Goal: Task Accomplishment & Management: Complete application form

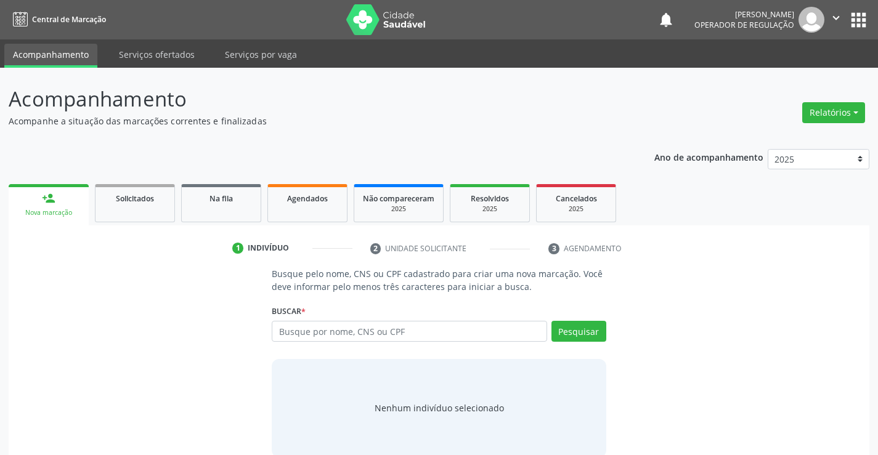
click at [349, 334] on input "text" at bounding box center [409, 331] width 275 height 21
type input "704501366790416"
click at [579, 334] on button "Pesquisar" at bounding box center [578, 331] width 55 height 21
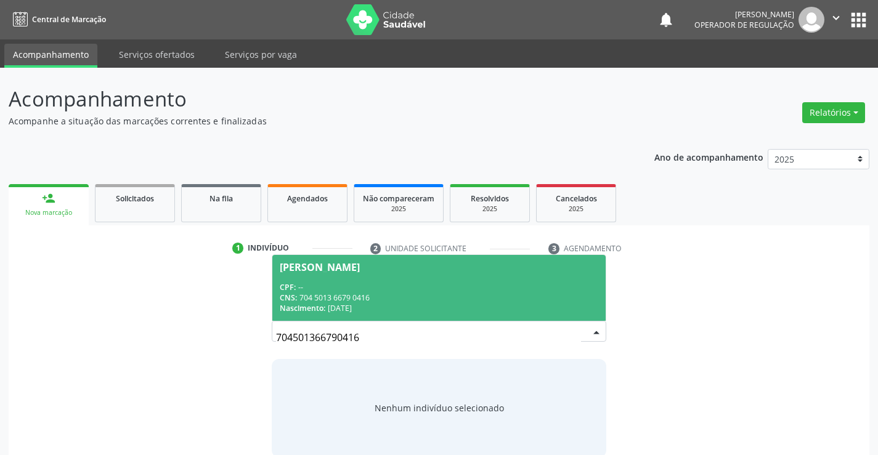
click at [573, 328] on input "704501366790416" at bounding box center [428, 337] width 304 height 25
click at [525, 294] on div "CNS: 704 5013 6679 0416" at bounding box center [439, 298] width 318 height 10
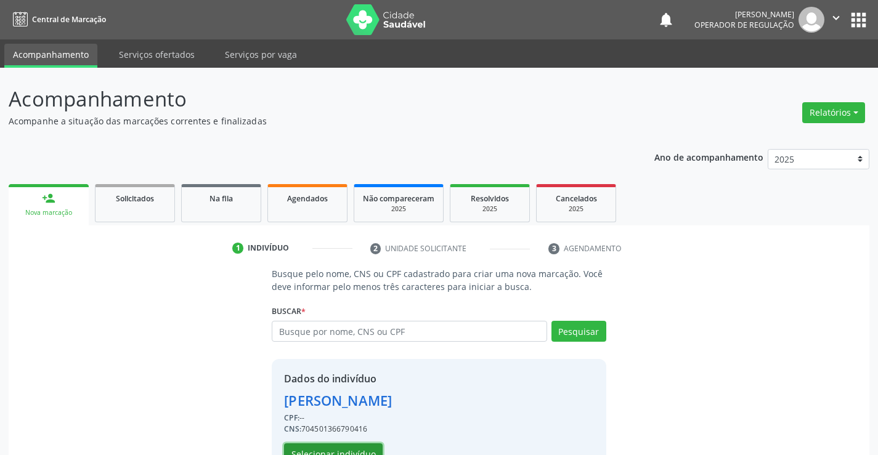
click at [364, 451] on button "Selecionar indivíduo" at bounding box center [333, 453] width 99 height 21
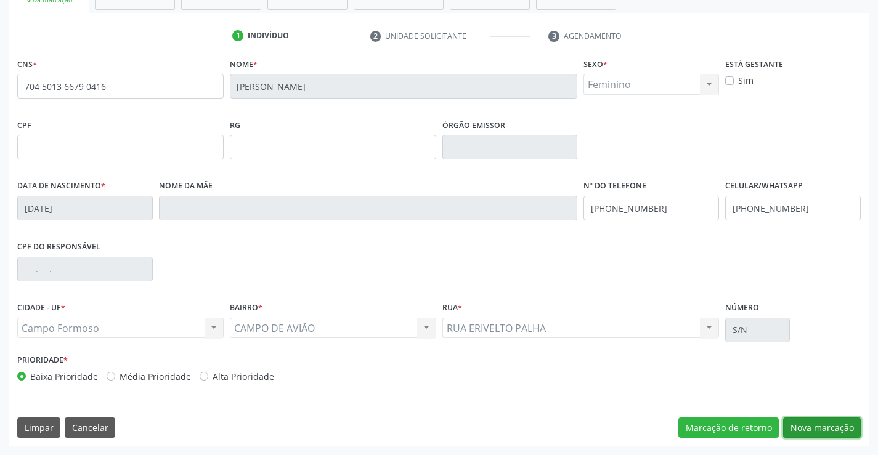
click at [825, 426] on button "Nova marcação" at bounding box center [822, 428] width 78 height 21
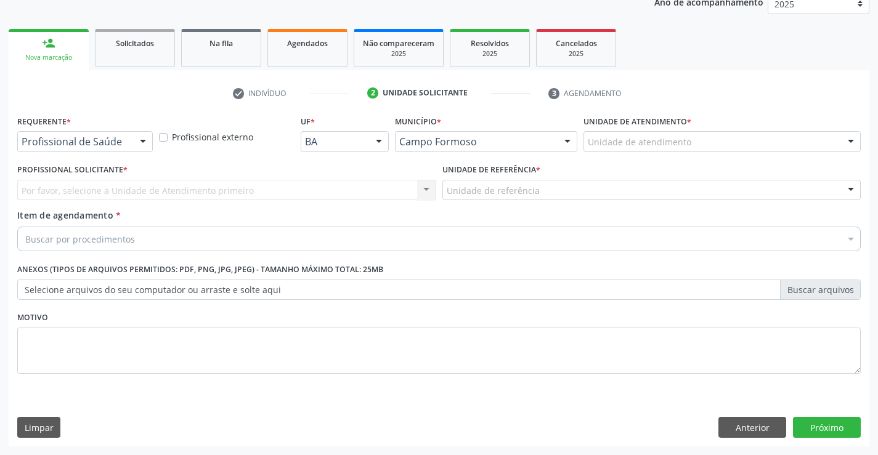
scroll to position [155, 0]
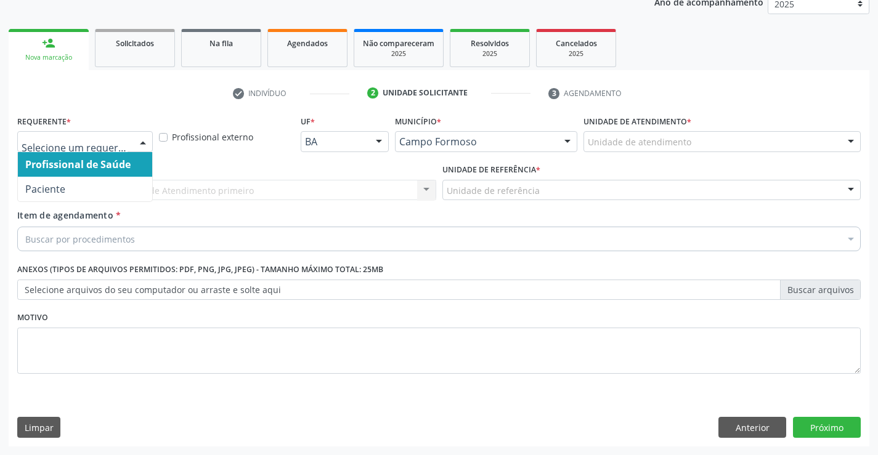
click at [142, 141] on div at bounding box center [143, 142] width 18 height 21
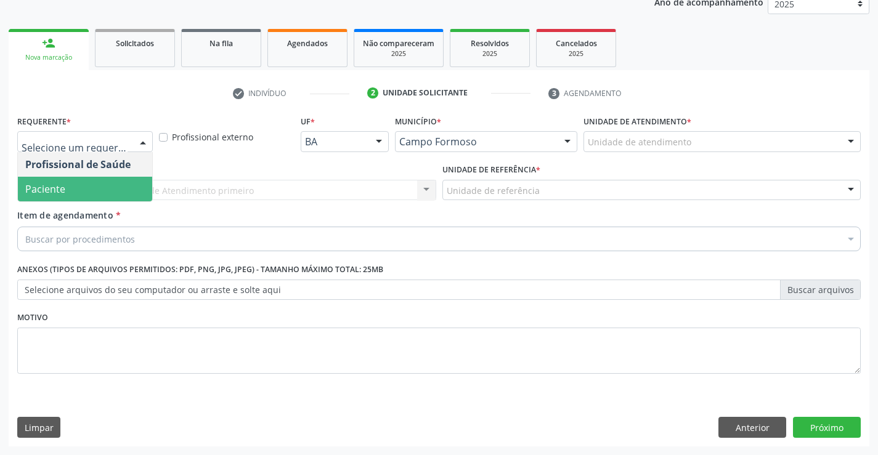
click at [94, 188] on span "Paciente" at bounding box center [85, 189] width 134 height 25
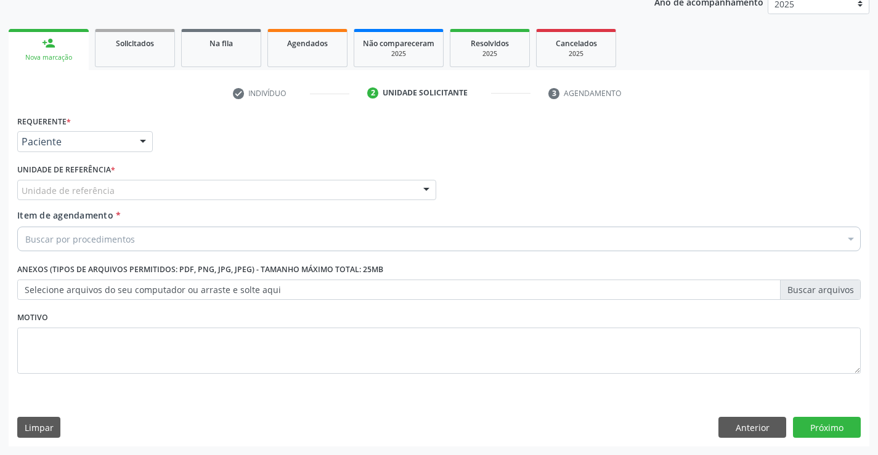
click at [155, 188] on div "Unidade de referência" at bounding box center [226, 190] width 419 height 21
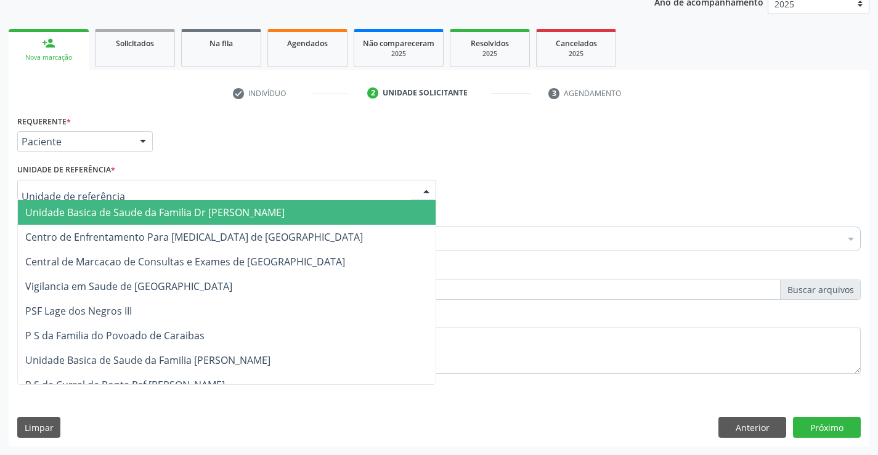
click at [146, 214] on span "Unidade Basica de Saude da Familia Dr [PERSON_NAME]" at bounding box center [154, 213] width 259 height 14
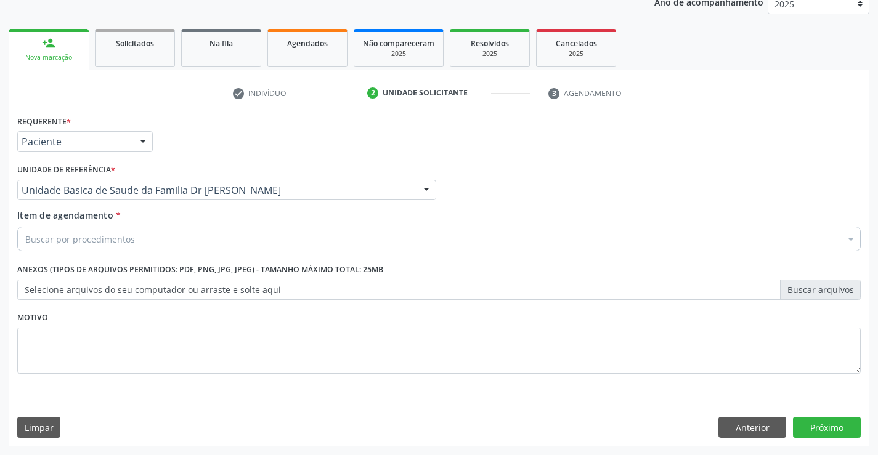
click at [145, 240] on div "Buscar por procedimentos" at bounding box center [438, 239] width 843 height 25
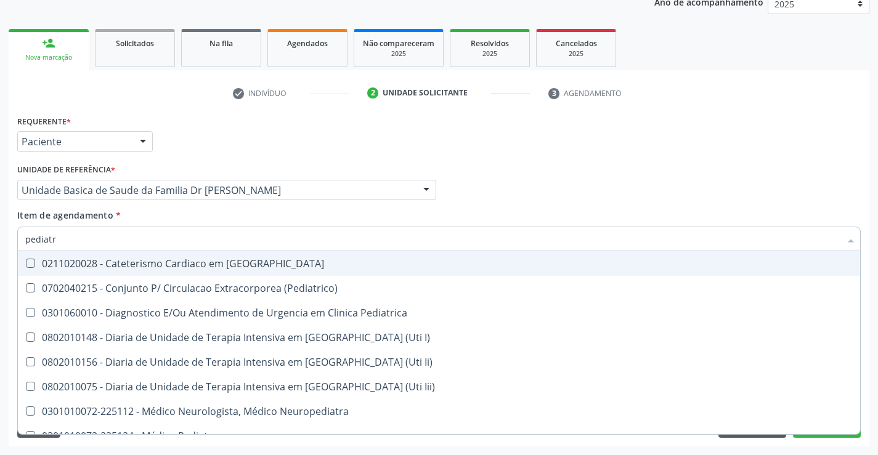
type input "pediatra"
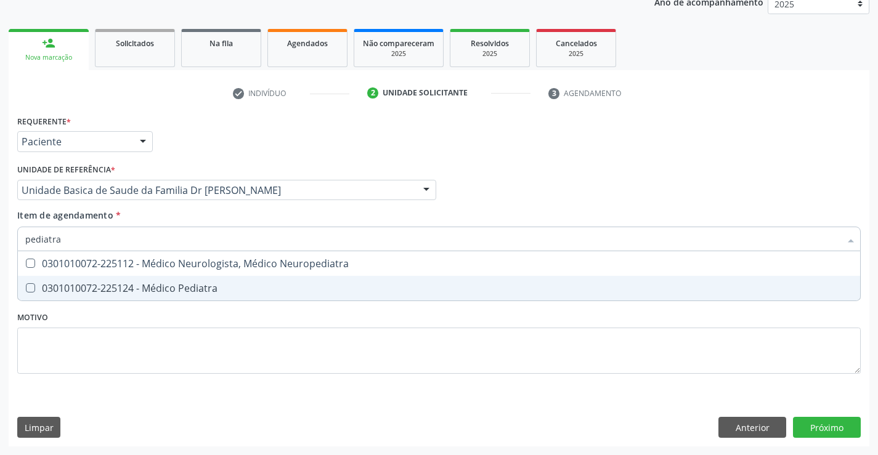
click at [155, 283] on div "0301010072-225124 - Médico Pediatra" at bounding box center [438, 288] width 827 height 10
checkbox Pediatra "true"
click at [174, 315] on div "Requerente * Paciente Profissional de Saúde Paciente Nenhum resultado encontrad…" at bounding box center [438, 251] width 843 height 279
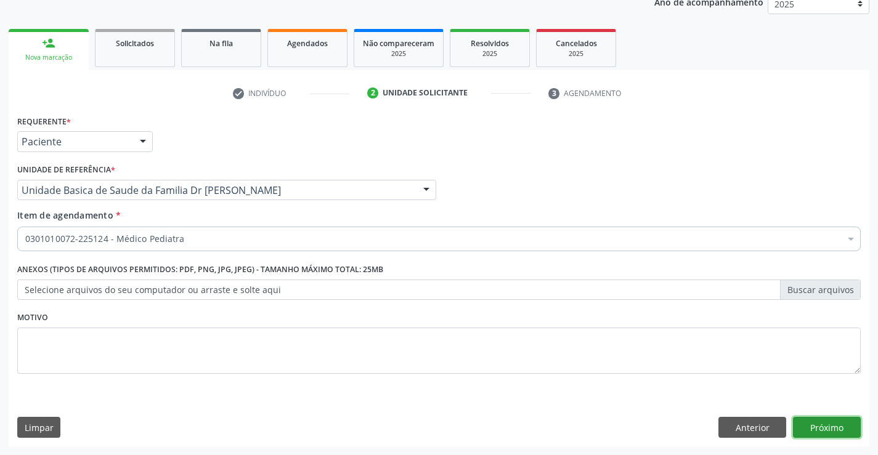
click at [811, 422] on button "Próximo" at bounding box center [827, 427] width 68 height 21
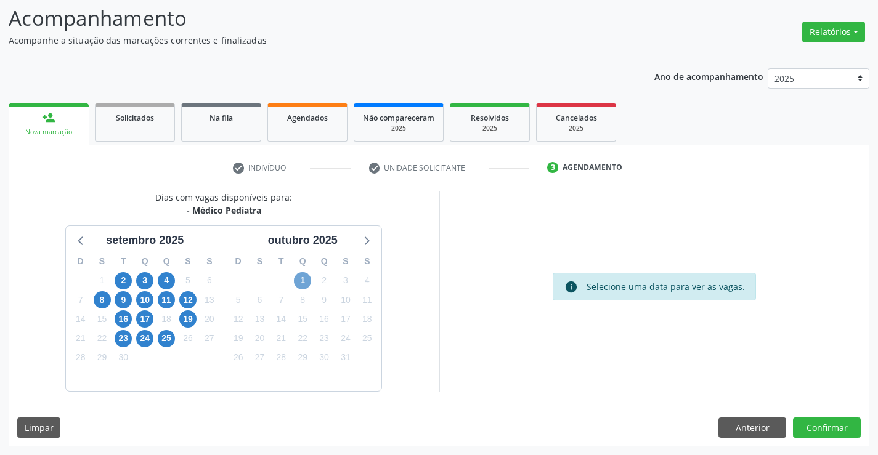
click at [305, 280] on span "1" at bounding box center [302, 280] width 17 height 17
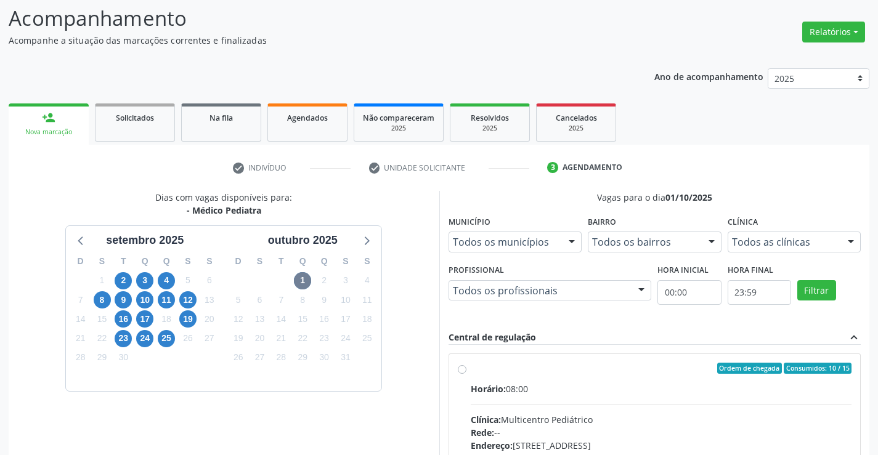
click at [471, 370] on label "Ordem de chegada Consumidos: 10 / 15 Horário: 08:00 Clínica: Multicentro Pediát…" at bounding box center [661, 457] width 381 height 189
click at [460, 370] on input "Ordem de chegada Consumidos: 10 / 15 Horário: 08:00 Clínica: Multicentro Pediát…" at bounding box center [462, 368] width 9 height 11
radio input "true"
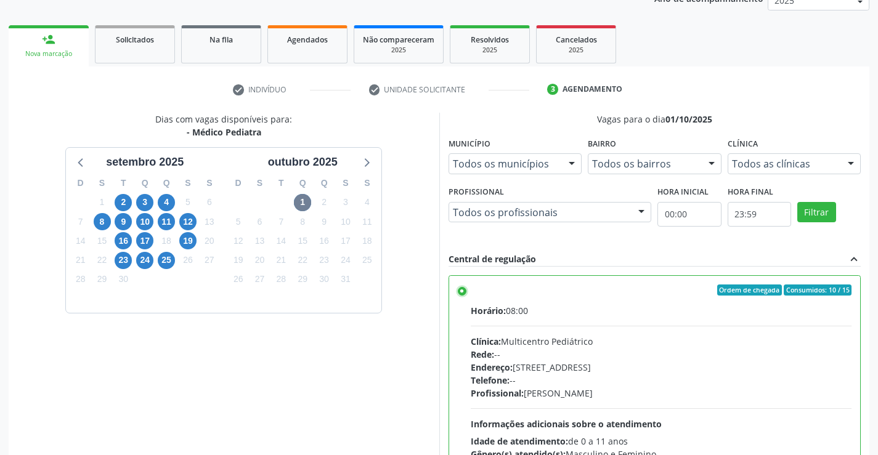
scroll to position [265, 0]
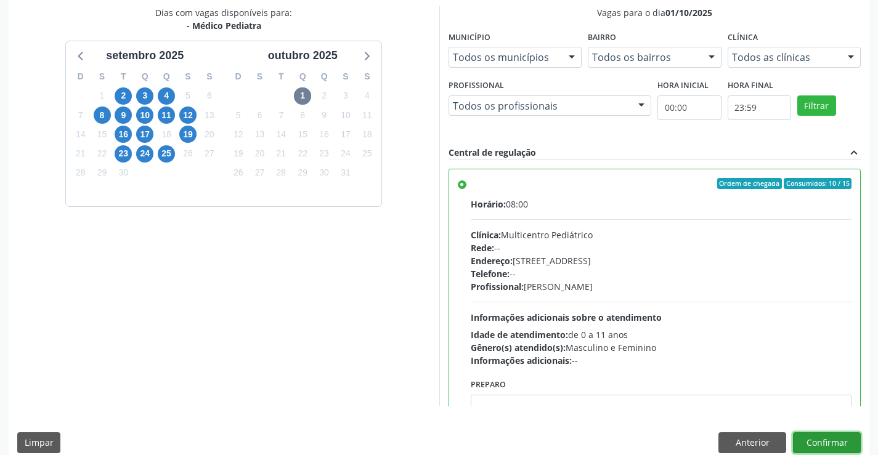
click at [826, 439] on button "Confirmar" at bounding box center [827, 442] width 68 height 21
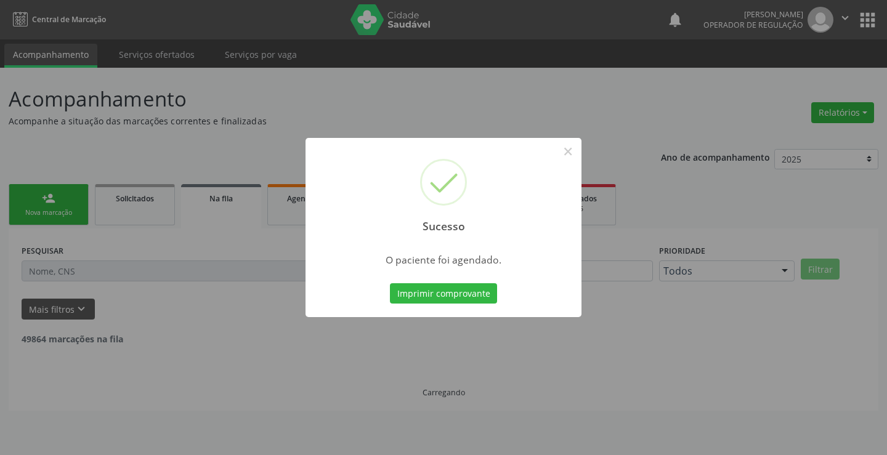
click at [390, 283] on button "Imprimir comprovante" at bounding box center [443, 293] width 107 height 21
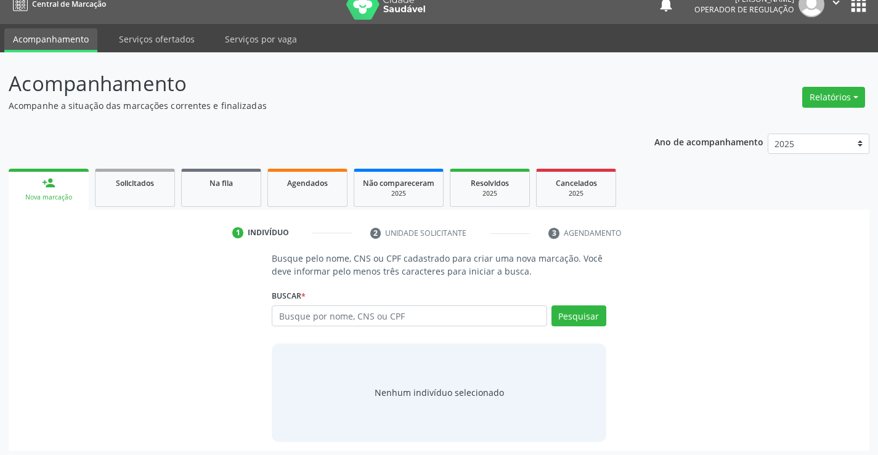
scroll to position [20, 0]
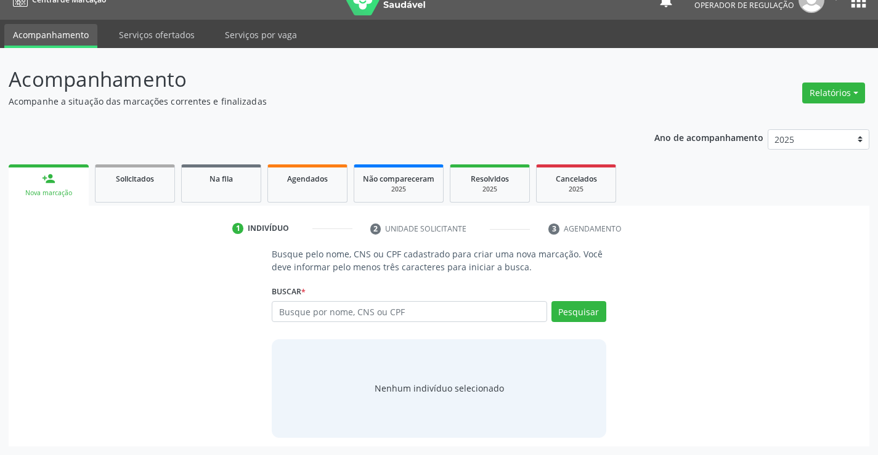
click at [339, 312] on input "text" at bounding box center [409, 311] width 275 height 21
type input "708005886980024"
click at [573, 310] on button "Pesquisar" at bounding box center [578, 311] width 55 height 21
type input "708005886980024"
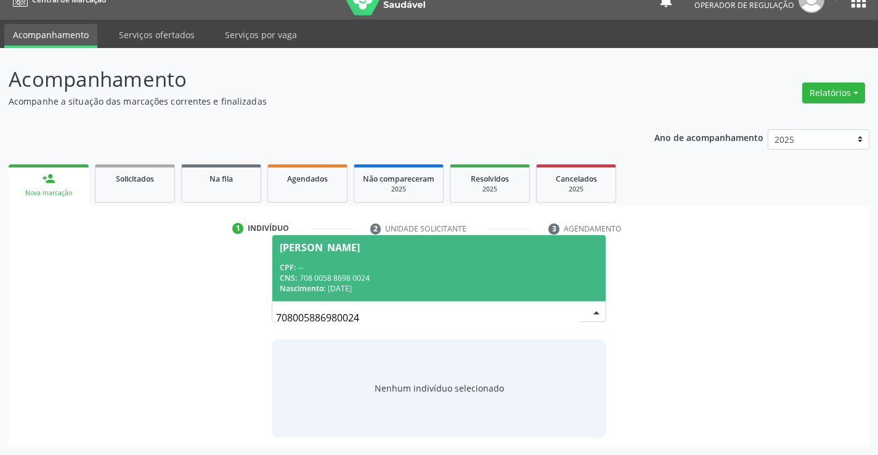
click at [482, 265] on div "CPF: --" at bounding box center [439, 267] width 318 height 10
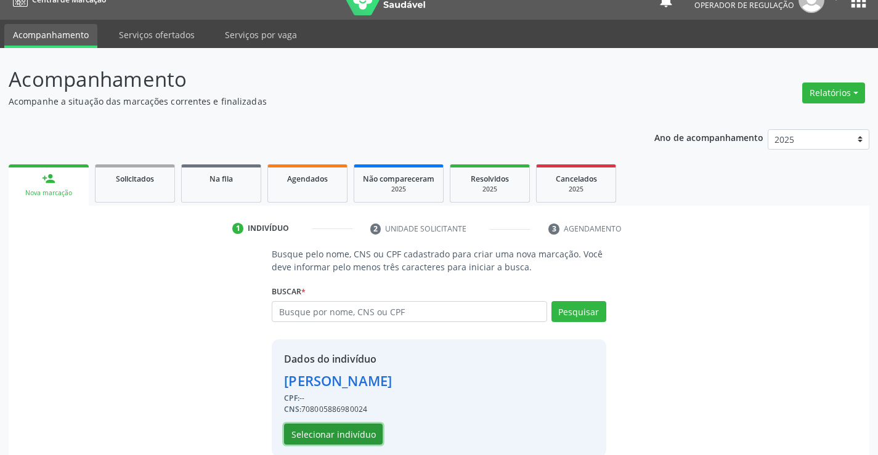
click at [333, 428] on button "Selecionar indivíduo" at bounding box center [333, 434] width 99 height 21
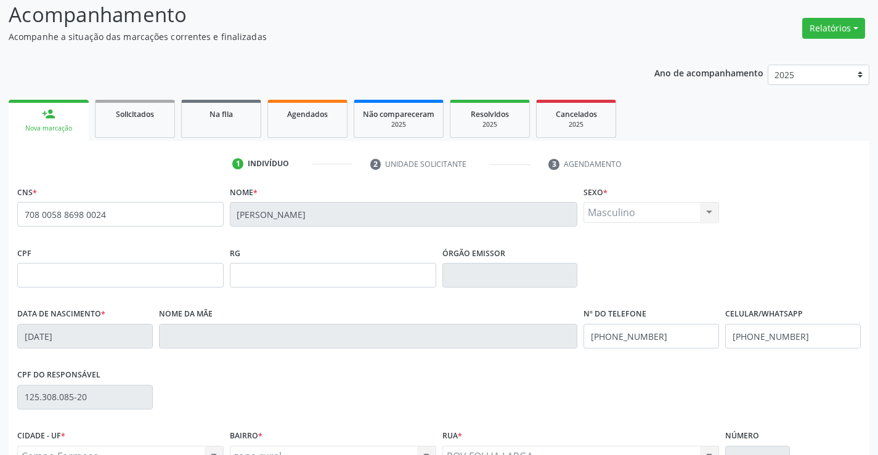
scroll to position [212, 0]
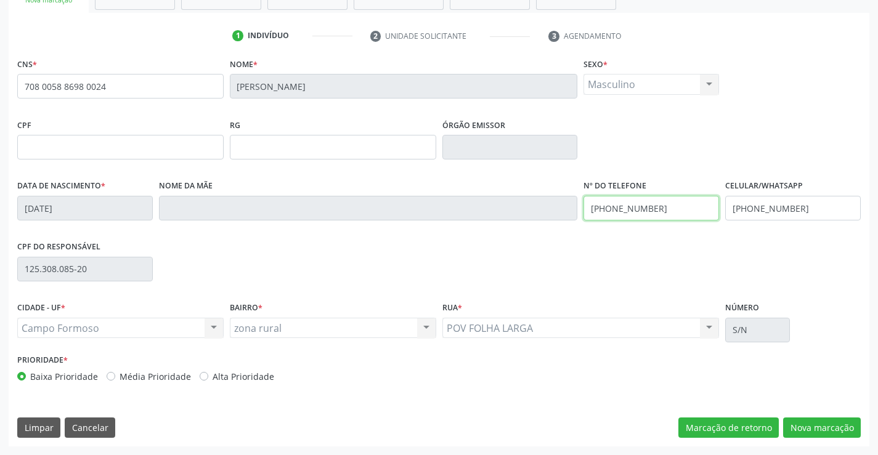
click at [669, 214] on input "(74) 98863-9551" at bounding box center [650, 208] width 135 height 25
type input "(74) 99987-3582"
click at [839, 433] on button "Nova marcação" at bounding box center [822, 428] width 78 height 21
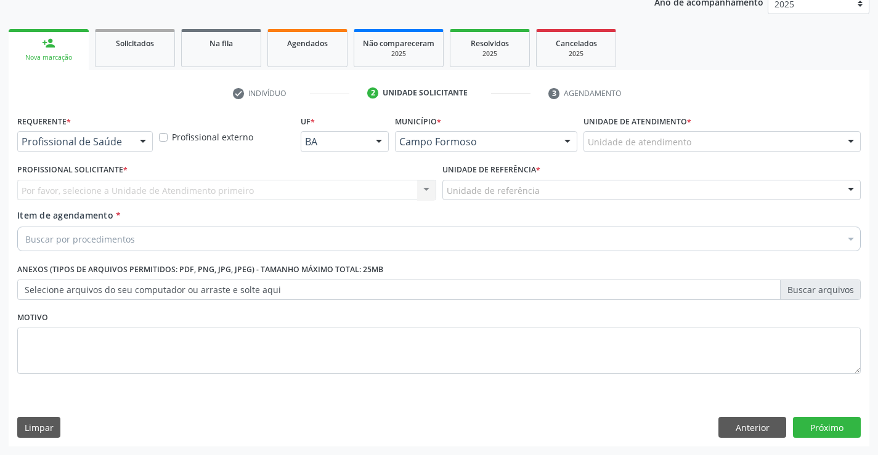
scroll to position [155, 0]
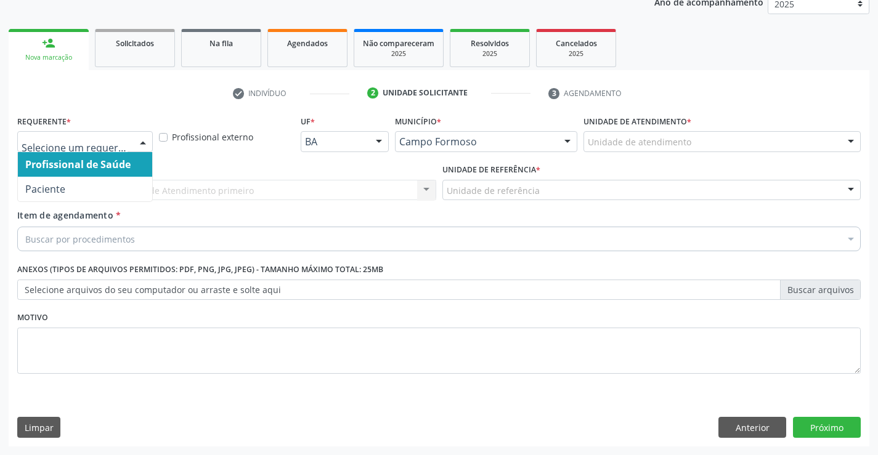
click at [142, 144] on div at bounding box center [143, 142] width 18 height 21
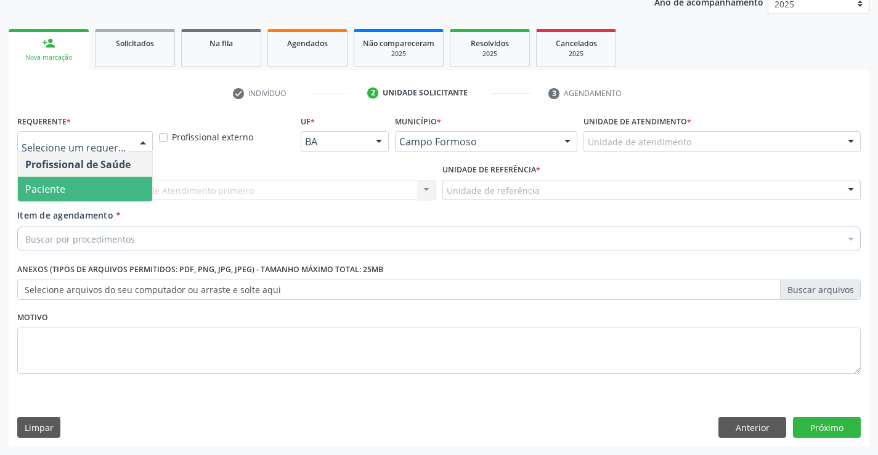
click at [108, 190] on span "Paciente" at bounding box center [85, 189] width 134 height 25
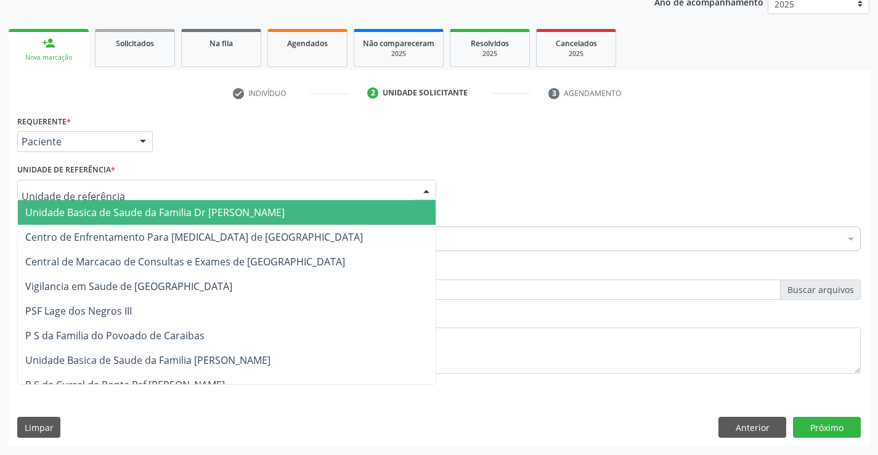
click at [162, 191] on div at bounding box center [226, 190] width 419 height 21
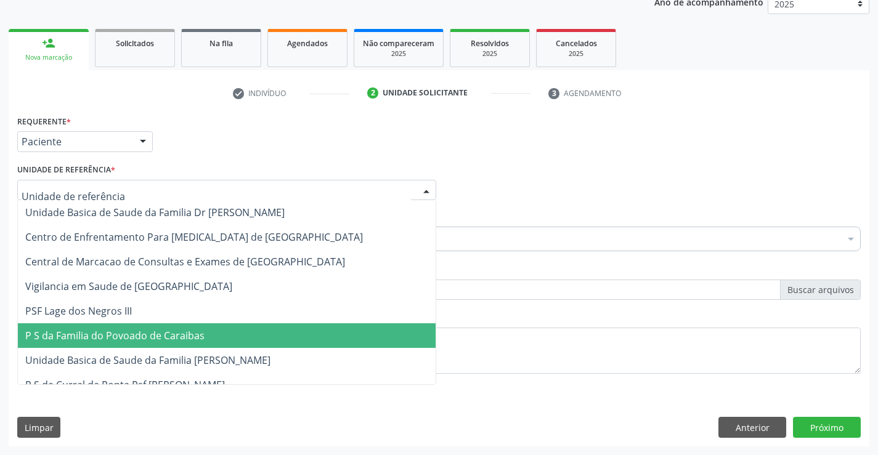
click at [180, 333] on span "P S da Familia do Povoado de Caraibas" at bounding box center [114, 336] width 179 height 14
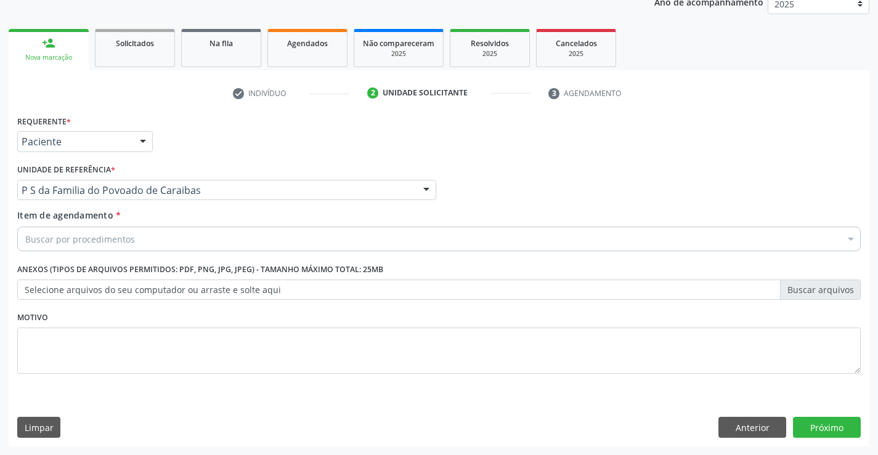
click at [165, 239] on div "Buscar por procedimentos" at bounding box center [438, 239] width 843 height 25
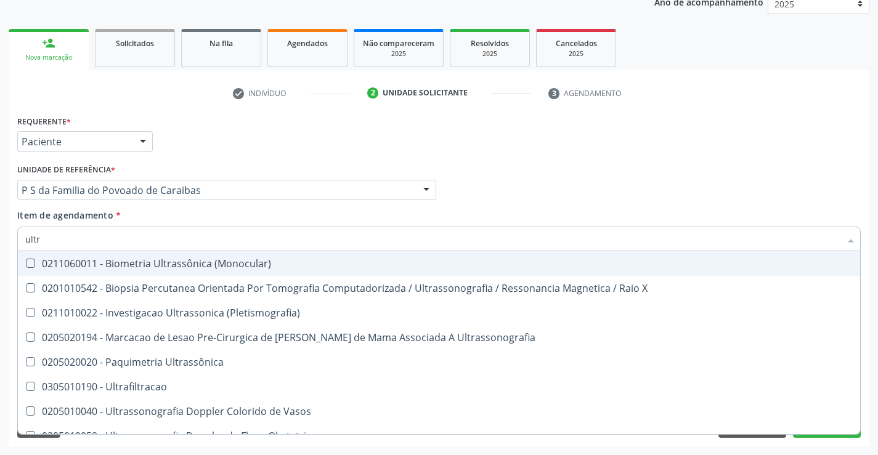
type input "ultra"
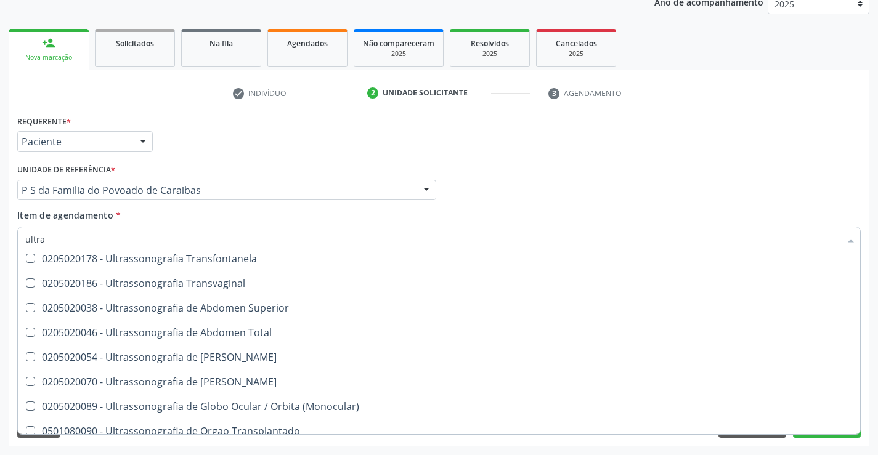
scroll to position [308, 0]
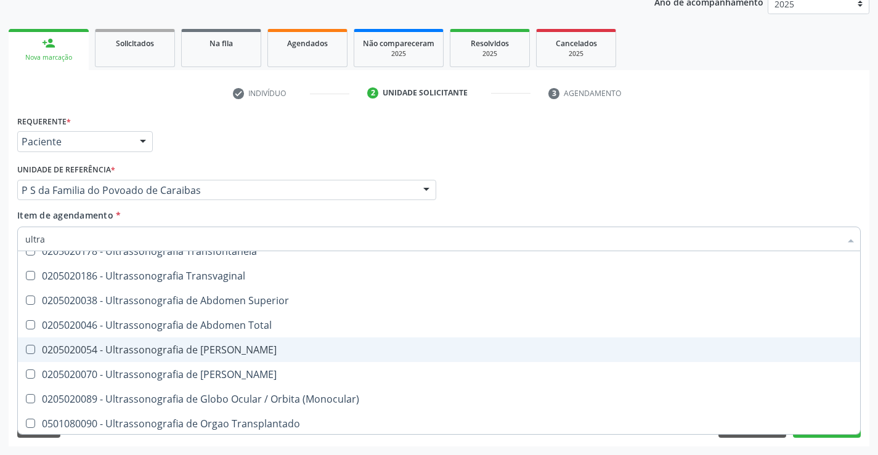
click at [196, 345] on div "0205020054 - Ultrassonografia de [PERSON_NAME]" at bounding box center [438, 350] width 827 height 10
checkbox Urinario "true"
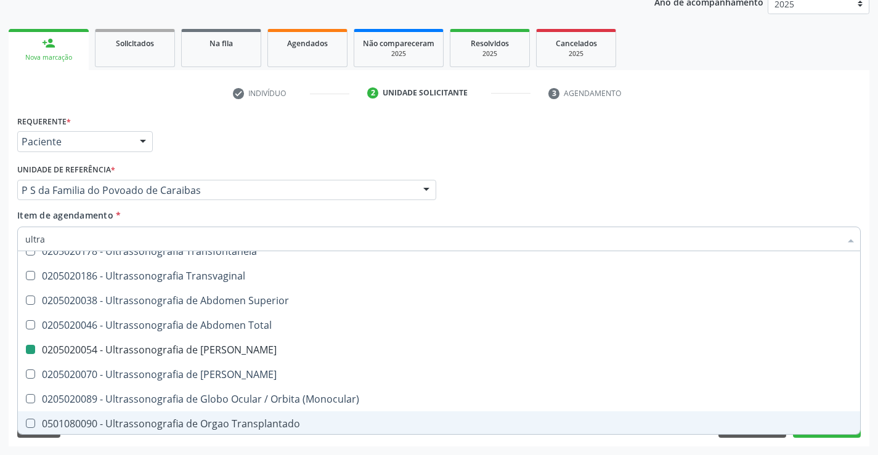
click at [221, 446] on div "Requerente * Paciente Profissional de Saúde Paciente Nenhum resultado encontrad…" at bounding box center [439, 279] width 860 height 334
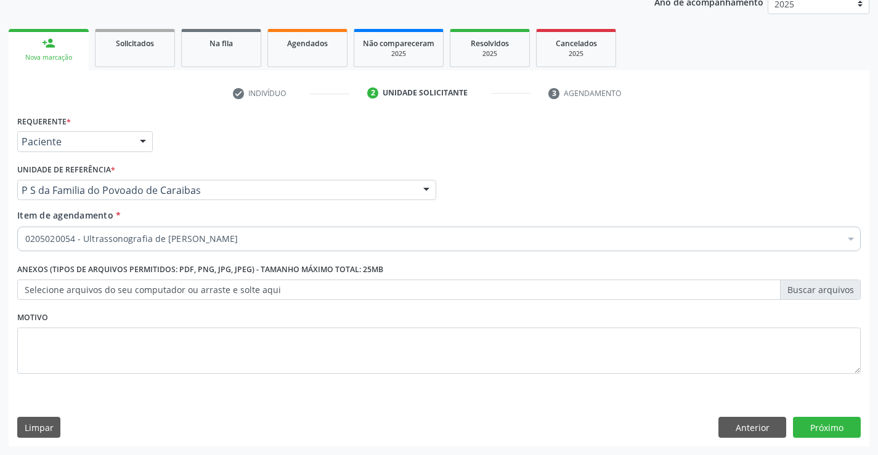
scroll to position [0, 0]
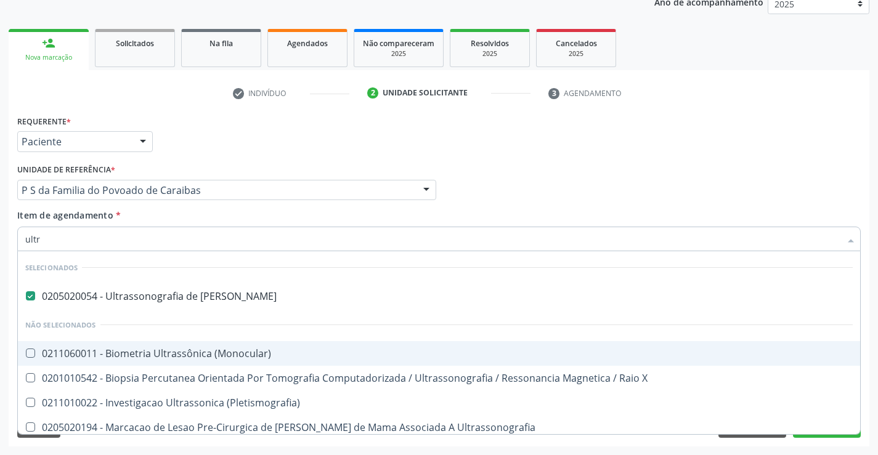
type input "ultra"
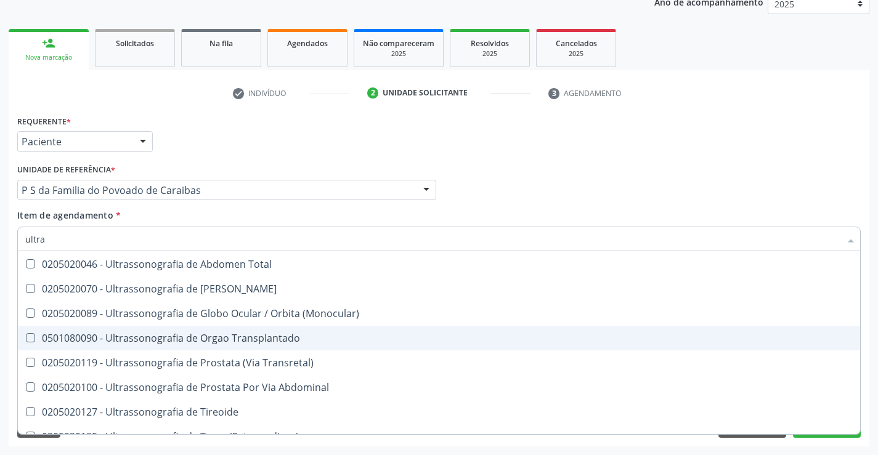
scroll to position [474, 0]
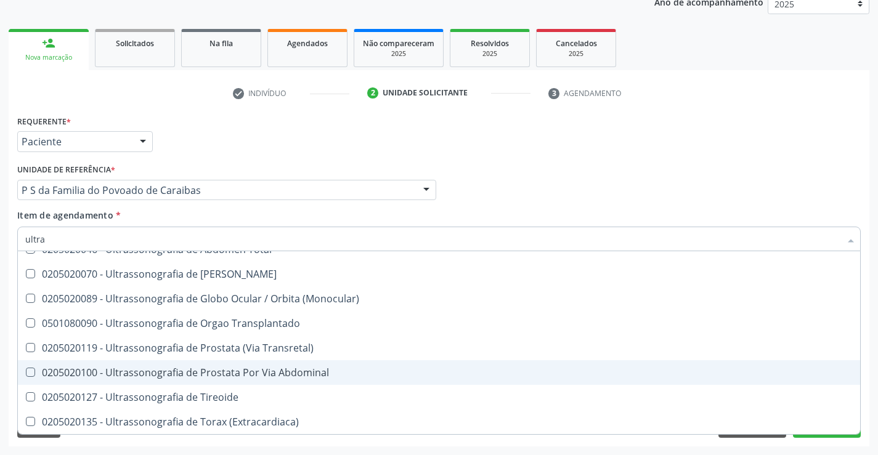
click at [233, 373] on div "0205020100 - Ultrassonografia de Prostata Por Via Abdominal" at bounding box center [438, 373] width 827 height 10
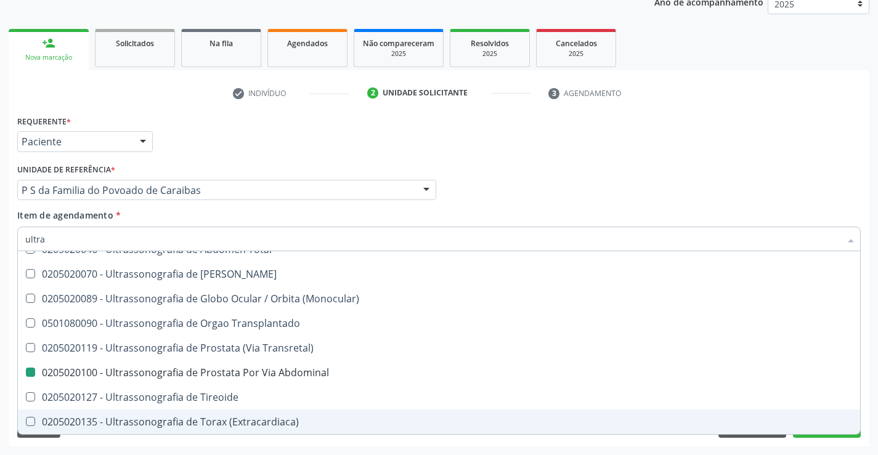
click at [270, 447] on div "Acompanhamento Acompanhe a situação das marcações correntes e finalizadas Relat…" at bounding box center [439, 184] width 878 height 543
checkbox Abdominal "false"
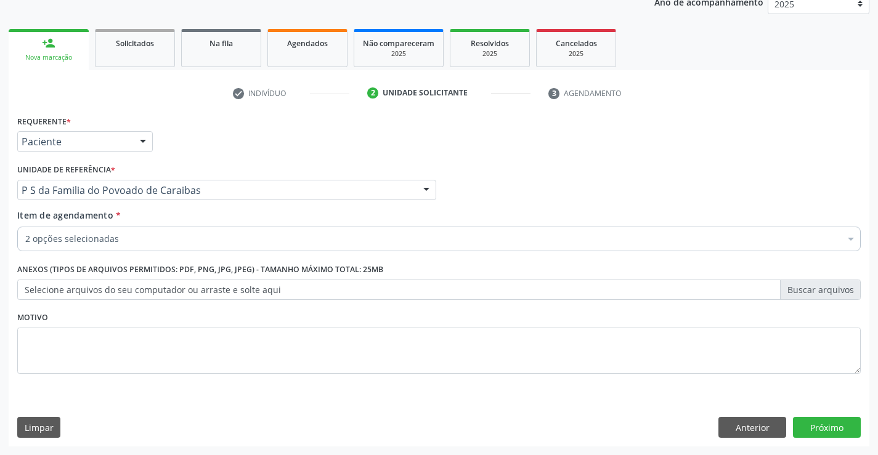
scroll to position [0, 0]
click at [830, 428] on button "Próximo" at bounding box center [827, 427] width 68 height 21
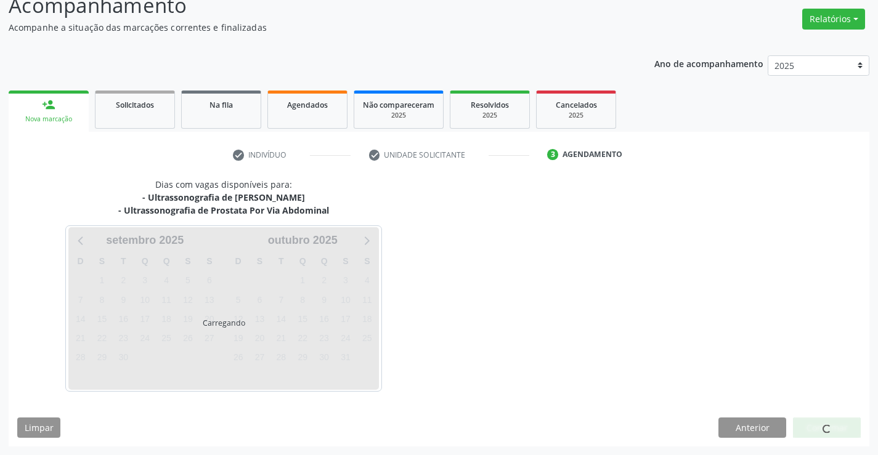
scroll to position [94, 0]
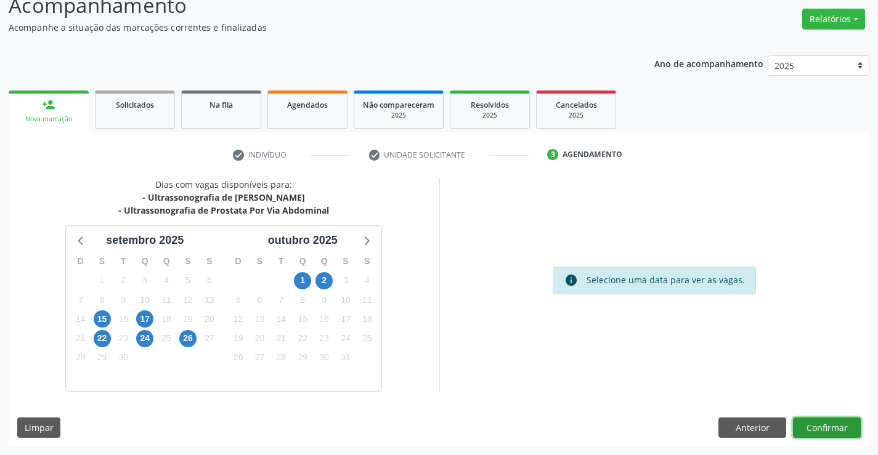
click at [830, 428] on button "Confirmar" at bounding box center [827, 428] width 68 height 21
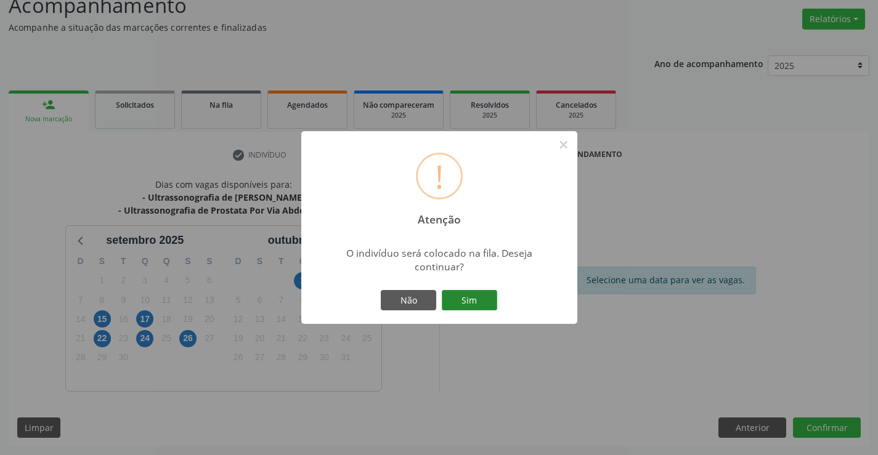
click at [460, 291] on button "Sim" at bounding box center [469, 300] width 55 height 21
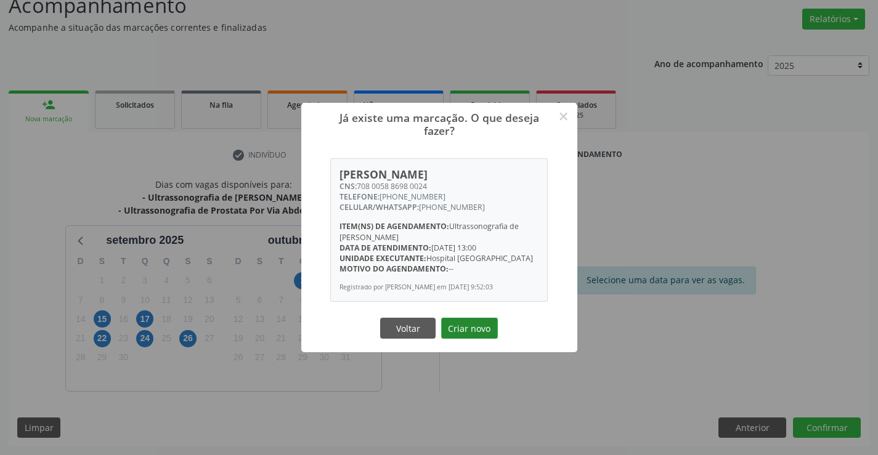
click at [479, 323] on button "Criar novo" at bounding box center [469, 328] width 57 height 21
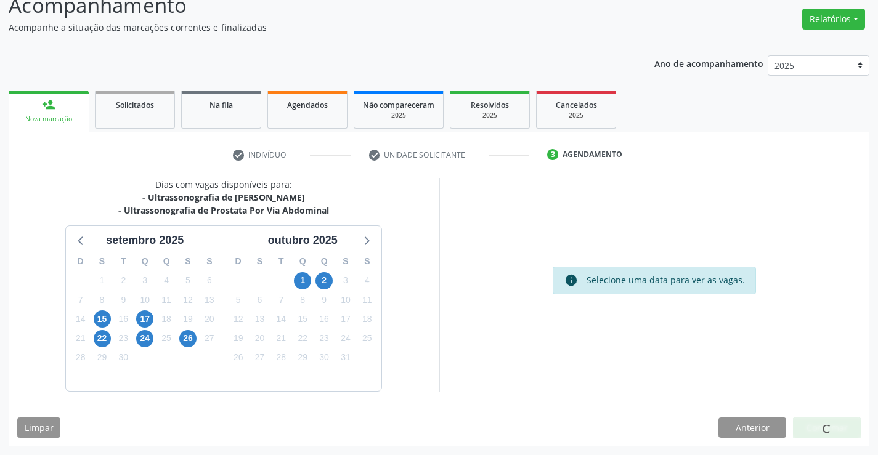
scroll to position [0, 0]
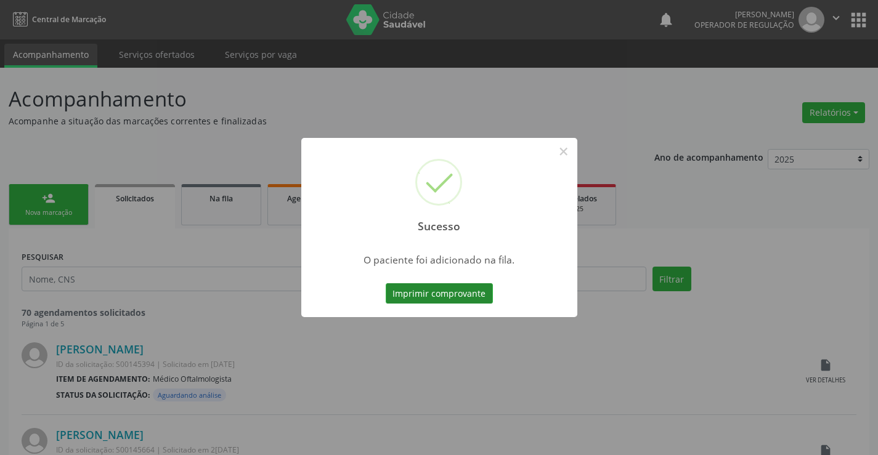
click at [447, 291] on button "Imprimir comprovante" at bounding box center [439, 293] width 107 height 21
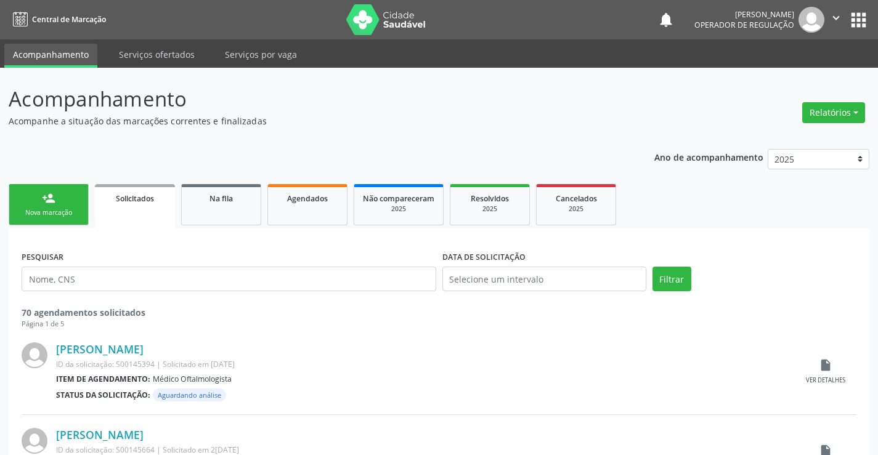
click at [75, 208] on link "person_add Nova marcação" at bounding box center [49, 204] width 80 height 41
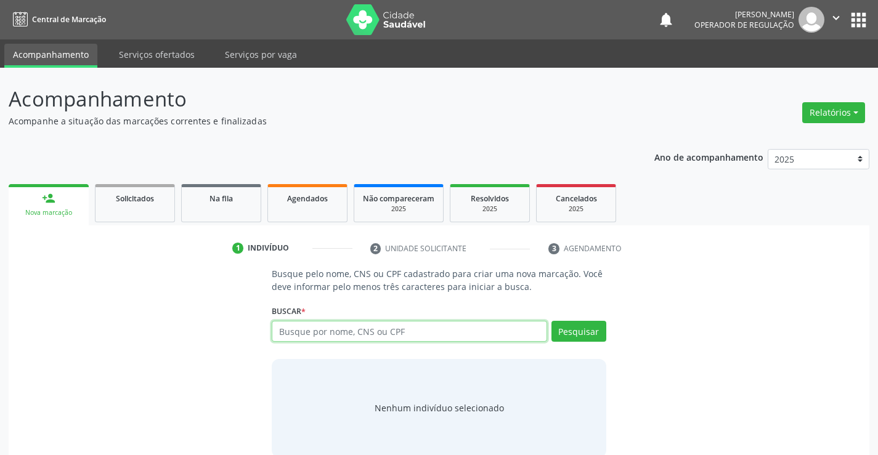
click at [378, 332] on input "text" at bounding box center [409, 331] width 275 height 21
type input "700808973697282"
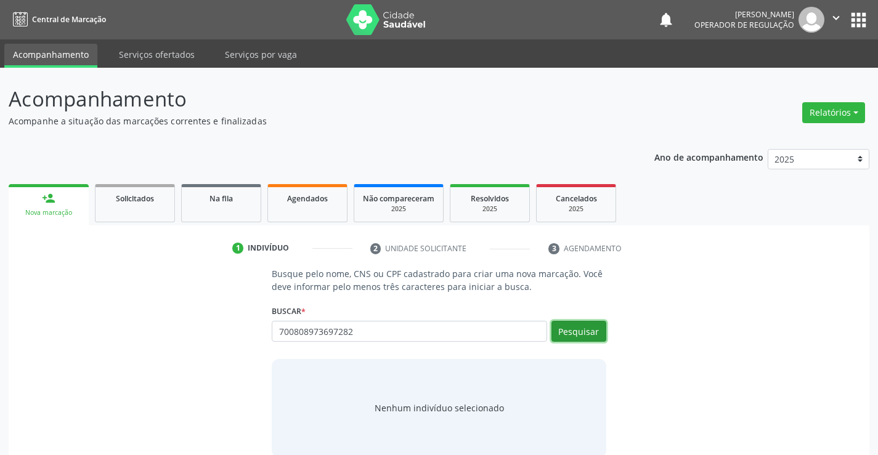
click at [582, 323] on button "Pesquisar" at bounding box center [578, 331] width 55 height 21
type input "700808973697282"
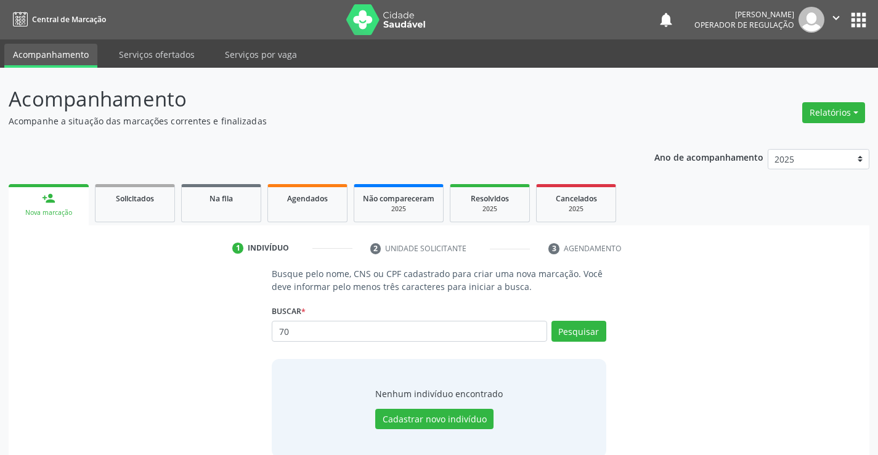
type input "7"
type input "700808973697282"
click at [592, 331] on button "Pesquisar" at bounding box center [578, 331] width 55 height 21
type input "700808973697282"
type input "7"
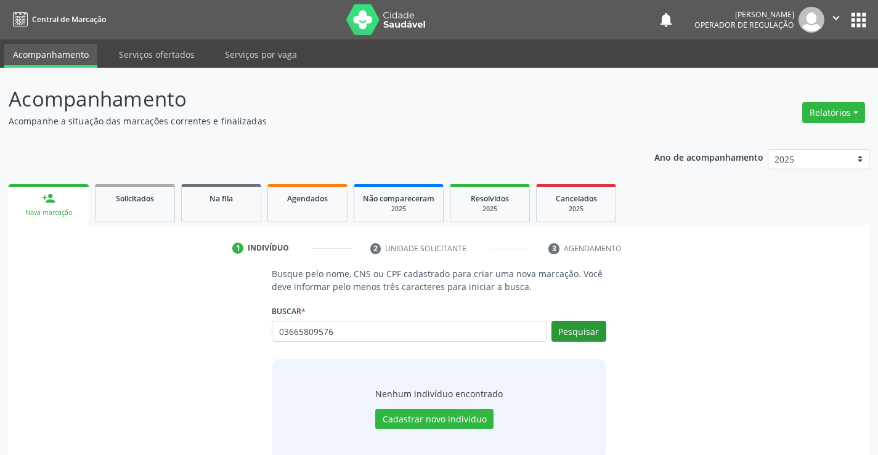
type input "03665809576"
click at [570, 327] on button "Pesquisar" at bounding box center [578, 331] width 55 height 21
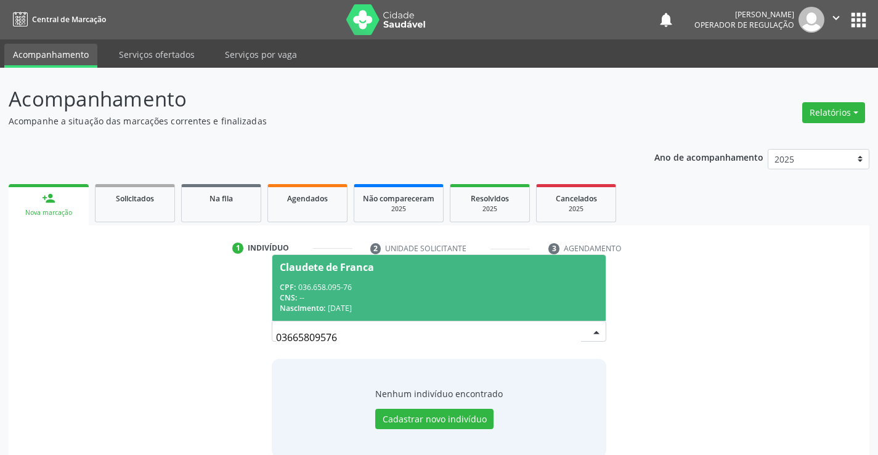
click at [485, 293] on div "CNS: --" at bounding box center [439, 298] width 318 height 10
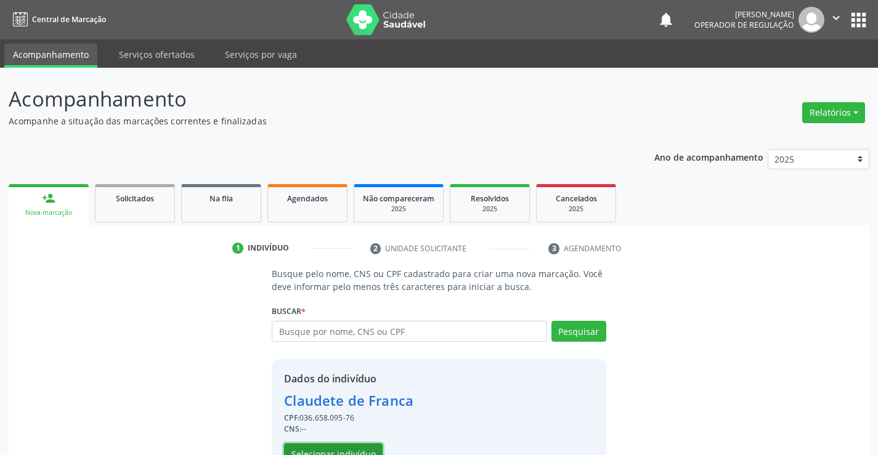
click at [359, 447] on button "Selecionar indivíduo" at bounding box center [333, 453] width 99 height 21
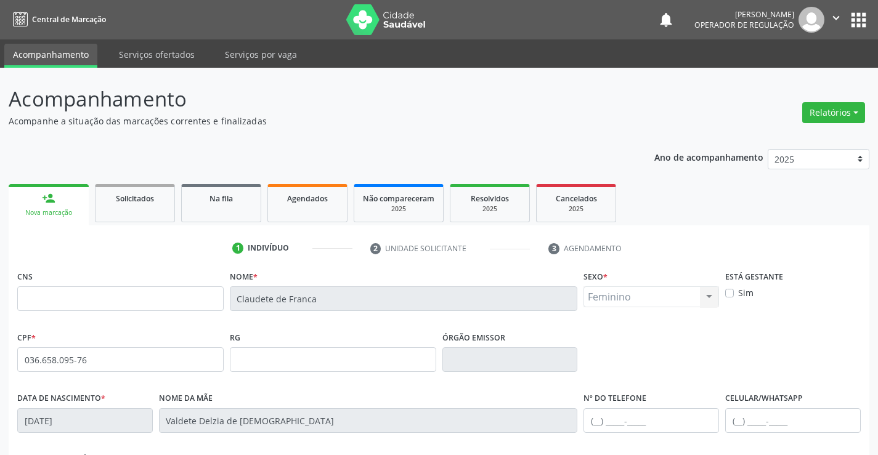
scroll to position [185, 0]
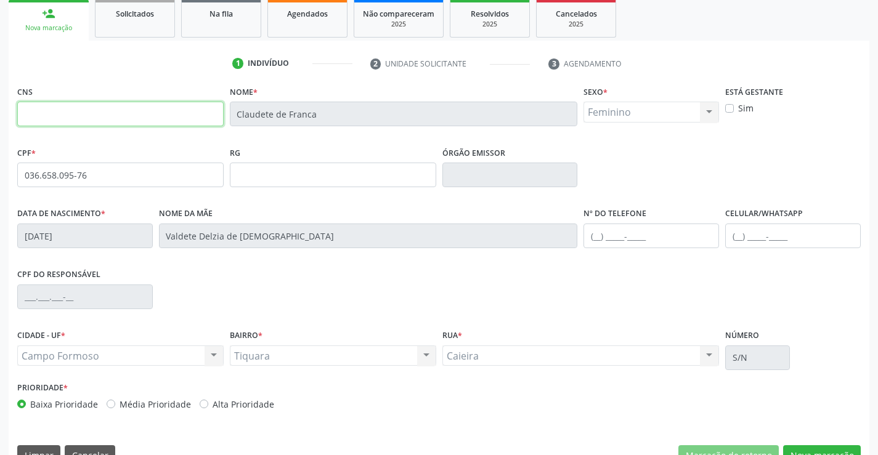
click at [45, 110] on input "text" at bounding box center [120, 114] width 206 height 25
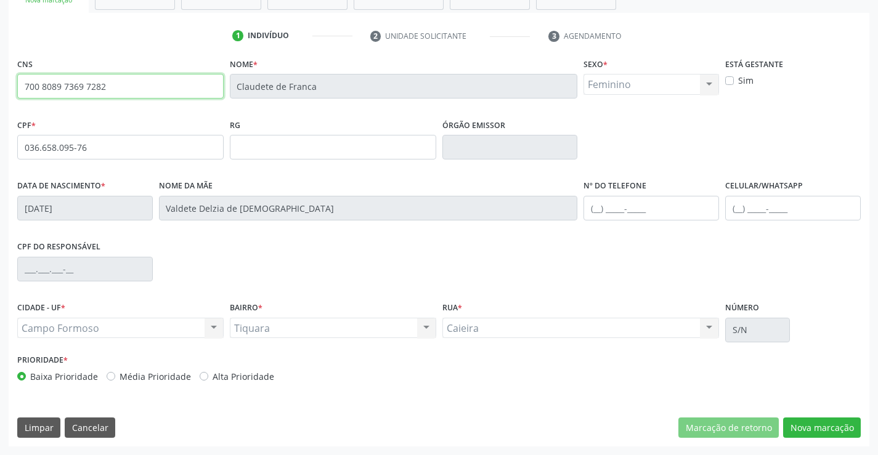
type input "700 8089 7369 7282"
click at [597, 206] on input "text" at bounding box center [650, 208] width 135 height 25
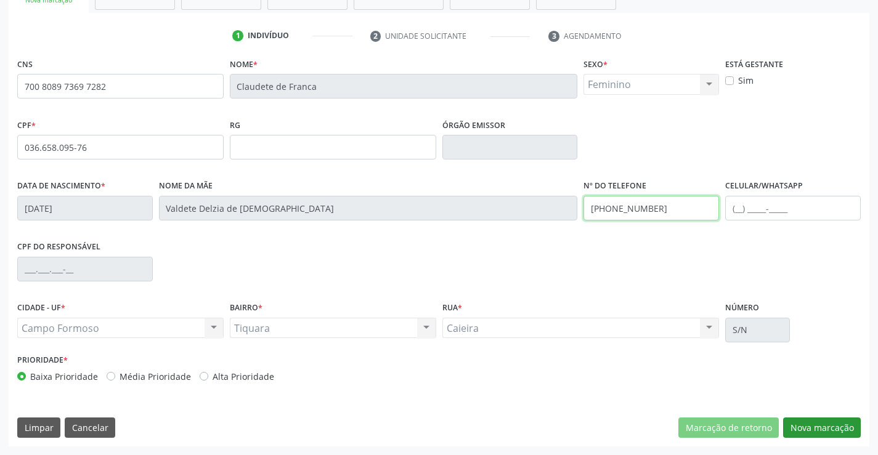
type input "(74) 99188-2983"
click at [825, 430] on button "Nova marcação" at bounding box center [822, 428] width 78 height 21
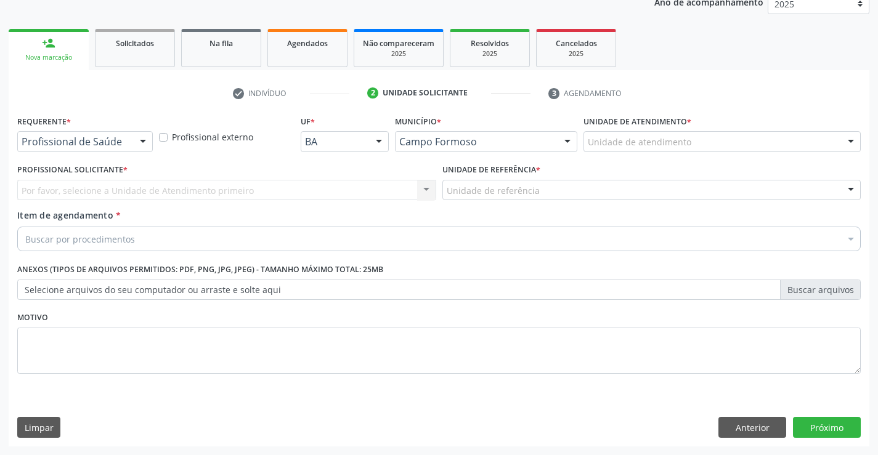
scroll to position [155, 0]
click at [144, 141] on div at bounding box center [143, 142] width 18 height 21
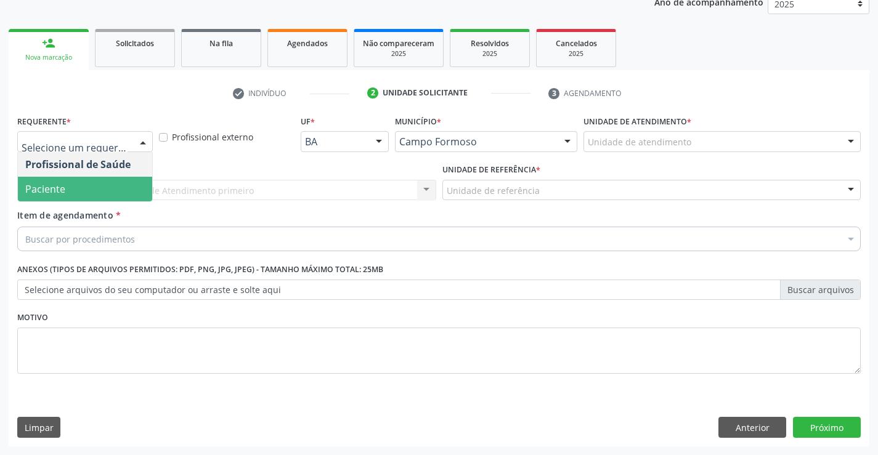
click at [92, 195] on span "Paciente" at bounding box center [85, 189] width 134 height 25
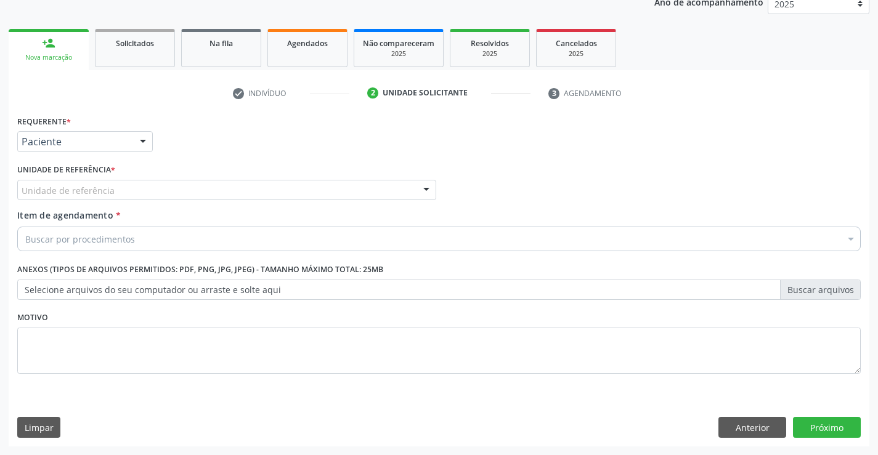
click at [145, 189] on div "Unidade de referência" at bounding box center [226, 190] width 419 height 21
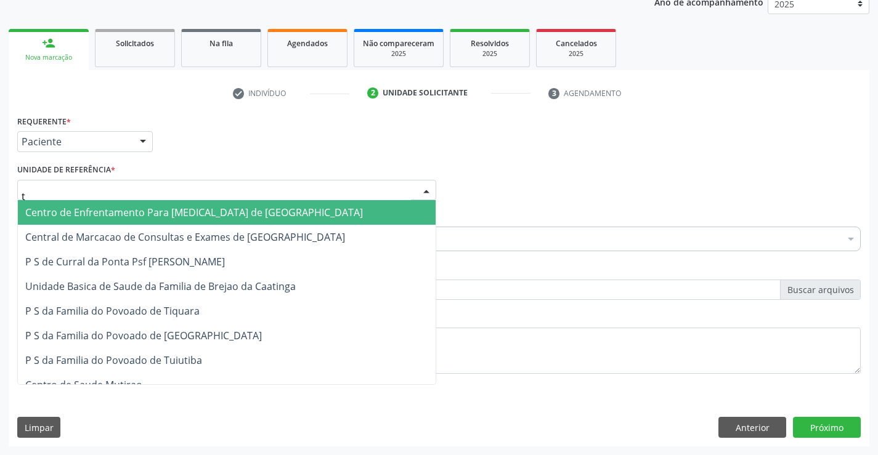
type input "ti"
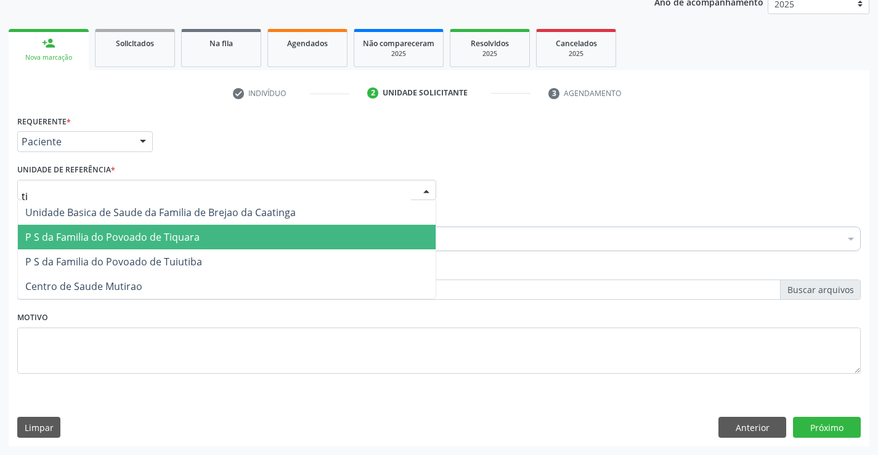
click at [165, 240] on span "P S da Familia do Povoado de Tiquara" at bounding box center [112, 237] width 174 height 14
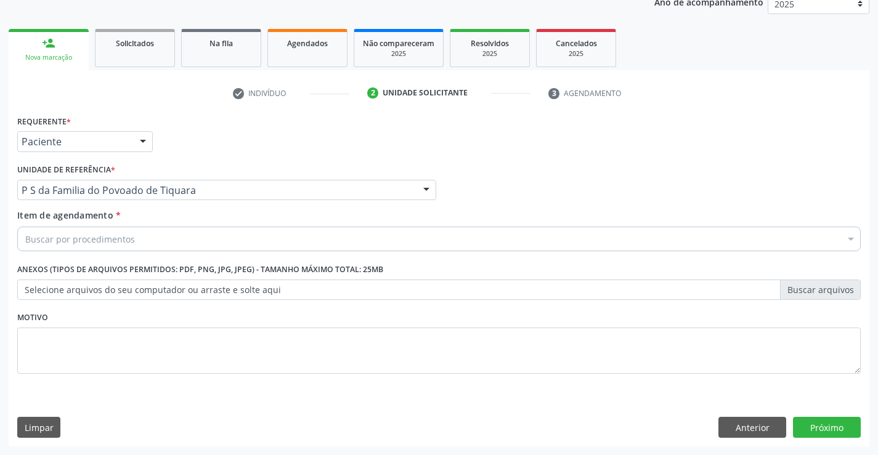
click at [158, 217] on div "Item de agendamento * Buscar por procedimentos Selecionar todos 0202040089 - 3X…" at bounding box center [438, 228] width 843 height 39
click at [152, 247] on div "Buscar por procedimentos" at bounding box center [438, 239] width 843 height 25
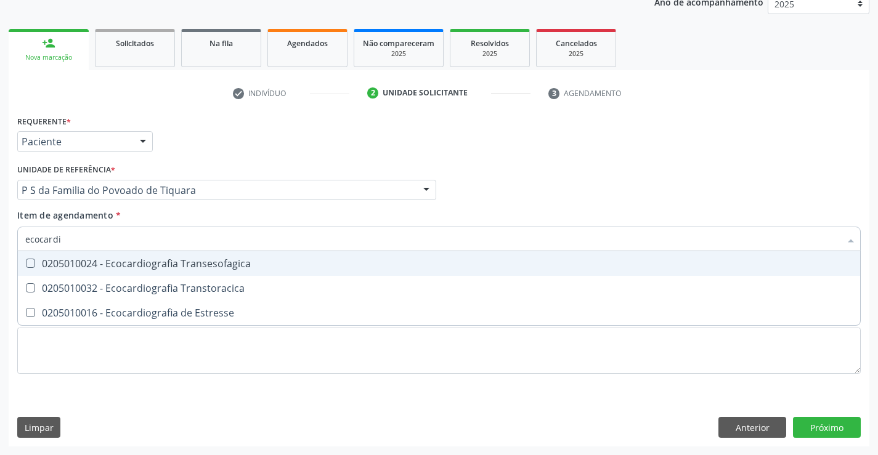
type input "ecocardio"
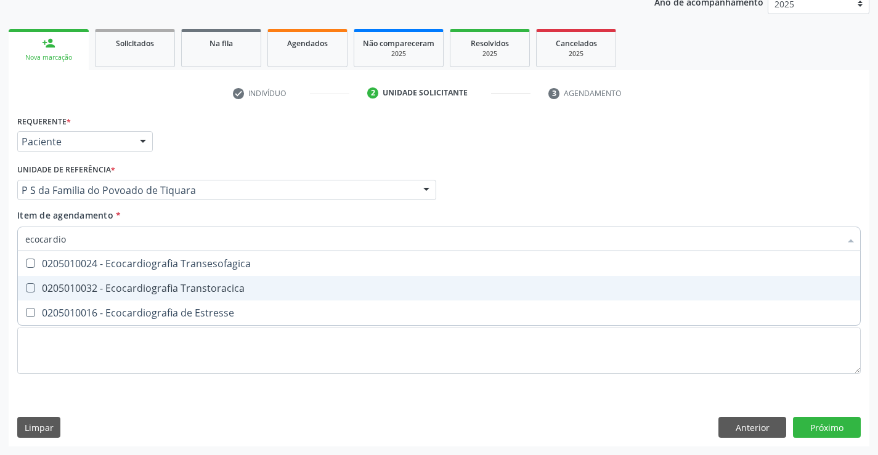
drag, startPoint x: 171, startPoint y: 283, endPoint x: 204, endPoint y: 349, distance: 73.3
click at [174, 289] on div "0205010032 - Ecocardiografia Transtoracica" at bounding box center [438, 288] width 827 height 10
checkbox Transtoracica "true"
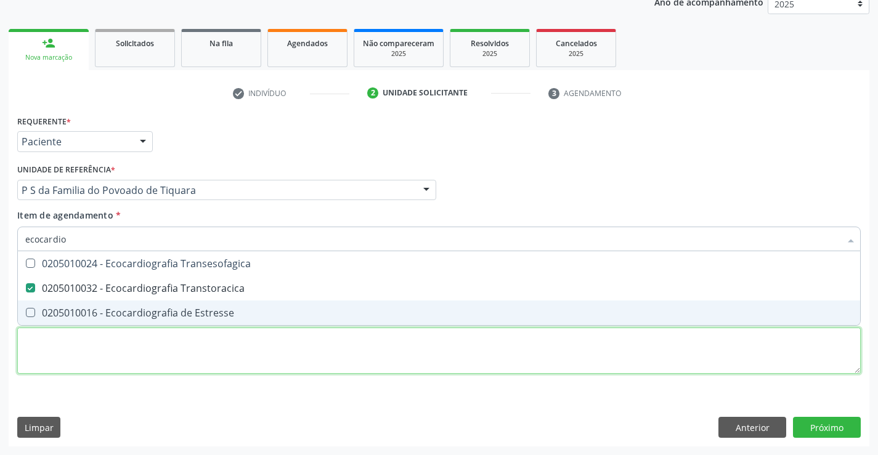
click at [204, 350] on div "Requerente * Paciente Profissional de Saúde Paciente Nenhum resultado encontrad…" at bounding box center [438, 251] width 843 height 279
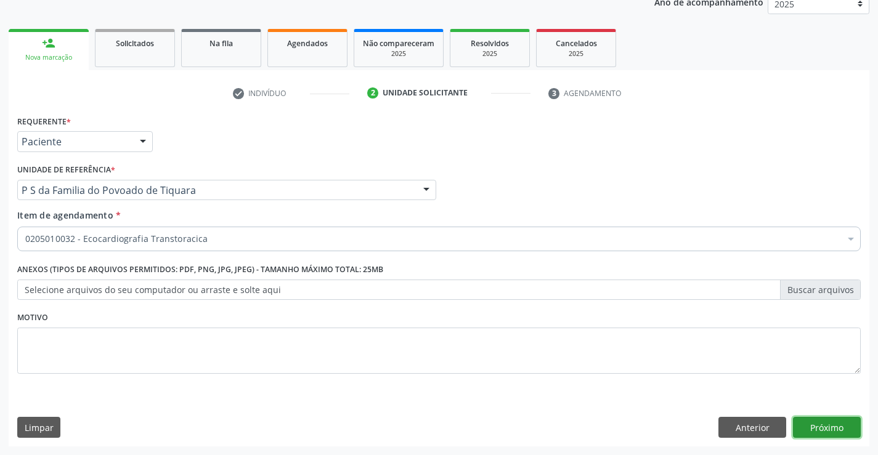
click at [833, 422] on button "Próximo" at bounding box center [827, 427] width 68 height 21
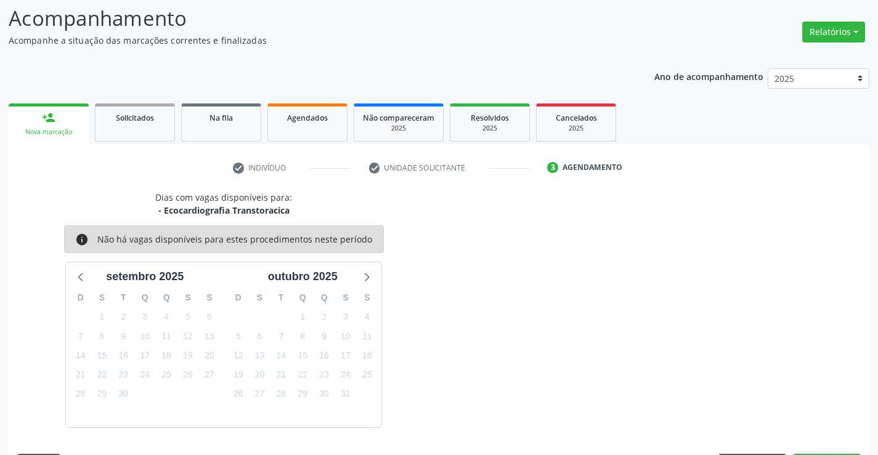
scroll to position [117, 0]
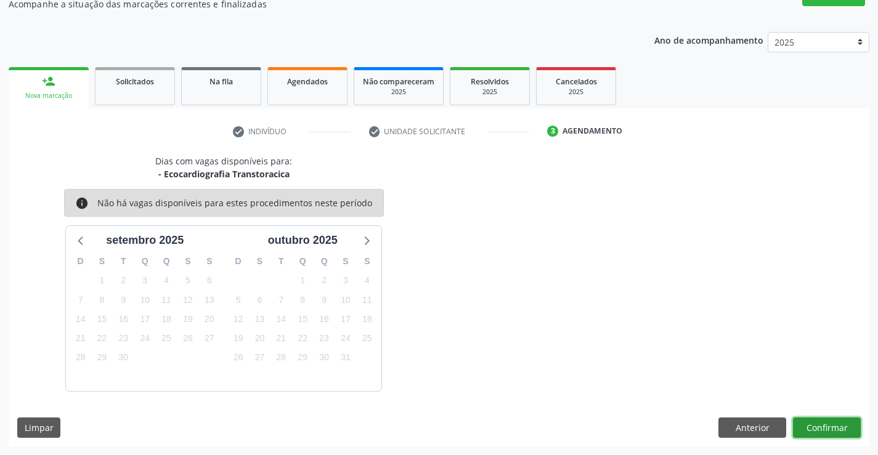
click at [800, 428] on button "Confirmar" at bounding box center [827, 428] width 68 height 21
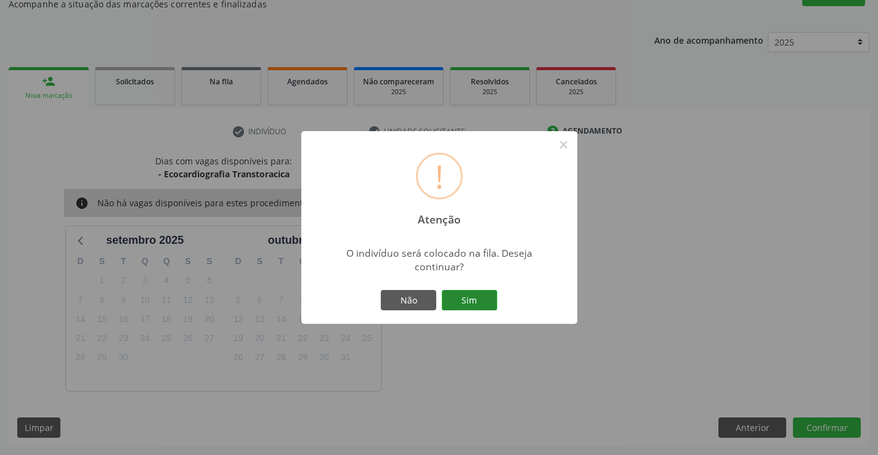
click at [471, 299] on button "Sim" at bounding box center [469, 300] width 55 height 21
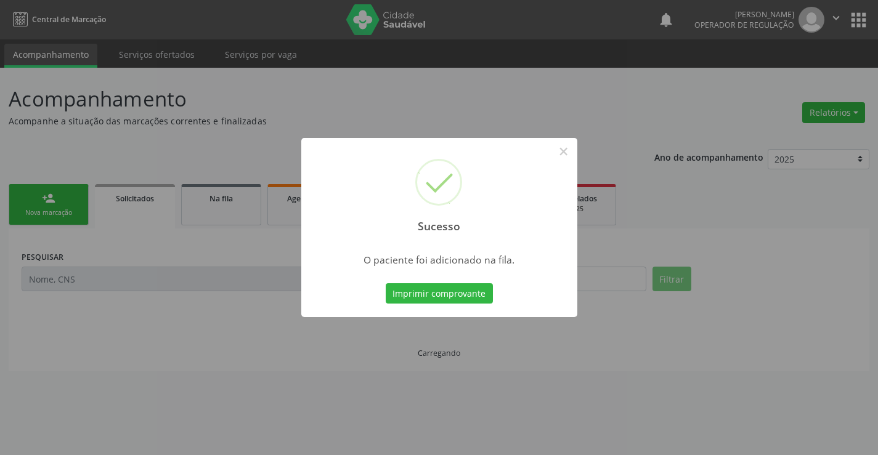
scroll to position [0, 0]
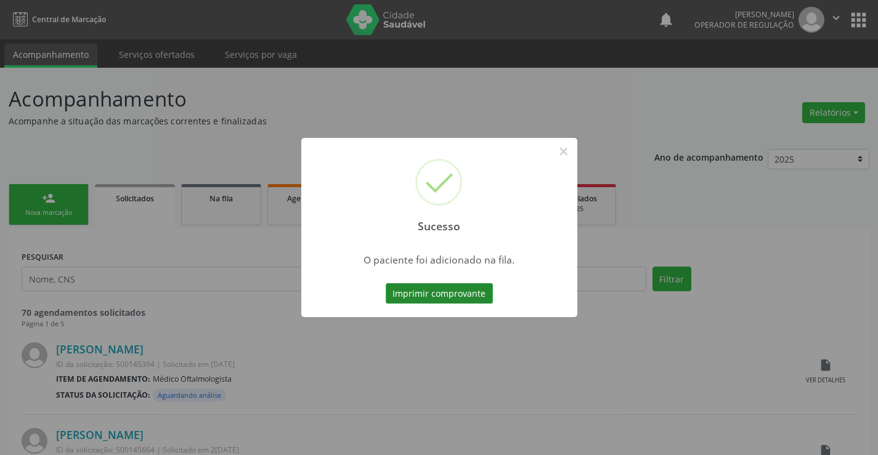
click at [470, 288] on button "Imprimir comprovante" at bounding box center [439, 293] width 107 height 21
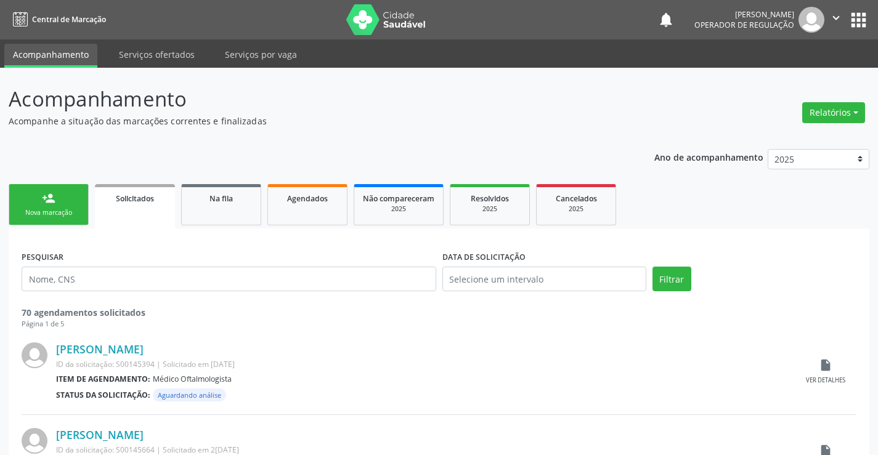
click at [74, 211] on div "Nova marcação" at bounding box center [49, 212] width 62 height 9
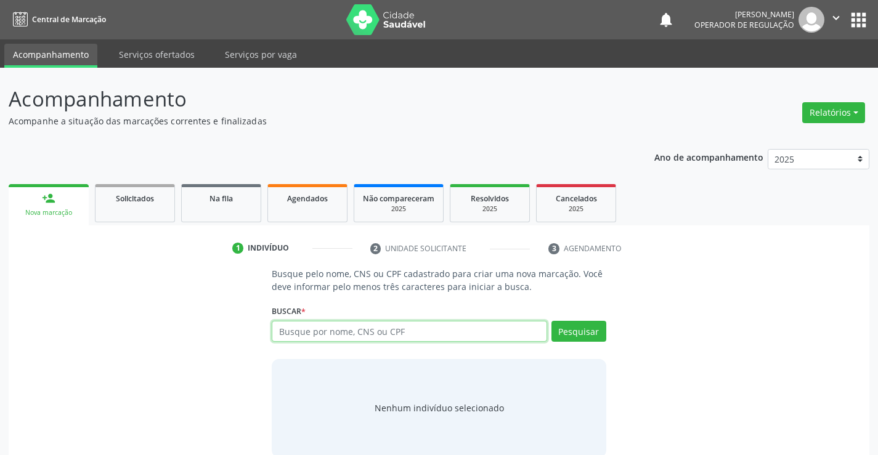
click at [359, 331] on input "text" at bounding box center [409, 331] width 275 height 21
type input "708204632813646"
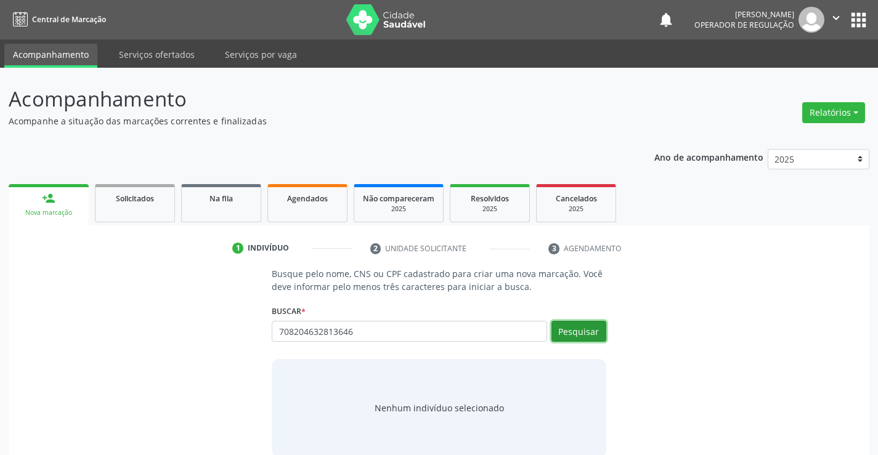
click at [586, 328] on button "Pesquisar" at bounding box center [578, 331] width 55 height 21
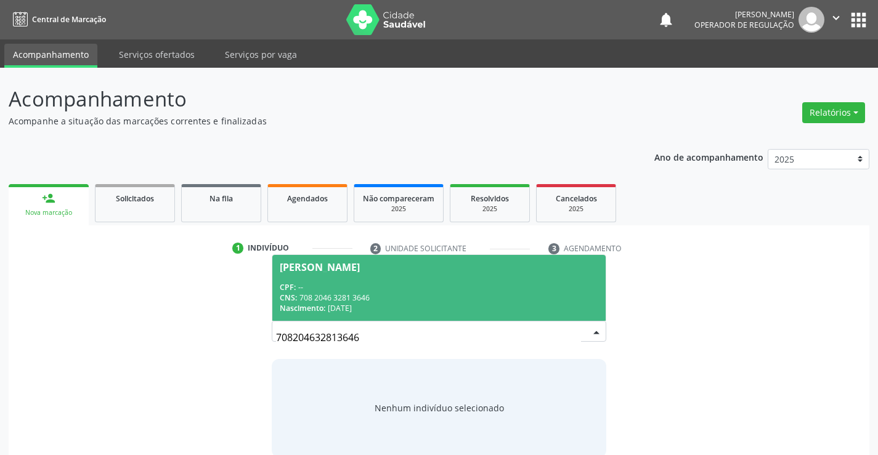
click at [459, 296] on div "CNS: 708 2046 3281 3646" at bounding box center [439, 298] width 318 height 10
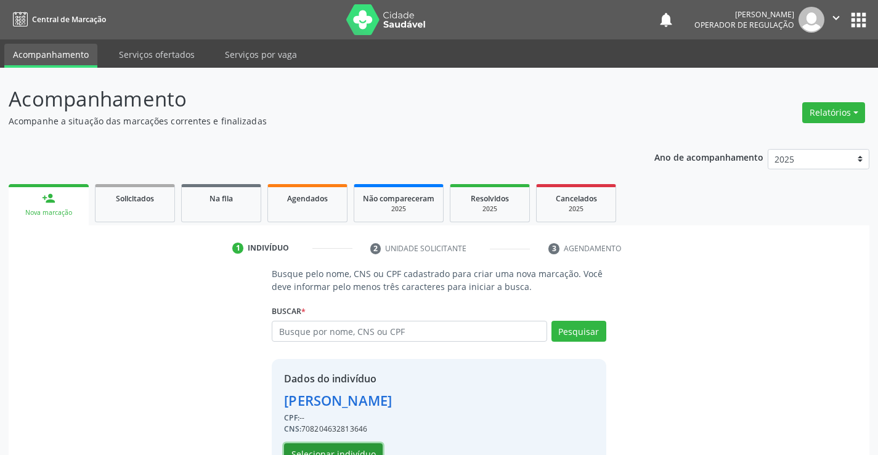
click at [354, 445] on button "Selecionar indivíduo" at bounding box center [333, 453] width 99 height 21
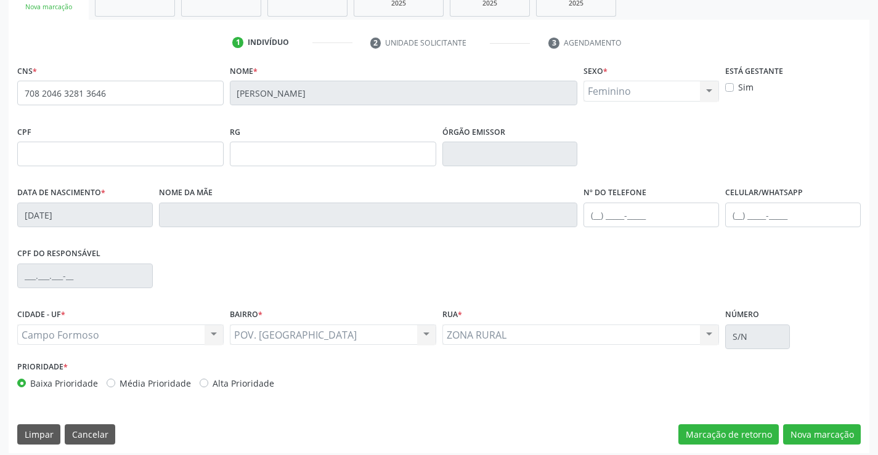
scroll to position [212, 0]
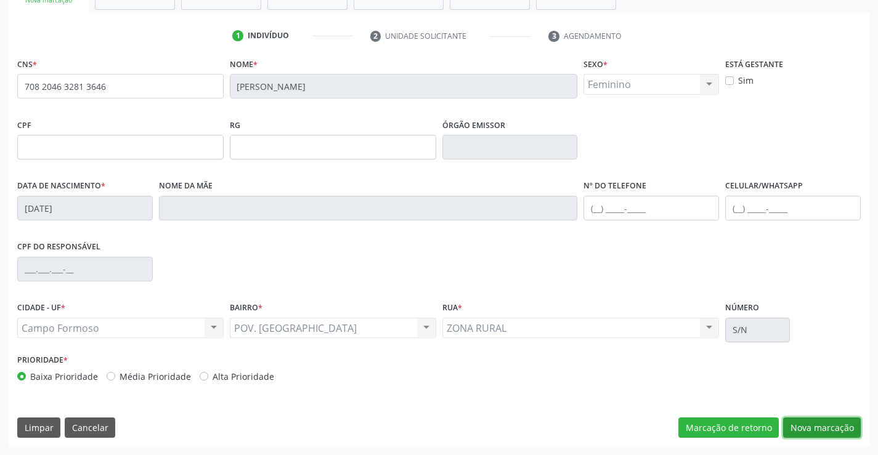
click at [825, 429] on button "Nova marcação" at bounding box center [822, 428] width 78 height 21
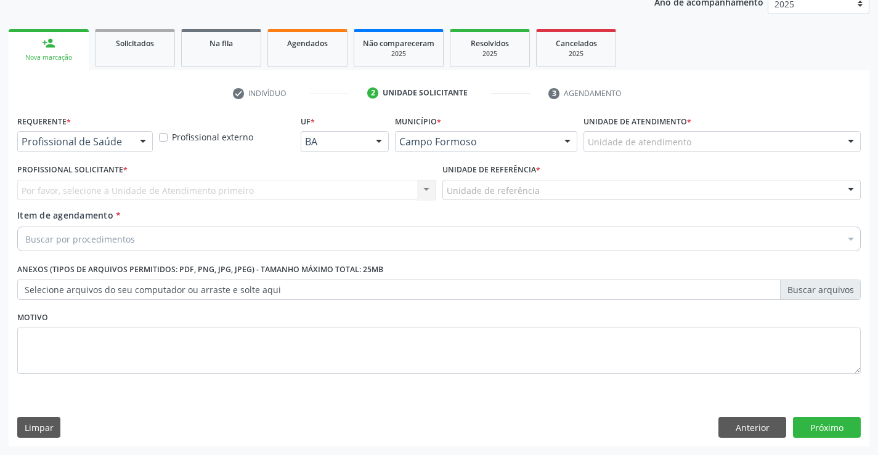
click at [144, 135] on div at bounding box center [143, 142] width 18 height 21
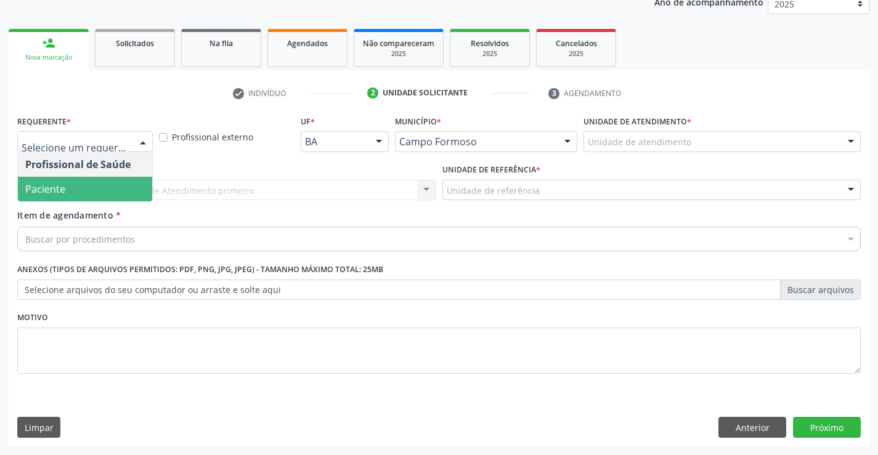
click at [101, 192] on span "Paciente" at bounding box center [85, 189] width 134 height 25
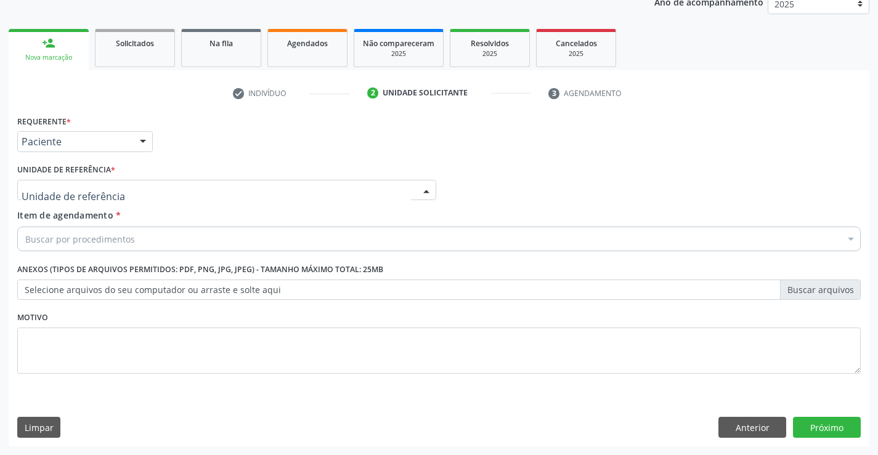
click at [152, 192] on div at bounding box center [226, 190] width 419 height 21
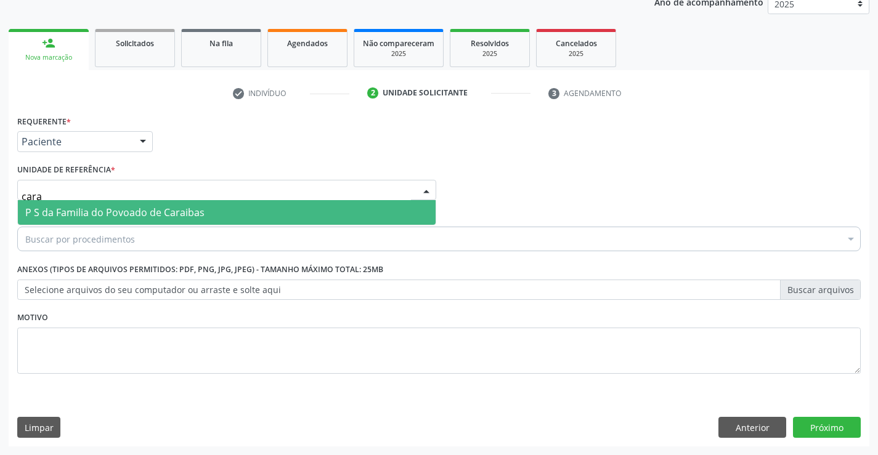
type input "carai"
click at [158, 210] on span "P S da Familia do Povoado de Caraibas" at bounding box center [114, 213] width 179 height 14
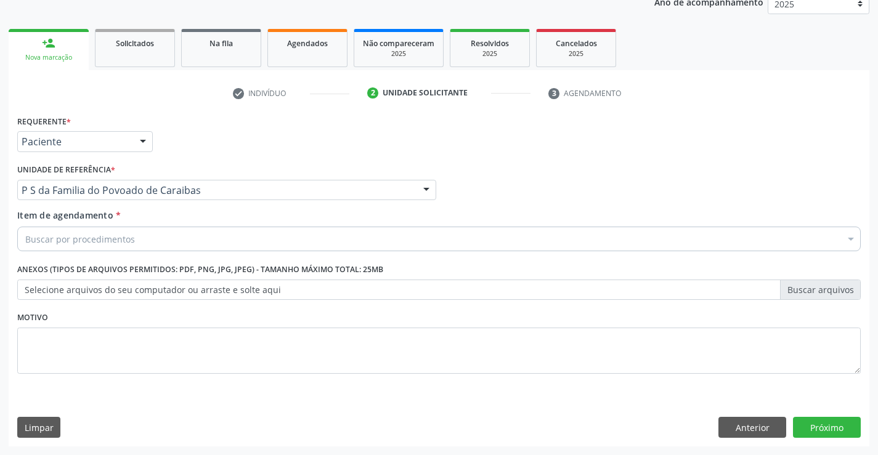
click at [161, 243] on div "Buscar por procedimentos" at bounding box center [438, 239] width 843 height 25
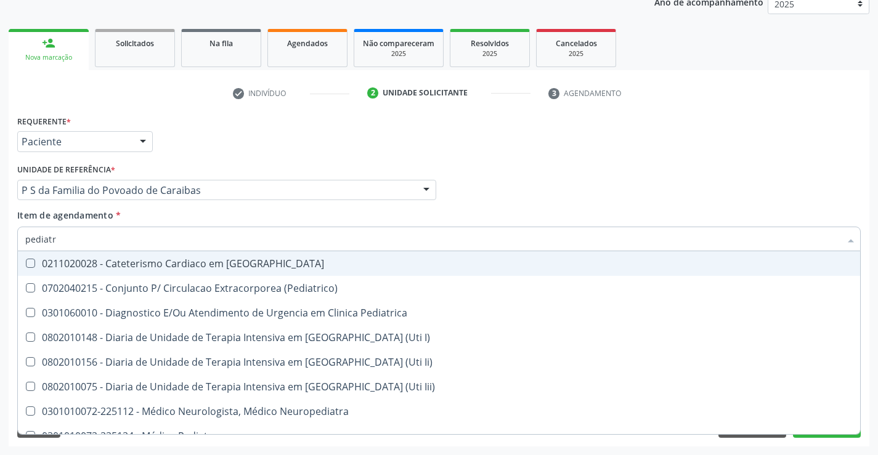
type input "pediatra"
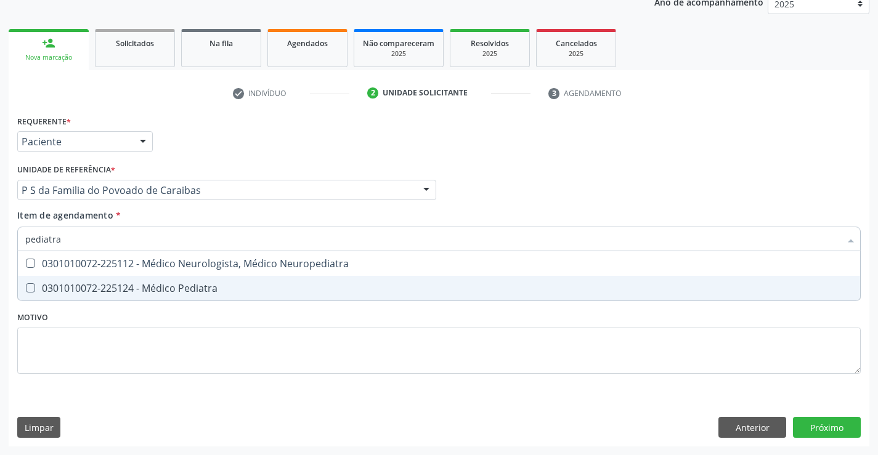
click at [243, 289] on div "0301010072-225124 - Médico Pediatra" at bounding box center [438, 288] width 827 height 10
checkbox Pediatra "true"
click at [815, 424] on div "Requerente * Paciente Profissional de Saúde Paciente Nenhum resultado encontrad…" at bounding box center [439, 279] width 860 height 334
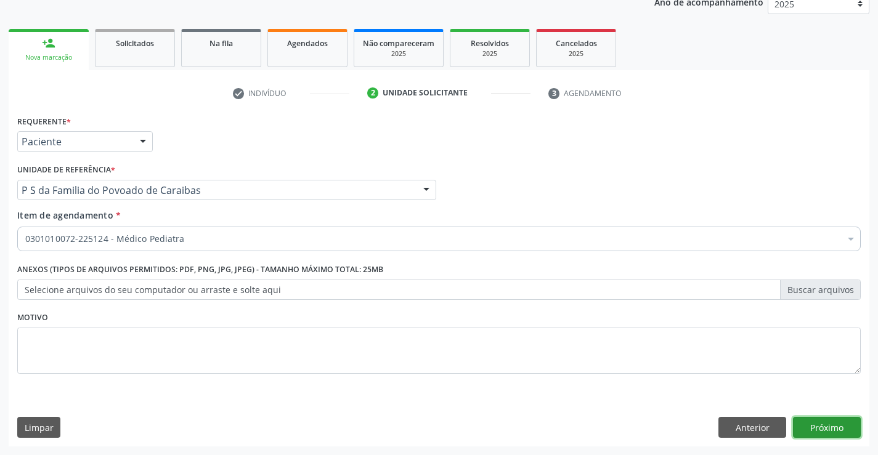
click at [815, 424] on button "Próximo" at bounding box center [827, 427] width 68 height 21
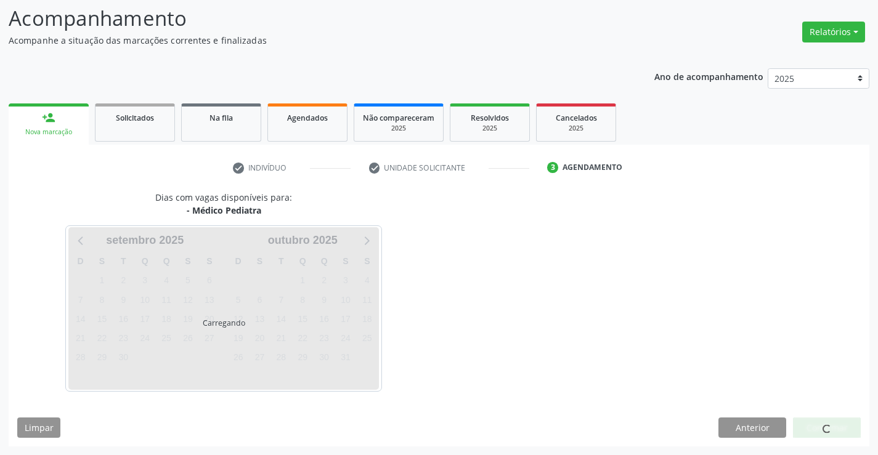
scroll to position [81, 0]
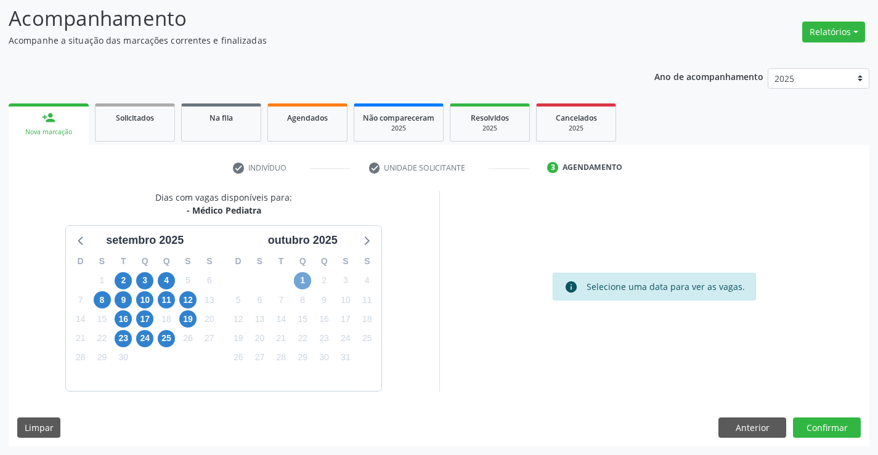
click at [299, 276] on span "1" at bounding box center [302, 280] width 17 height 17
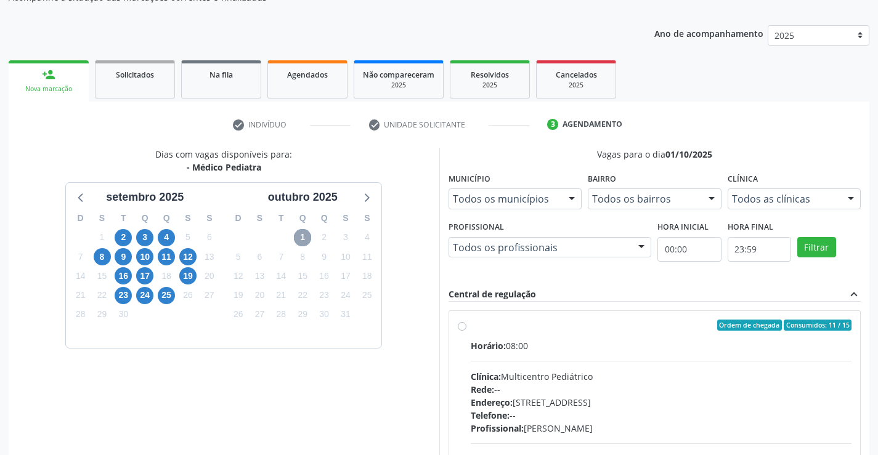
scroll to position [142, 0]
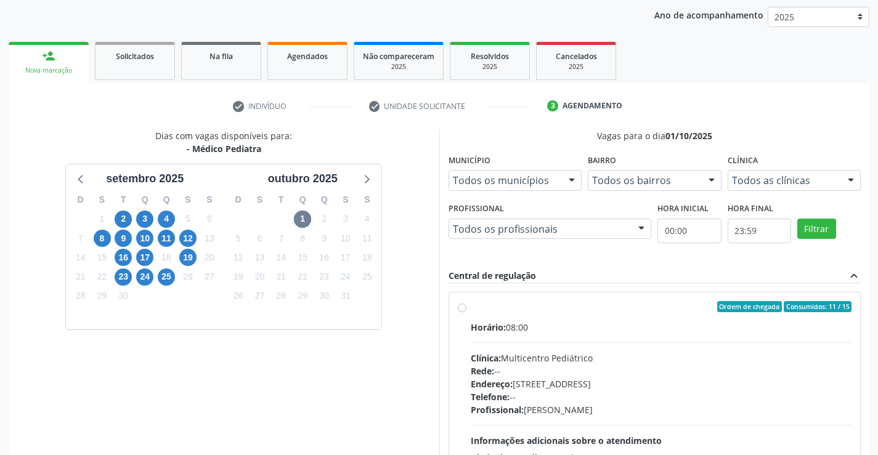
click at [471, 310] on label "Ordem de chegada Consumidos: 11 / 15 Horário: 08:00 Clínica: Multicentro Pediát…" at bounding box center [661, 395] width 381 height 189
click at [462, 310] on input "Ordem de chegada Consumidos: 11 / 15 Horário: 08:00 Clínica: Multicentro Pediát…" at bounding box center [462, 306] width 9 height 11
radio input "true"
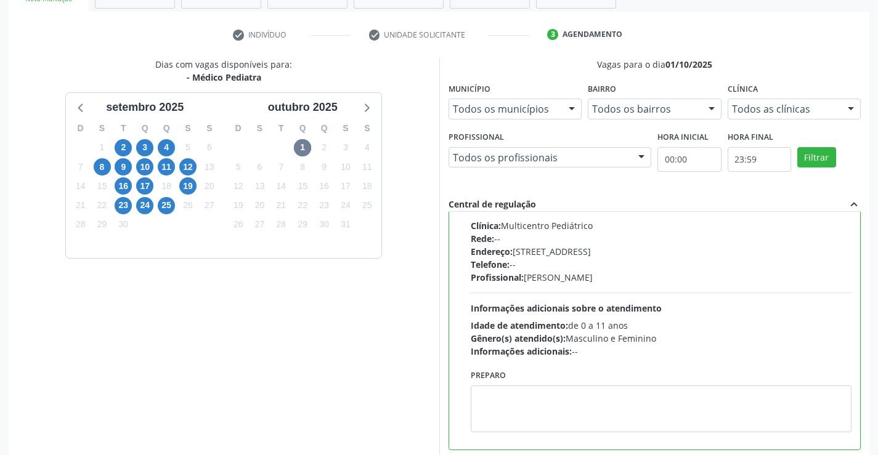
scroll to position [281, 0]
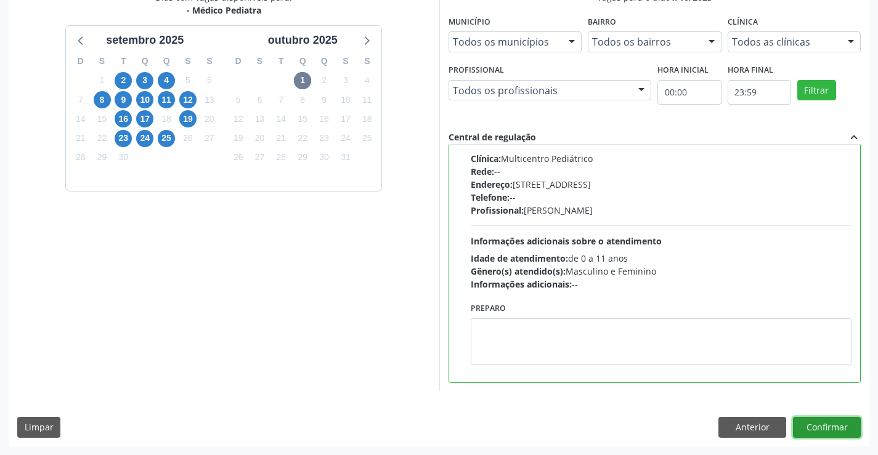
click at [827, 429] on button "Confirmar" at bounding box center [827, 427] width 68 height 21
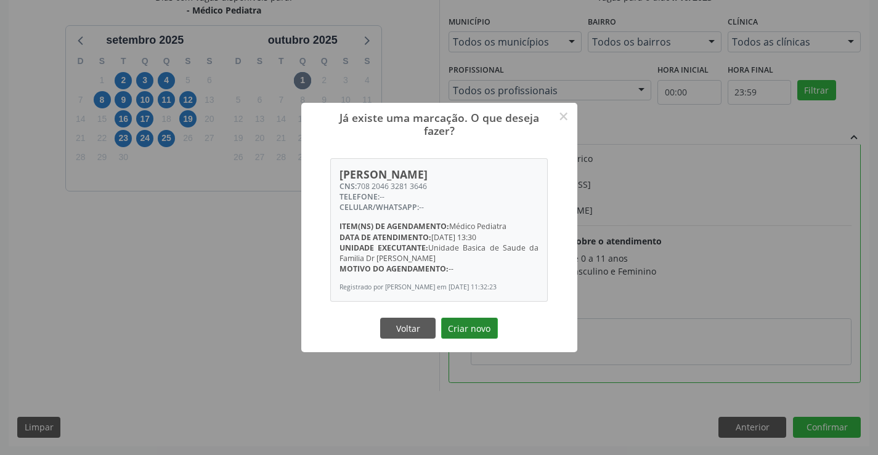
click at [464, 326] on button "Criar novo" at bounding box center [469, 328] width 57 height 21
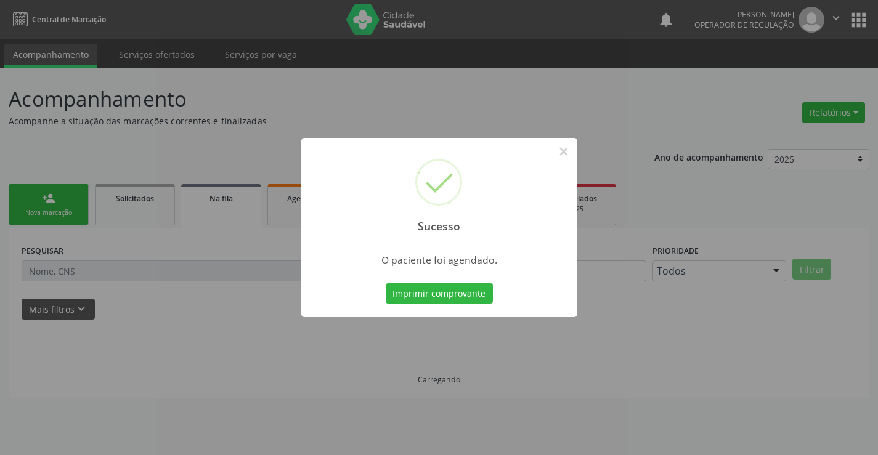
scroll to position [0, 0]
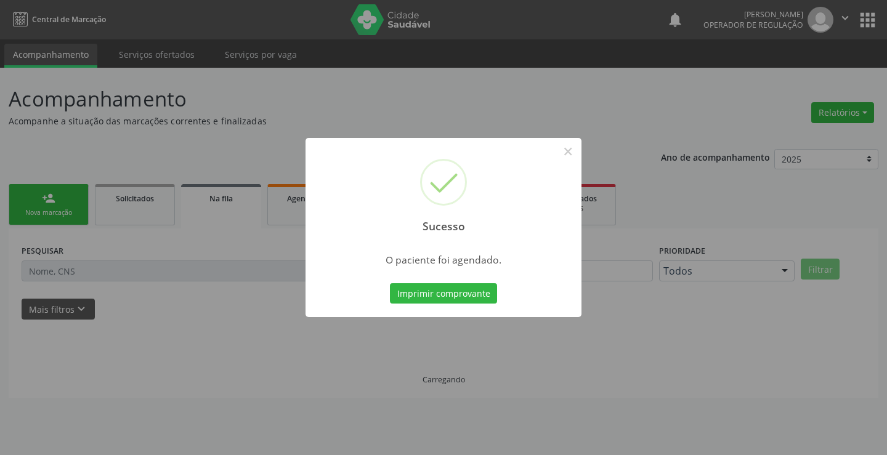
click at [390, 283] on button "Imprimir comprovante" at bounding box center [443, 293] width 107 height 21
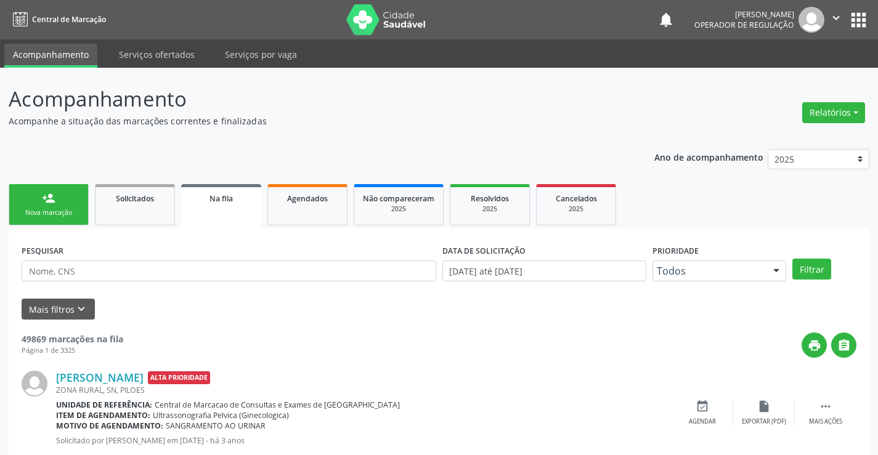
click at [73, 210] on div "Nova marcação" at bounding box center [49, 212] width 62 height 9
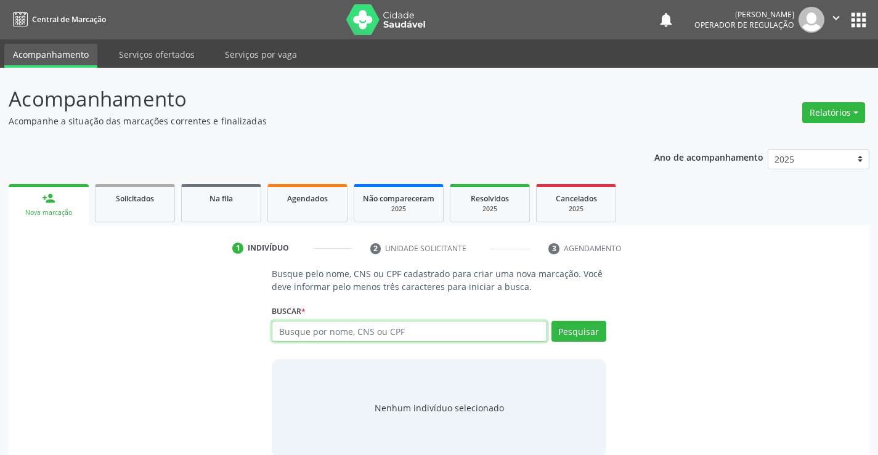
click at [356, 336] on input "text" at bounding box center [409, 331] width 275 height 21
type input "705206433357575"
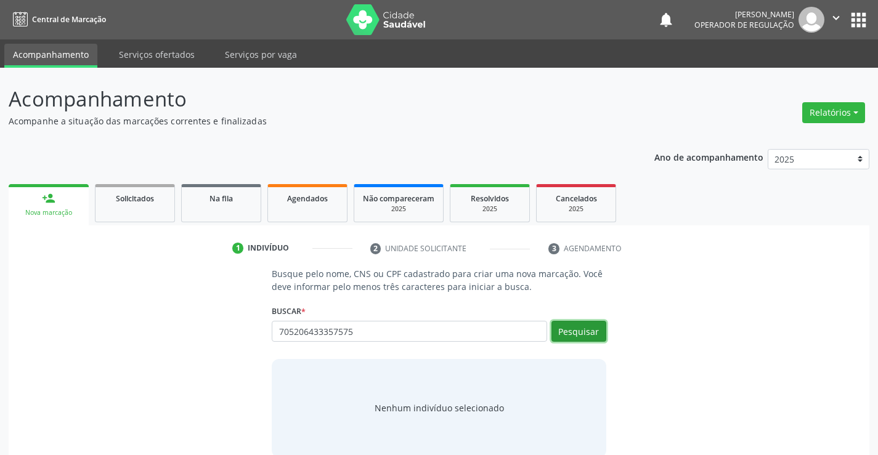
click at [553, 329] on button "Pesquisar" at bounding box center [578, 331] width 55 height 21
type input "705206433357575"
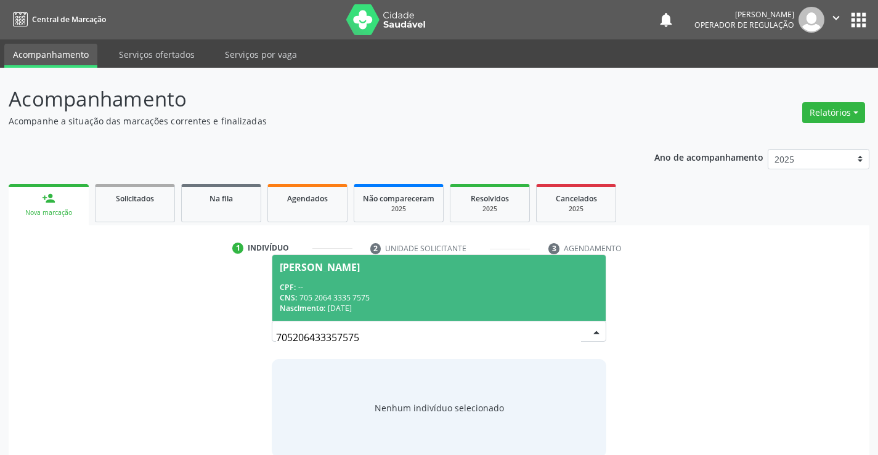
click at [472, 283] on div "CPF: --" at bounding box center [439, 287] width 318 height 10
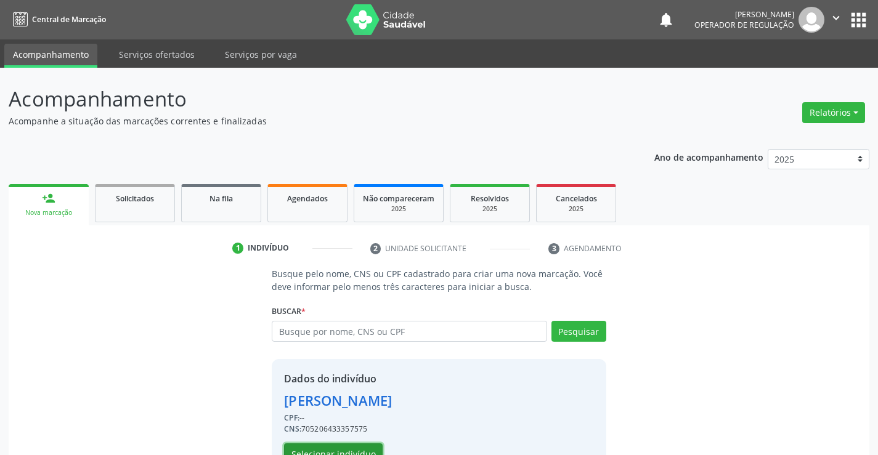
click at [354, 450] on button "Selecionar indivíduo" at bounding box center [333, 453] width 99 height 21
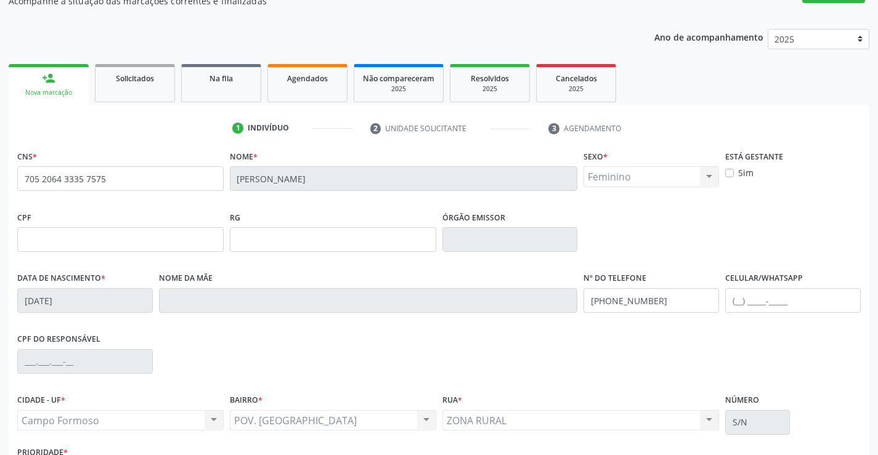
scroll to position [212, 0]
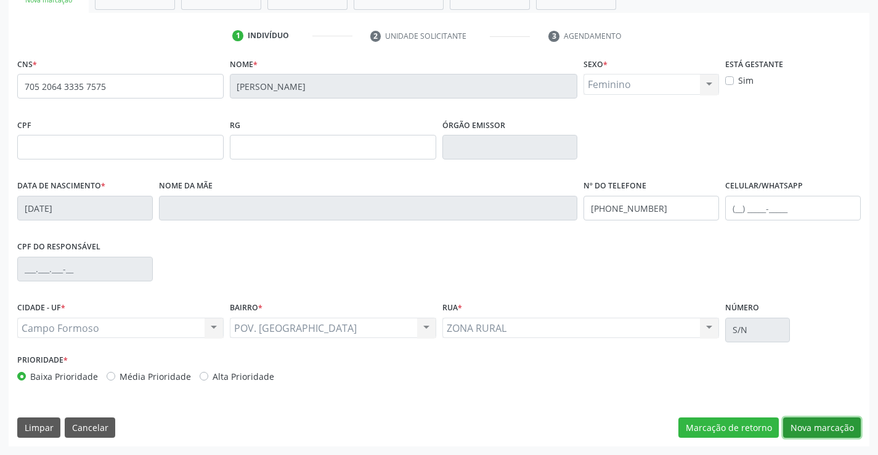
click at [804, 420] on button "Nova marcação" at bounding box center [822, 428] width 78 height 21
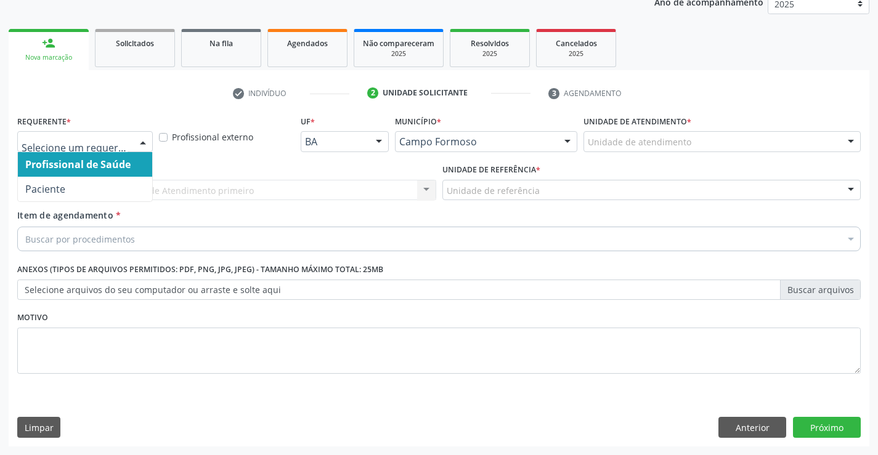
click at [142, 140] on div at bounding box center [143, 142] width 18 height 21
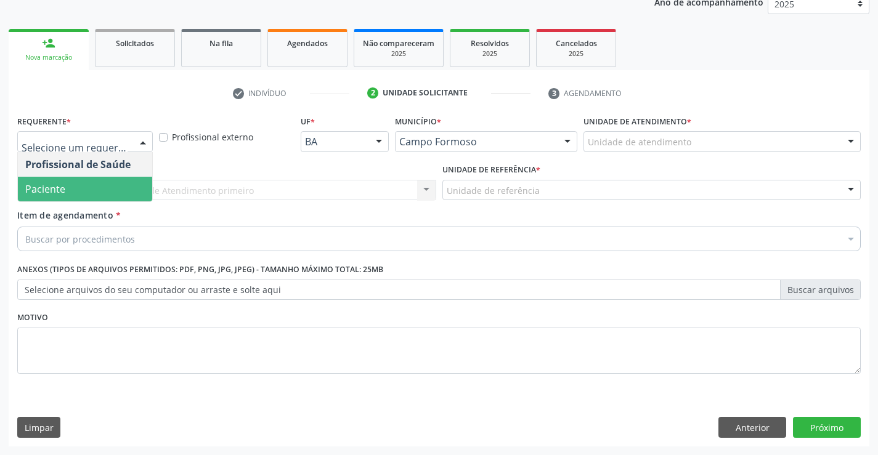
click at [87, 187] on span "Paciente" at bounding box center [85, 189] width 134 height 25
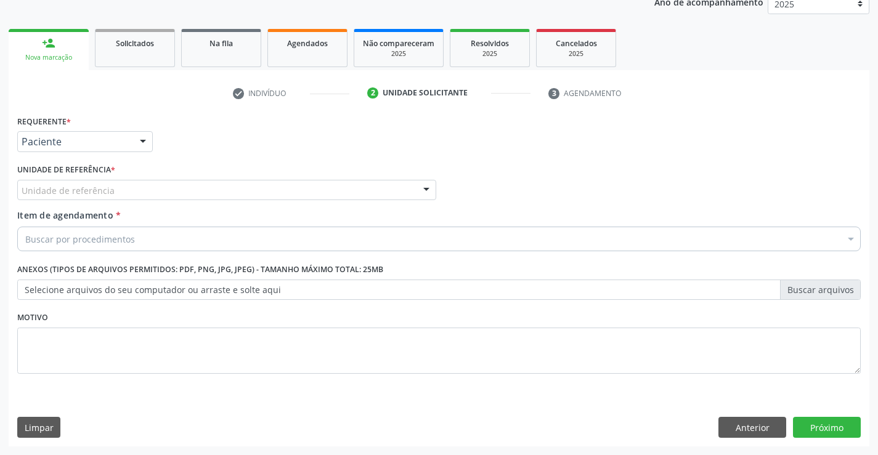
click at [127, 195] on div "Unidade de referência" at bounding box center [226, 190] width 419 height 21
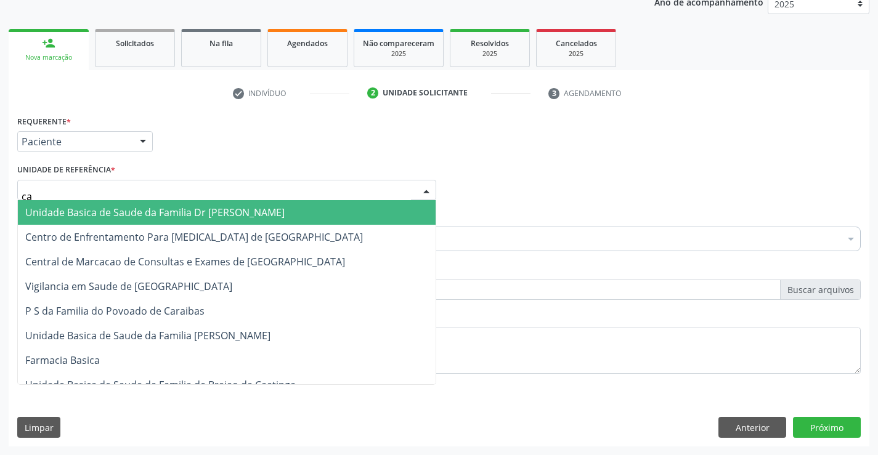
type input "car"
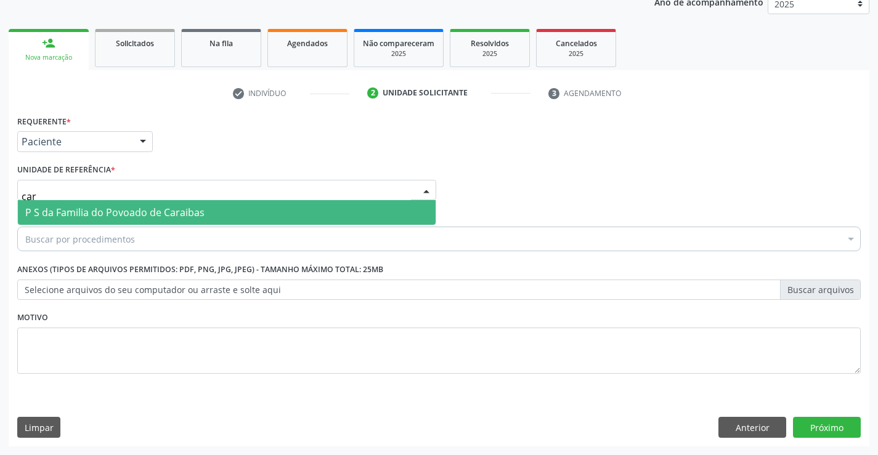
click at [129, 207] on span "P S da Familia do Povoado de Caraibas" at bounding box center [114, 213] width 179 height 14
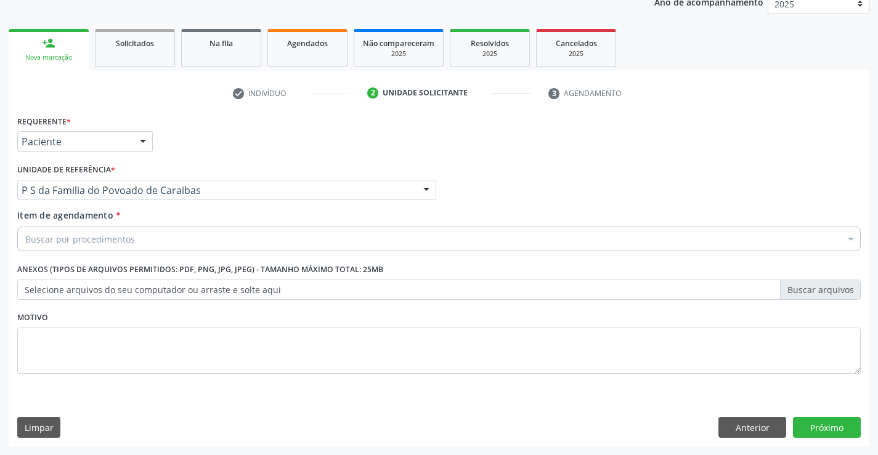
click at [135, 240] on div "Buscar por procedimentos" at bounding box center [438, 239] width 843 height 25
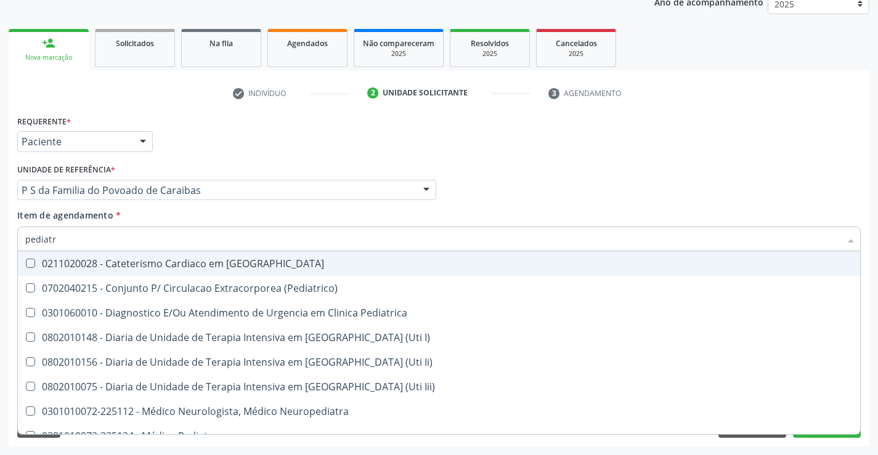
type input "pediatra"
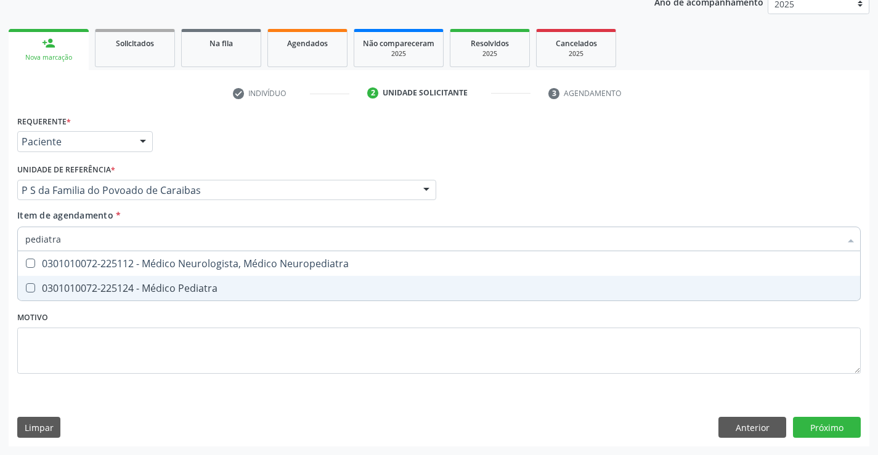
click at [153, 287] on div "0301010072-225124 - Médico Pediatra" at bounding box center [438, 288] width 827 height 10
checkbox Pediatra "true"
click at [158, 329] on div "Requerente * Paciente Profissional de Saúde Paciente Nenhum resultado encontrad…" at bounding box center [438, 251] width 843 height 279
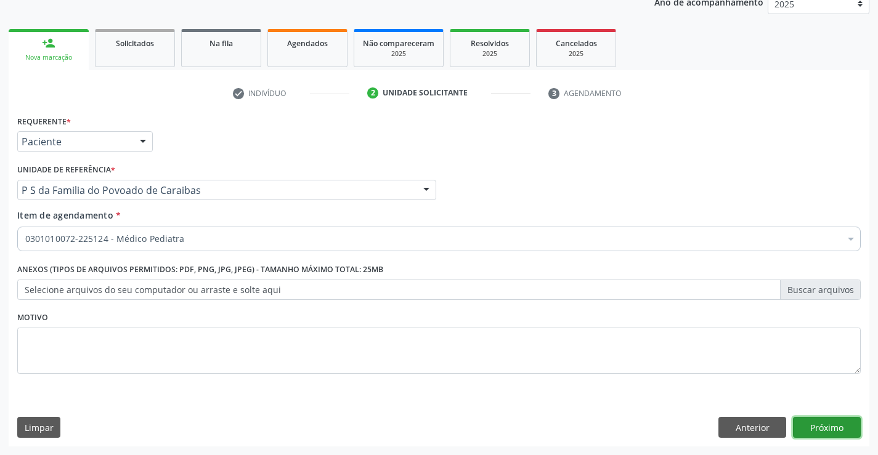
click at [822, 427] on button "Próximo" at bounding box center [827, 427] width 68 height 21
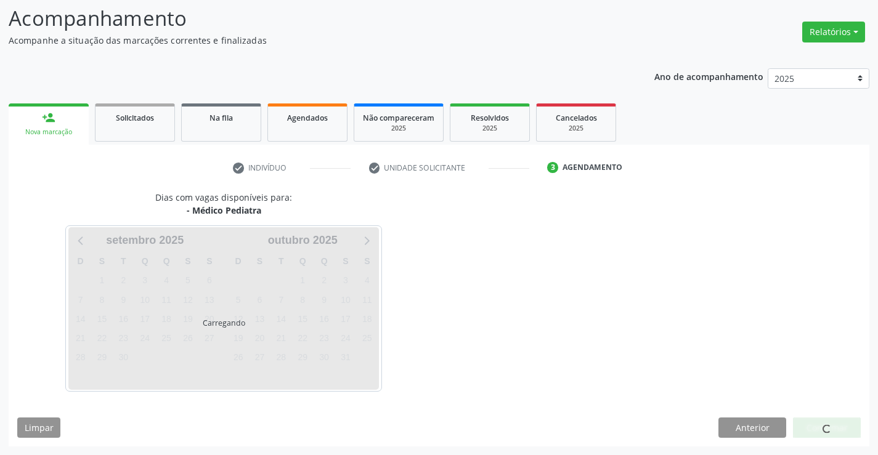
scroll to position [81, 0]
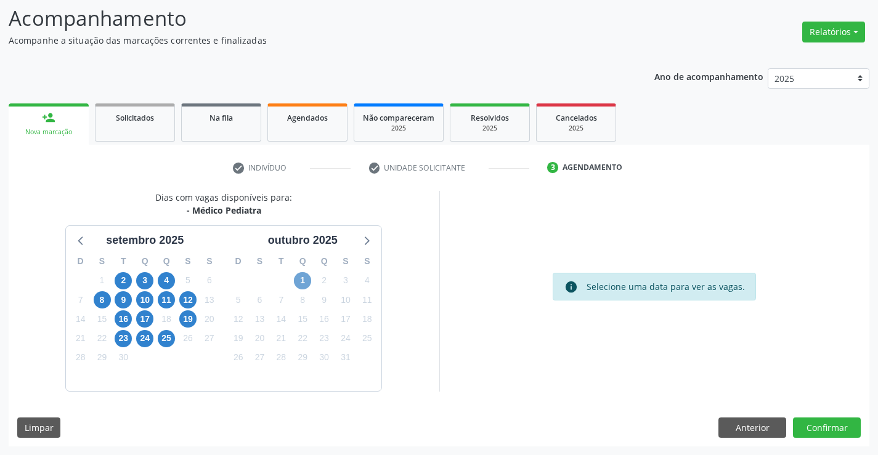
click at [301, 280] on span "1" at bounding box center [302, 280] width 17 height 17
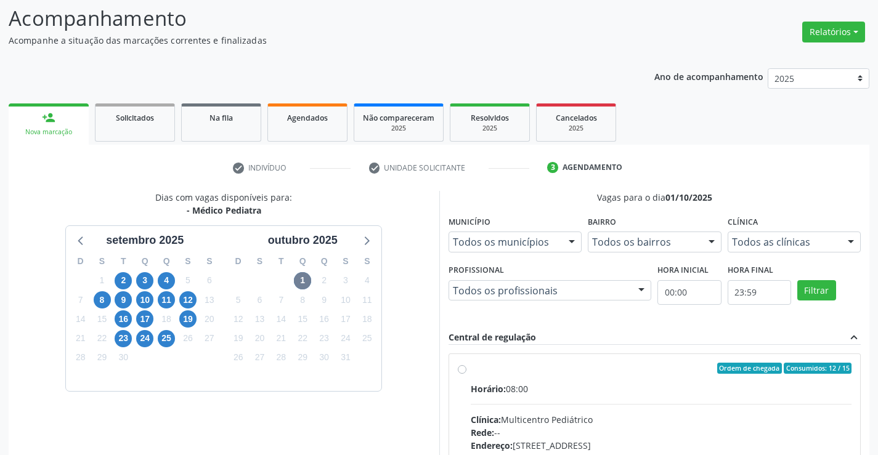
click at [471, 368] on label "Ordem de chegada Consumidos: 12 / 15 Horário: 08:00 Clínica: Multicentro Pediát…" at bounding box center [661, 457] width 381 height 189
click at [463, 368] on input "Ordem de chegada Consumidos: 12 / 15 Horário: 08:00 Clínica: Multicentro Pediát…" at bounding box center [462, 368] width 9 height 11
radio input "true"
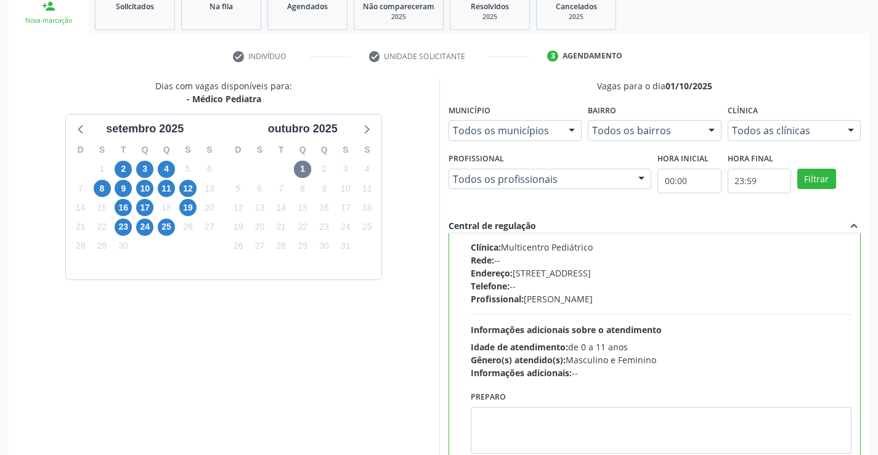
scroll to position [281, 0]
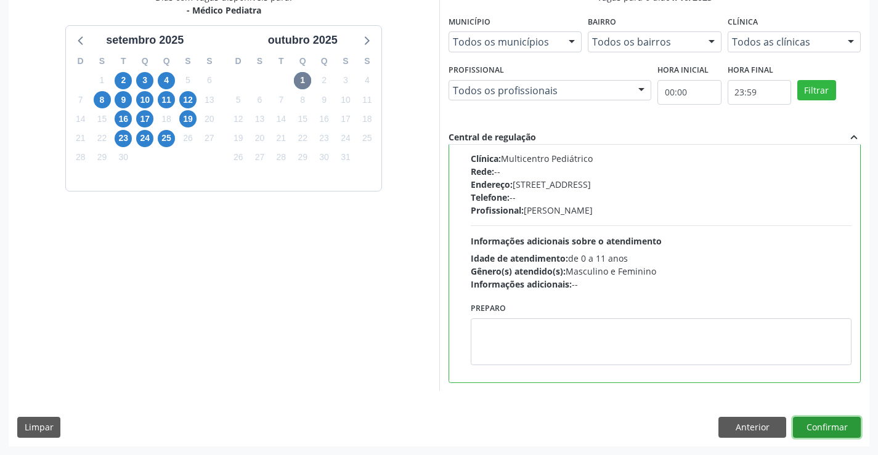
click at [813, 430] on button "Confirmar" at bounding box center [827, 427] width 68 height 21
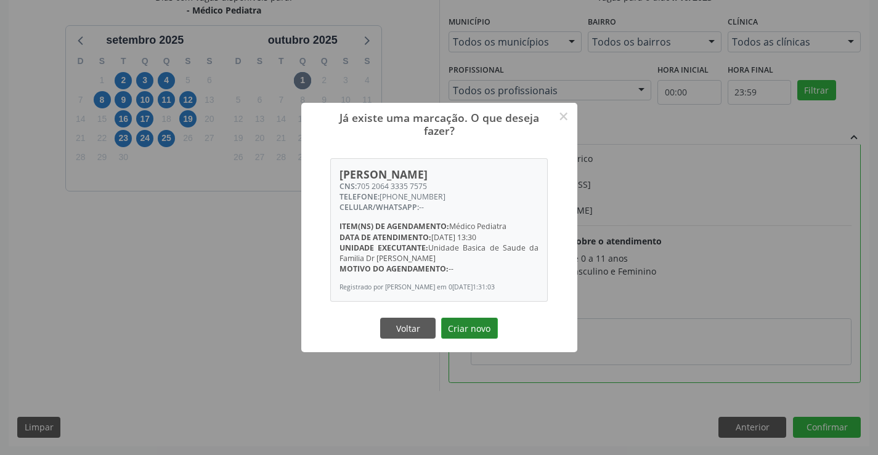
click at [477, 329] on button "Criar novo" at bounding box center [469, 328] width 57 height 21
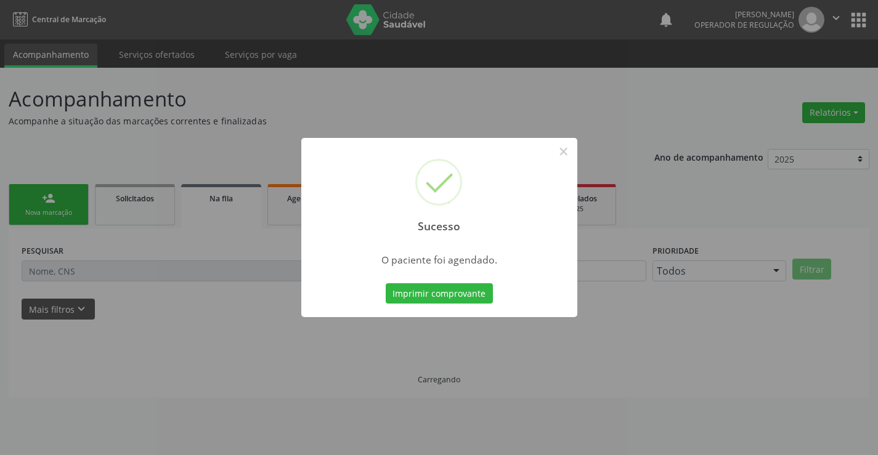
scroll to position [0, 0]
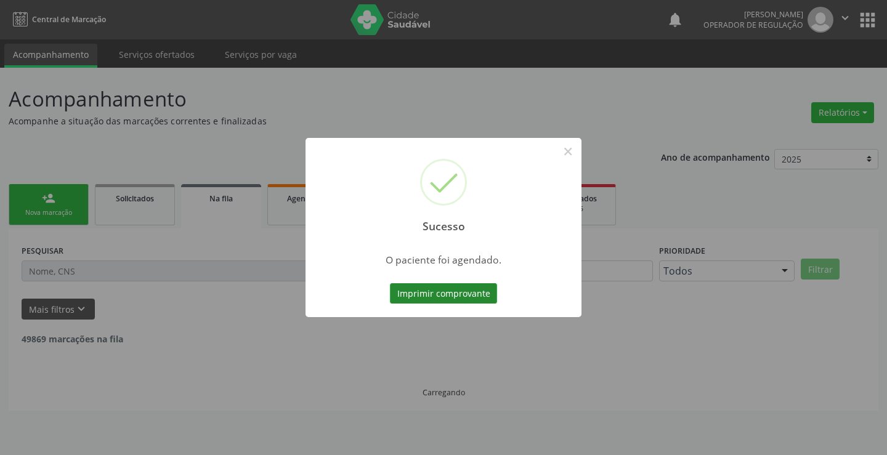
click at [456, 287] on button "Imprimir comprovante" at bounding box center [443, 293] width 107 height 21
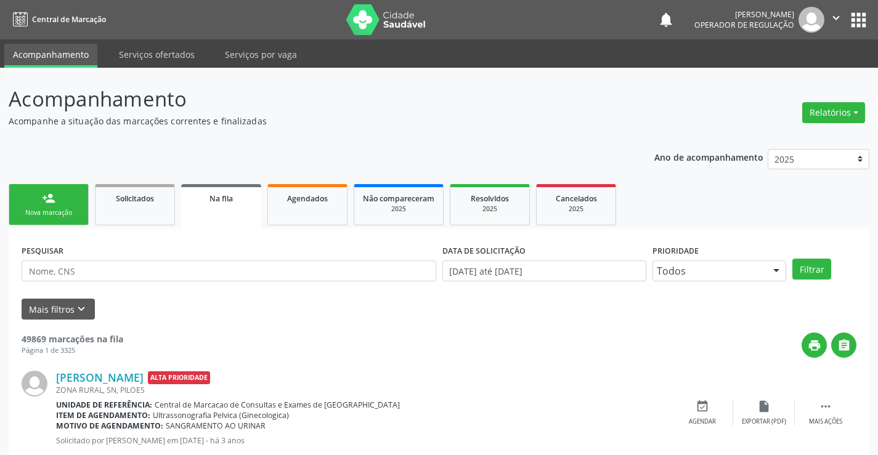
click at [75, 208] on div "Nova marcação" at bounding box center [49, 212] width 62 height 9
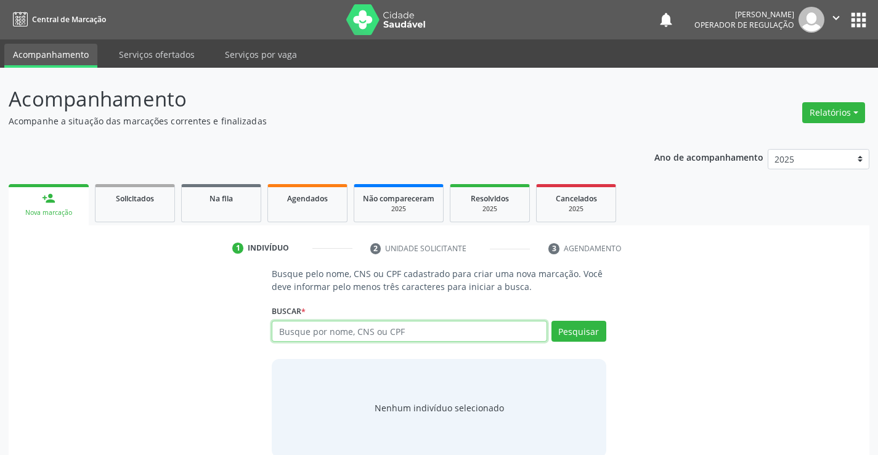
click at [358, 335] on input "text" at bounding box center [409, 331] width 275 height 21
type input "704201214158787"
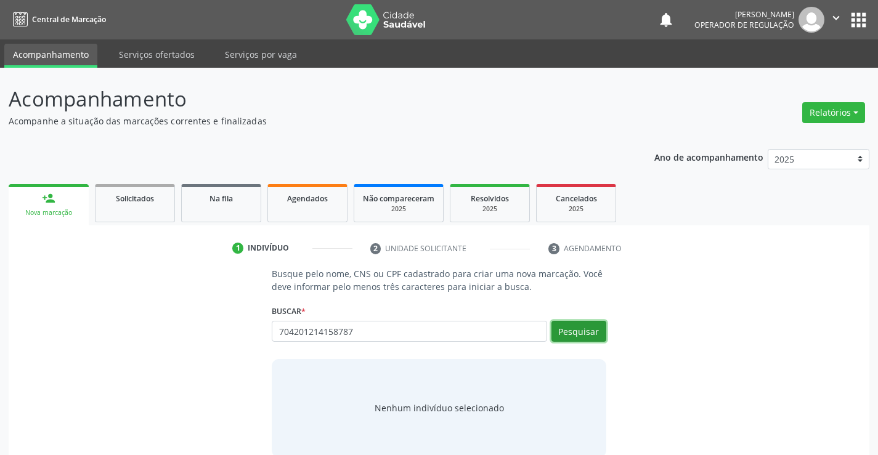
click at [577, 326] on button "Pesquisar" at bounding box center [578, 331] width 55 height 21
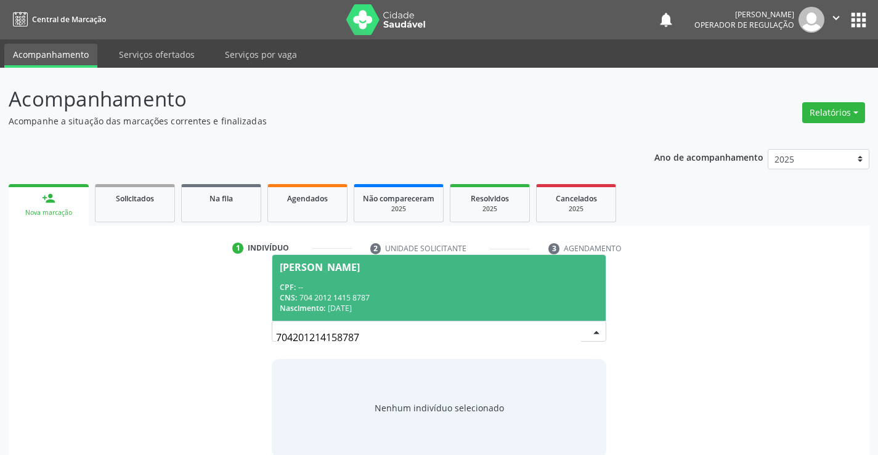
click at [555, 288] on div "CPF: --" at bounding box center [439, 287] width 318 height 10
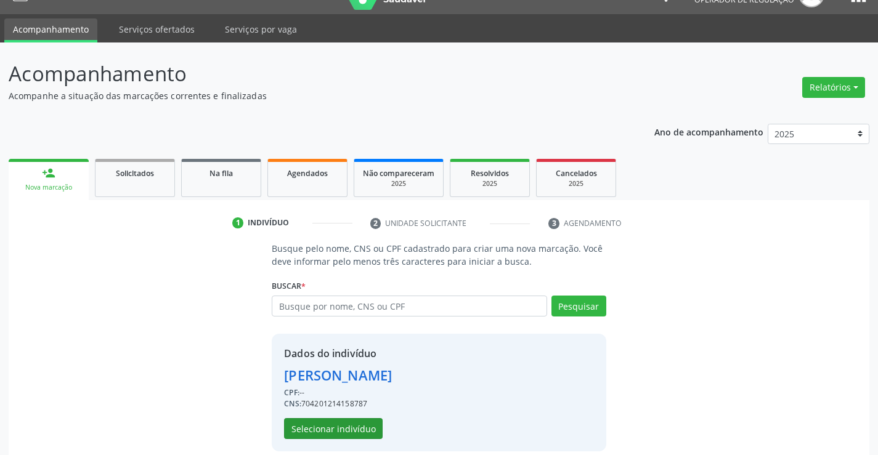
scroll to position [39, 0]
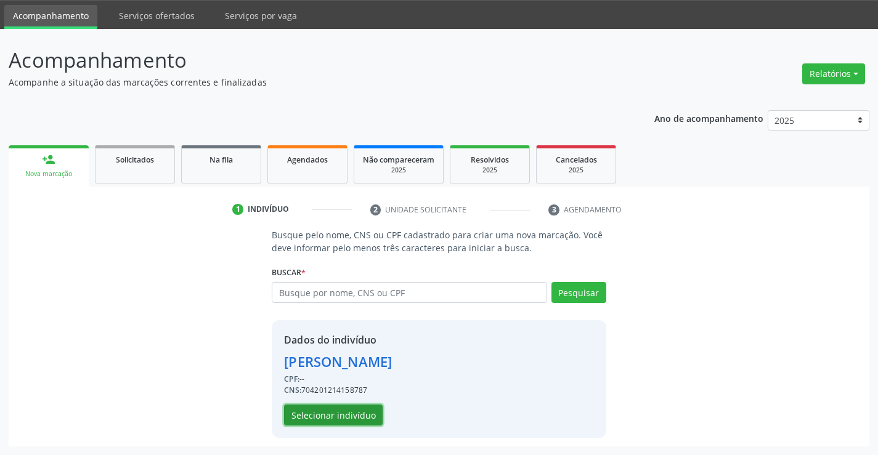
click at [349, 413] on button "Selecionar indivíduo" at bounding box center [333, 415] width 99 height 21
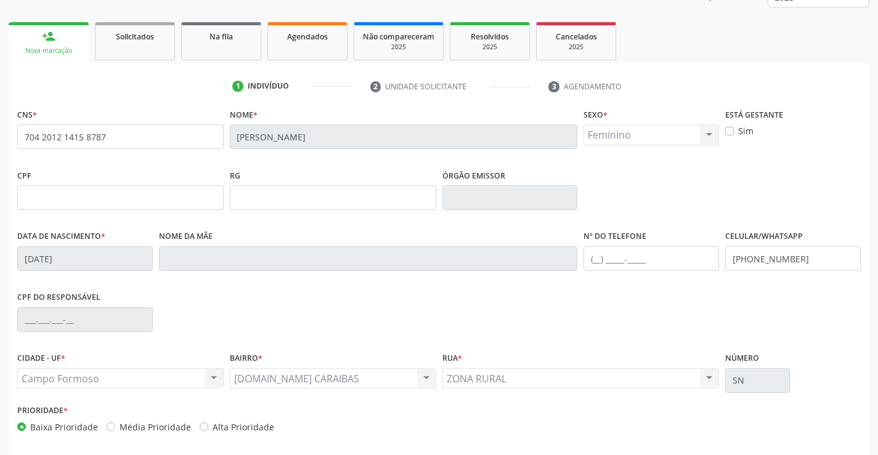
scroll to position [212, 0]
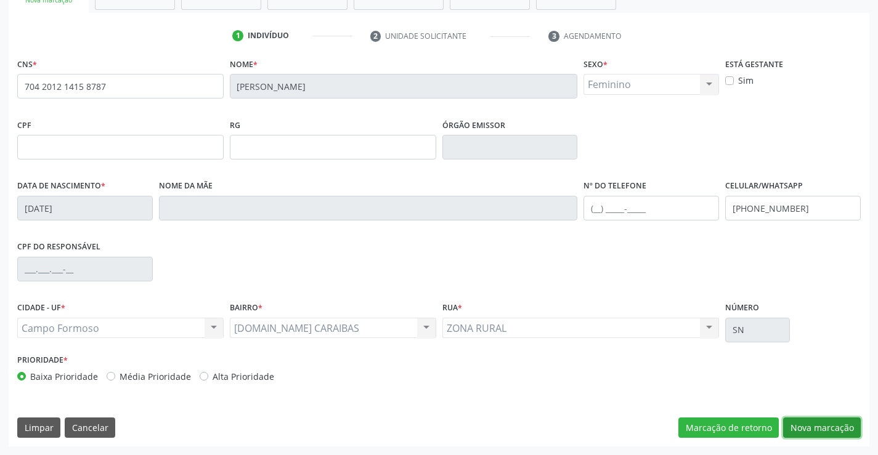
click at [821, 429] on button "Nova marcação" at bounding box center [822, 428] width 78 height 21
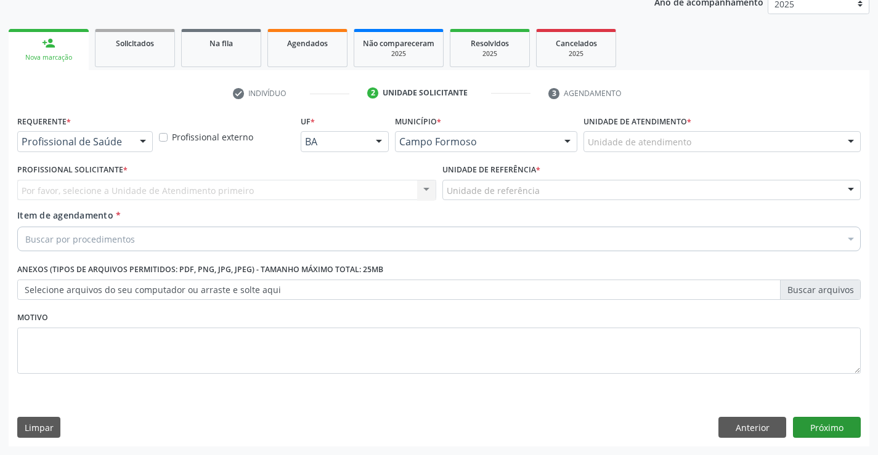
scroll to position [155, 0]
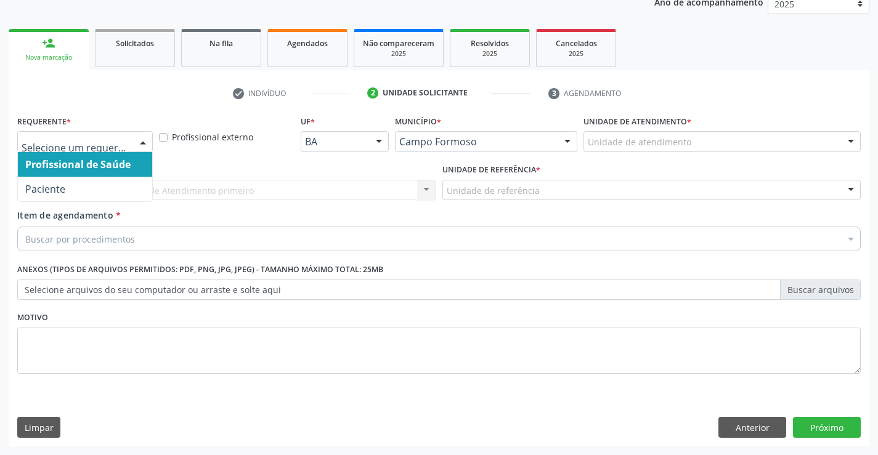
click at [144, 142] on div at bounding box center [143, 142] width 18 height 21
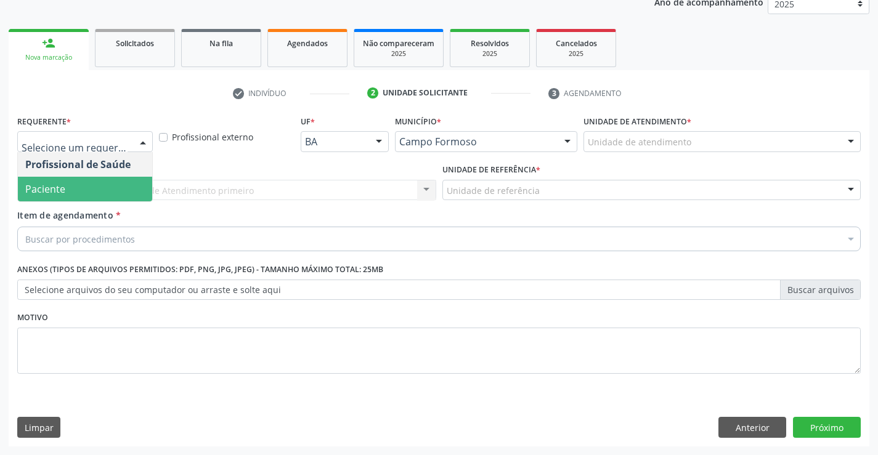
click at [86, 191] on span "Paciente" at bounding box center [85, 189] width 134 height 25
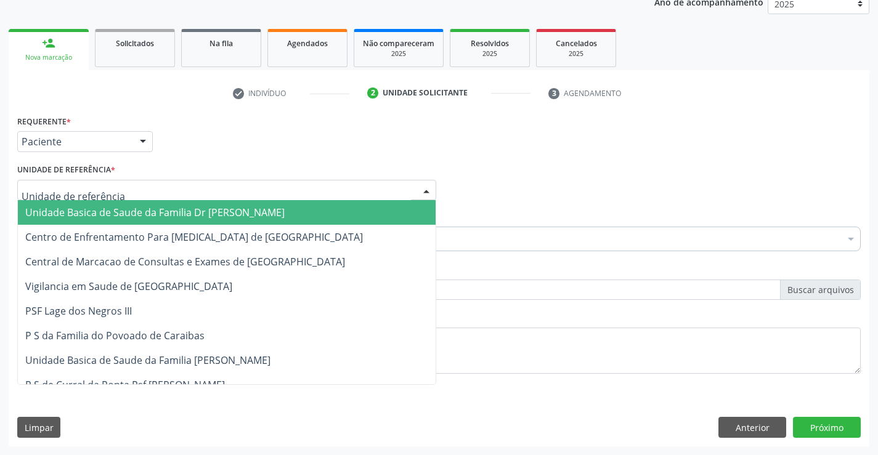
click at [122, 190] on div at bounding box center [226, 190] width 419 height 21
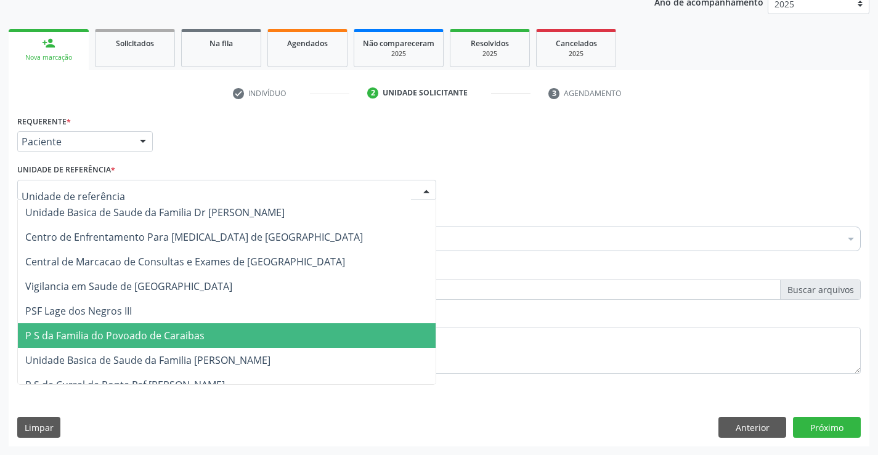
click at [137, 329] on span "P S da Familia do Povoado de Caraibas" at bounding box center [114, 336] width 179 height 14
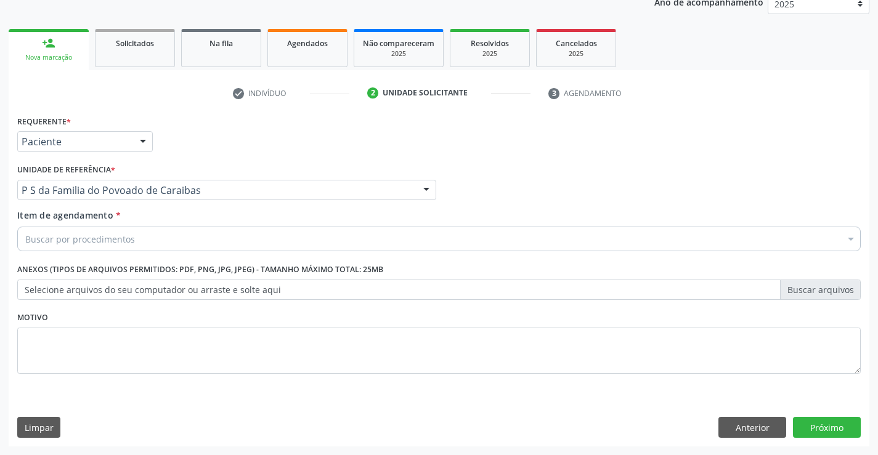
click at [142, 241] on div "Buscar por procedimentos" at bounding box center [438, 239] width 843 height 25
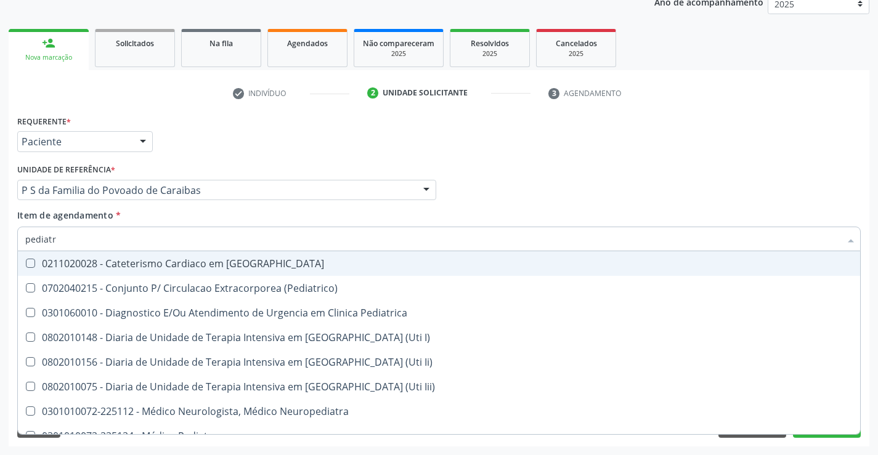
type input "pediatra"
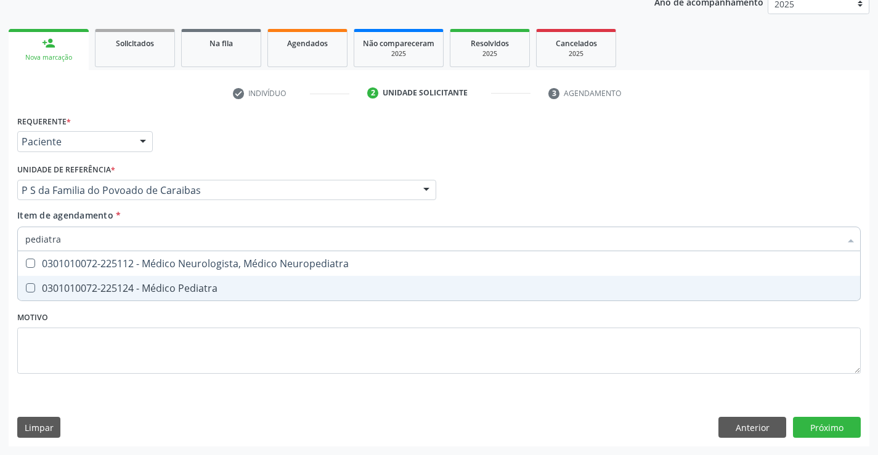
click at [158, 283] on div "0301010072-225124 - Médico Pediatra" at bounding box center [438, 288] width 827 height 10
checkbox Pediatra "true"
click at [179, 329] on div "Requerente * Paciente Profissional de Saúde Paciente Nenhum resultado encontrad…" at bounding box center [438, 251] width 843 height 279
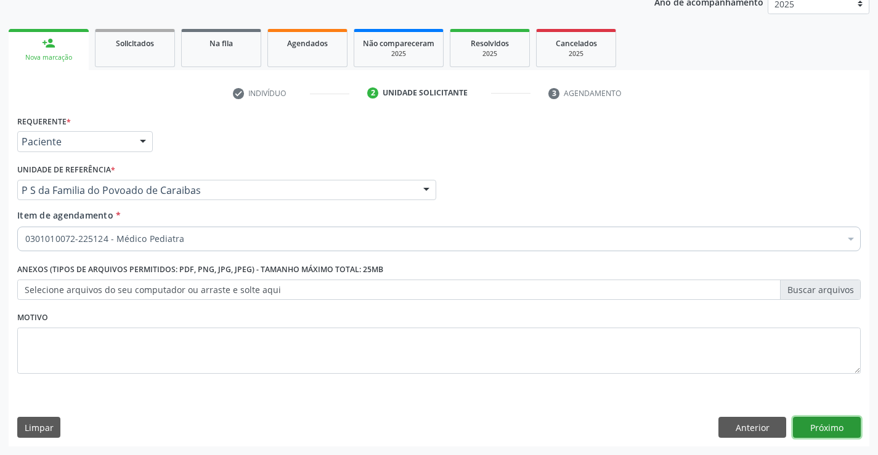
click at [819, 431] on button "Próximo" at bounding box center [827, 427] width 68 height 21
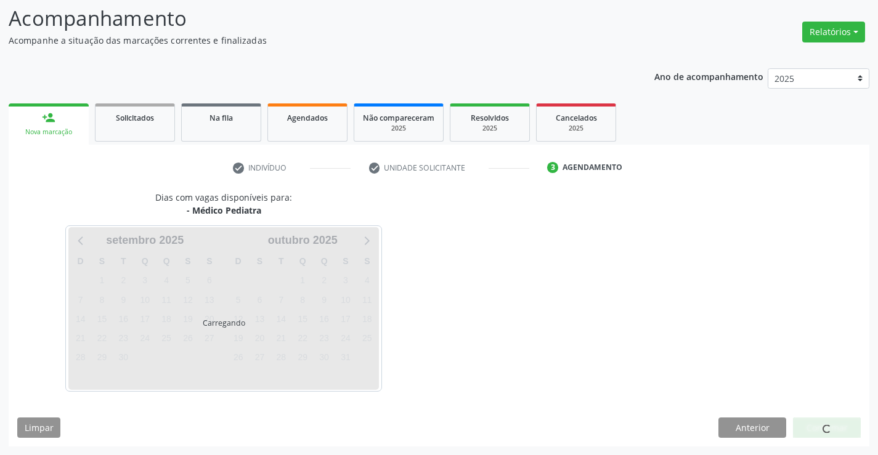
scroll to position [81, 0]
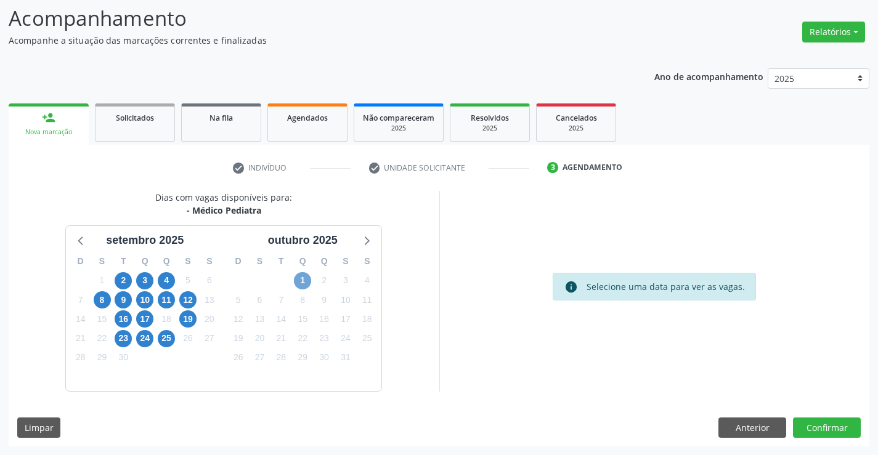
click at [296, 275] on span "1" at bounding box center [302, 280] width 17 height 17
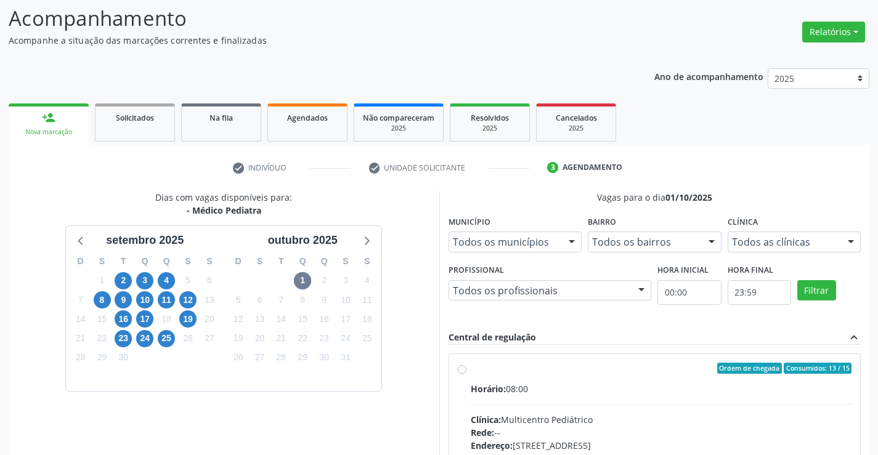
click at [471, 371] on label "Ordem de chegada Consumidos: 13 / 15 Horário: 08:00 Clínica: Multicentro Pediát…" at bounding box center [661, 457] width 381 height 189
click at [466, 371] on input "Ordem de chegada Consumidos: 13 / 15 Horário: 08:00 Clínica: Multicentro Pediát…" at bounding box center [462, 368] width 9 height 11
radio input "true"
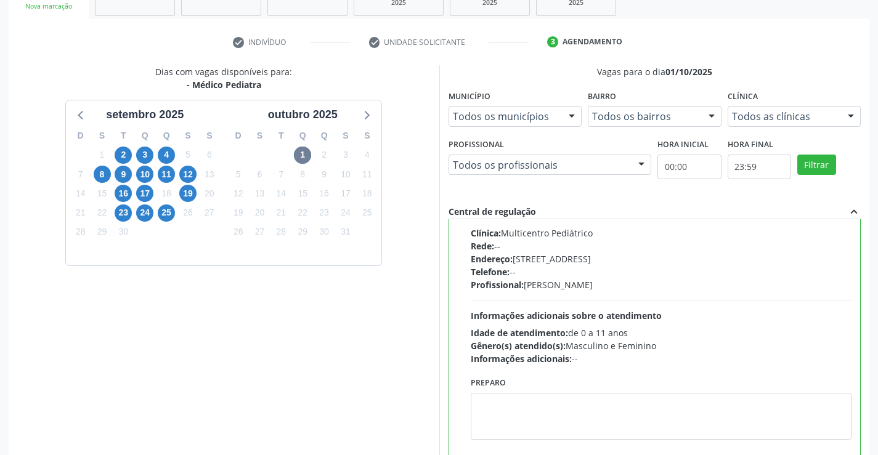
scroll to position [265, 0]
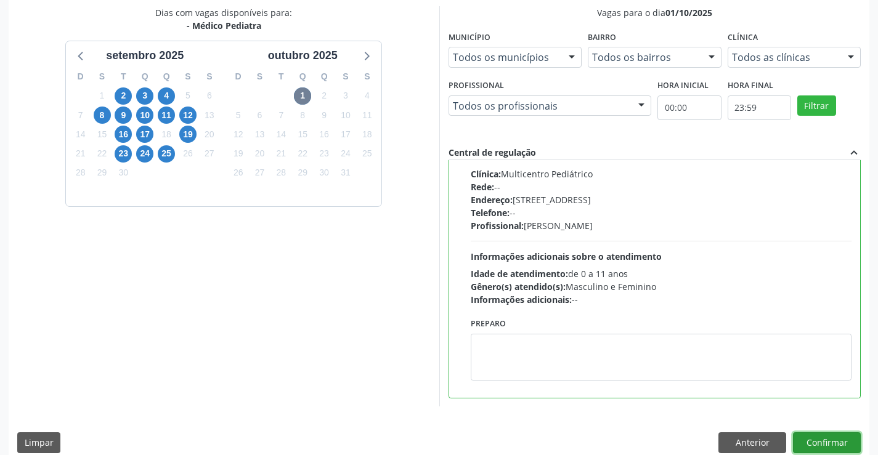
click at [810, 439] on button "Confirmar" at bounding box center [827, 442] width 68 height 21
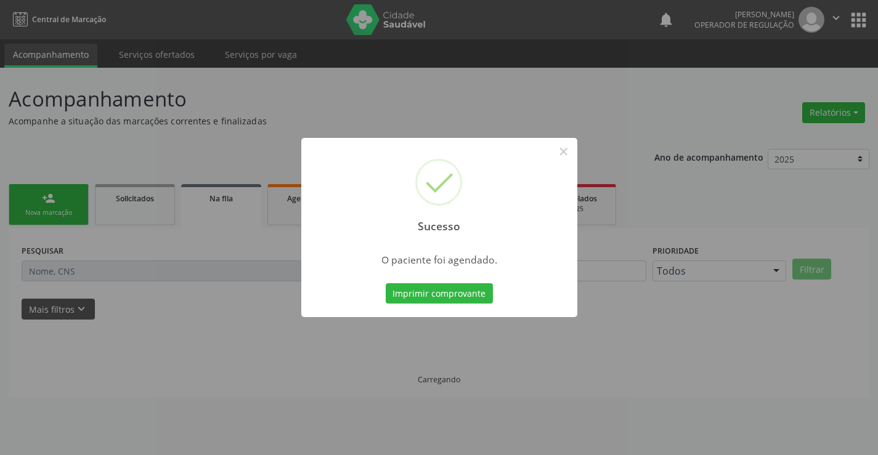
scroll to position [0, 0]
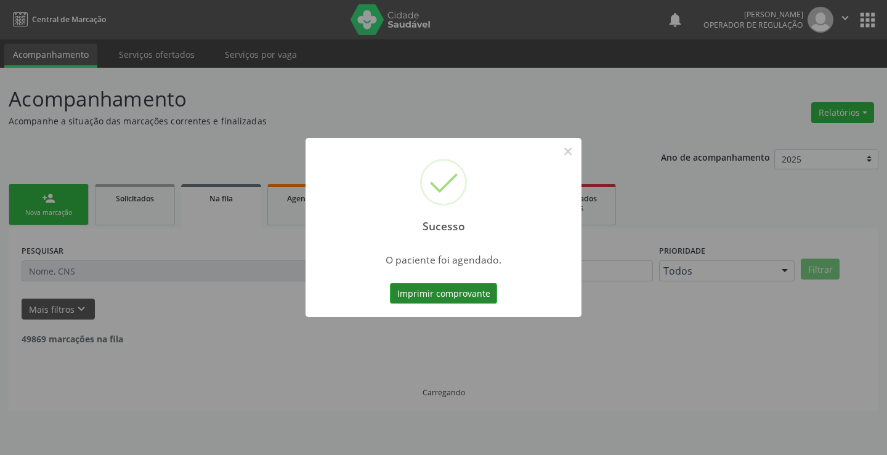
click at [436, 291] on button "Imprimir comprovante" at bounding box center [443, 293] width 107 height 21
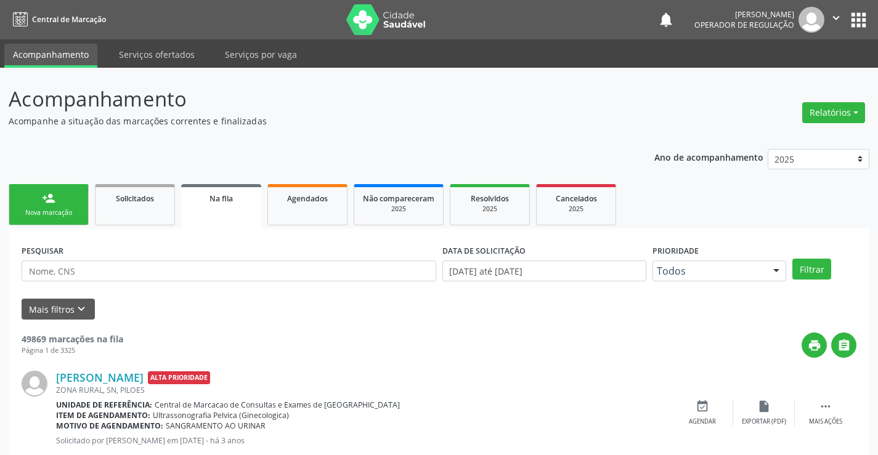
click at [81, 214] on link "person_add Nova marcação" at bounding box center [49, 204] width 80 height 41
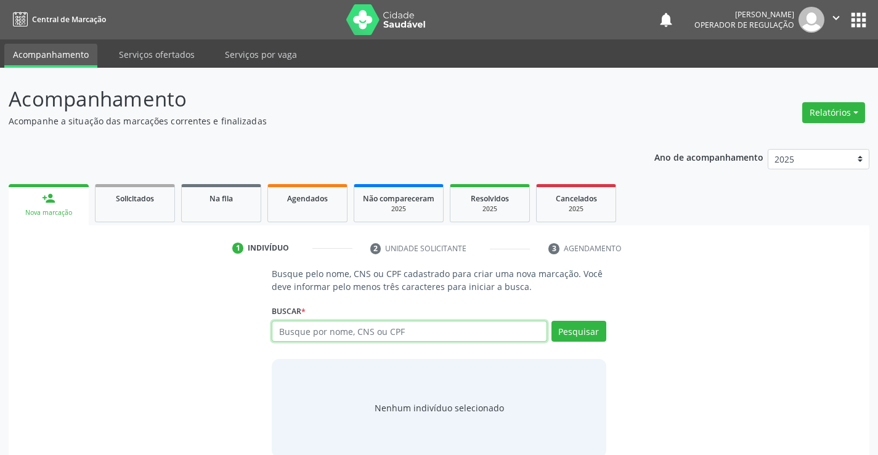
click at [346, 331] on input "text" at bounding box center [409, 331] width 275 height 21
type input "703402217584214"
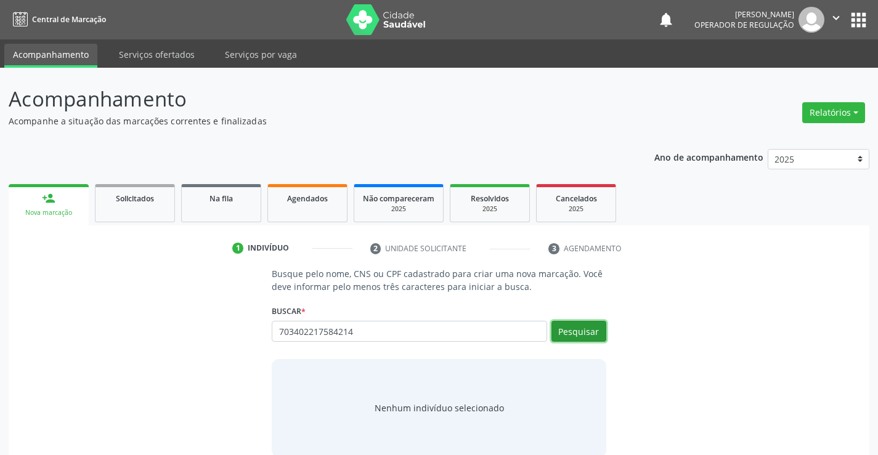
click at [575, 331] on button "Pesquisar" at bounding box center [578, 331] width 55 height 21
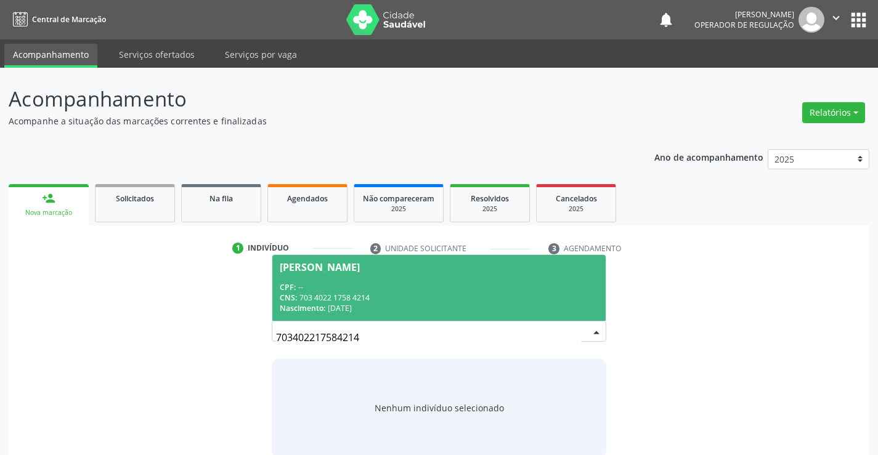
click at [519, 289] on div "CPF: --" at bounding box center [439, 287] width 318 height 10
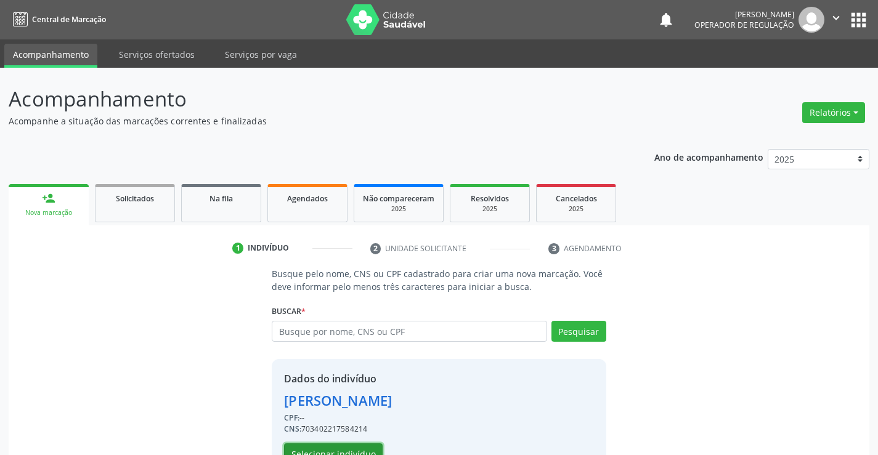
click at [346, 445] on button "Selecionar indivíduo" at bounding box center [333, 453] width 99 height 21
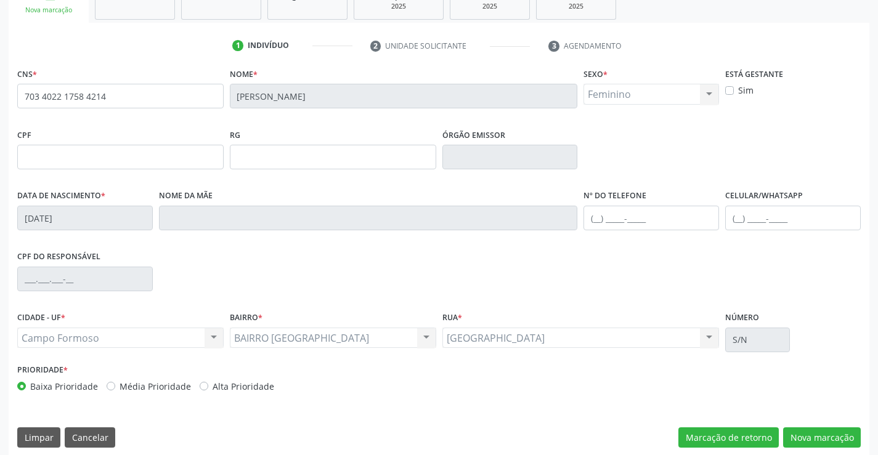
scroll to position [212, 0]
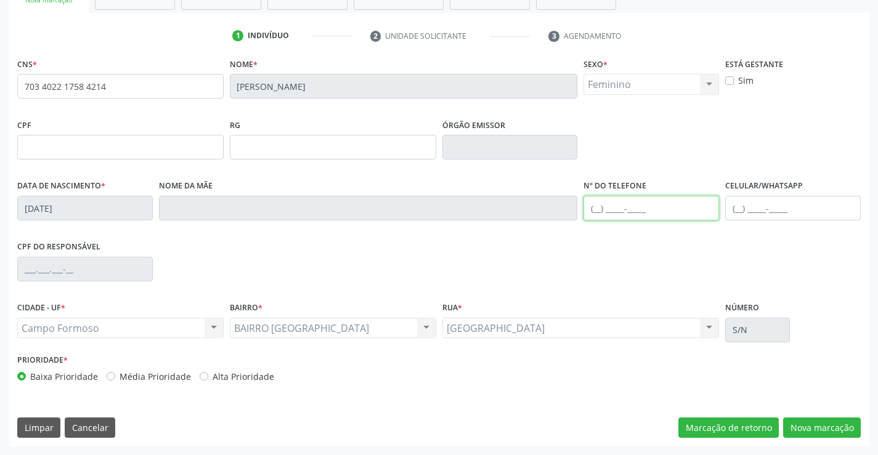
click at [594, 209] on input "text" at bounding box center [650, 208] width 135 height 25
type input "(74) 99957-6294"
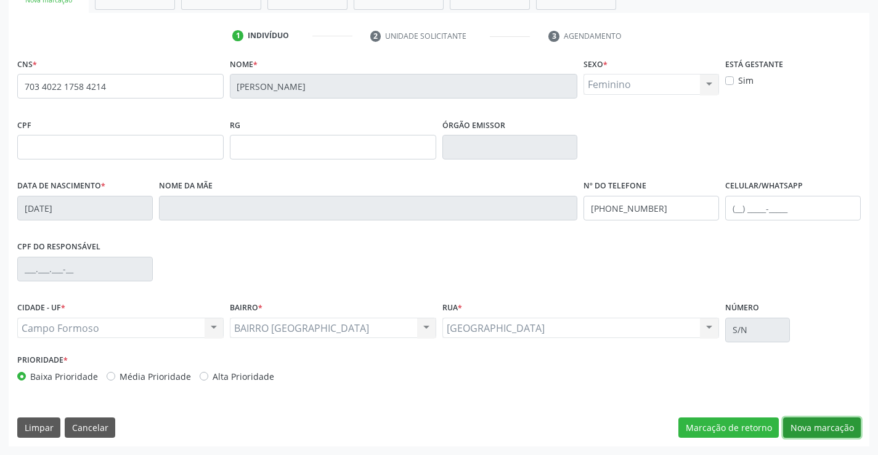
click at [831, 431] on button "Nova marcação" at bounding box center [822, 428] width 78 height 21
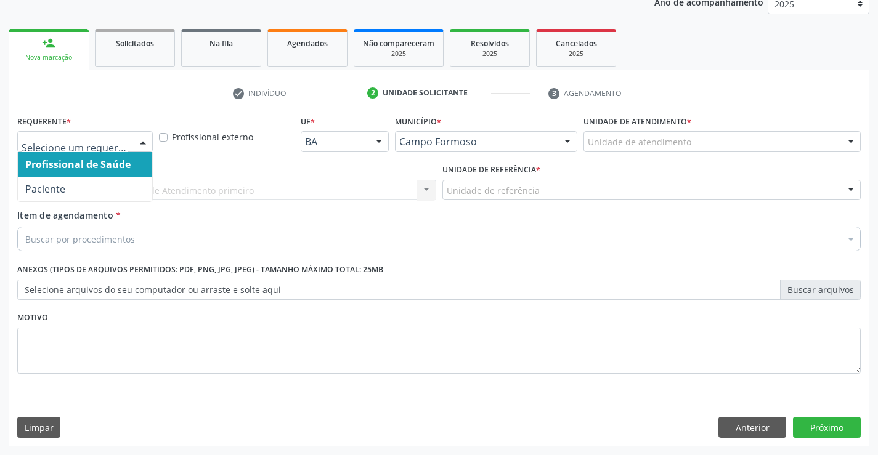
click at [143, 141] on div at bounding box center [143, 142] width 18 height 21
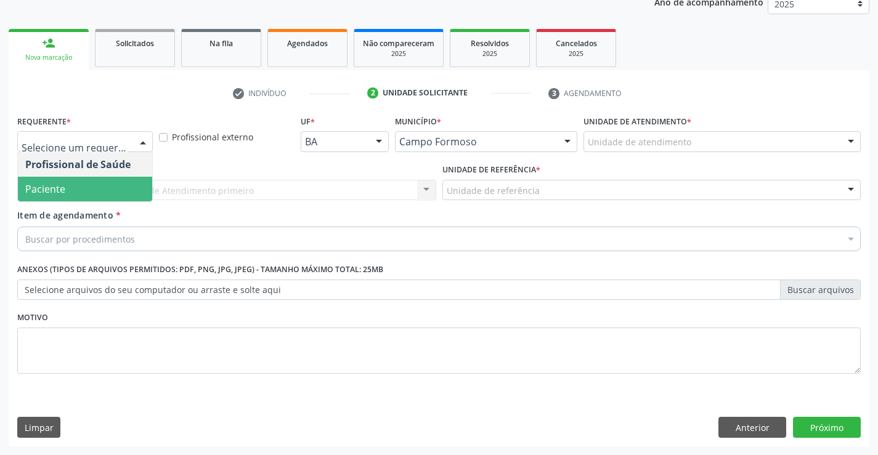
click at [100, 198] on span "Paciente" at bounding box center [85, 189] width 134 height 25
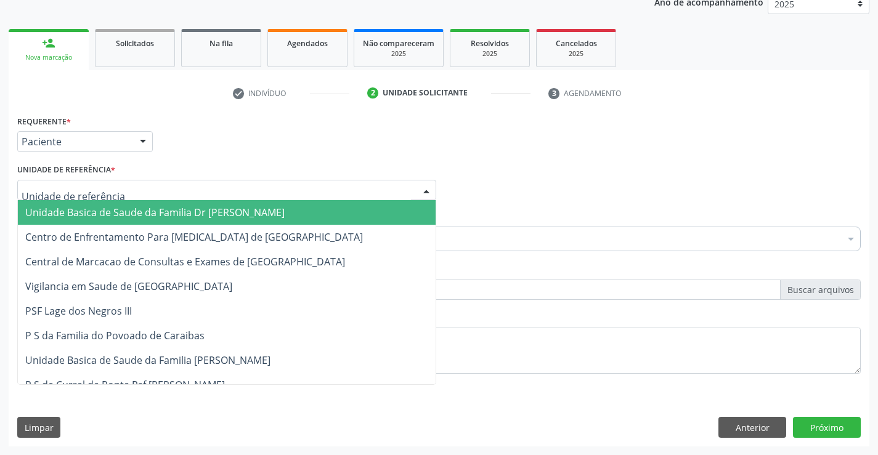
click at [115, 190] on div at bounding box center [226, 190] width 419 height 21
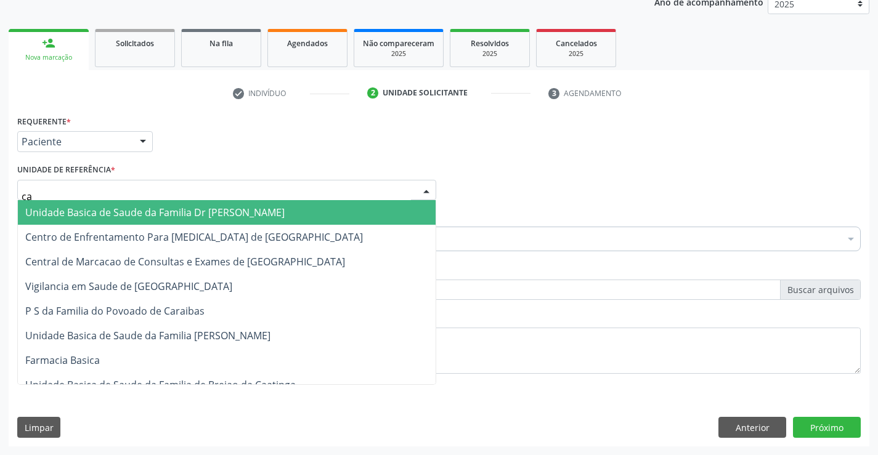
type input "car"
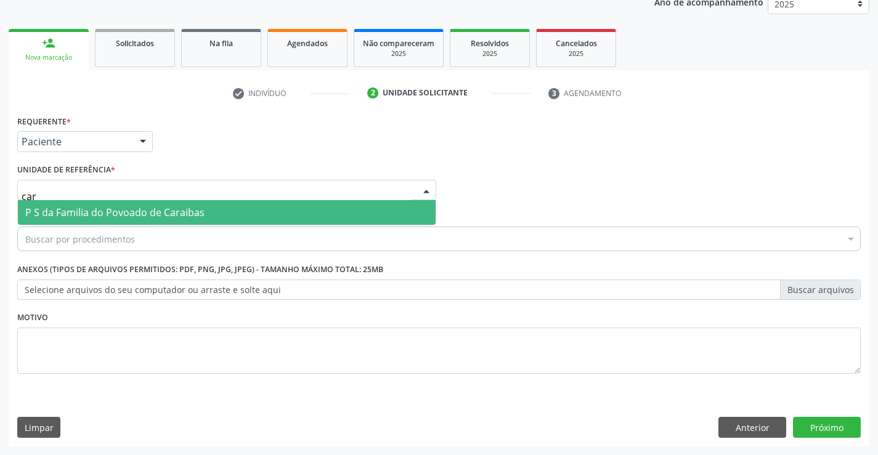
click at [132, 212] on span "P S da Familia do Povoado de Caraibas" at bounding box center [114, 213] width 179 height 14
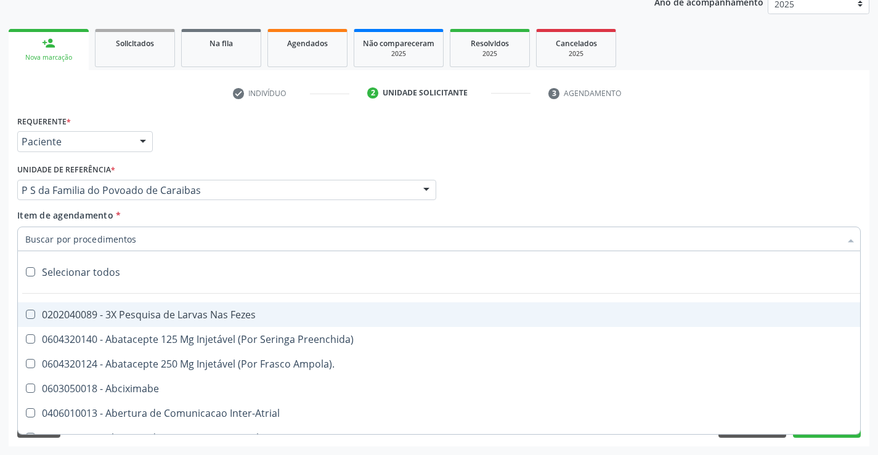
click at [136, 240] on div at bounding box center [438, 239] width 843 height 25
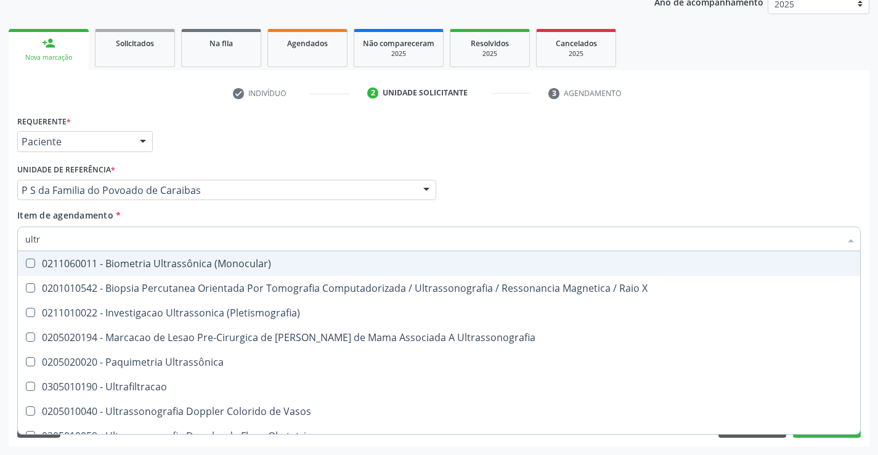
type input "ultra"
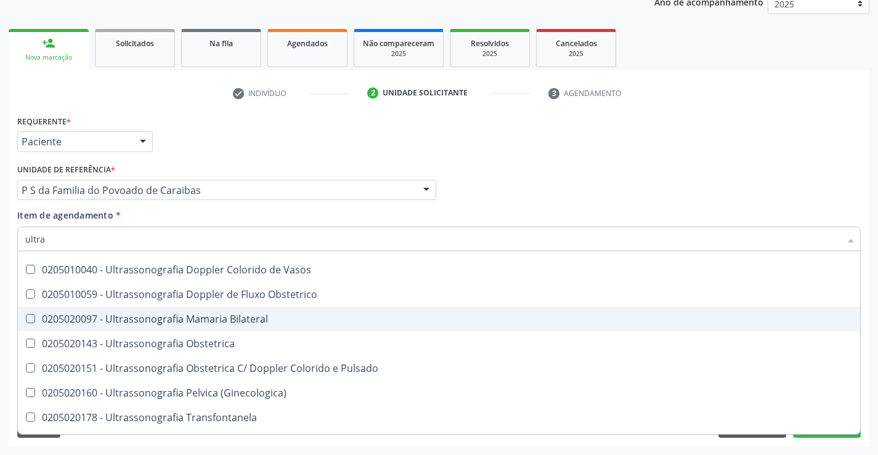
scroll to position [185, 0]
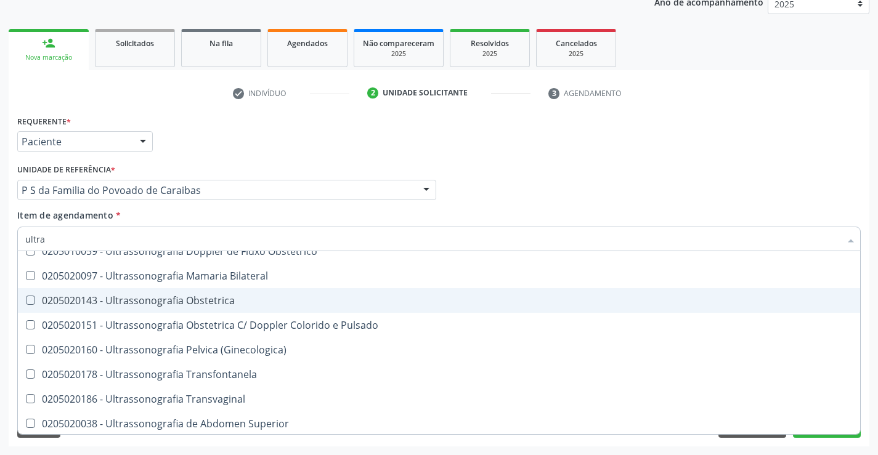
click at [198, 299] on div "0205020143 - Ultrassonografia Obstetrica" at bounding box center [438, 301] width 827 height 10
checkbox Obstetrica "true"
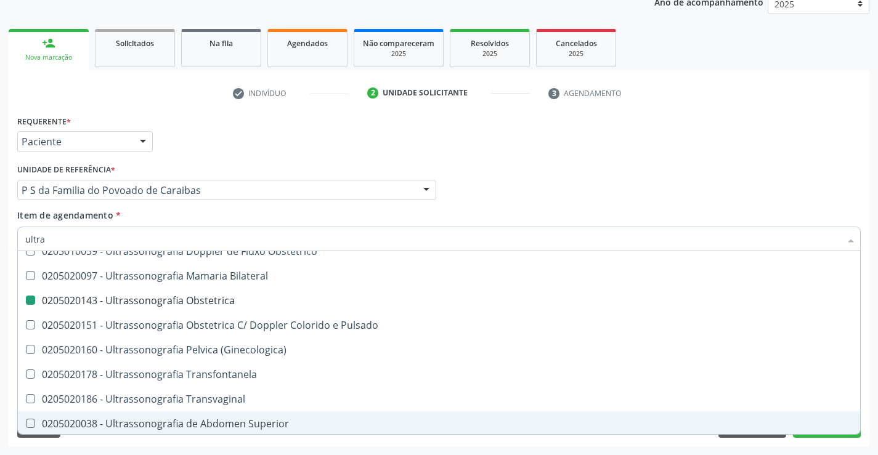
click at [262, 438] on div "Requerente * Paciente Profissional de Saúde Paciente Nenhum resultado encontrad…" at bounding box center [439, 279] width 860 height 334
checkbox X "true"
checkbox Obstetrica "false"
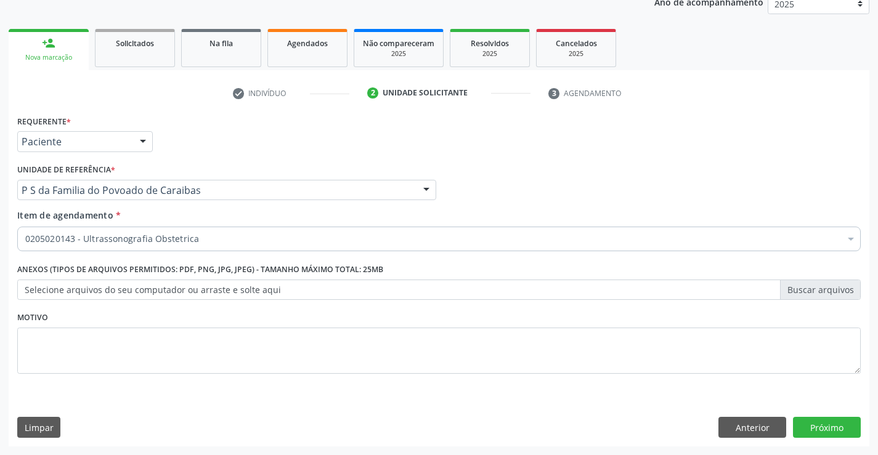
scroll to position [0, 0]
click at [811, 430] on button "Próximo" at bounding box center [827, 427] width 68 height 21
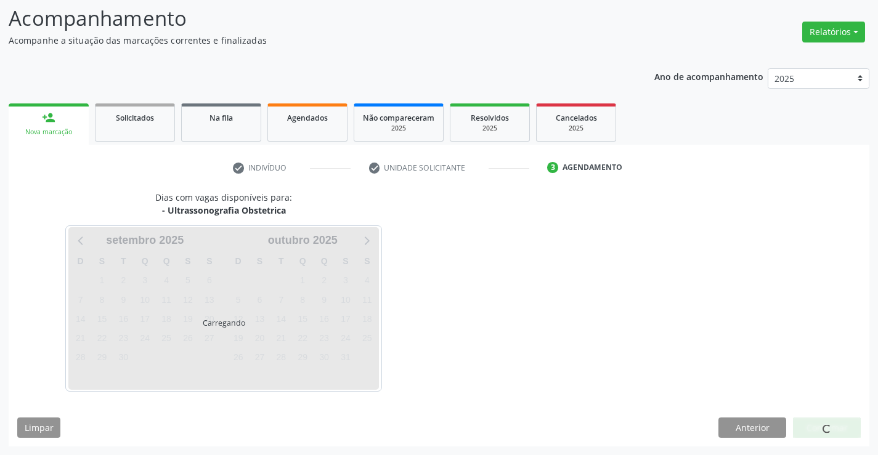
scroll to position [81, 0]
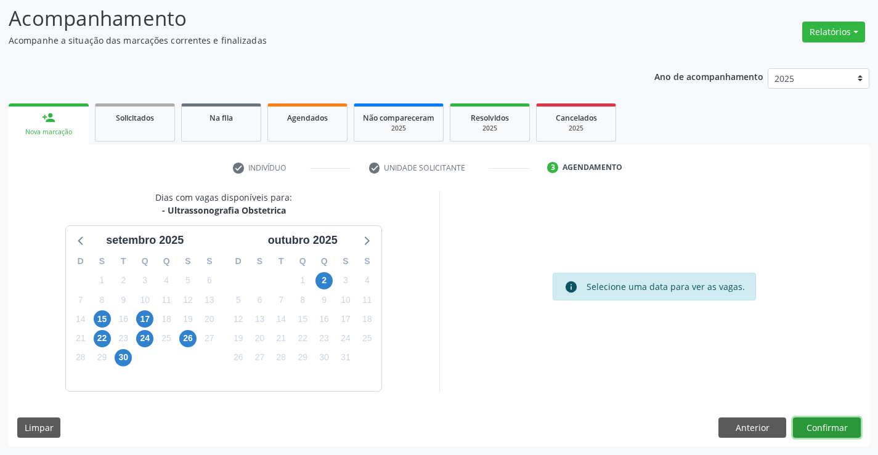
click at [837, 424] on button "Confirmar" at bounding box center [827, 428] width 68 height 21
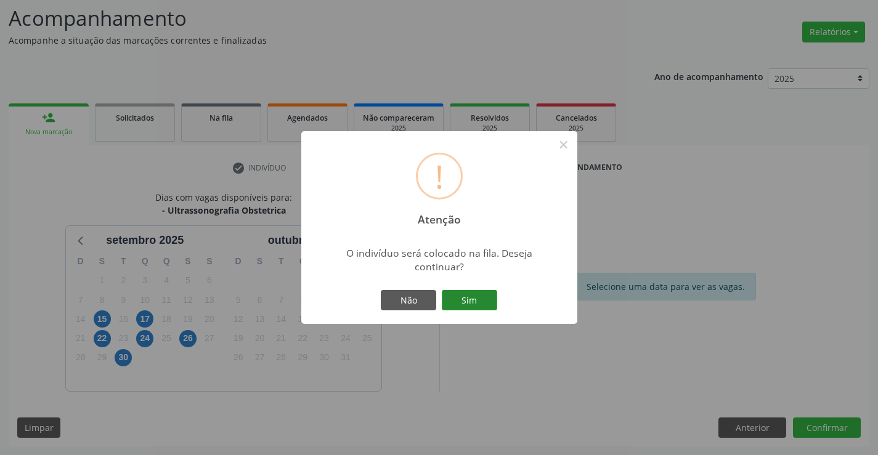
click at [480, 295] on button "Sim" at bounding box center [469, 300] width 55 height 21
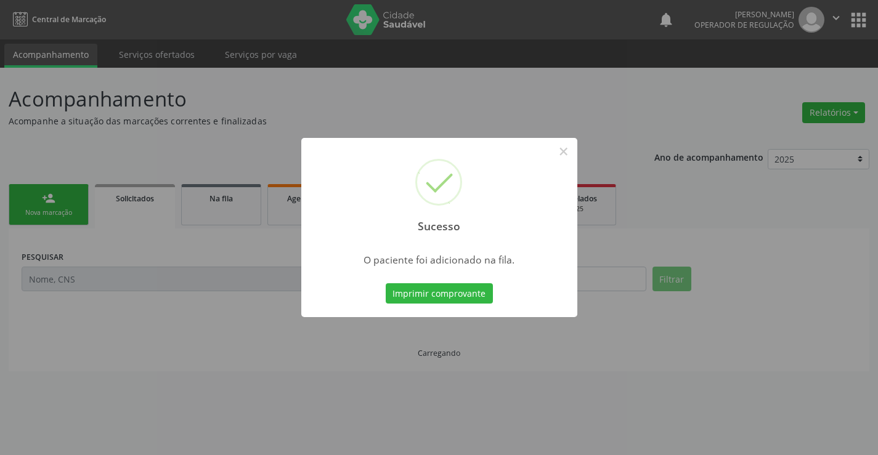
scroll to position [0, 0]
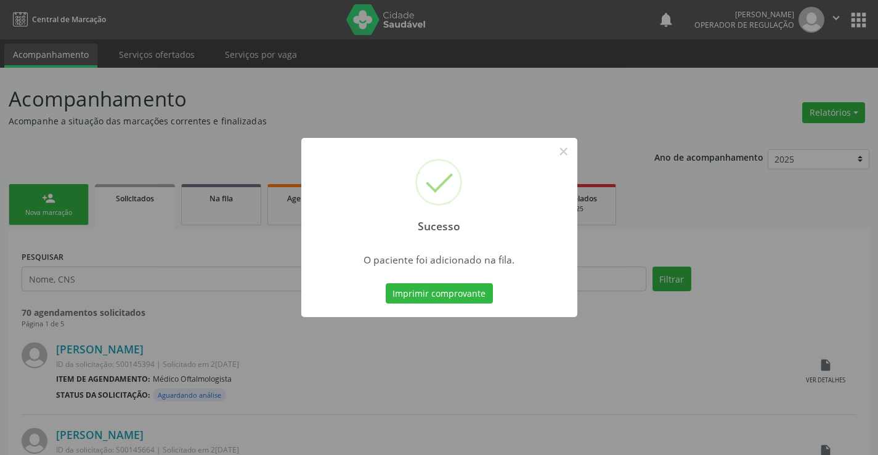
click at [480, 295] on button "Imprimir comprovante" at bounding box center [439, 293] width 107 height 21
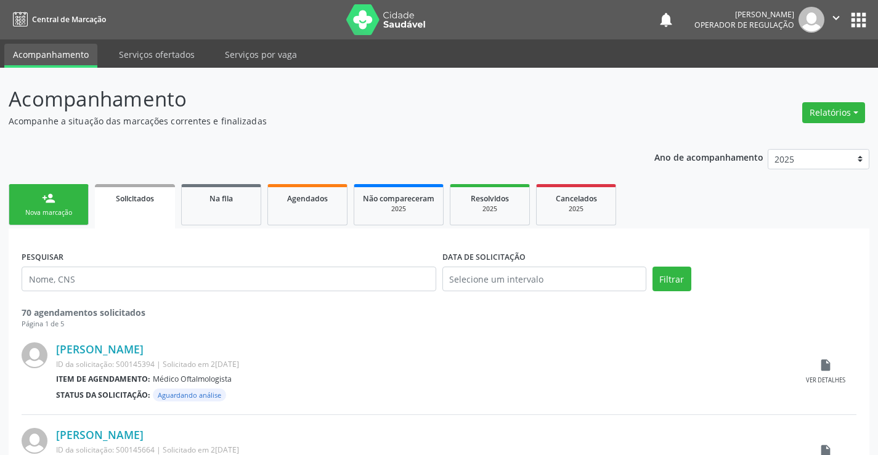
click at [80, 210] on link "person_add Nova marcação" at bounding box center [49, 204] width 80 height 41
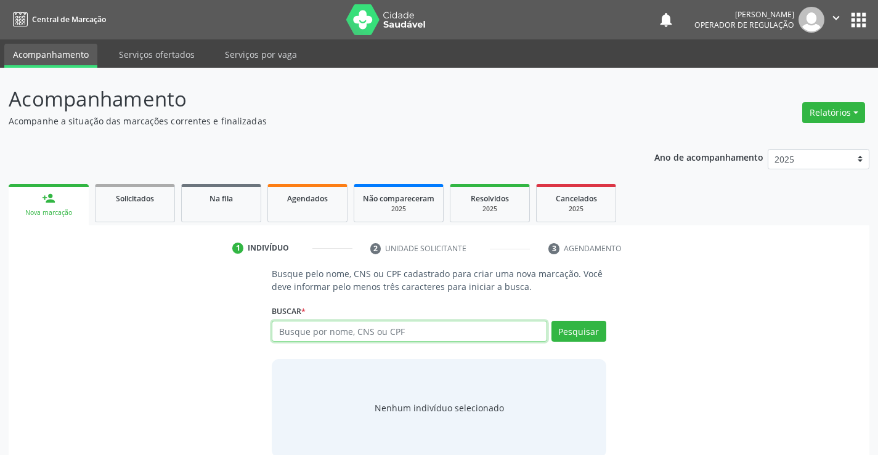
click at [368, 338] on input "text" at bounding box center [409, 331] width 275 height 21
type input "704202720633483"
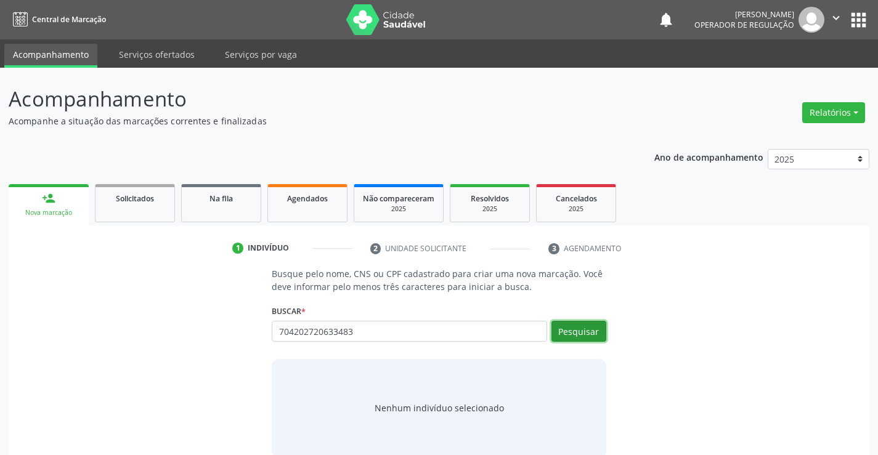
click at [586, 328] on button "Pesquisar" at bounding box center [578, 331] width 55 height 21
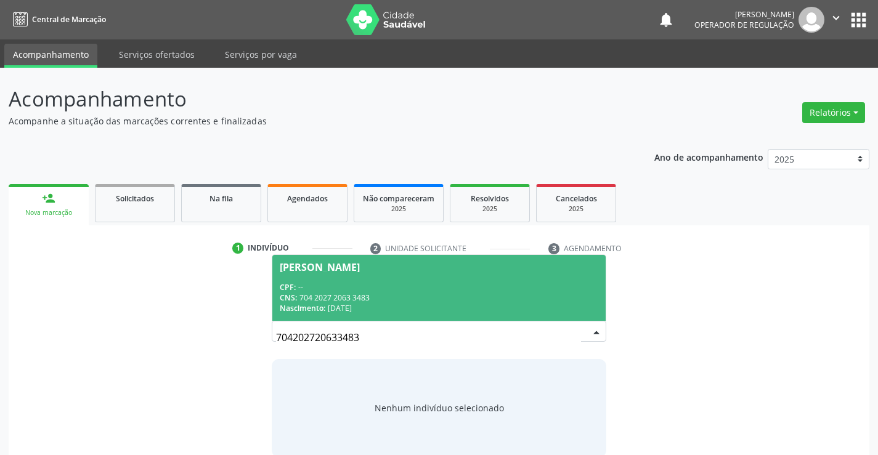
click at [505, 280] on span "Paulo Miranda Vieira CPF: -- CNS: 704 2027 2063 3483 Nascimento: 30/11/1954" at bounding box center [438, 288] width 333 height 66
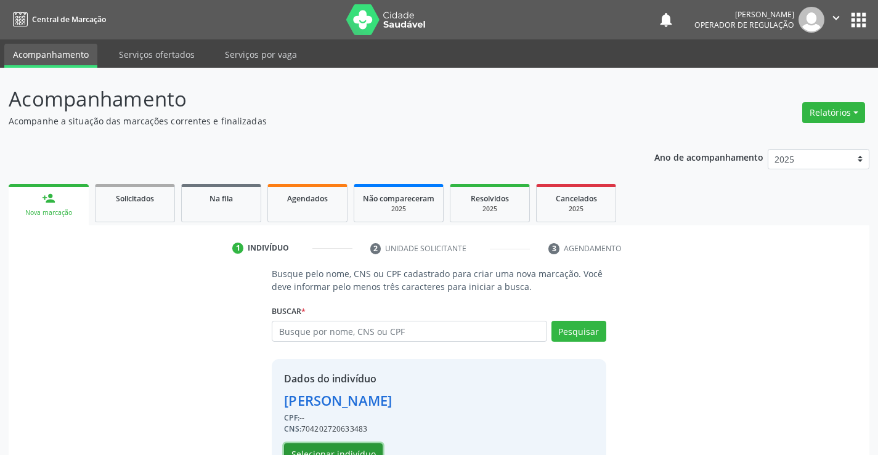
click at [328, 449] on button "Selecionar indivíduo" at bounding box center [333, 453] width 99 height 21
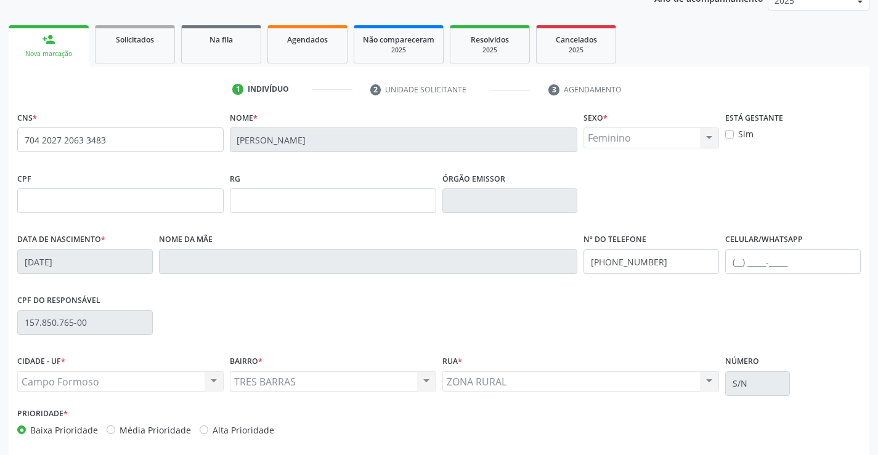
scroll to position [212, 0]
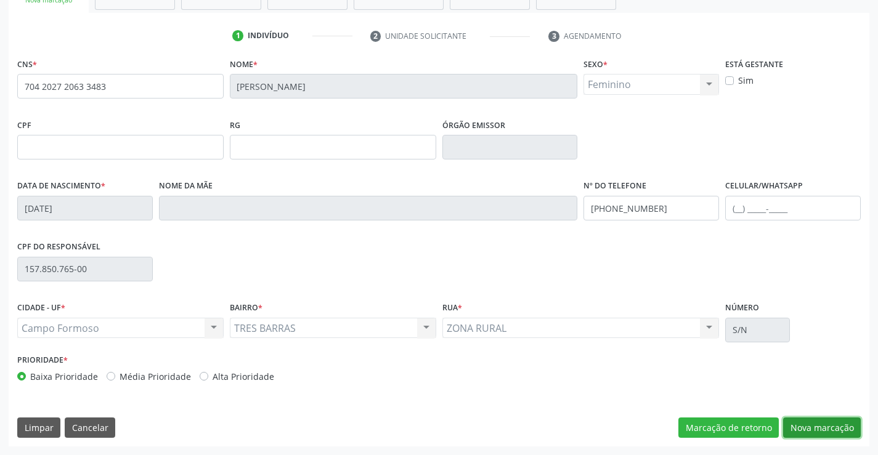
click at [814, 431] on button "Nova marcação" at bounding box center [822, 428] width 78 height 21
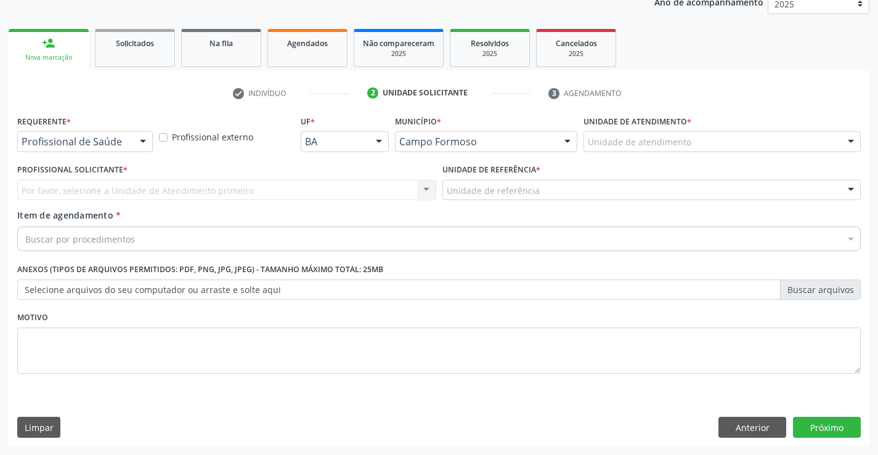
scroll to position [155, 0]
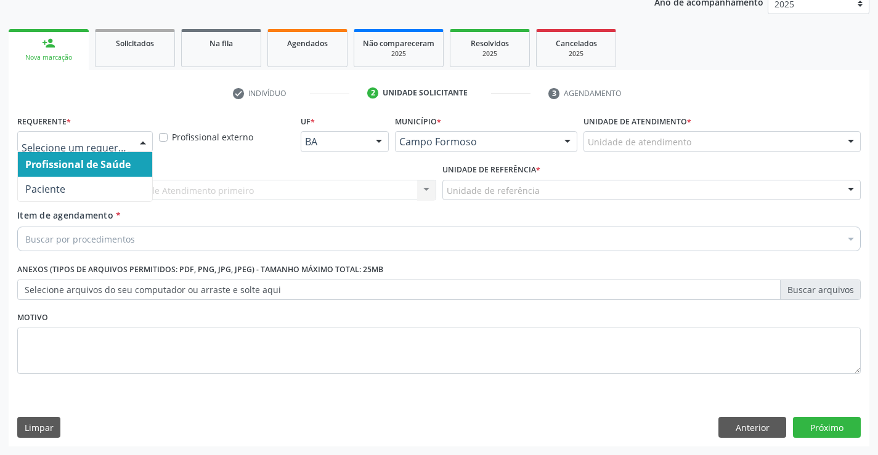
click at [144, 141] on div at bounding box center [143, 142] width 18 height 21
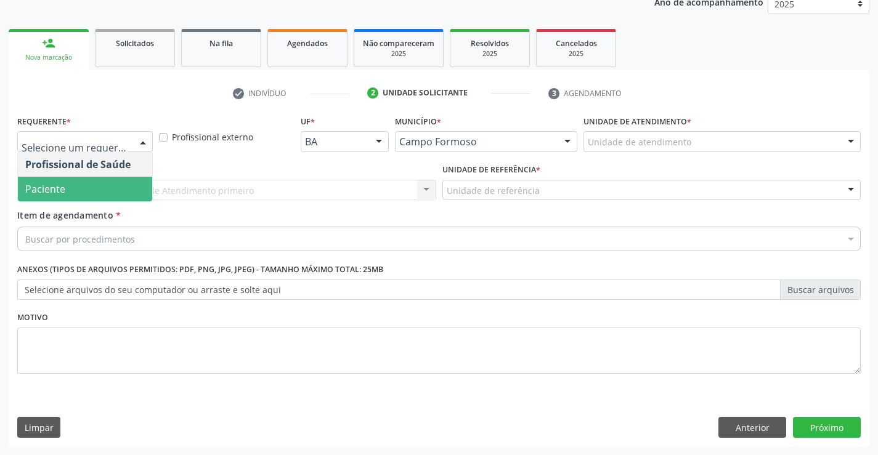
click at [85, 188] on span "Paciente" at bounding box center [85, 189] width 134 height 25
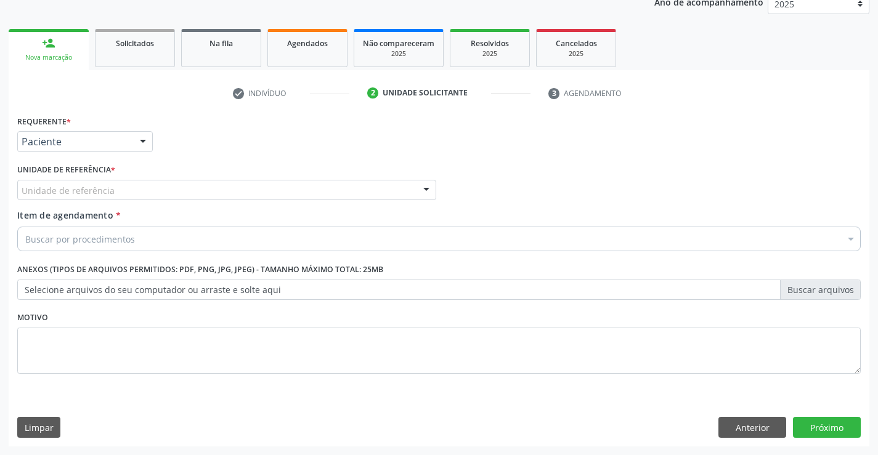
click at [142, 136] on div at bounding box center [143, 142] width 18 height 21
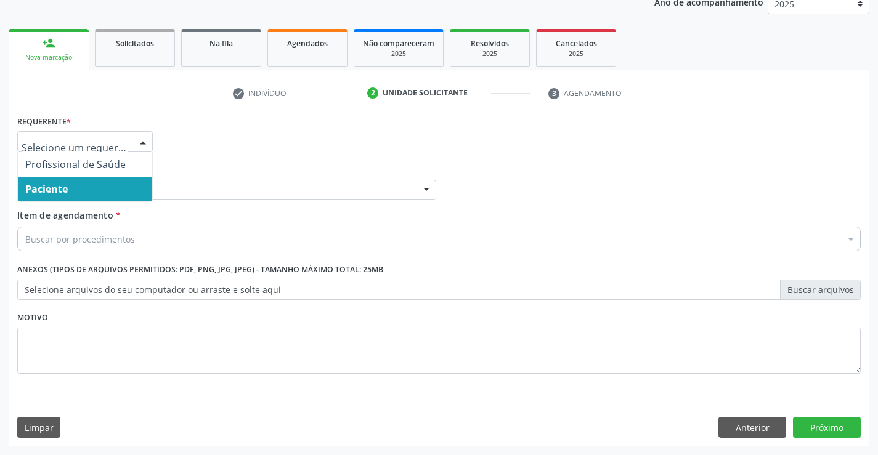
click at [124, 192] on span "Paciente" at bounding box center [85, 189] width 134 height 25
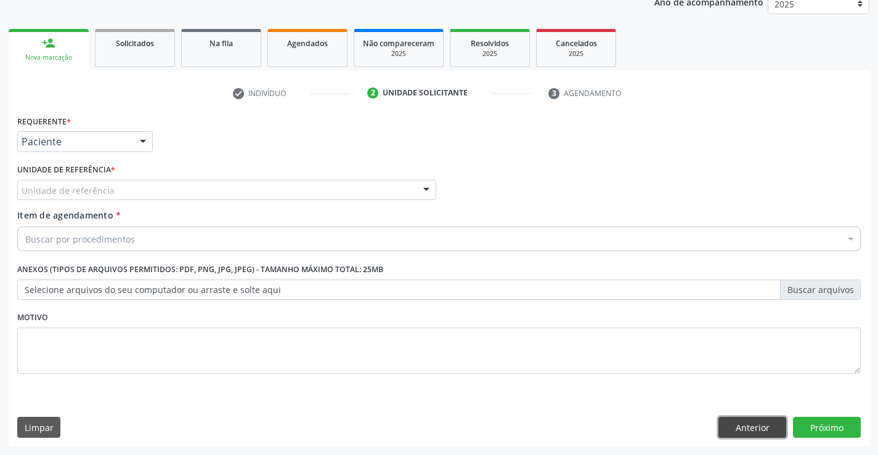
click at [745, 427] on button "Anterior" at bounding box center [752, 427] width 68 height 21
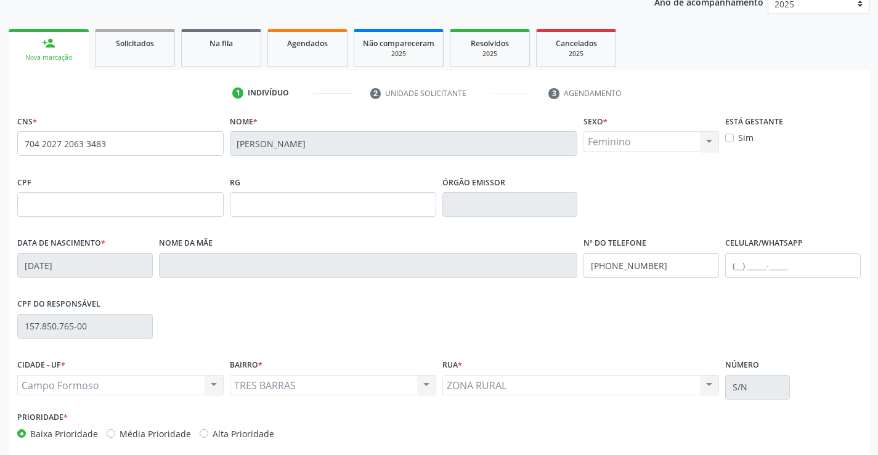
scroll to position [212, 0]
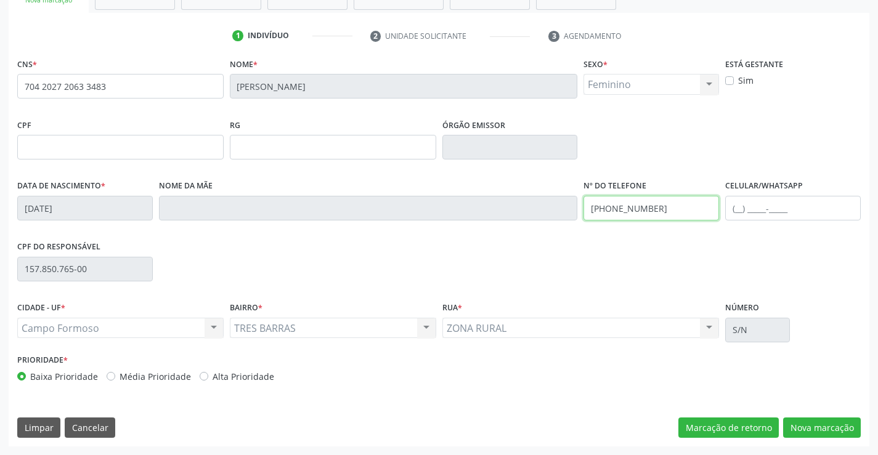
click at [668, 208] on input "(74) 99939-8350" at bounding box center [650, 208] width 135 height 25
type input "(74) 99902-2429"
click at [799, 424] on button "Nova marcação" at bounding box center [822, 428] width 78 height 21
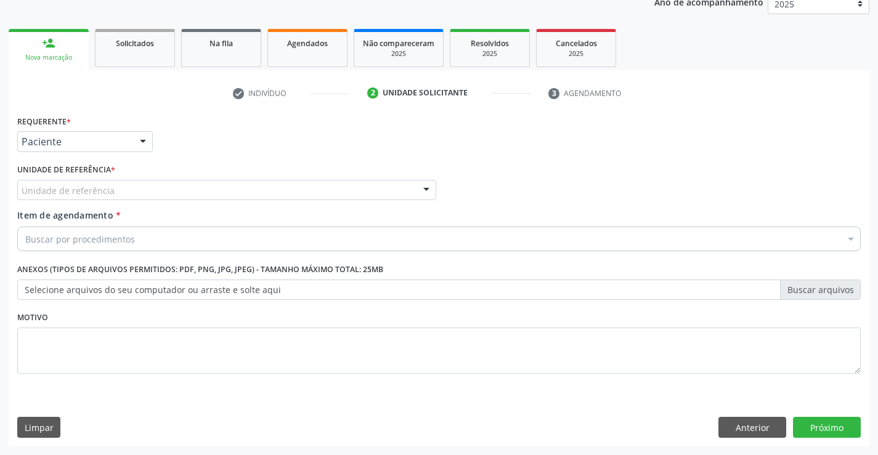
scroll to position [155, 0]
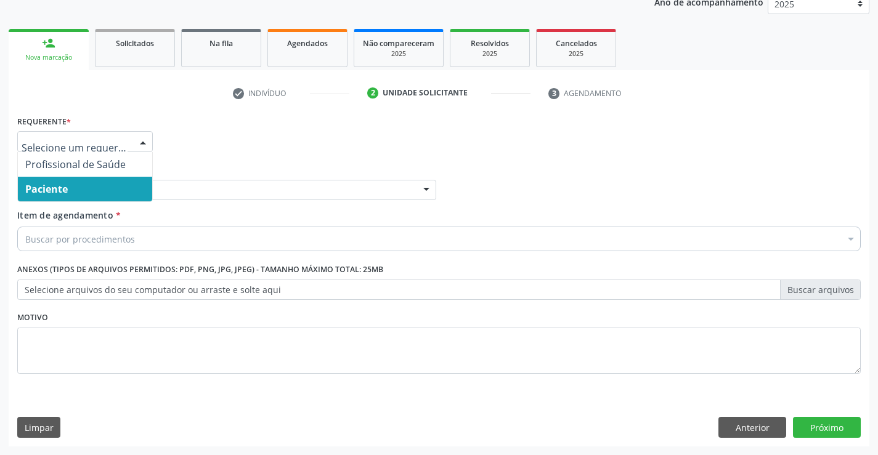
click at [96, 193] on span "Paciente" at bounding box center [85, 189] width 134 height 25
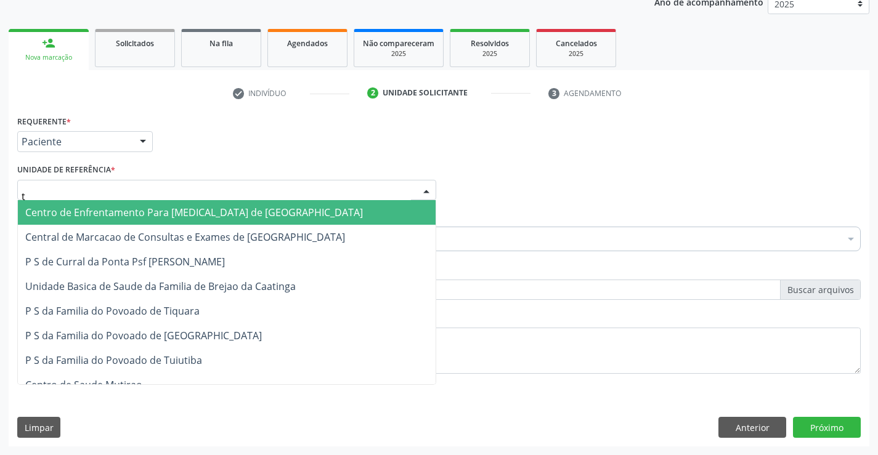
type input "ti"
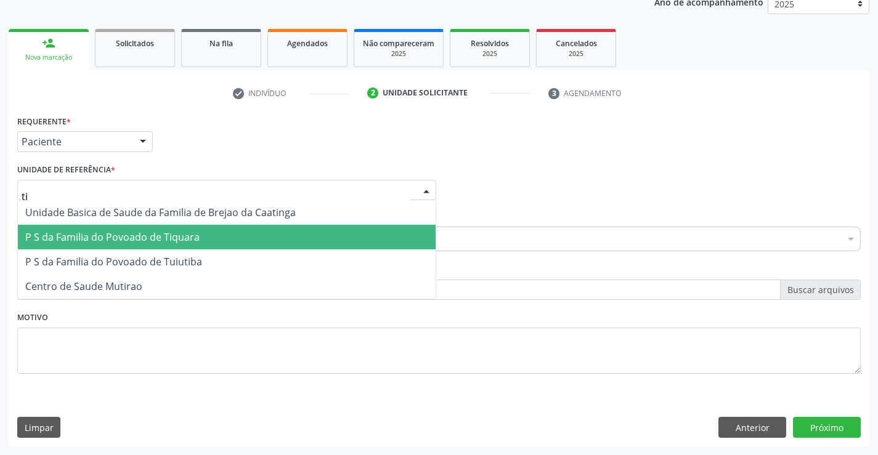
click at [120, 240] on span "P S da Familia do Povoado de Tiquara" at bounding box center [112, 237] width 174 height 14
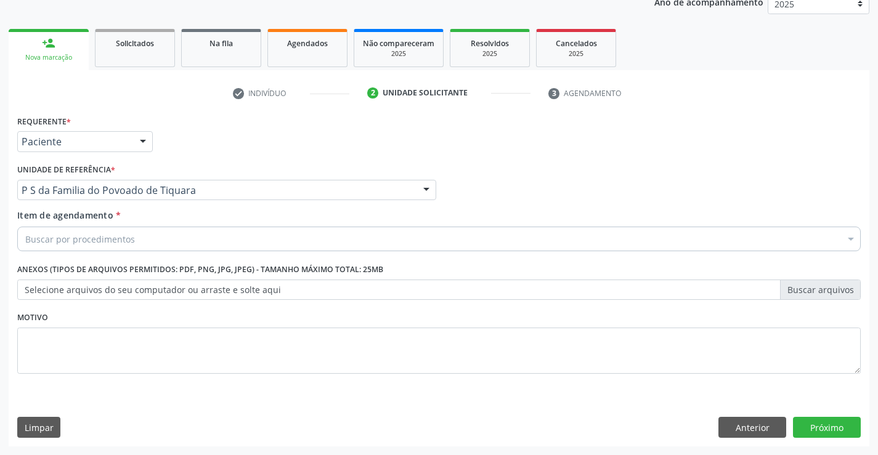
click at [144, 237] on div "Buscar por procedimentos" at bounding box center [438, 239] width 843 height 25
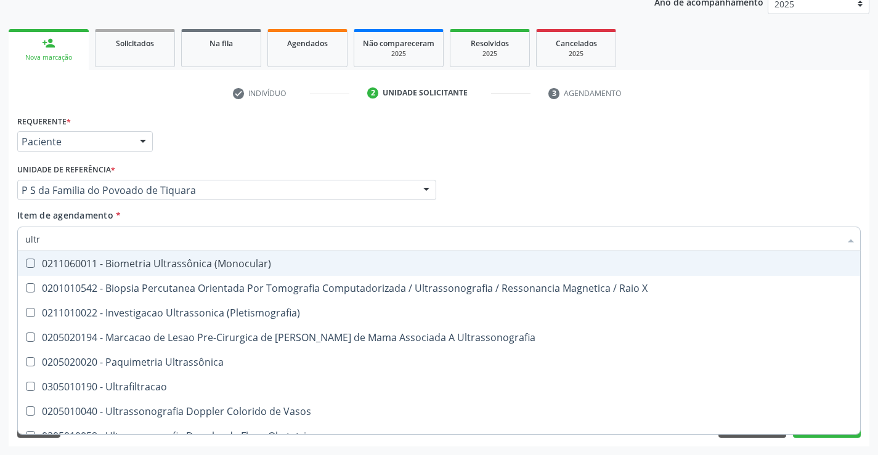
type input "ultra"
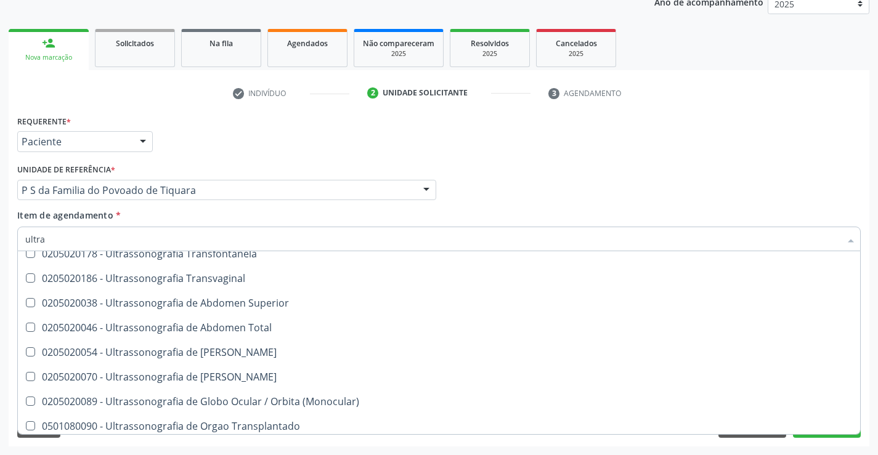
scroll to position [308, 0]
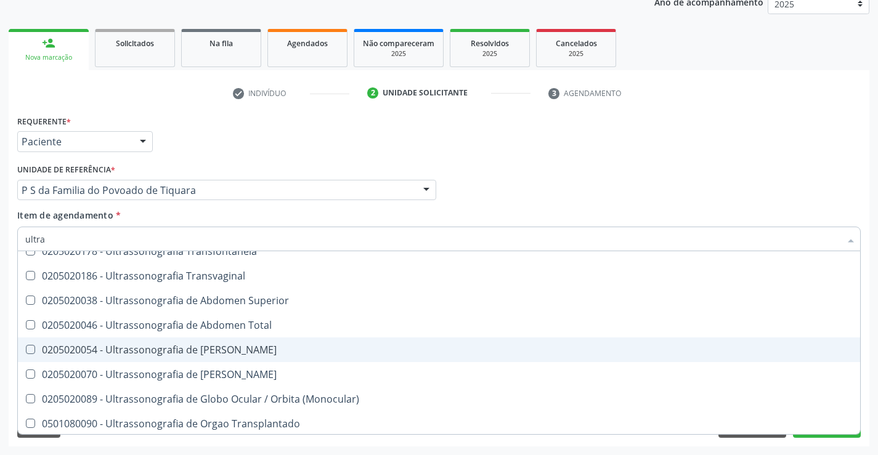
click at [240, 350] on div "0205020054 - Ultrassonografia de Aparelho Urinario" at bounding box center [438, 350] width 827 height 10
checkbox Urinario "true"
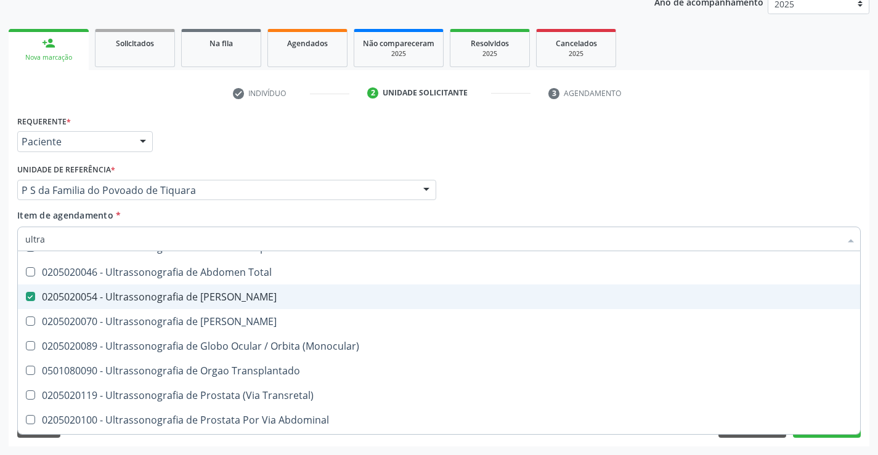
scroll to position [408, 0]
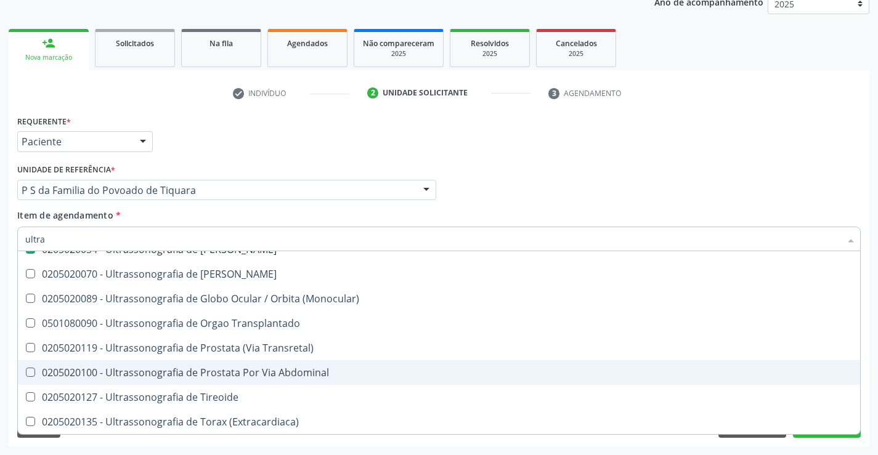
click at [248, 370] on div "0205020100 - Ultrassonografia de Prostata Por Via Abdominal" at bounding box center [438, 373] width 827 height 10
checkbox Abdominal "true"
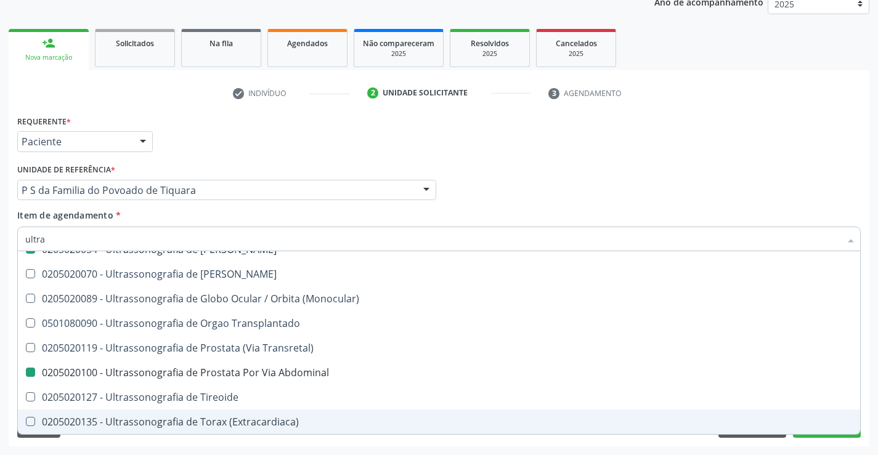
click at [262, 445] on div "Requerente * Paciente Profissional de Saúde Paciente Nenhum resultado encontrad…" at bounding box center [439, 279] width 860 height 334
checkbox X "true"
checkbox \(Pletismografia\) "true"
checkbox Urinario "false"
checkbox Abdominal "false"
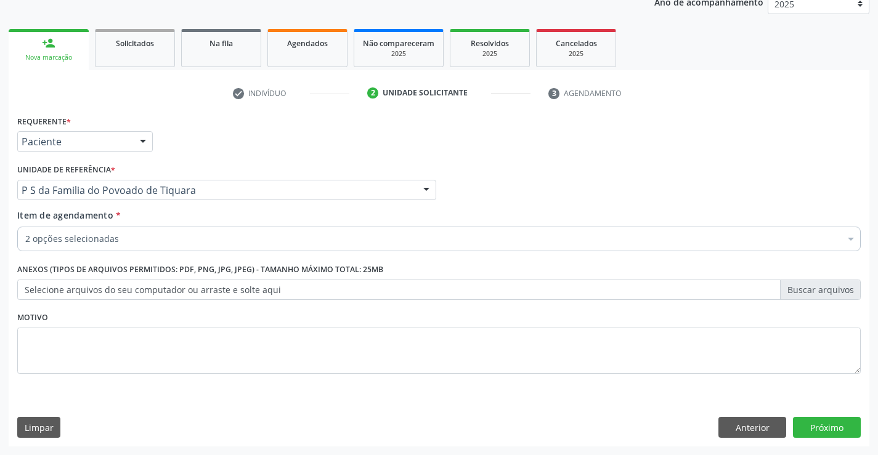
scroll to position [0, 0]
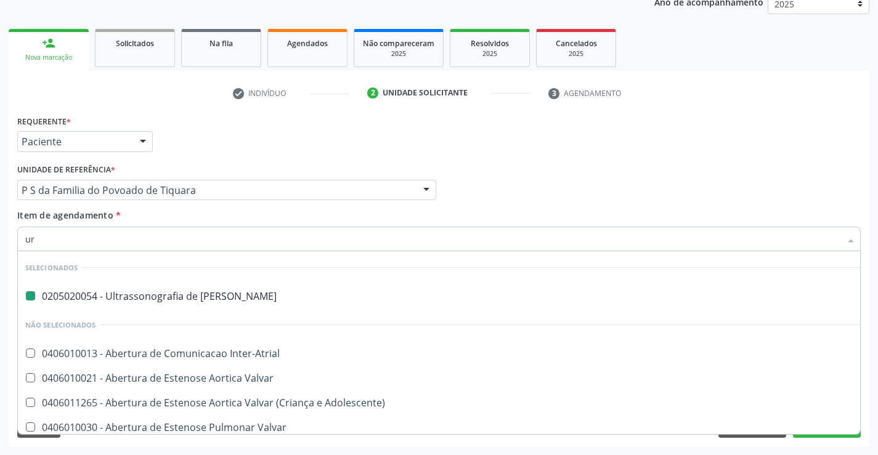
type input "uro"
checkbox Urinario "false"
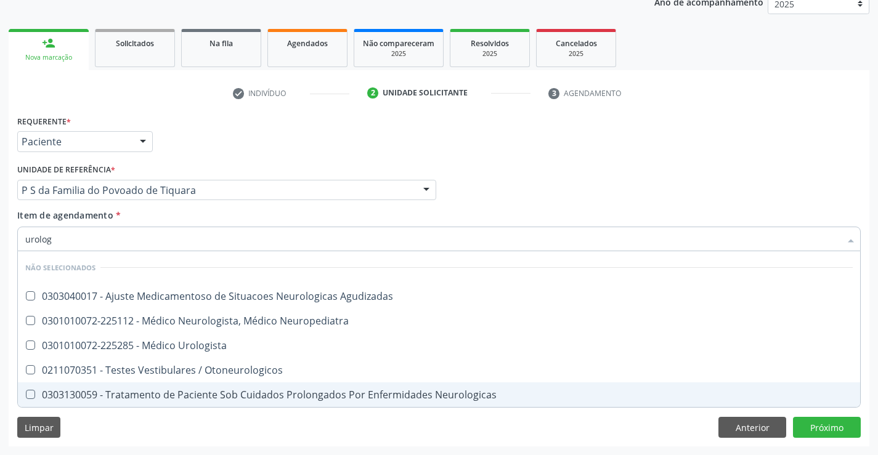
type input "urologi"
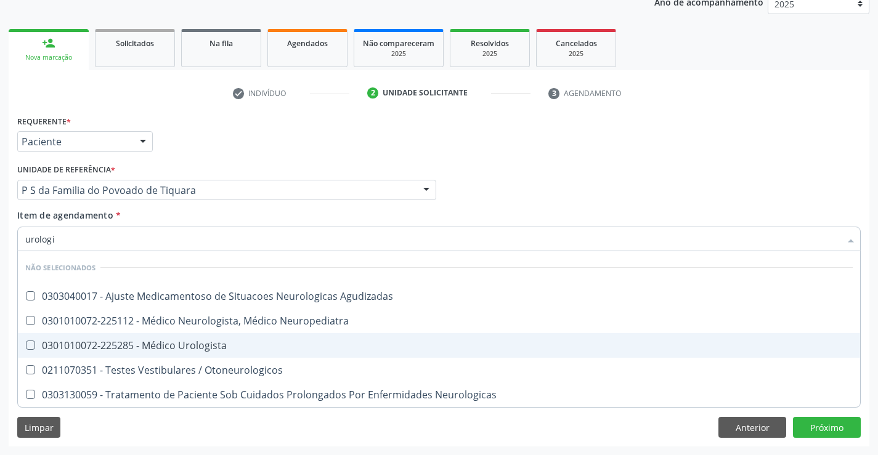
click at [182, 344] on div "0301010072-225285 - Médico Urologista" at bounding box center [438, 346] width 827 height 10
checkbox Urologista "true"
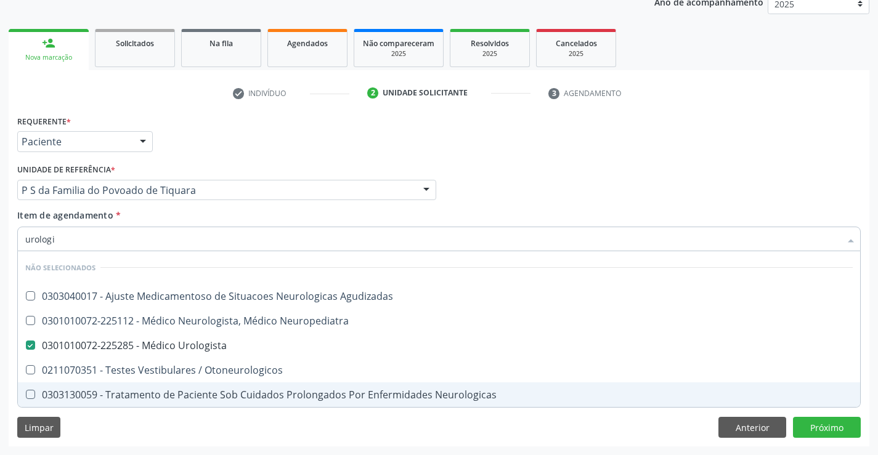
click at [237, 435] on div "Limpar Anterior Próximo" at bounding box center [438, 427] width 843 height 21
checkbox Agudizadas "true"
checkbox Neuropediatra "true"
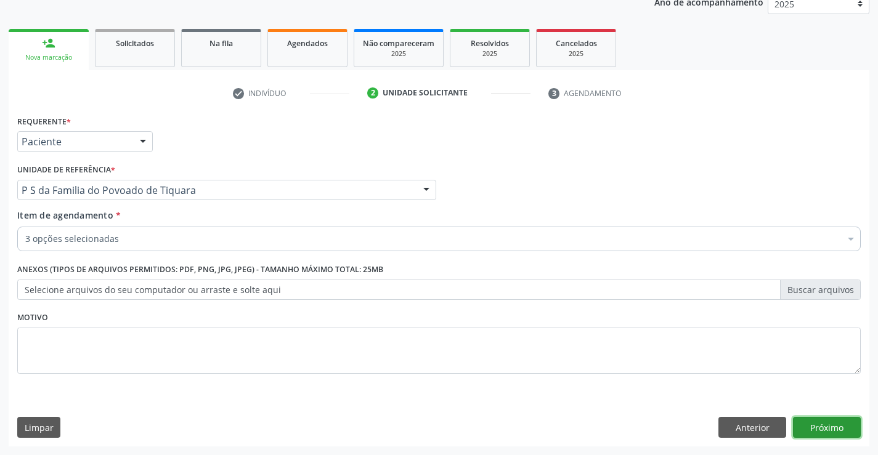
click at [804, 429] on button "Próximo" at bounding box center [827, 427] width 68 height 21
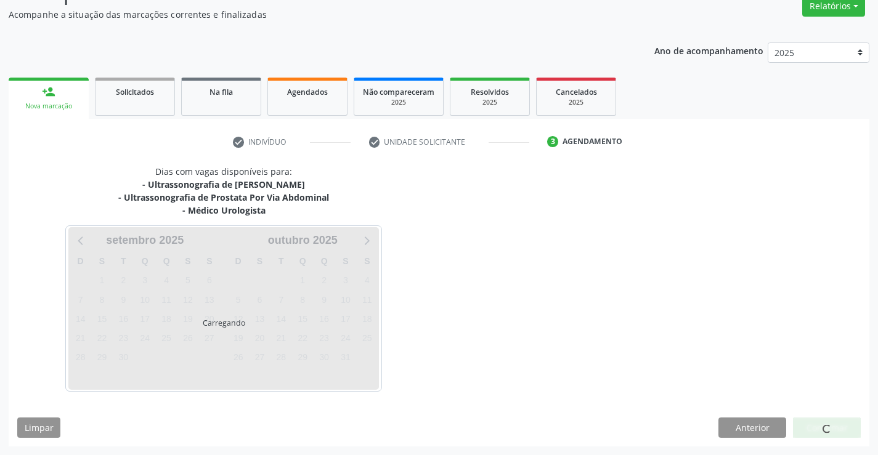
scroll to position [143, 0]
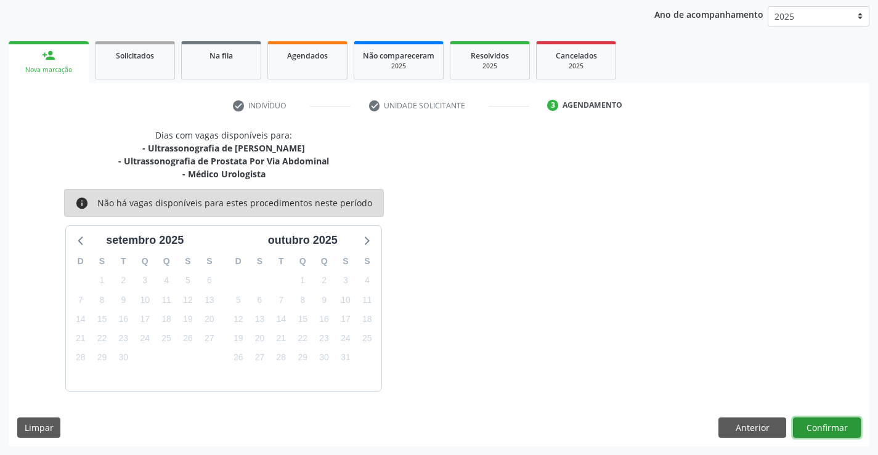
click at [804, 429] on button "Confirmar" at bounding box center [827, 428] width 68 height 21
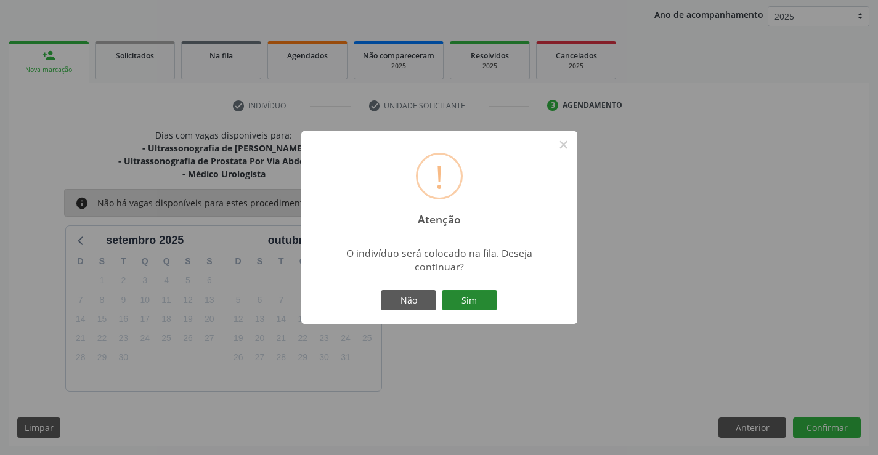
click at [477, 299] on button "Sim" at bounding box center [469, 300] width 55 height 21
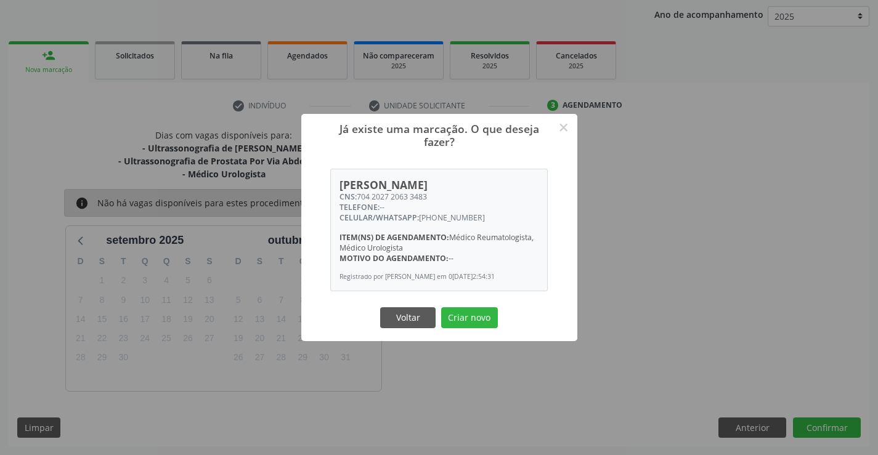
click at [441, 307] on button "Criar novo" at bounding box center [469, 317] width 57 height 21
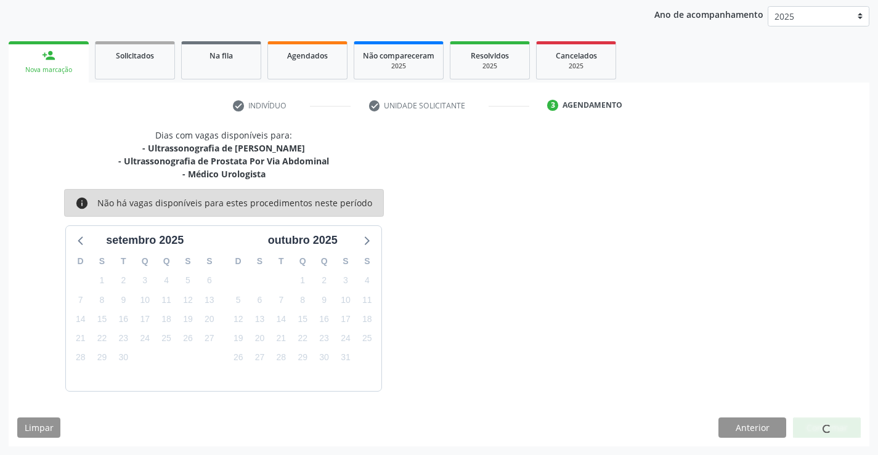
scroll to position [0, 0]
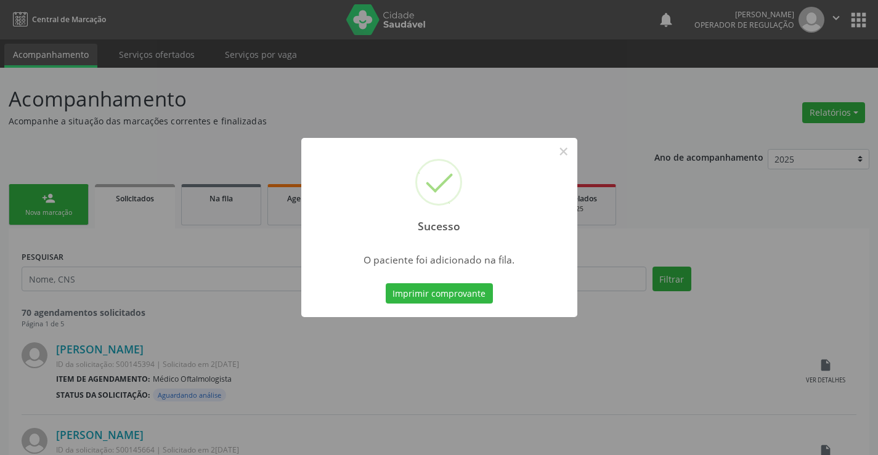
click at [386, 283] on button "Imprimir comprovante" at bounding box center [439, 293] width 107 height 21
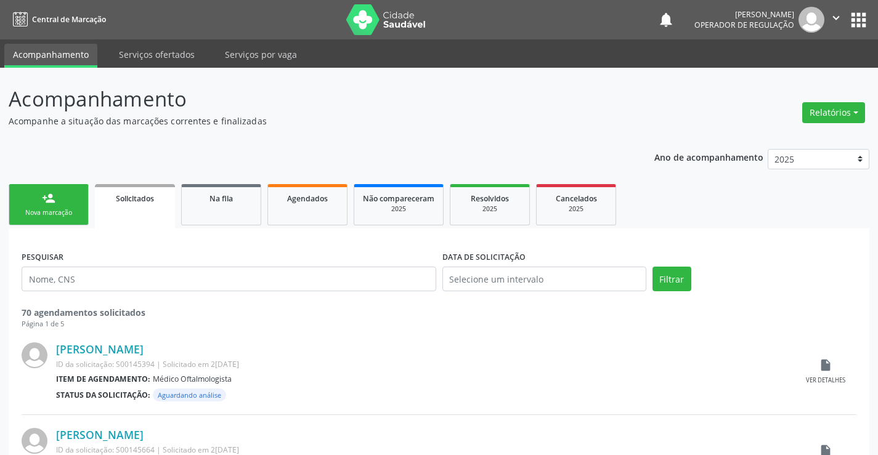
click at [71, 210] on div "Nova marcação" at bounding box center [49, 212] width 62 height 9
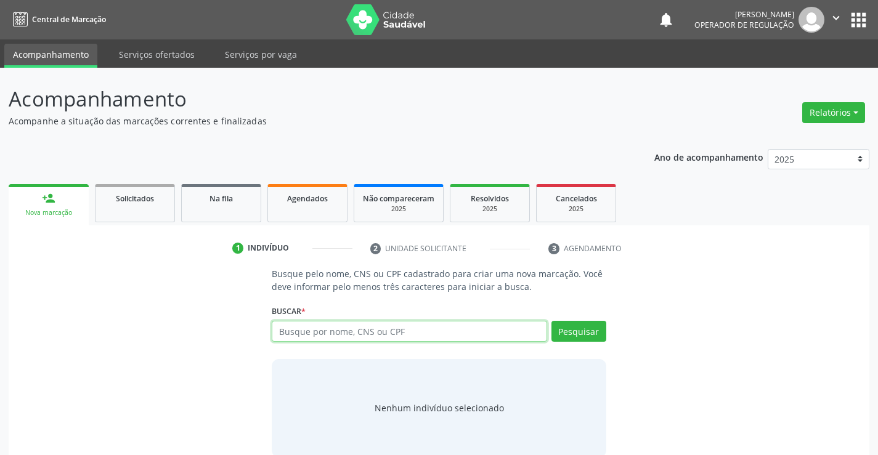
click at [366, 332] on input "text" at bounding box center [409, 331] width 275 height 21
click at [336, 329] on input "text" at bounding box center [409, 331] width 275 height 21
type input "704605615325021"
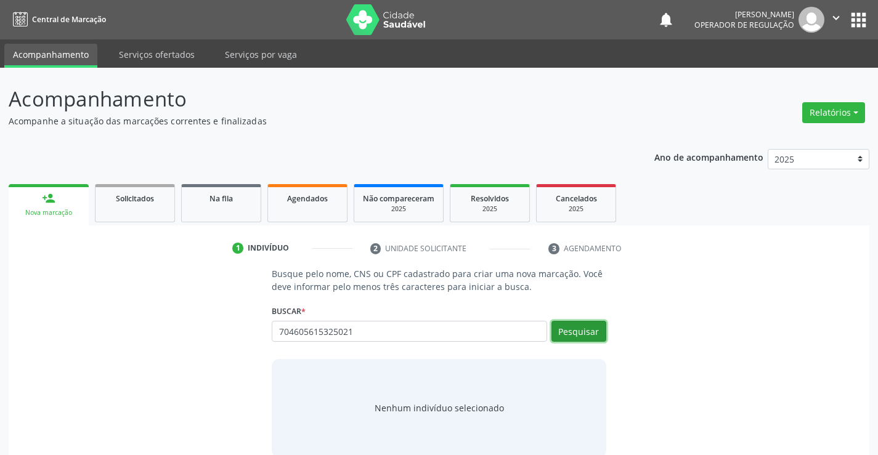
click at [581, 329] on button "Pesquisar" at bounding box center [578, 331] width 55 height 21
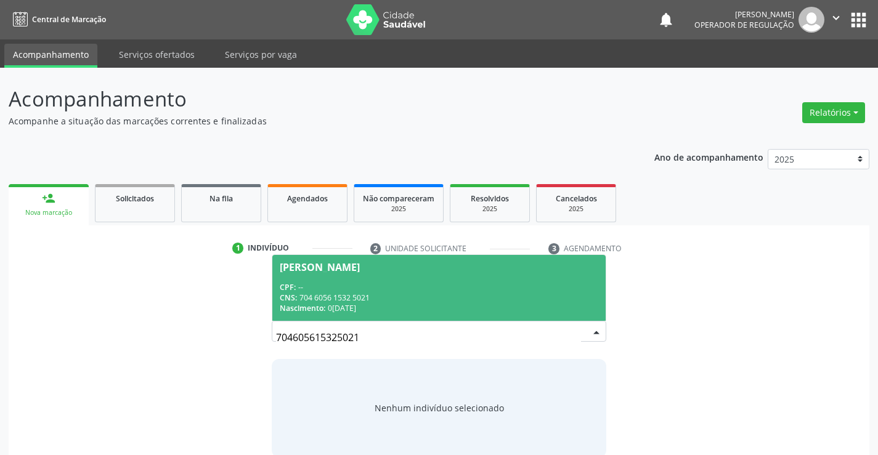
click at [492, 287] on div "CPF: --" at bounding box center [439, 287] width 318 height 10
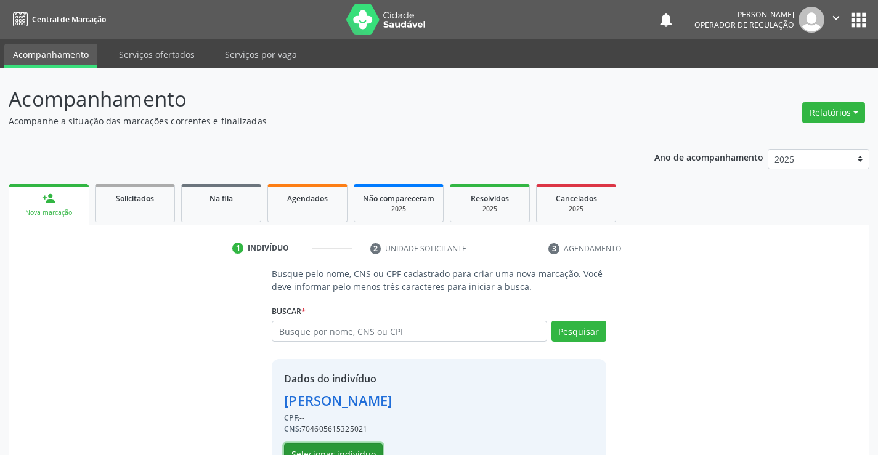
click at [360, 450] on button "Selecionar indivíduo" at bounding box center [333, 453] width 99 height 21
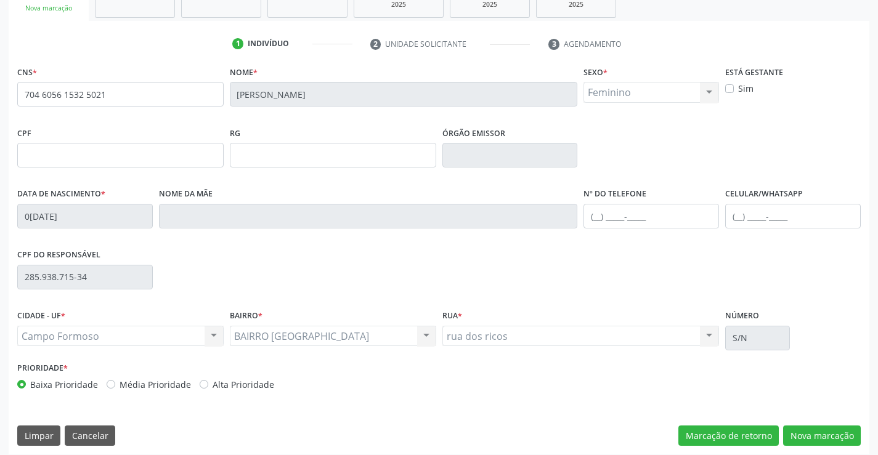
scroll to position [212, 0]
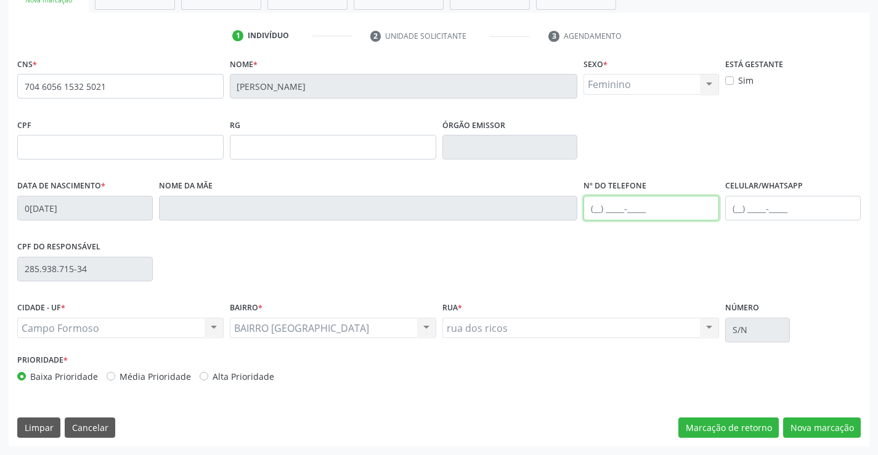
click at [596, 208] on input "text" at bounding box center [650, 208] width 135 height 25
type input "(74) 99147-0053"
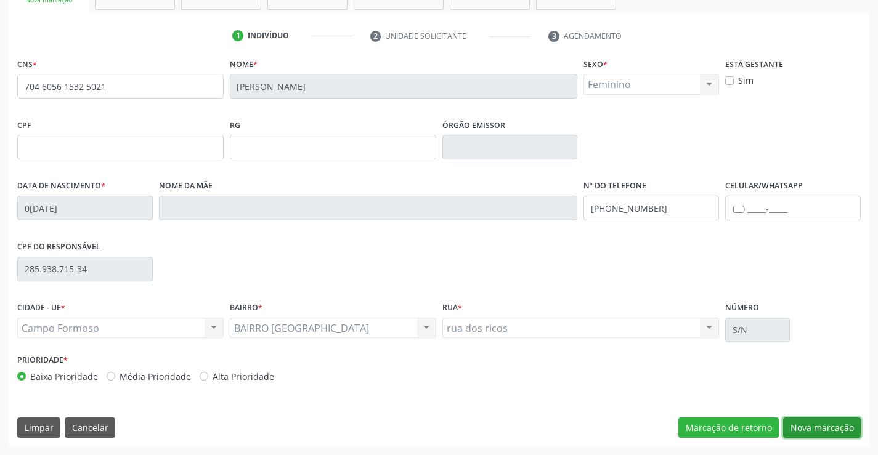
click at [820, 427] on button "Nova marcação" at bounding box center [822, 428] width 78 height 21
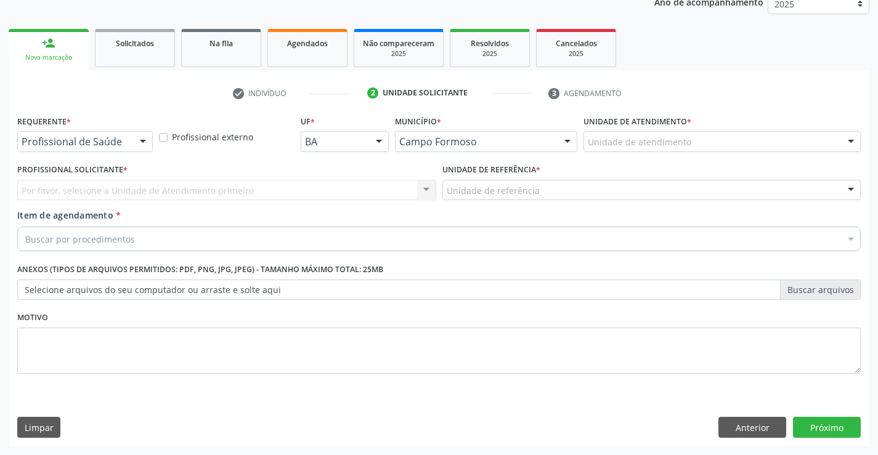
scroll to position [155, 0]
click at [728, 431] on button "Anterior" at bounding box center [752, 427] width 68 height 21
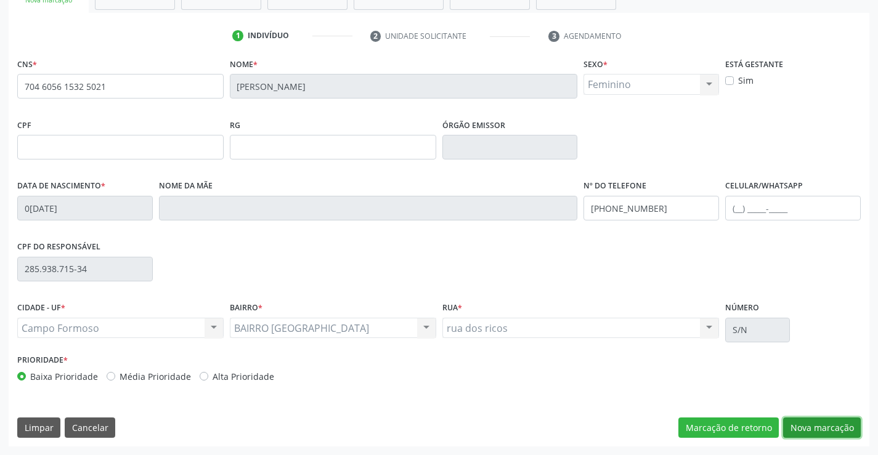
click at [818, 427] on button "Nova marcação" at bounding box center [822, 428] width 78 height 21
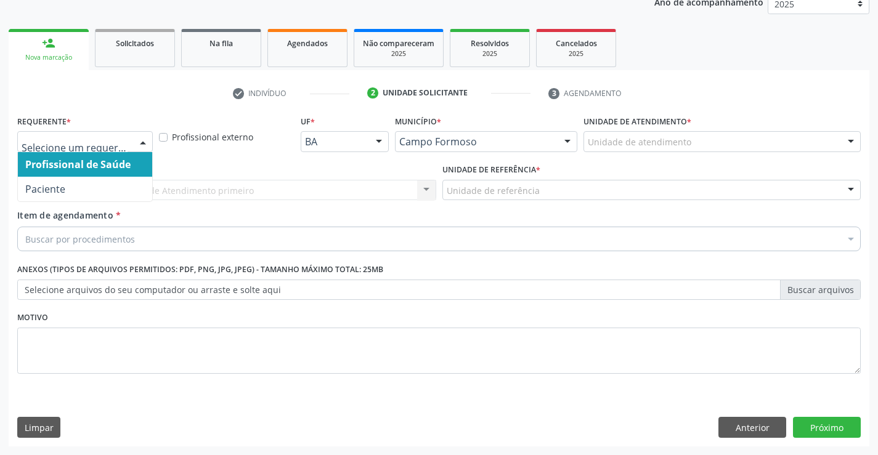
click at [140, 142] on div at bounding box center [143, 142] width 18 height 21
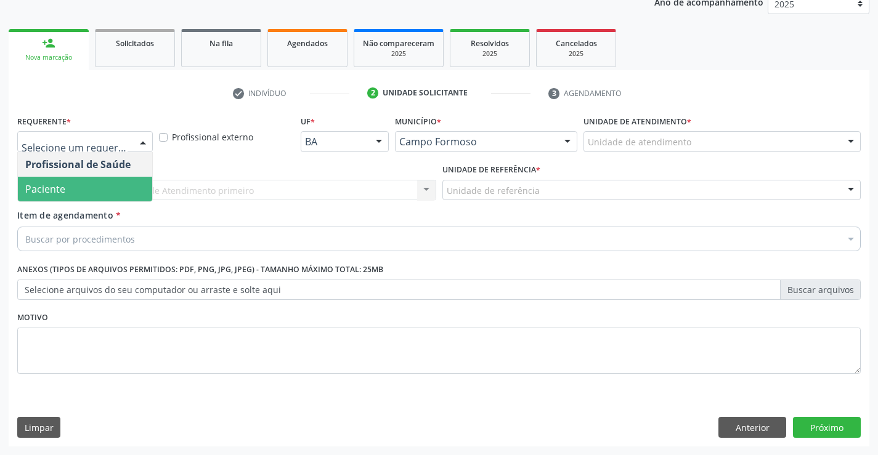
drag, startPoint x: 108, startPoint y: 191, endPoint x: 164, endPoint y: 190, distance: 56.7
click at [110, 191] on span "Paciente" at bounding box center [85, 189] width 134 height 25
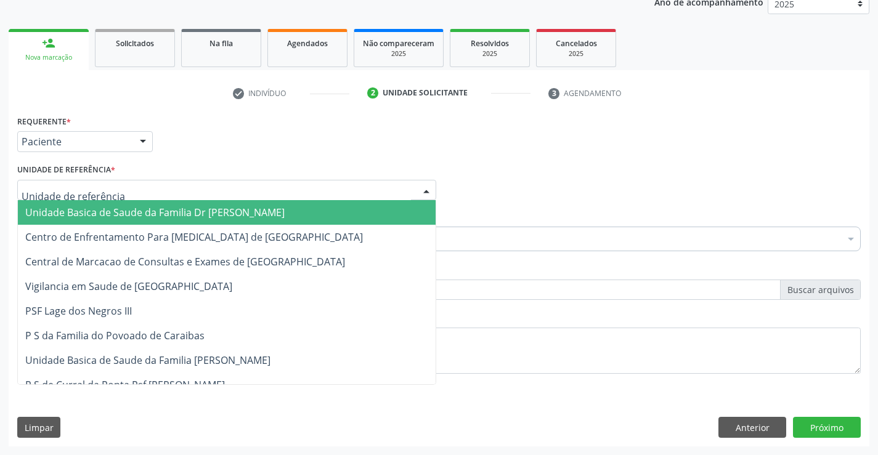
click at [164, 191] on div at bounding box center [226, 190] width 419 height 21
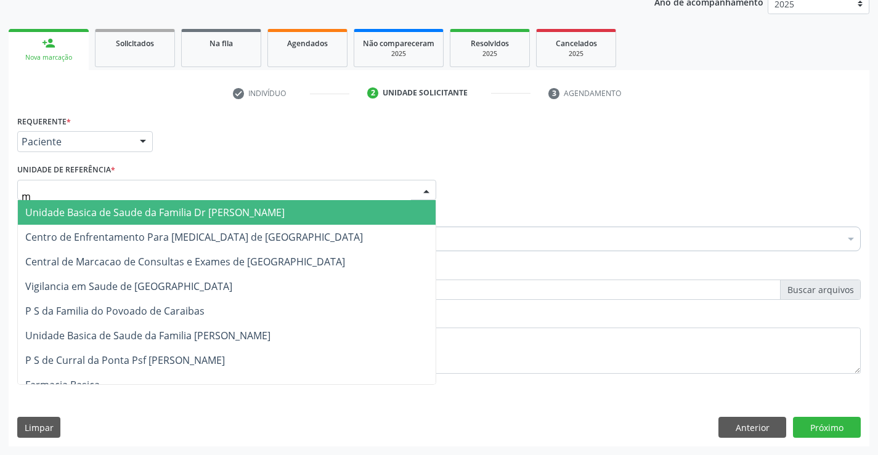
type input "mu"
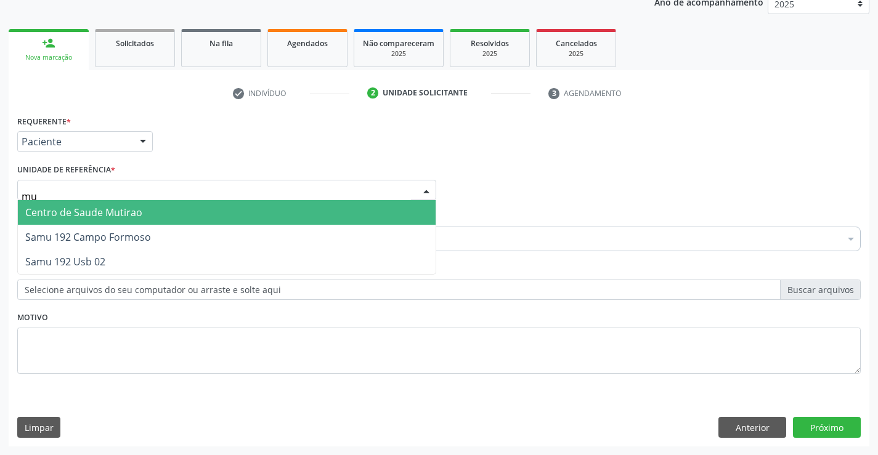
click at [164, 213] on span "Centro de Saude Mutirao" at bounding box center [227, 212] width 418 height 25
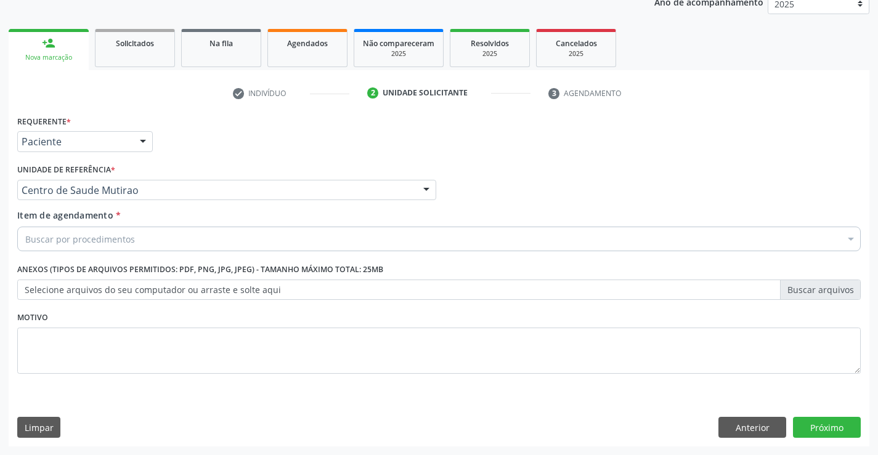
click at [151, 238] on div "Buscar por procedimentos" at bounding box center [438, 239] width 843 height 25
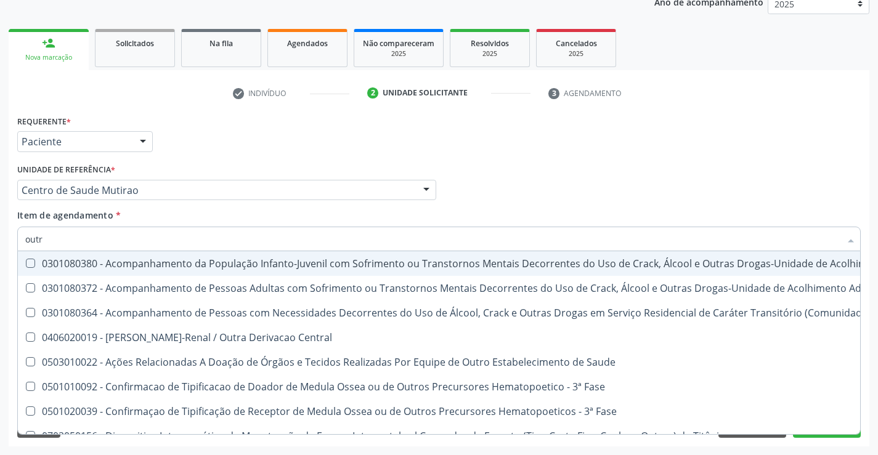
type input "outro"
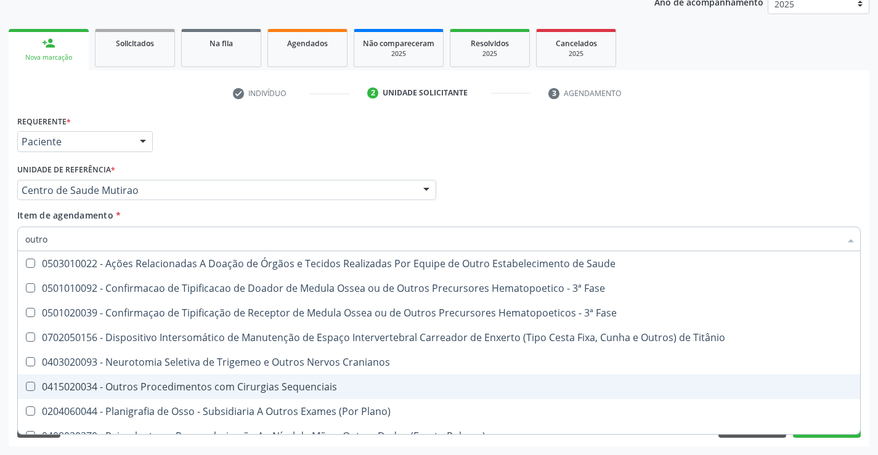
click at [214, 388] on div "0415020034 - Outros Procedimentos com Cirurgias Sequenciais" at bounding box center [438, 387] width 827 height 10
checkbox Sequenciais "true"
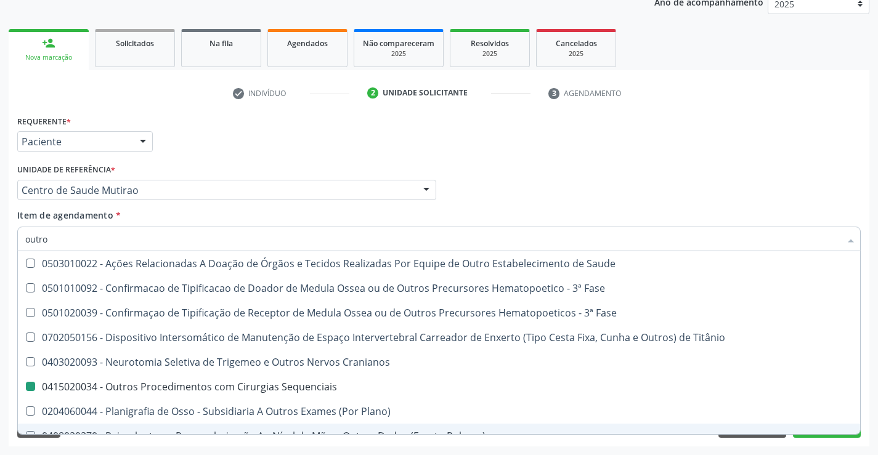
click at [256, 443] on div "Requerente * Paciente Profissional de Saúde Paciente Nenhum resultado encontrad…" at bounding box center [439, 279] width 860 height 334
checkbox Fase "true"
checkbox Sequenciais "false"
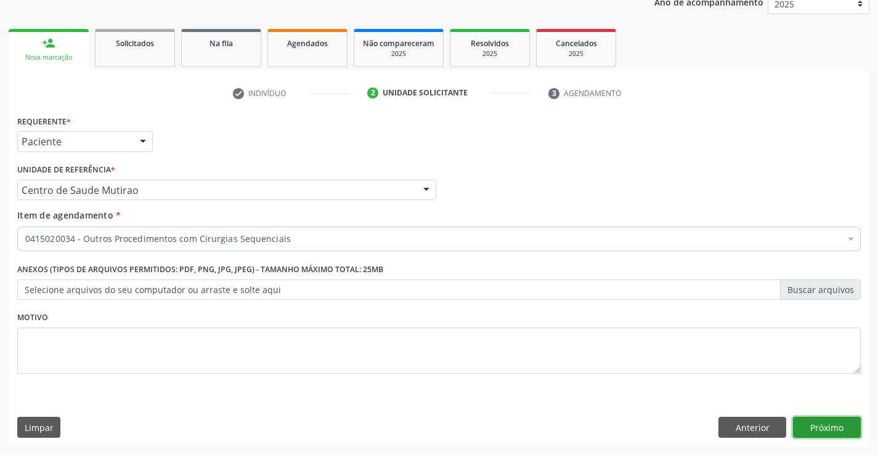
click at [815, 424] on button "Próximo" at bounding box center [827, 427] width 68 height 21
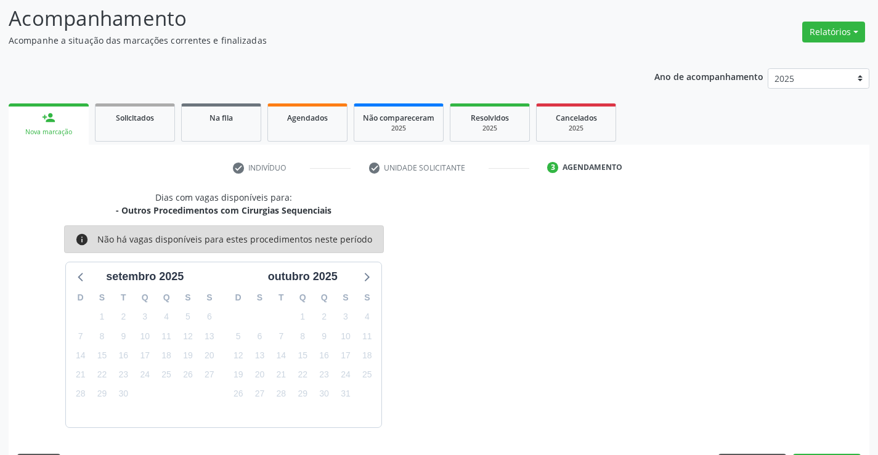
scroll to position [117, 0]
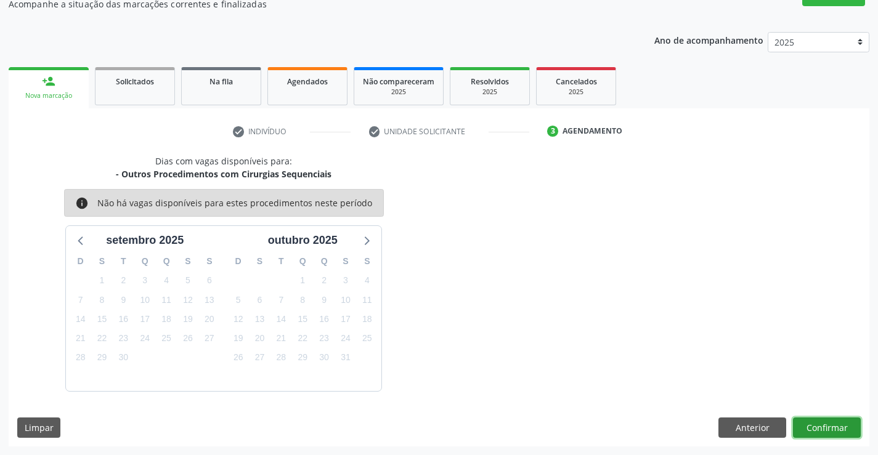
click at [816, 424] on button "Confirmar" at bounding box center [827, 428] width 68 height 21
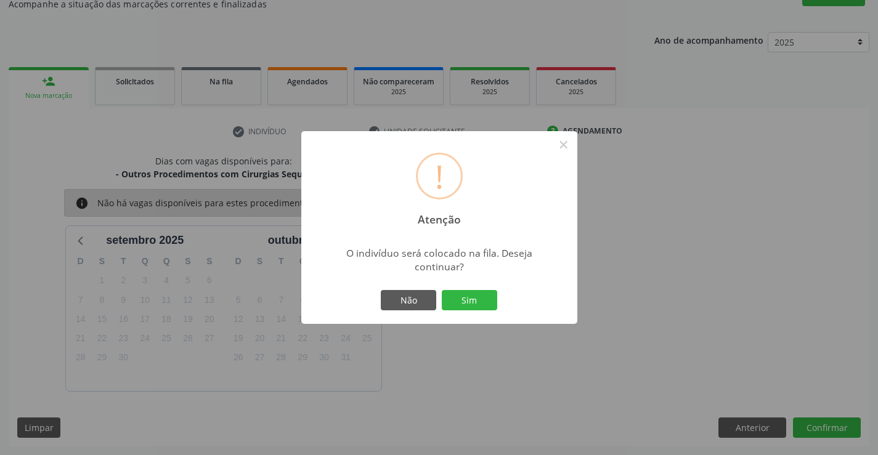
click at [442, 290] on button "Sim" at bounding box center [469, 300] width 55 height 21
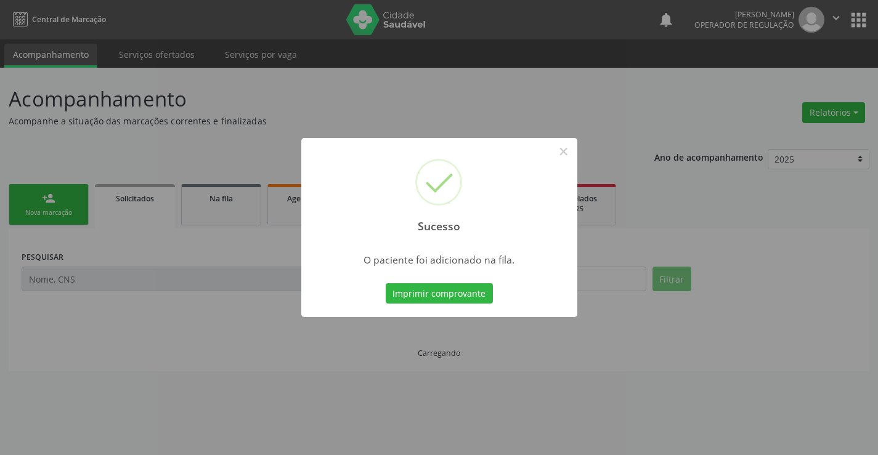
scroll to position [0, 0]
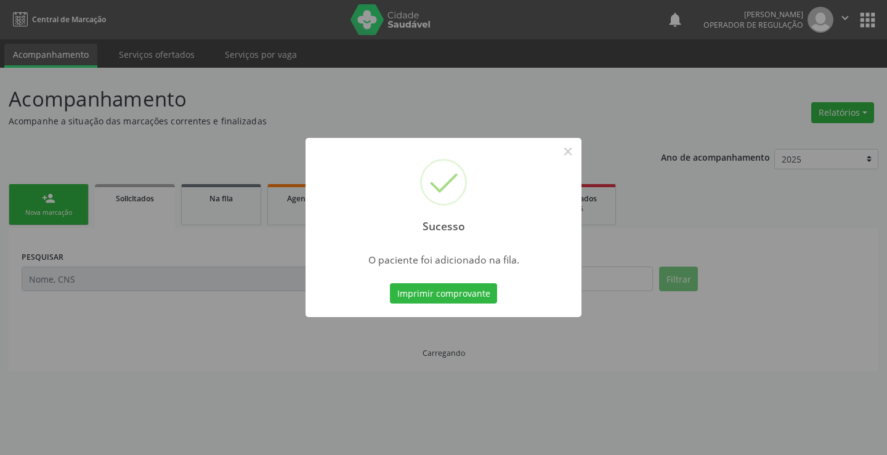
click at [390, 283] on button "Imprimir comprovante" at bounding box center [443, 293] width 107 height 21
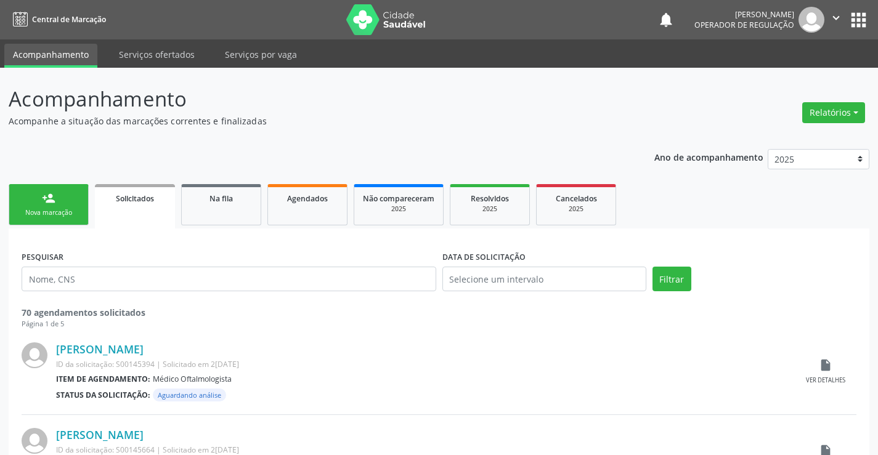
click at [73, 214] on div "Nova marcação" at bounding box center [49, 212] width 62 height 9
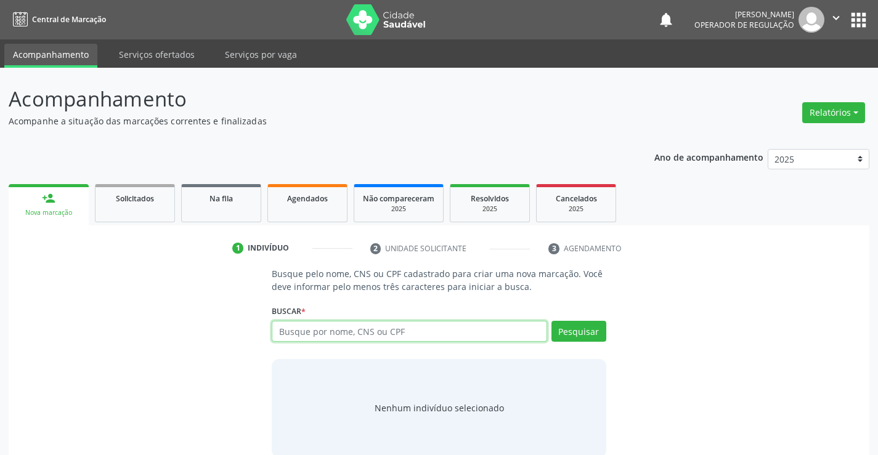
click at [328, 331] on input "text" at bounding box center [409, 331] width 275 height 21
type input "707100836472420"
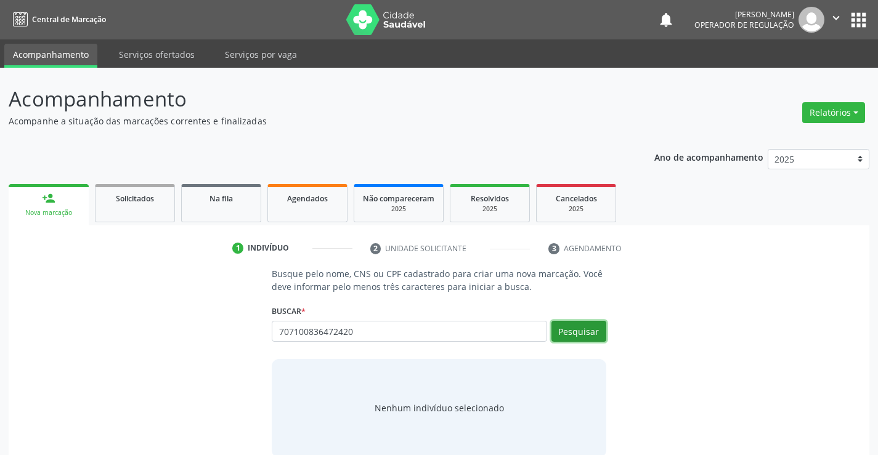
click at [589, 328] on button "Pesquisar" at bounding box center [578, 331] width 55 height 21
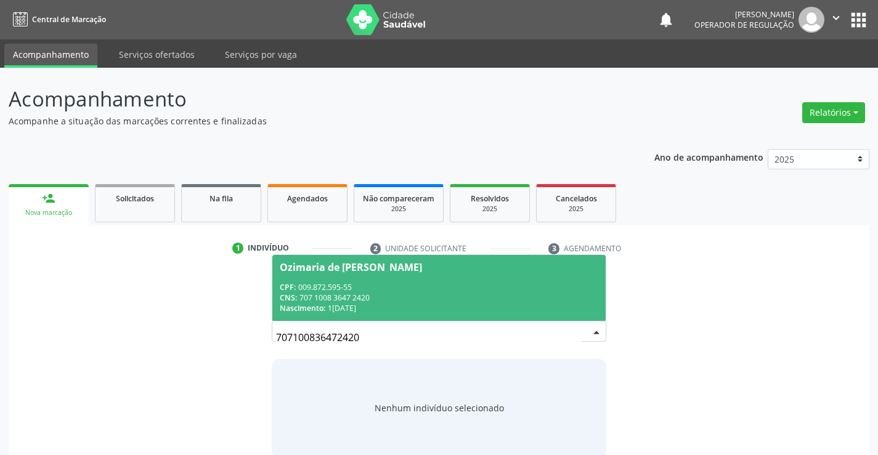
click at [505, 295] on div "CNS: 707 1008 3647 2420" at bounding box center [439, 298] width 318 height 10
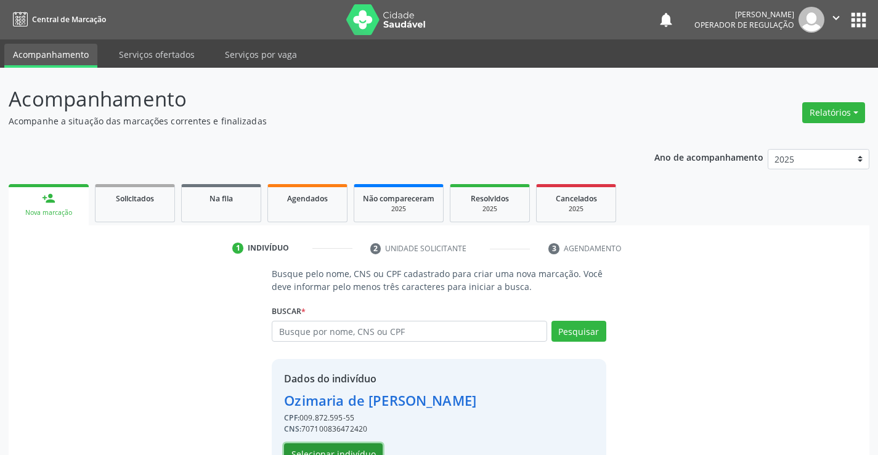
click at [312, 448] on button "Selecionar indivíduo" at bounding box center [333, 453] width 99 height 21
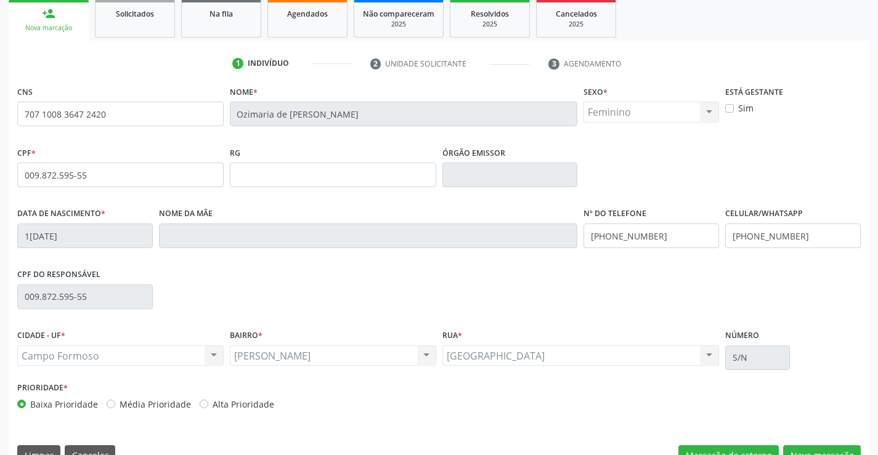
scroll to position [212, 0]
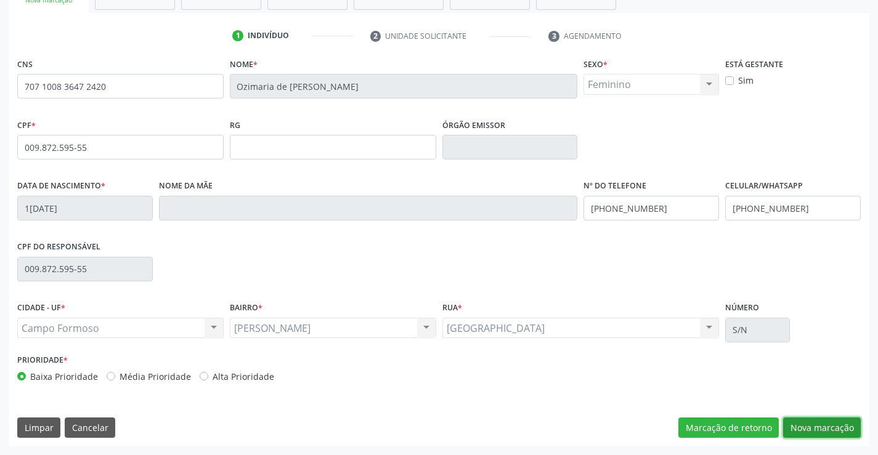
click at [809, 425] on button "Nova marcação" at bounding box center [822, 428] width 78 height 21
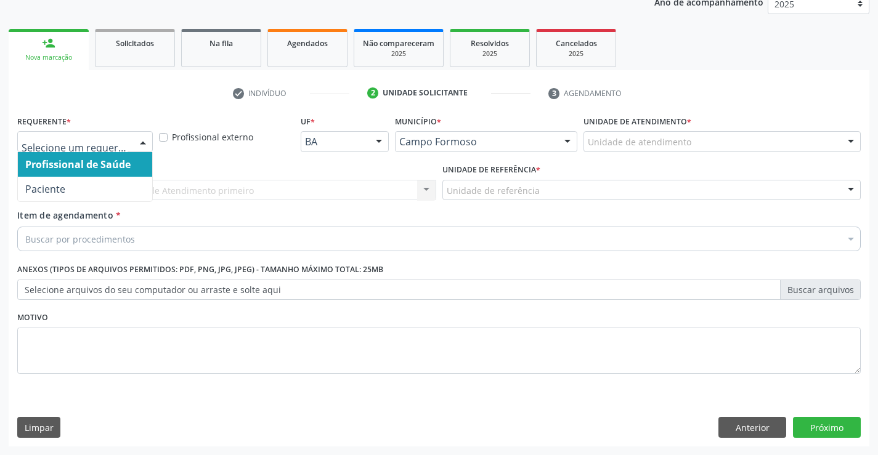
click at [143, 140] on div at bounding box center [143, 142] width 18 height 21
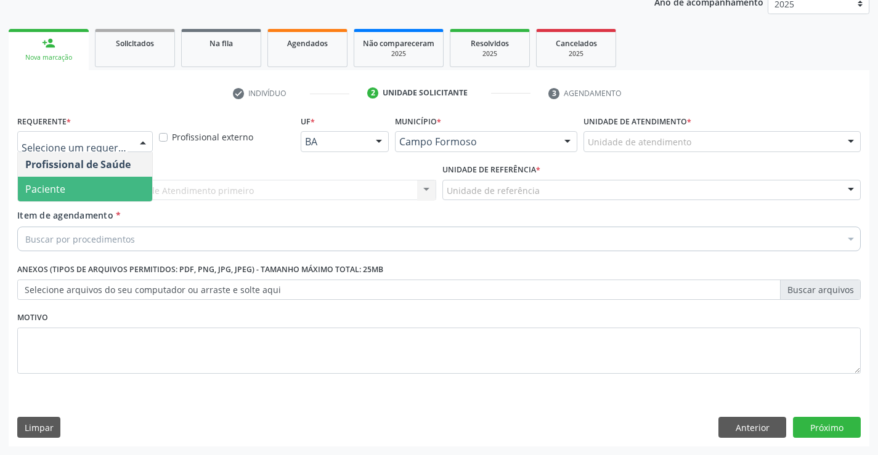
click at [85, 190] on span "Paciente" at bounding box center [85, 189] width 134 height 25
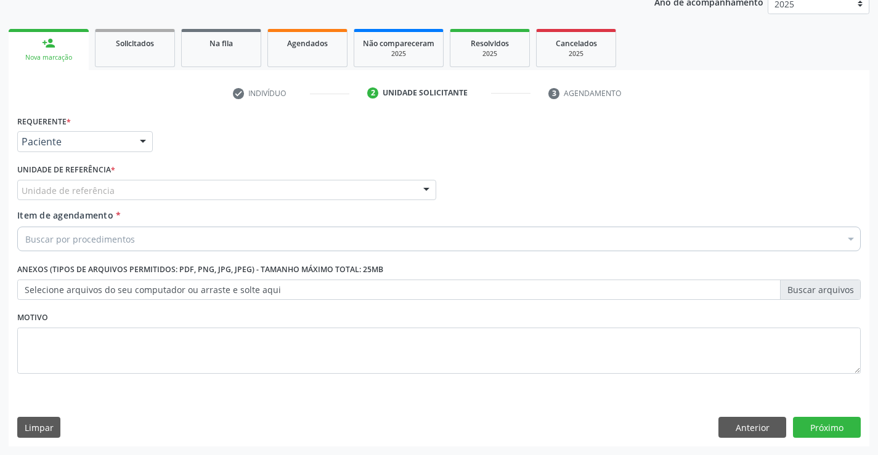
click at [131, 189] on div "Unidade de referência" at bounding box center [226, 190] width 419 height 21
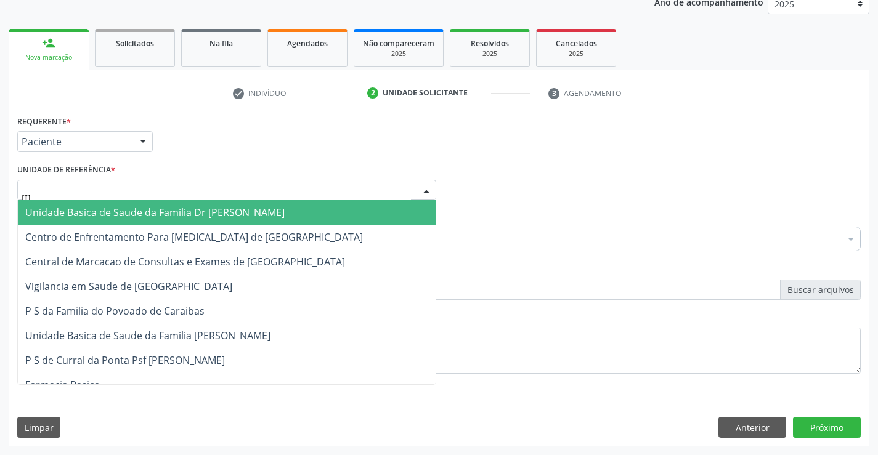
type input "mu"
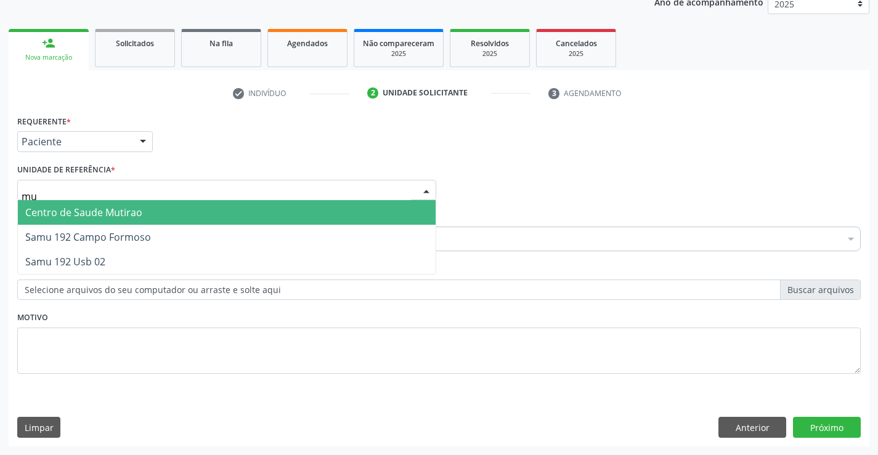
click at [148, 213] on span "Centro de Saude Mutirao" at bounding box center [227, 212] width 418 height 25
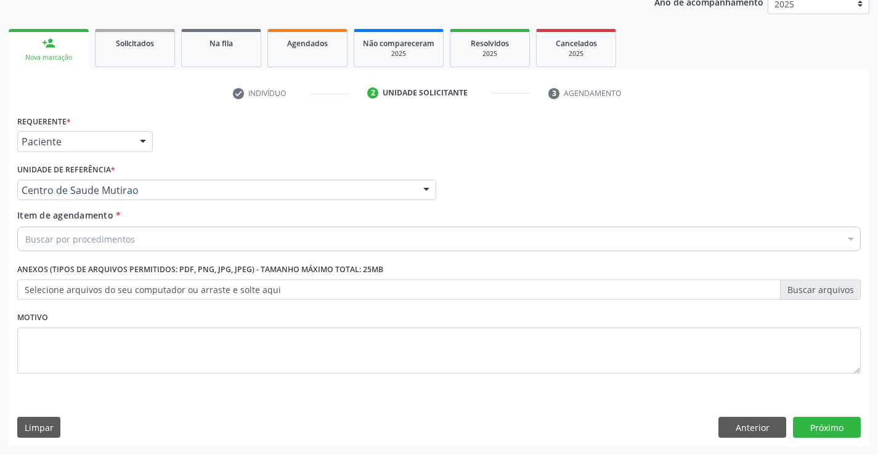
click at [148, 246] on div "Buscar por procedimentos" at bounding box center [438, 239] width 843 height 25
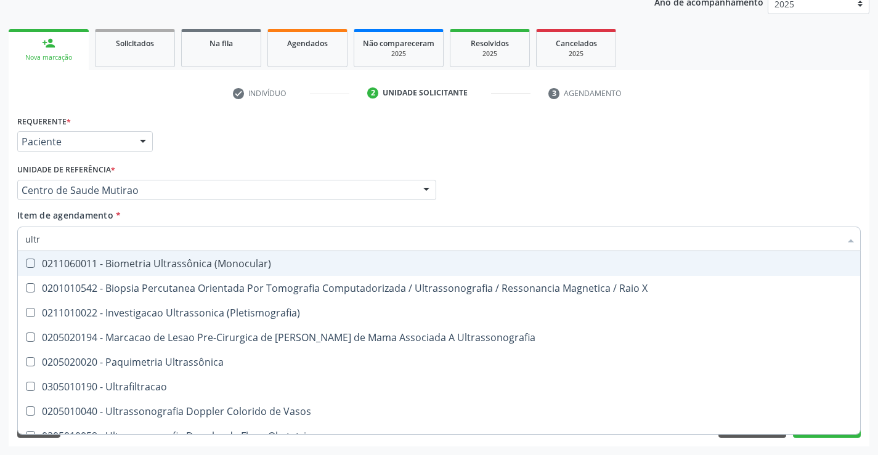
type input "ultra"
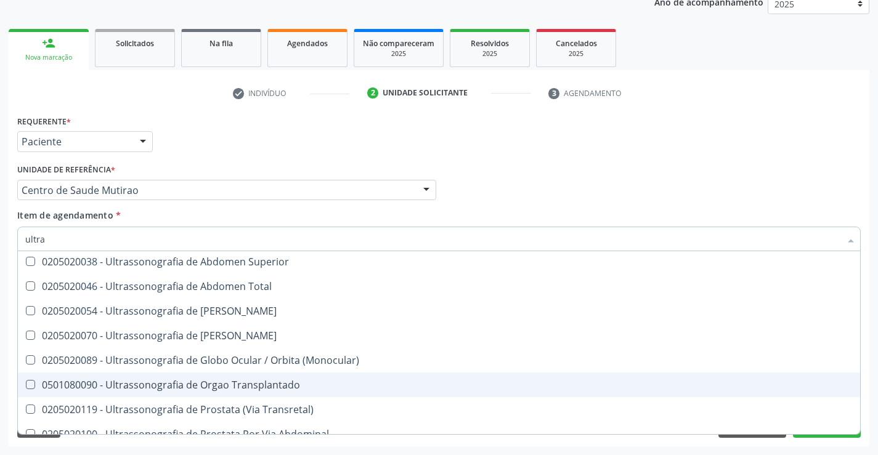
scroll to position [285, 0]
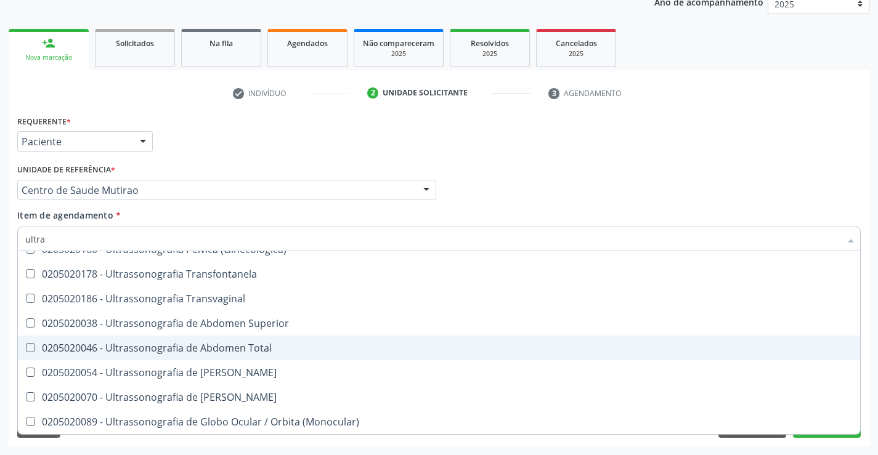
click at [214, 346] on div "0205020046 - Ultrassonografia de Abdomen Total" at bounding box center [438, 348] width 827 height 10
checkbox Total "true"
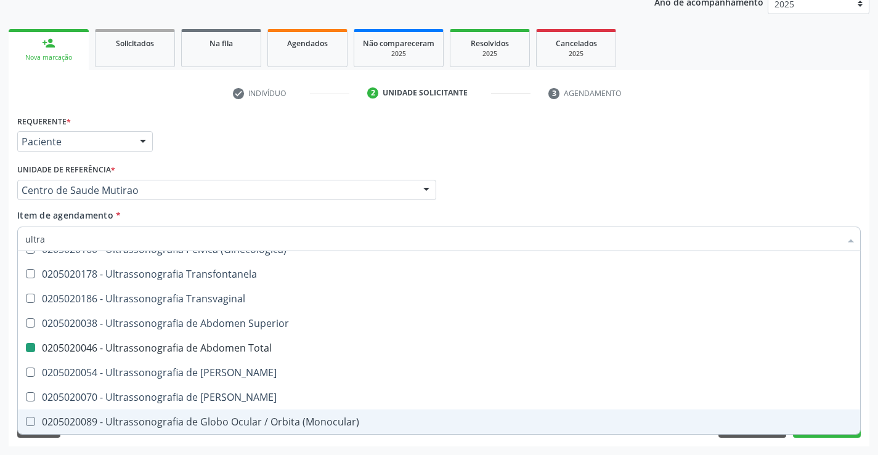
click at [237, 441] on div "Requerente * Paciente Profissional de Saúde Paciente Nenhum resultado encontrad…" at bounding box center [439, 279] width 860 height 334
checkbox X "true"
checkbox Total "false"
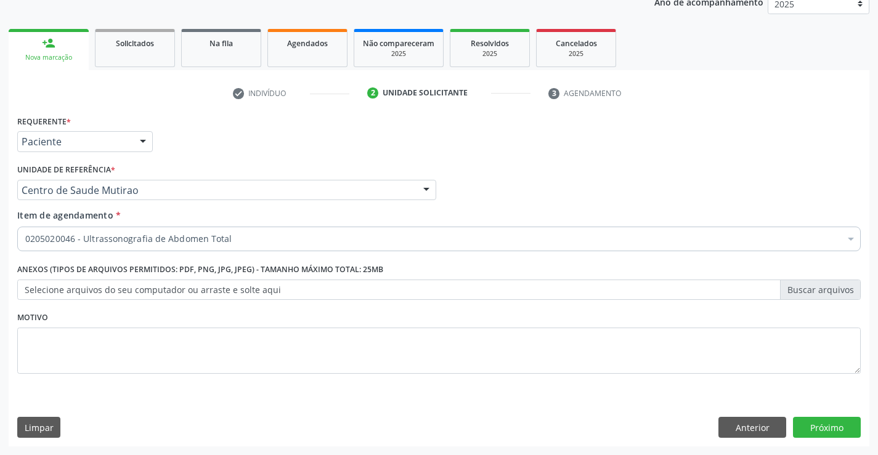
scroll to position [0, 0]
click at [807, 425] on button "Próximo" at bounding box center [827, 427] width 68 height 21
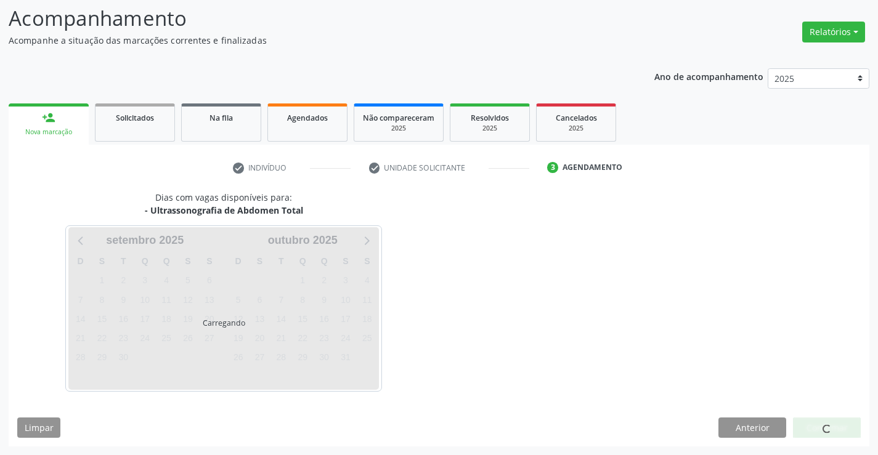
scroll to position [81, 0]
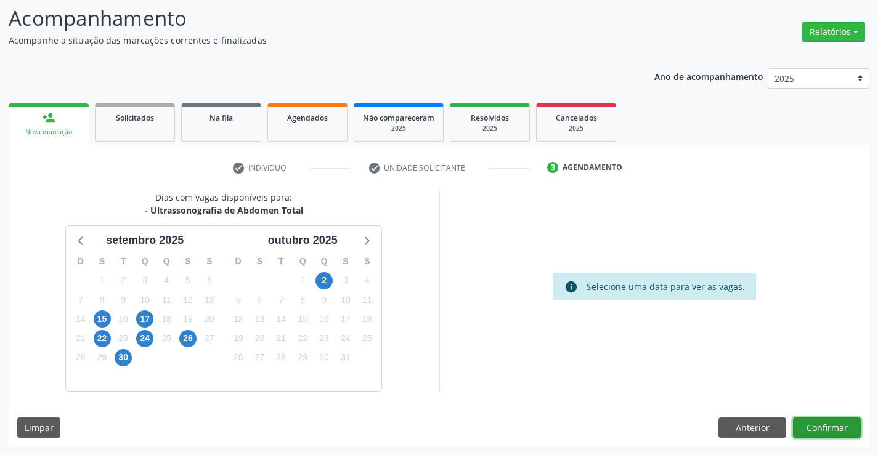
click at [830, 431] on button "Confirmar" at bounding box center [827, 428] width 68 height 21
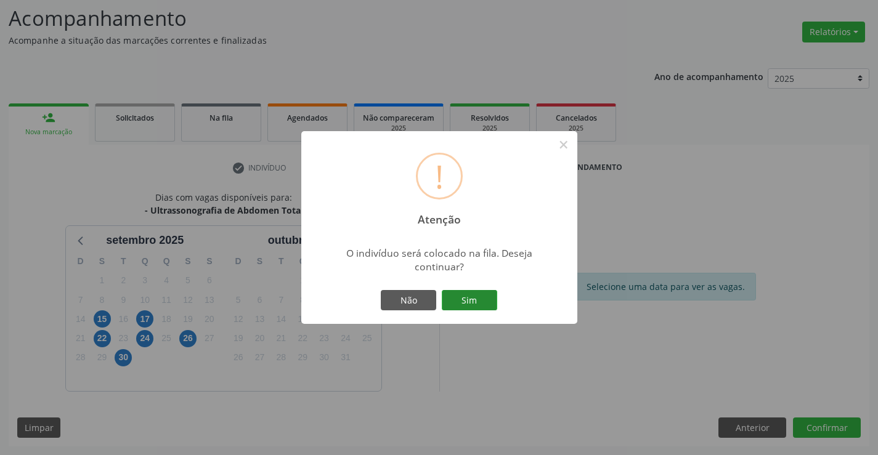
click at [469, 299] on button "Sim" at bounding box center [469, 300] width 55 height 21
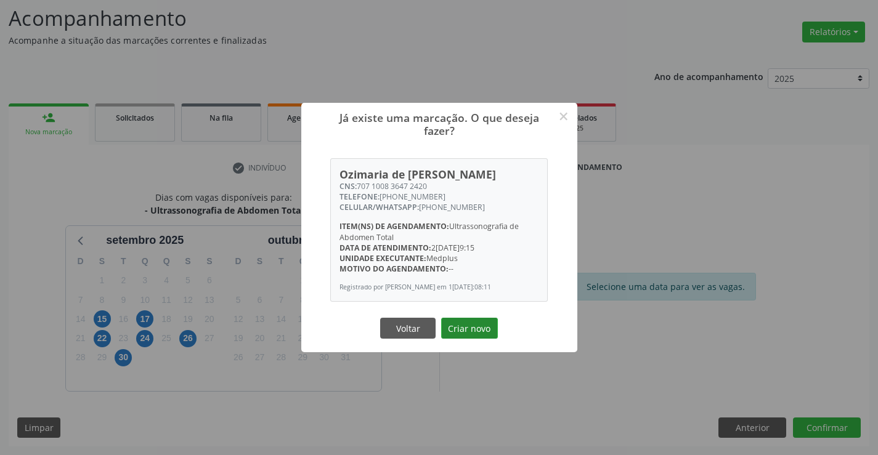
click at [471, 325] on button "Criar novo" at bounding box center [469, 328] width 57 height 21
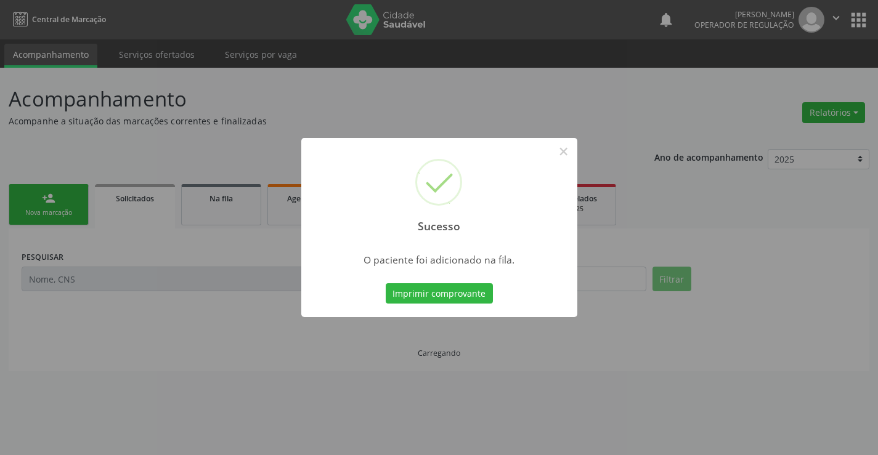
scroll to position [0, 0]
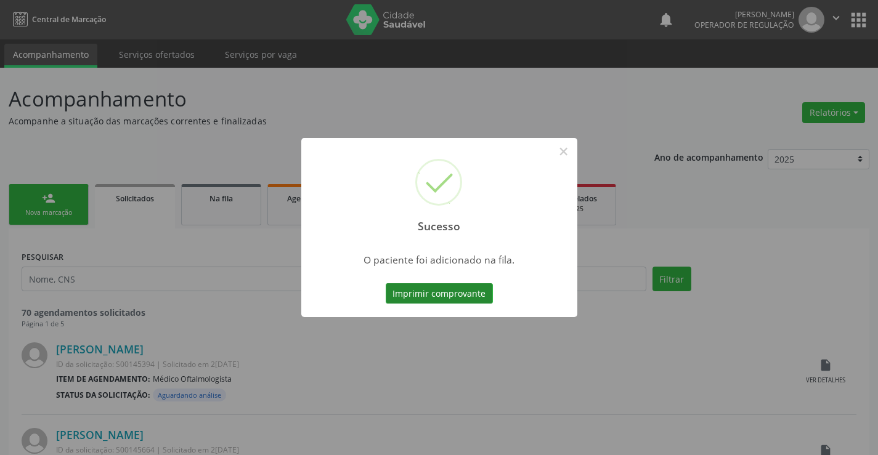
click at [472, 293] on button "Imprimir comprovante" at bounding box center [439, 293] width 107 height 21
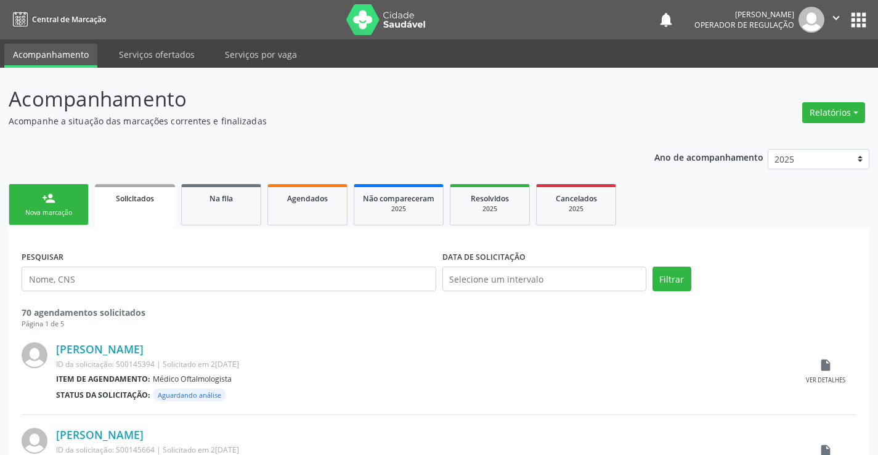
click at [77, 212] on div "Nova marcação" at bounding box center [49, 212] width 62 height 9
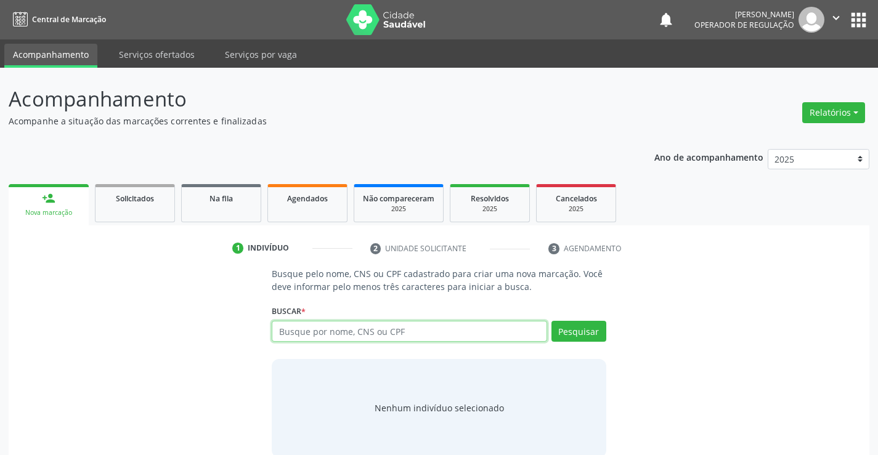
click at [342, 334] on input "text" at bounding box center [409, 331] width 275 height 21
type input "706909178522930"
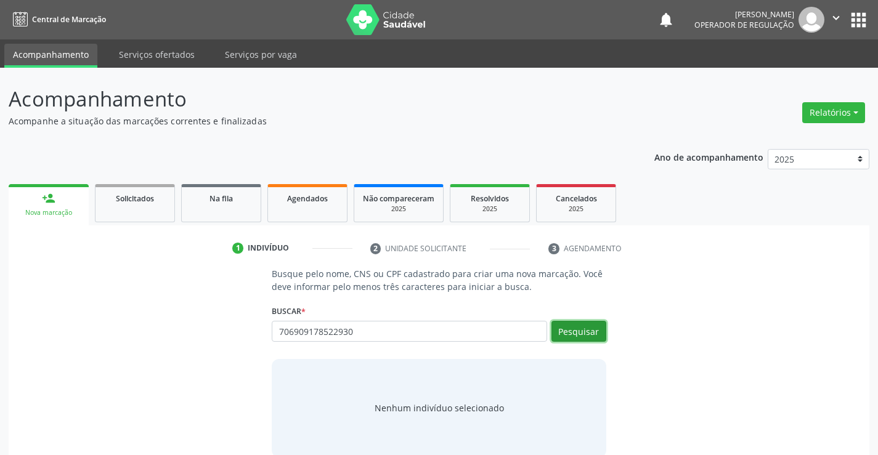
click at [559, 326] on button "Pesquisar" at bounding box center [578, 331] width 55 height 21
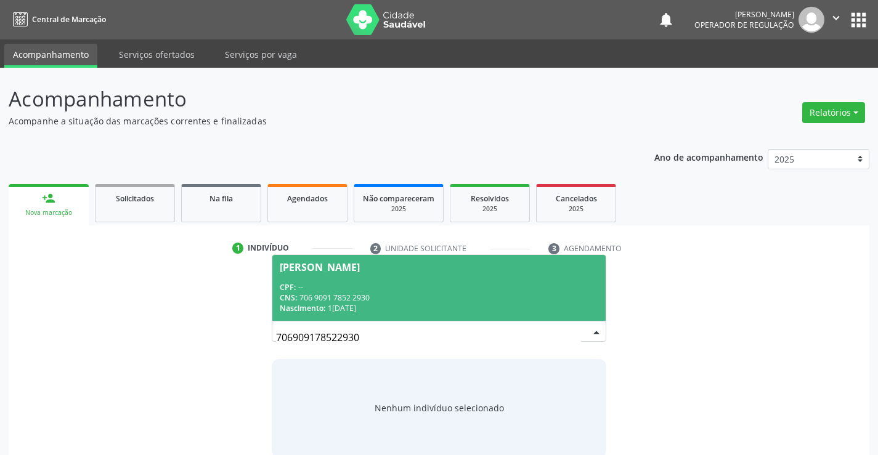
click at [359, 330] on input "706909178522930" at bounding box center [428, 337] width 304 height 25
click at [389, 288] on div "CPF: --" at bounding box center [439, 287] width 318 height 10
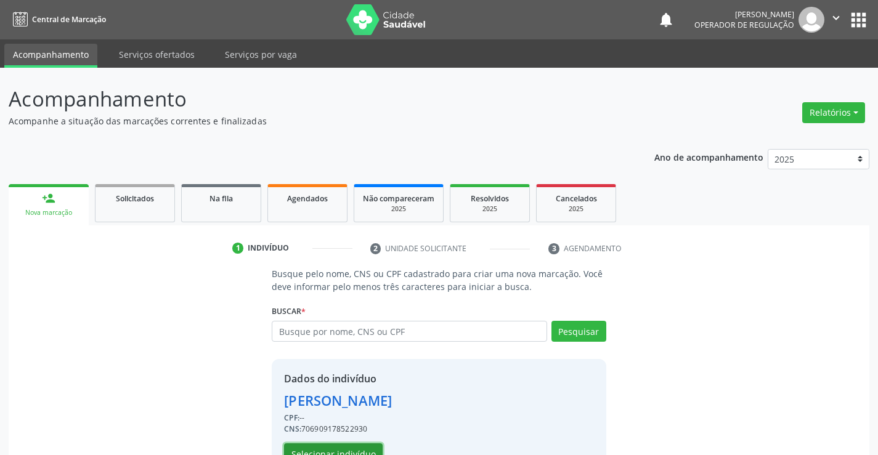
click at [349, 450] on button "Selecionar indivíduo" at bounding box center [333, 453] width 99 height 21
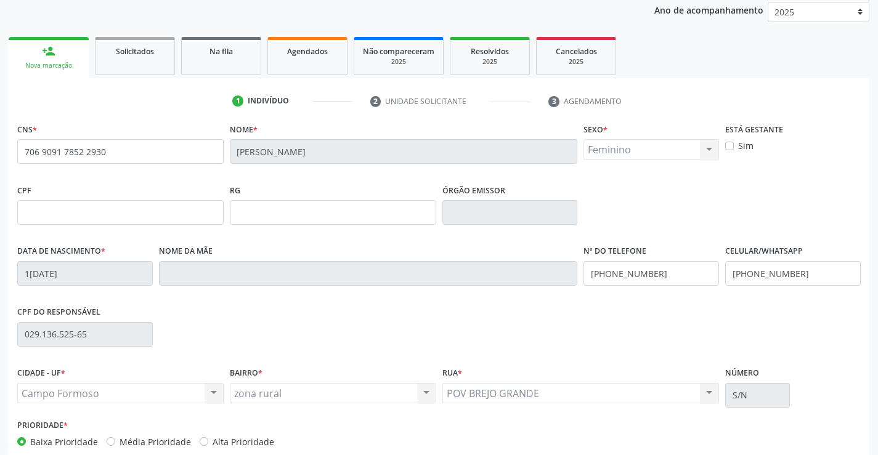
scroll to position [185, 0]
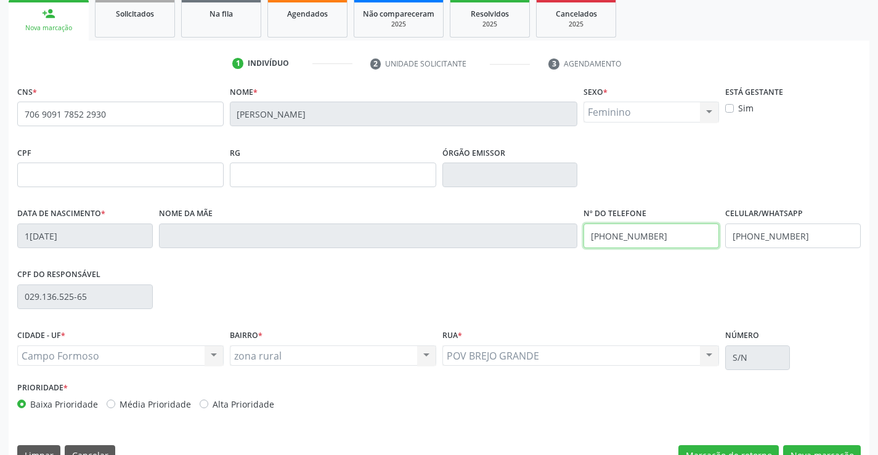
click at [659, 235] on input "(11) 97835-2418" at bounding box center [650, 236] width 135 height 25
type input "("
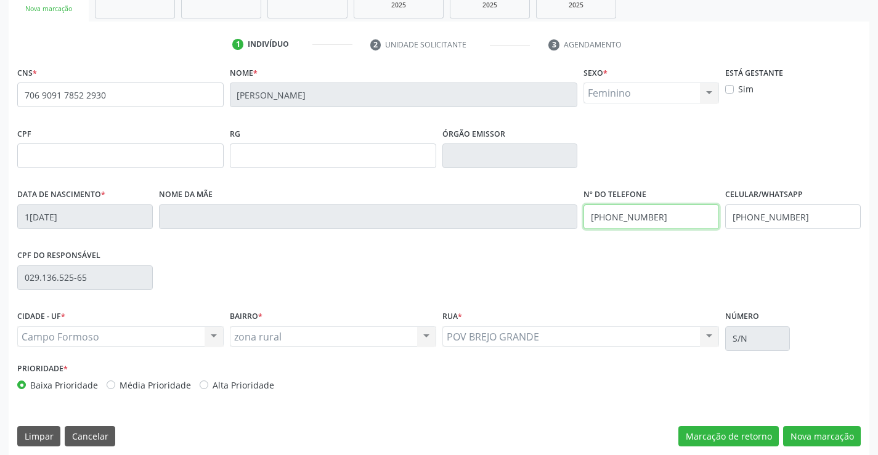
scroll to position [212, 0]
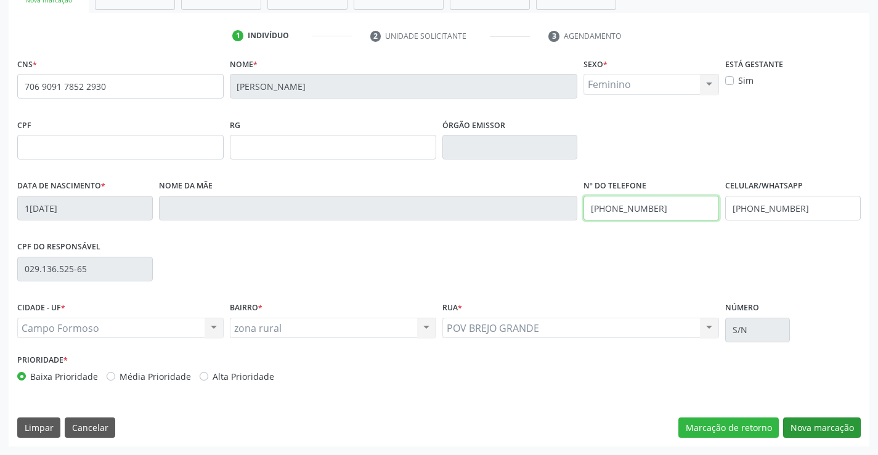
type input "(71) 99241-9050"
click at [813, 426] on button "Nova marcação" at bounding box center [822, 428] width 78 height 21
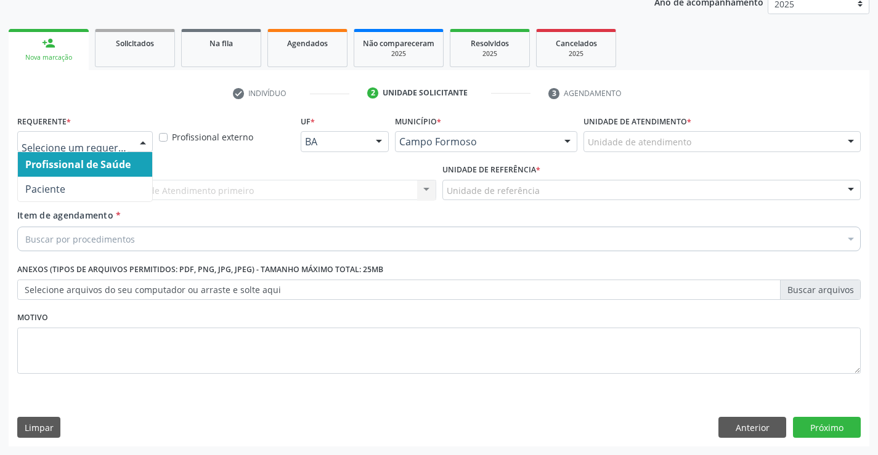
drag, startPoint x: 143, startPoint y: 137, endPoint x: 127, endPoint y: 172, distance: 38.0
click at [140, 143] on div at bounding box center [143, 142] width 18 height 21
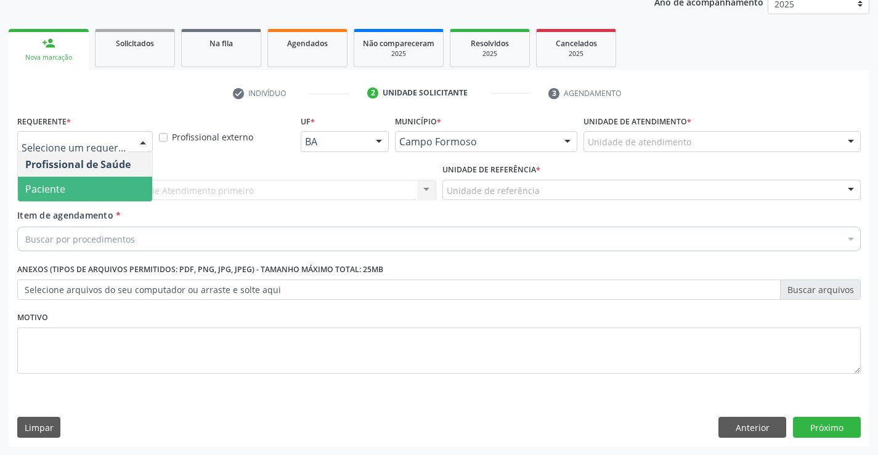
click at [129, 193] on span "Paciente" at bounding box center [85, 189] width 134 height 25
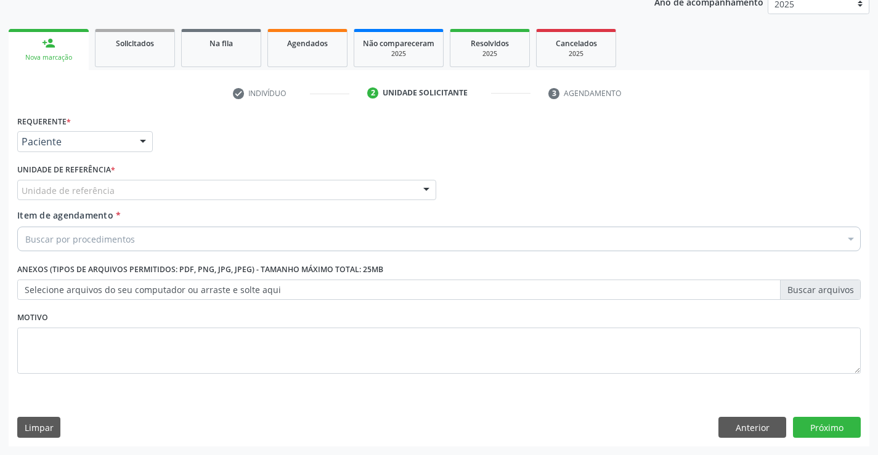
click at [136, 193] on div "Unidade de referência" at bounding box center [226, 190] width 419 height 21
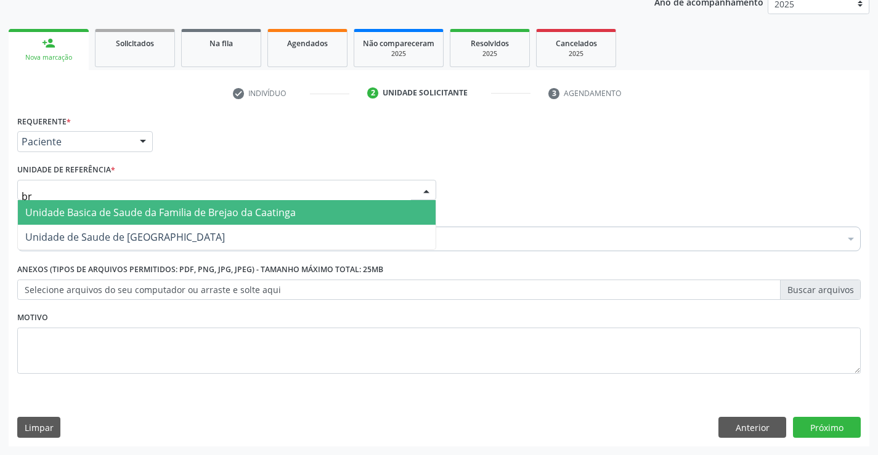
type input "bre"
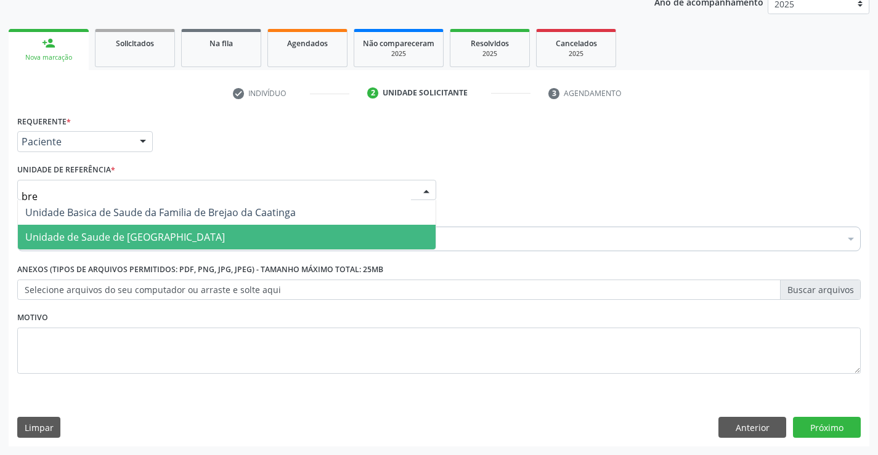
click at [158, 240] on span "Unidade de Saude de [GEOGRAPHIC_DATA]" at bounding box center [125, 237] width 200 height 14
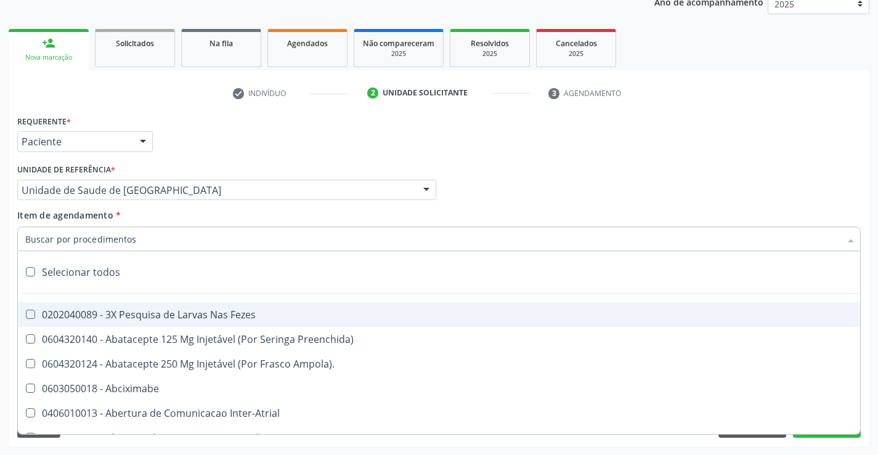
click at [181, 250] on div at bounding box center [438, 239] width 843 height 25
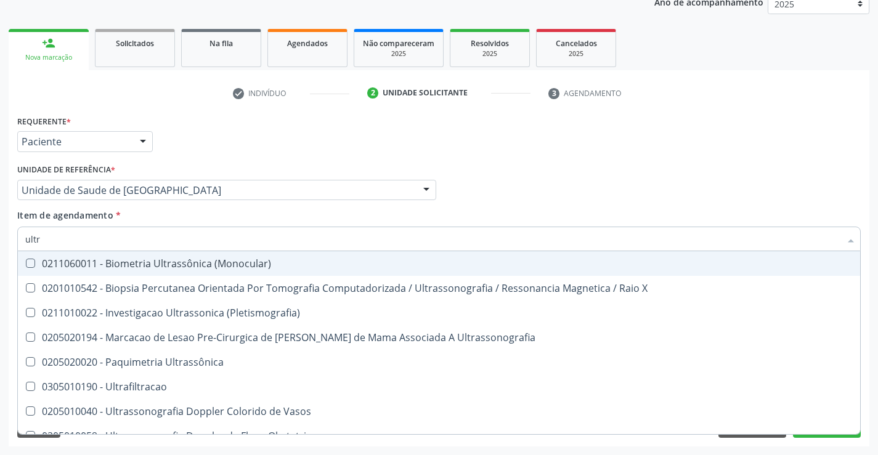
type input "ultra"
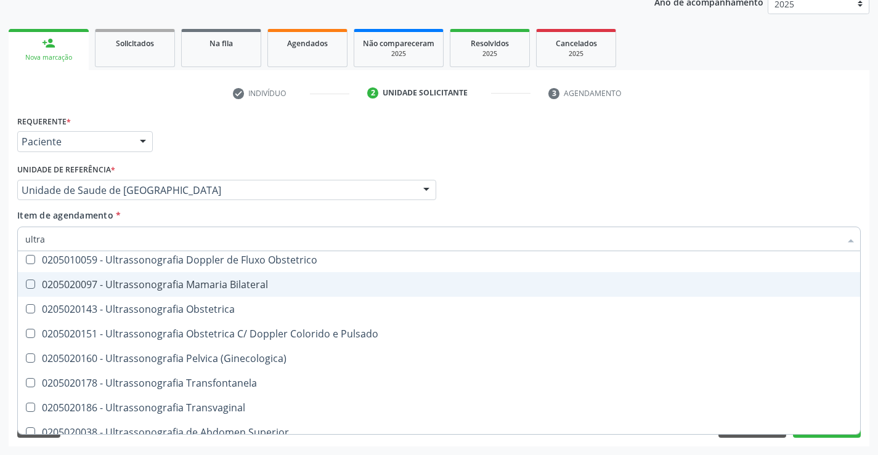
scroll to position [246, 0]
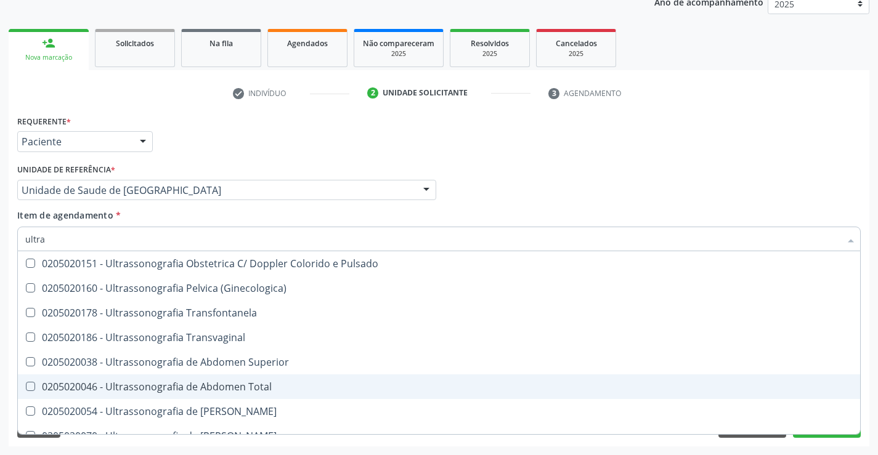
click at [237, 382] on div "0205020046 - Ultrassonografia de Abdomen Total" at bounding box center [438, 387] width 827 height 10
checkbox Total "true"
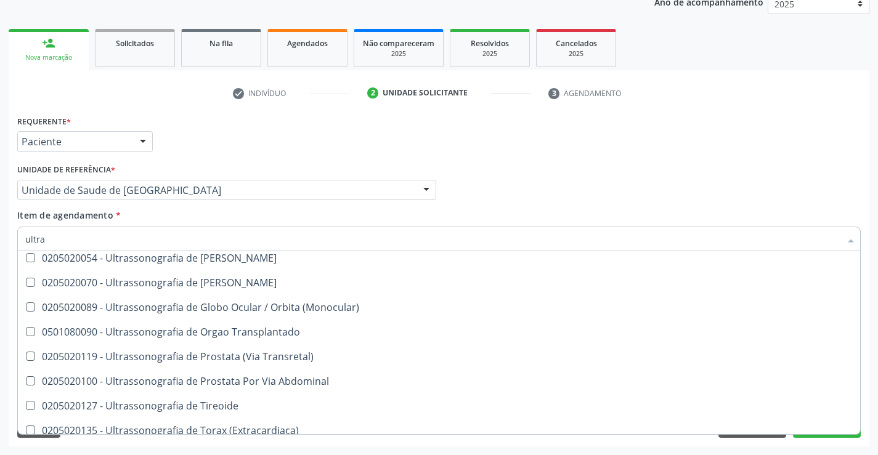
scroll to position [408, 0]
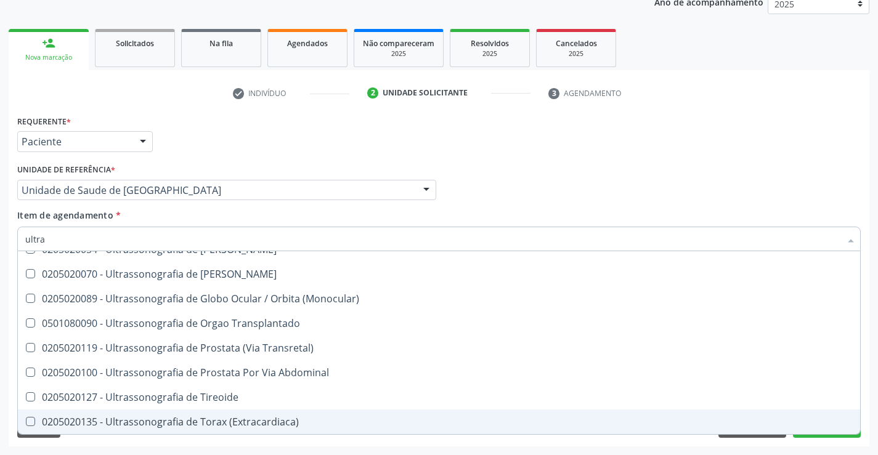
type input "ultra"
click at [319, 439] on div "Requerente * Paciente Profissional de Saúde Paciente Nenhum resultado encontrad…" at bounding box center [439, 279] width 860 height 334
checkbox X "true"
checkbox Total "false"
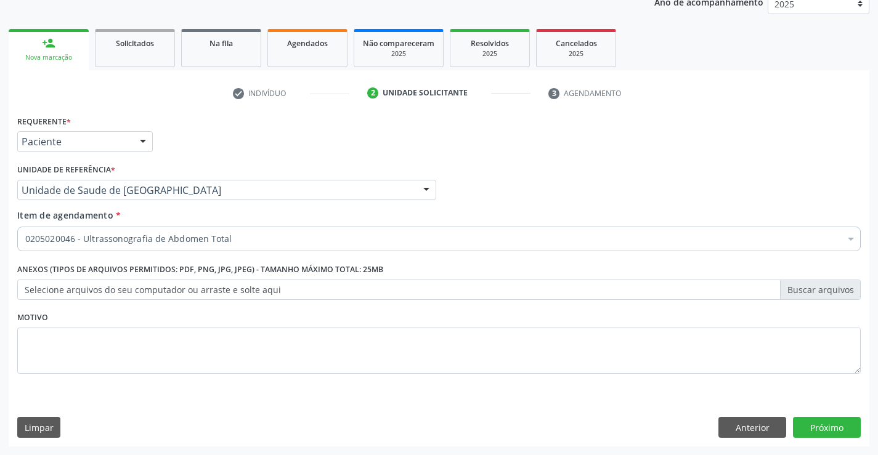
scroll to position [0, 0]
click at [245, 246] on div "0205020046 - Ultrassonografia de Abdomen Total" at bounding box center [438, 239] width 843 height 25
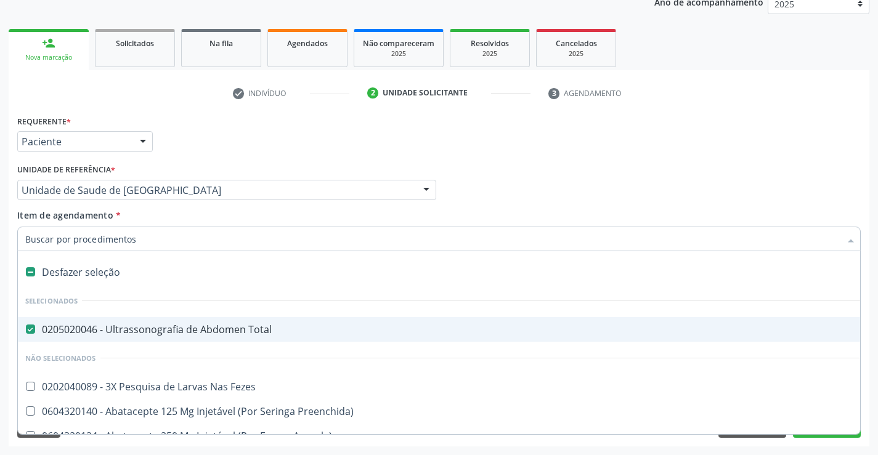
click at [208, 239] on input "Item de agendamento *" at bounding box center [432, 239] width 815 height 25
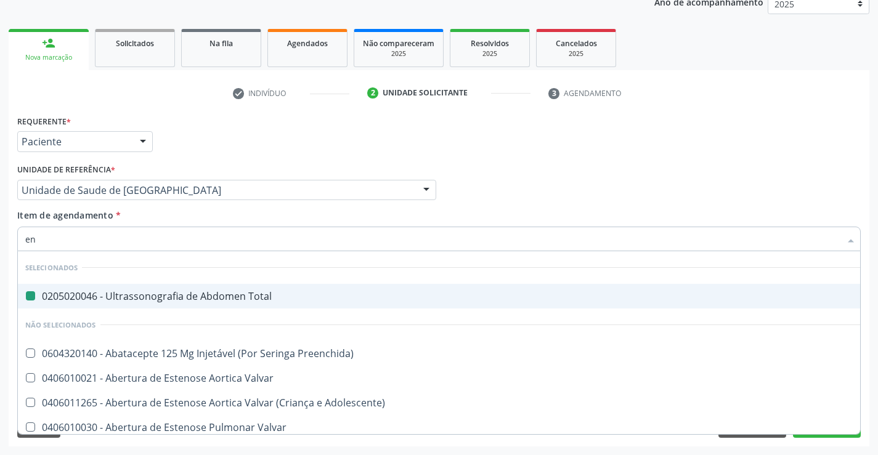
type input "end"
checkbox Total "false"
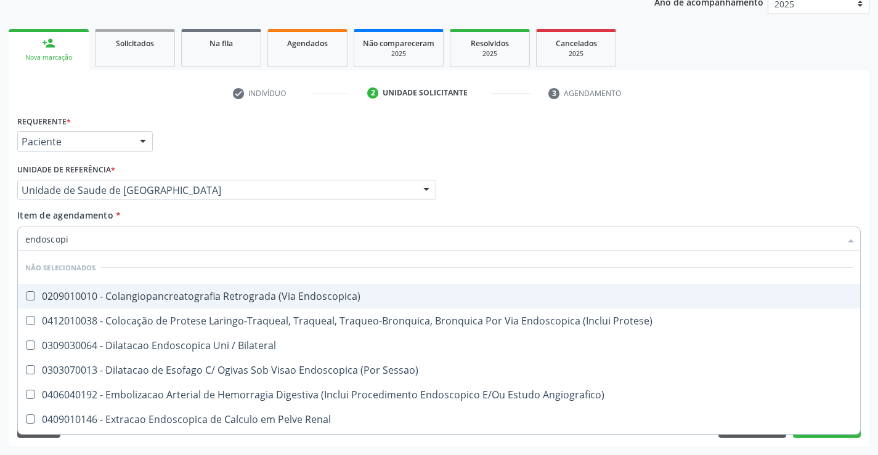
type input "endoscopia"
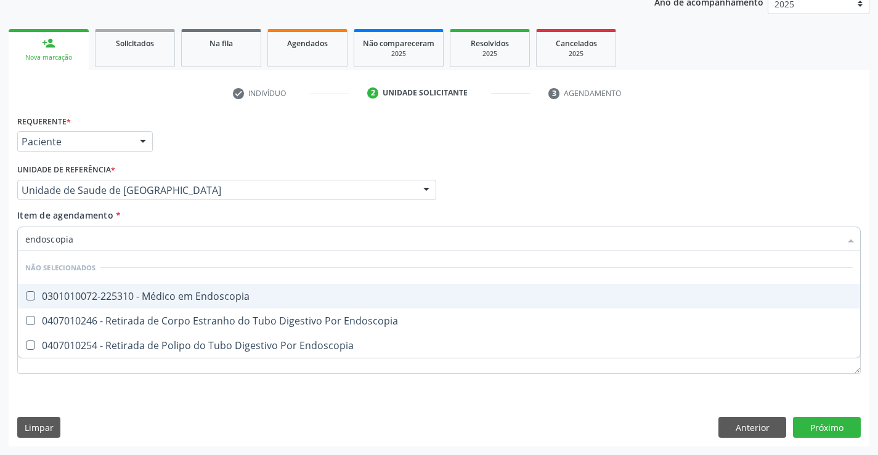
click at [242, 296] on div "0301010072-225310 - Médico em Endoscopia" at bounding box center [438, 296] width 827 height 10
checkbox Endoscopia "true"
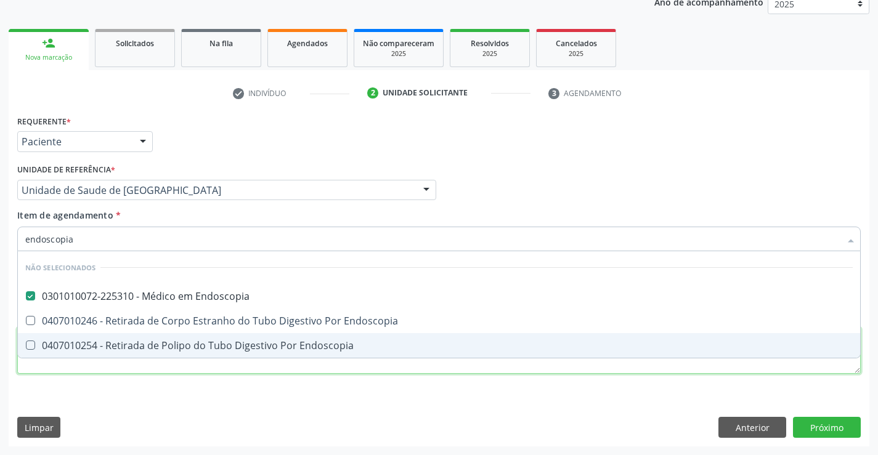
click at [224, 373] on div "Requerente * Paciente Profissional de Saúde Paciente Nenhum resultado encontrad…" at bounding box center [438, 251] width 843 height 279
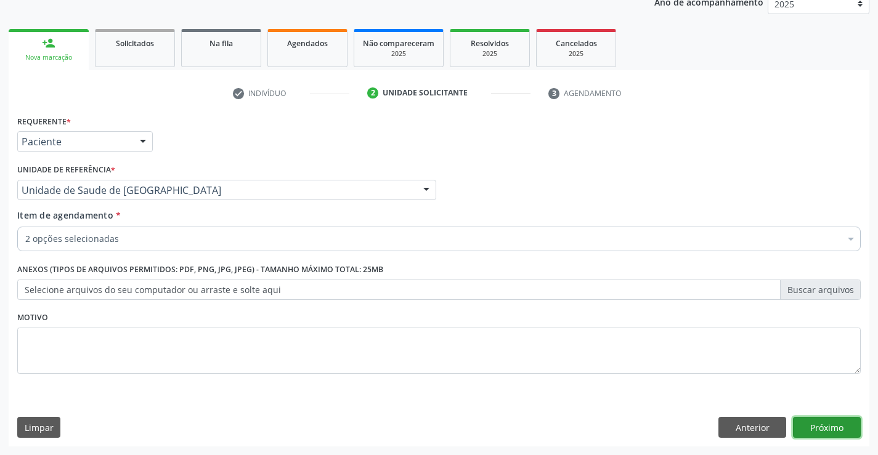
click at [818, 426] on button "Próximo" at bounding box center [827, 427] width 68 height 21
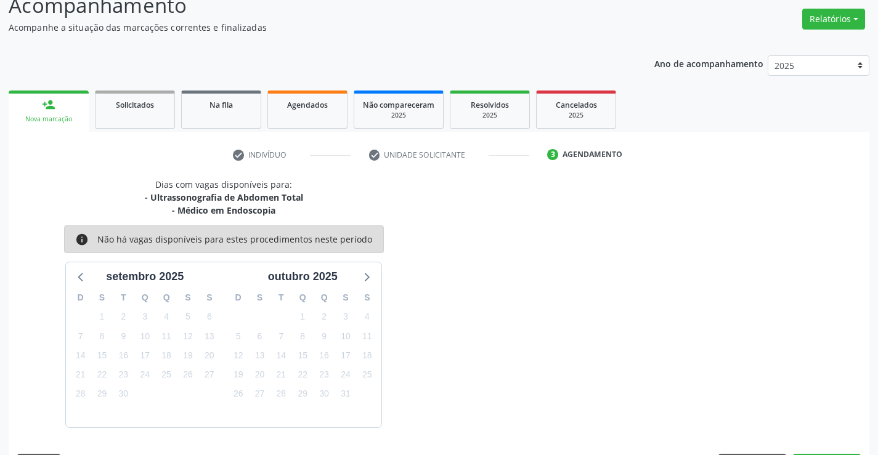
scroll to position [130, 0]
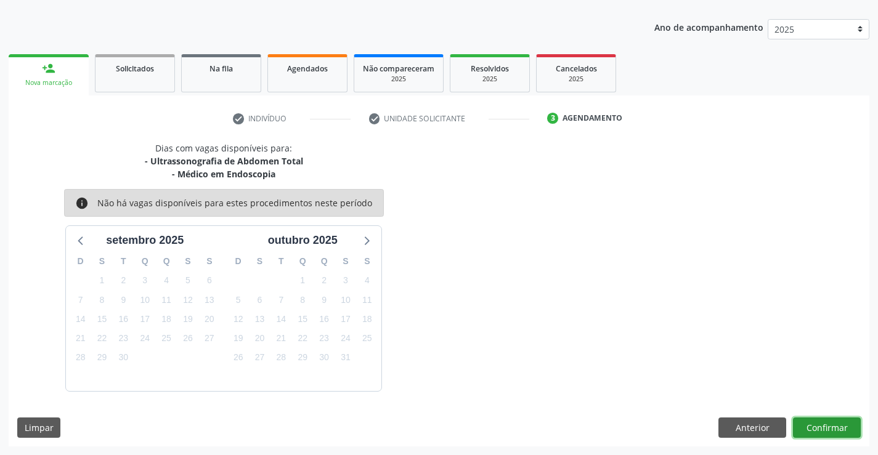
click at [818, 426] on button "Confirmar" at bounding box center [827, 428] width 68 height 21
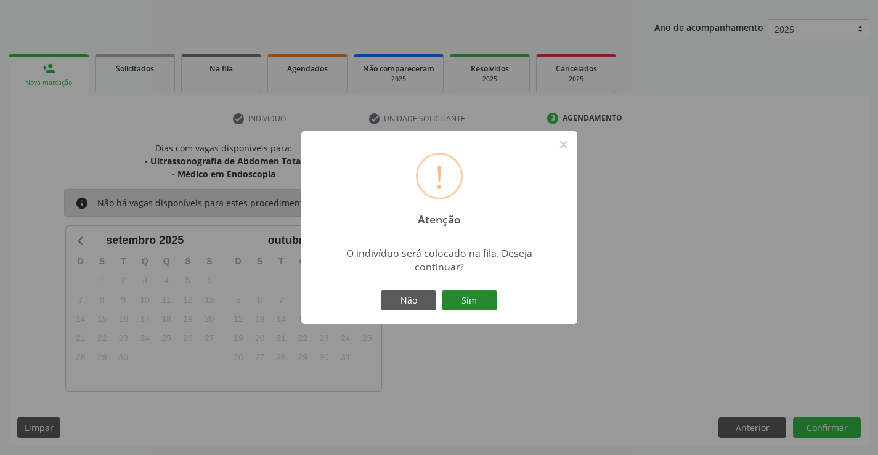
click at [471, 292] on button "Sim" at bounding box center [469, 300] width 55 height 21
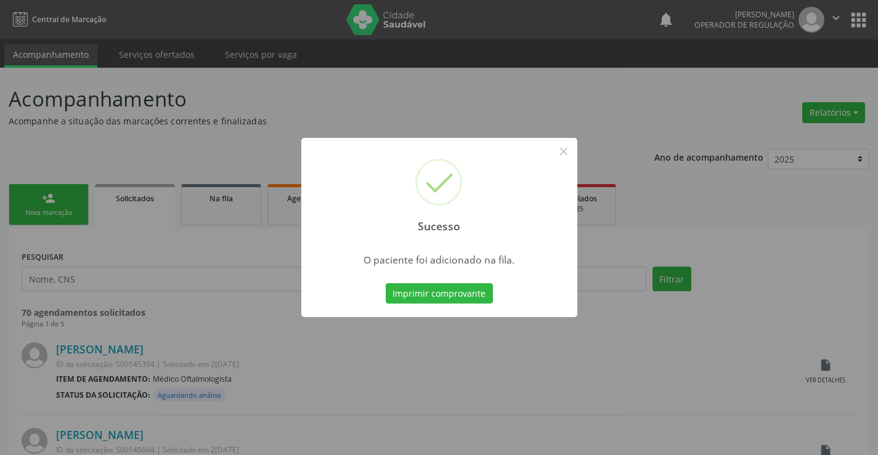
click at [471, 292] on button "Imprimir comprovante" at bounding box center [439, 293] width 107 height 21
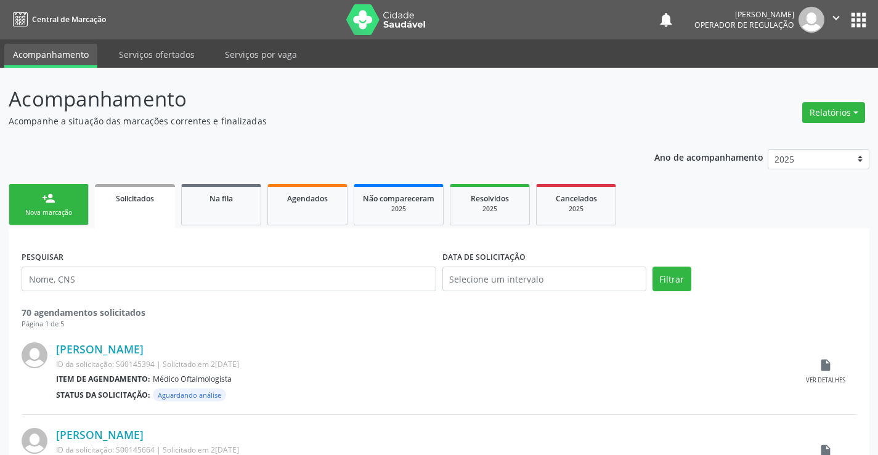
click at [63, 204] on link "person_add Nova marcação" at bounding box center [49, 204] width 80 height 41
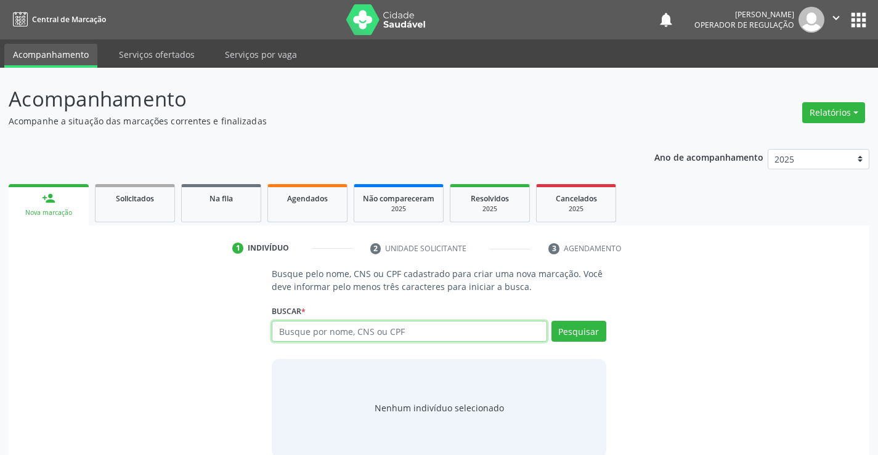
click at [341, 339] on input "text" at bounding box center [409, 331] width 275 height 21
type input "706909178522930"
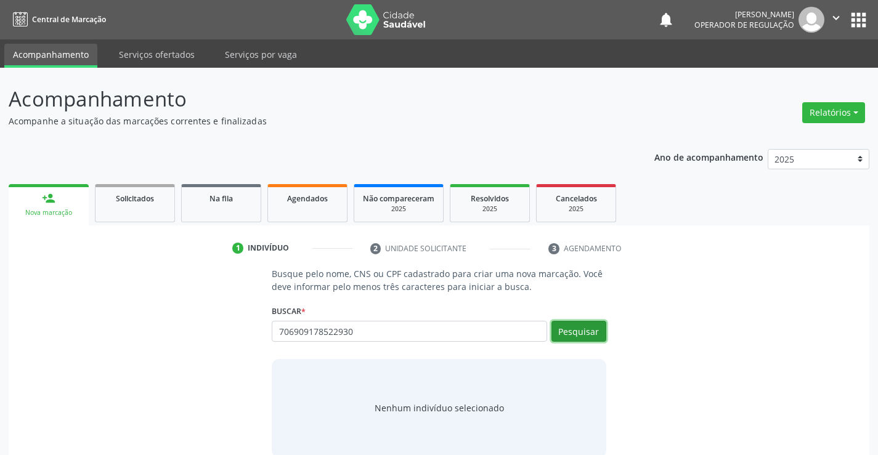
click at [578, 336] on button "Pesquisar" at bounding box center [578, 331] width 55 height 21
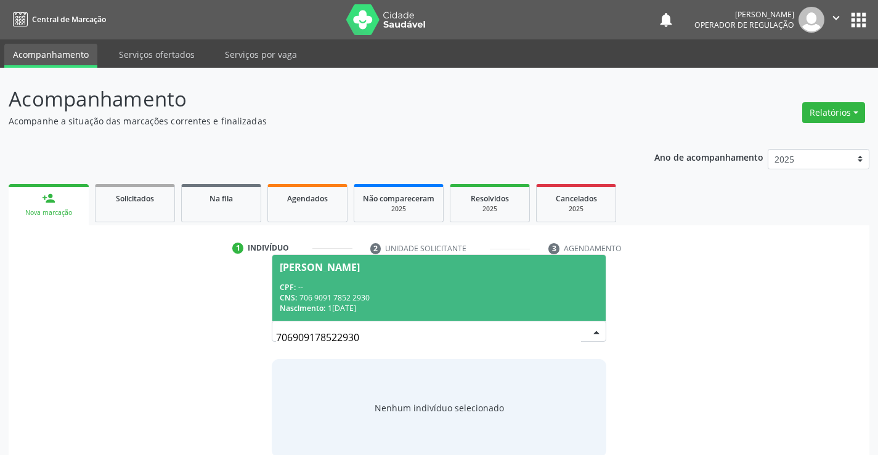
click at [499, 295] on div "CNS: 706 9091 7852 2930" at bounding box center [439, 298] width 318 height 10
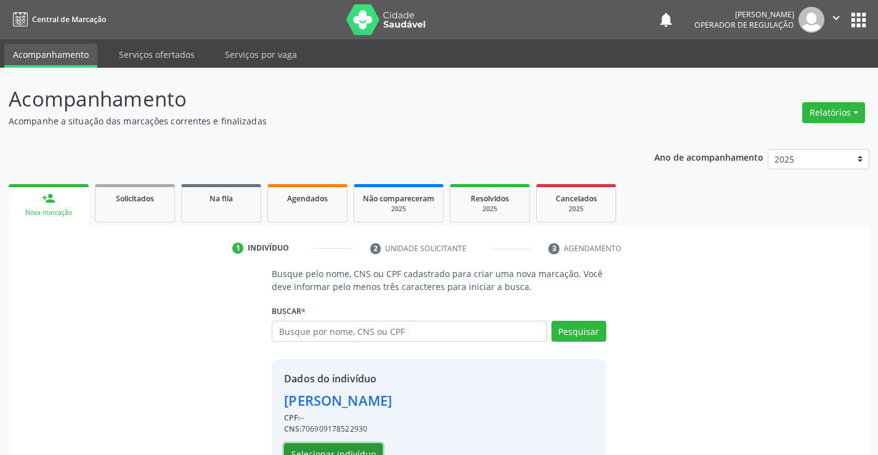
click at [346, 446] on button "Selecionar indivíduo" at bounding box center [333, 453] width 99 height 21
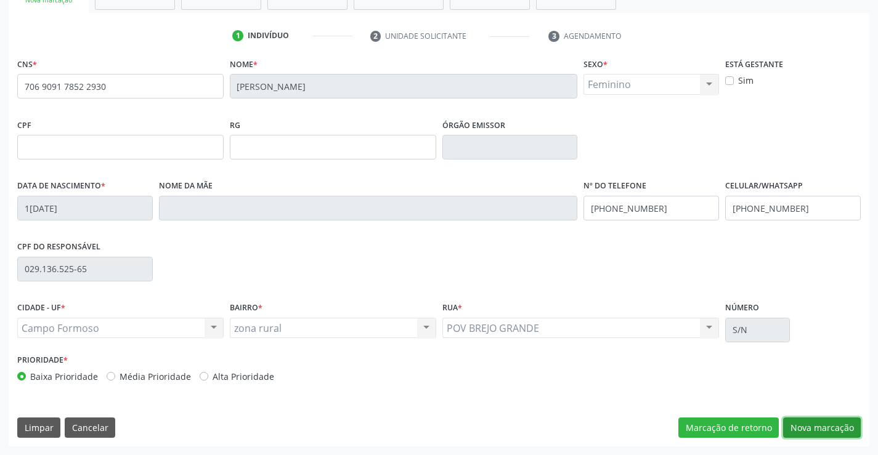
click at [814, 424] on button "Nova marcação" at bounding box center [822, 428] width 78 height 21
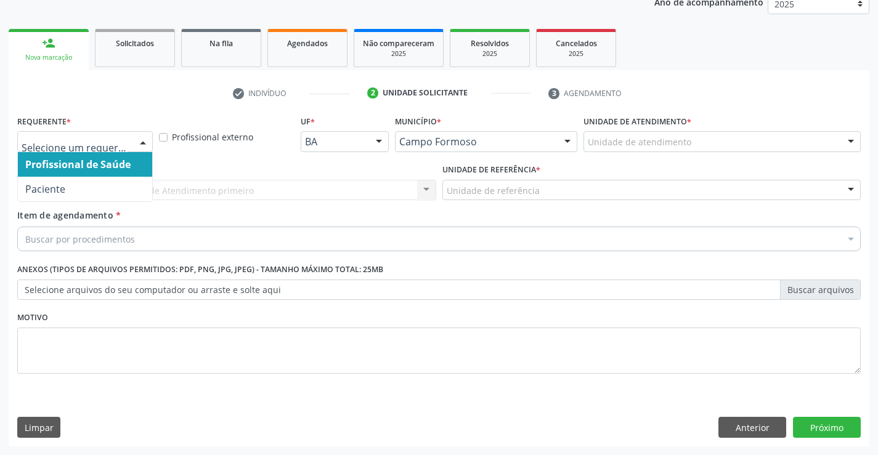
click at [140, 140] on div at bounding box center [143, 142] width 18 height 21
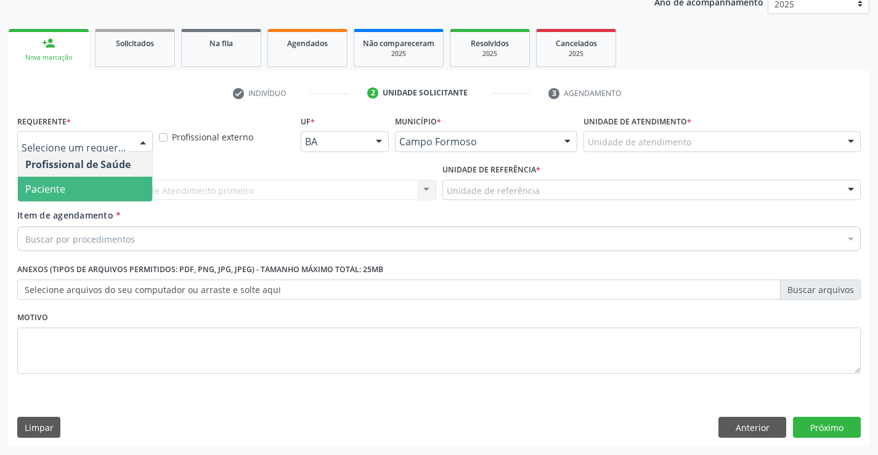
click at [118, 193] on span "Paciente" at bounding box center [85, 189] width 134 height 25
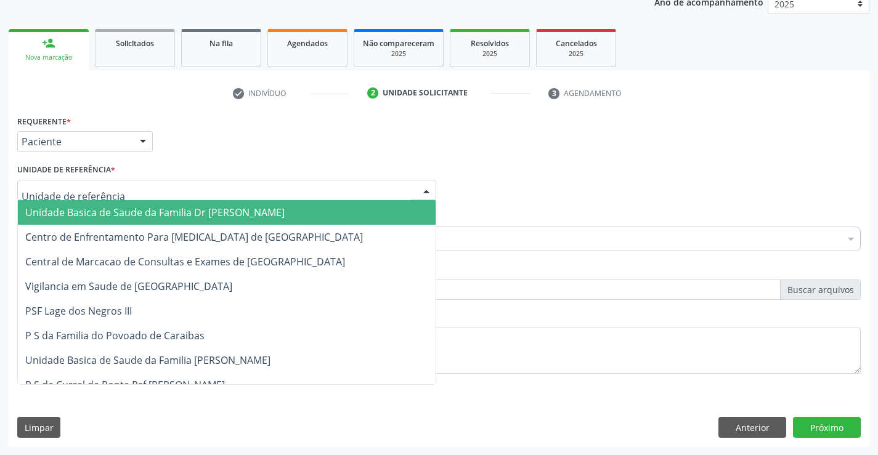
click at [148, 193] on div at bounding box center [226, 190] width 419 height 21
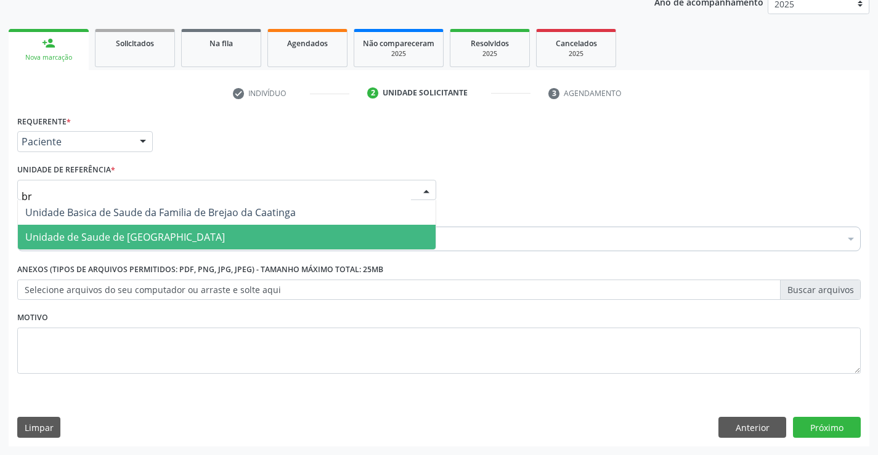
type input "bre"
click at [194, 232] on span "Unidade de Saude de [GEOGRAPHIC_DATA]" at bounding box center [227, 237] width 418 height 25
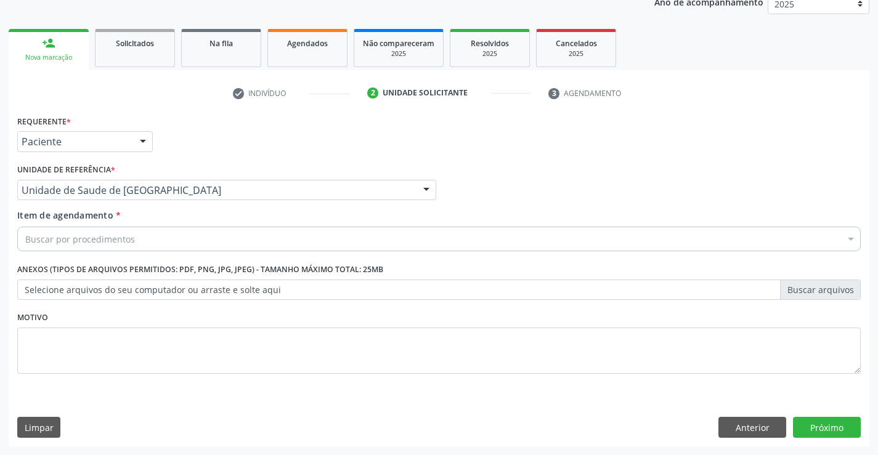
click at [201, 316] on div "Motivo" at bounding box center [438, 341] width 843 height 65
click at [188, 240] on div "Buscar por procedimentos" at bounding box center [438, 239] width 843 height 25
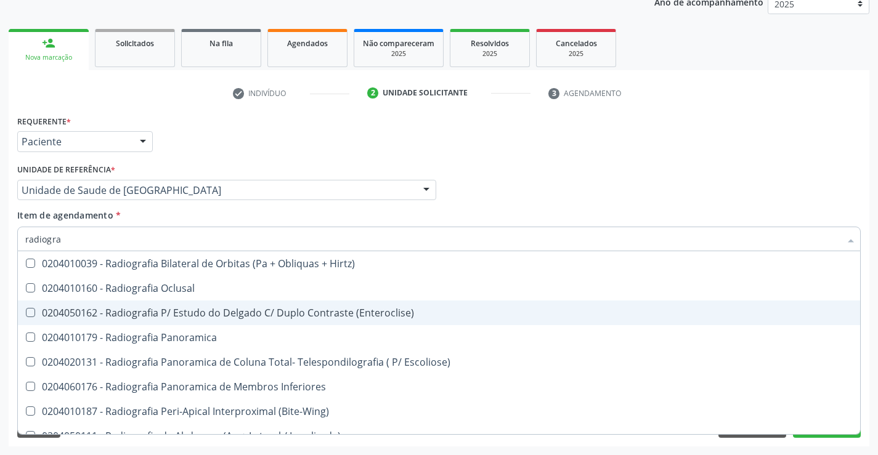
type input "radiogr"
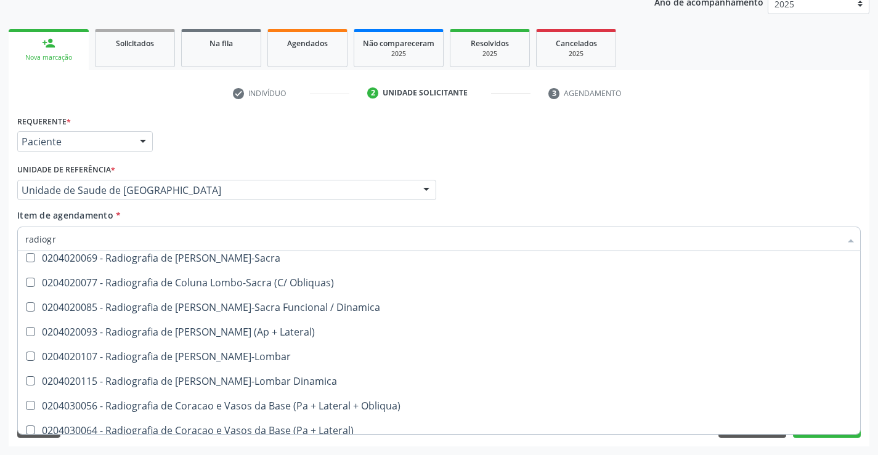
scroll to position [642, 0]
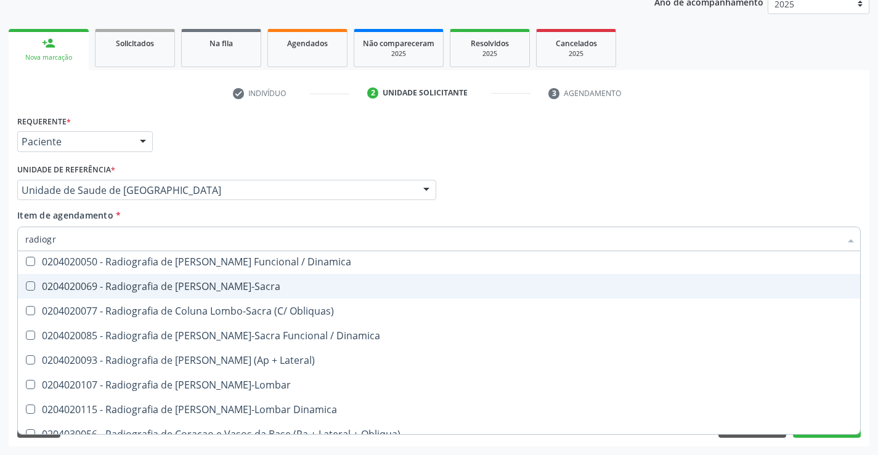
click at [246, 286] on div "0204020069 - Radiografia de Coluna Lombo-Sacra" at bounding box center [438, 286] width 827 height 10
checkbox Lombo-Sacra "true"
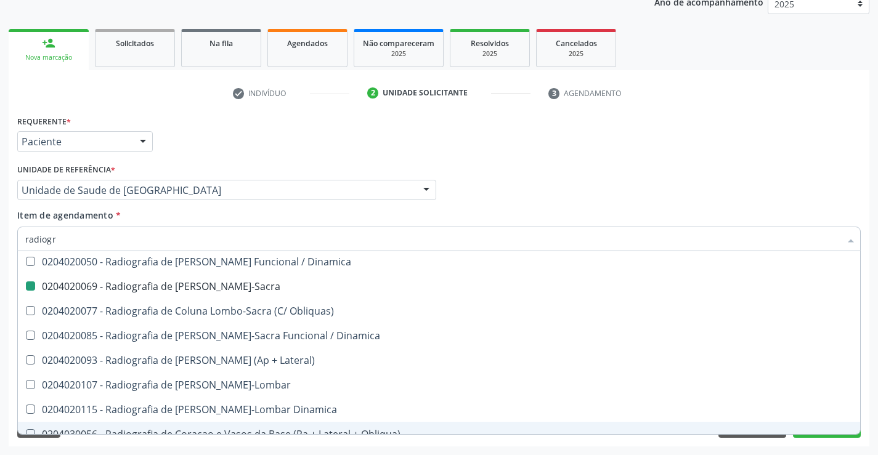
click at [270, 440] on div "Requerente * Paciente Profissional de Saúde Paciente Nenhum resultado encontrad…" at bounding box center [439, 279] width 860 height 334
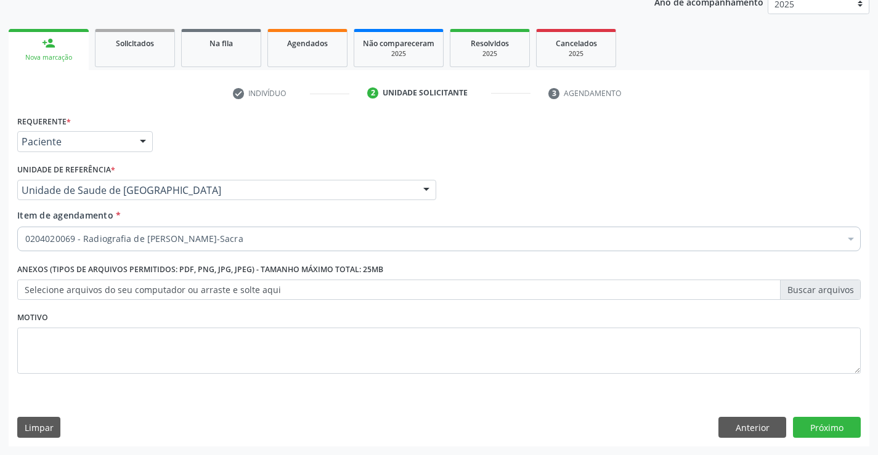
scroll to position [0, 0]
click at [803, 427] on button "Próximo" at bounding box center [827, 427] width 68 height 21
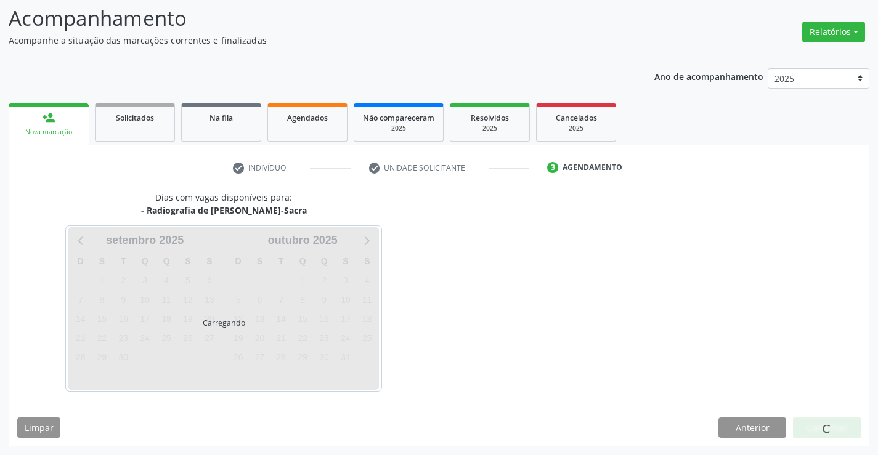
scroll to position [81, 0]
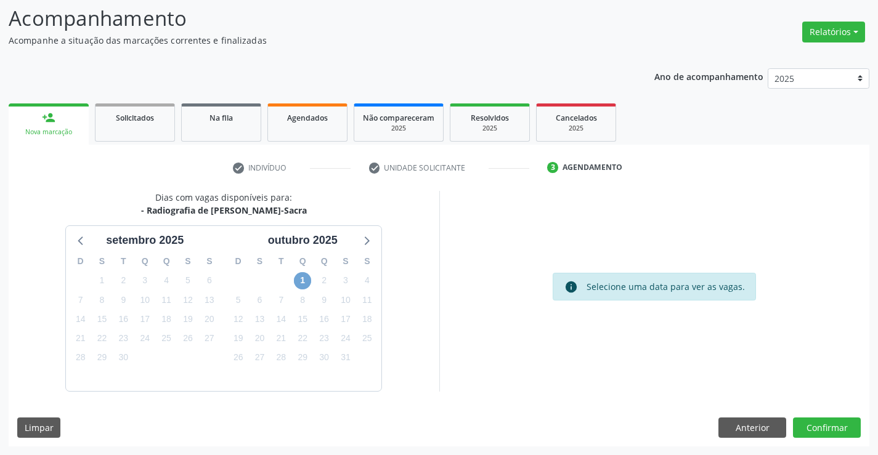
click at [305, 278] on span "1" at bounding box center [302, 280] width 17 height 17
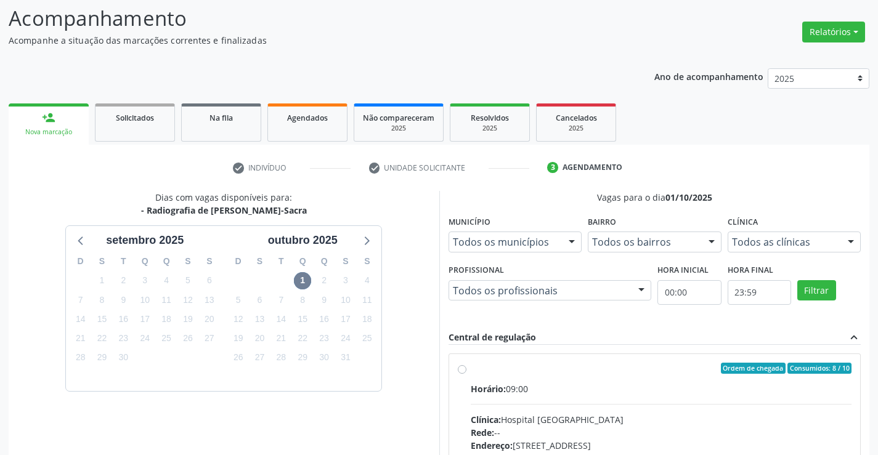
click at [471, 373] on label "Ordem de chegada Consumidos: 8 / 10 Horário: 09:00 Clínica: Hospital Sao Franci…" at bounding box center [661, 457] width 381 height 189
click at [464, 373] on input "Ordem de chegada Consumidos: 8 / 10 Horário: 09:00 Clínica: Hospital Sao Franci…" at bounding box center [462, 368] width 9 height 11
radio input "true"
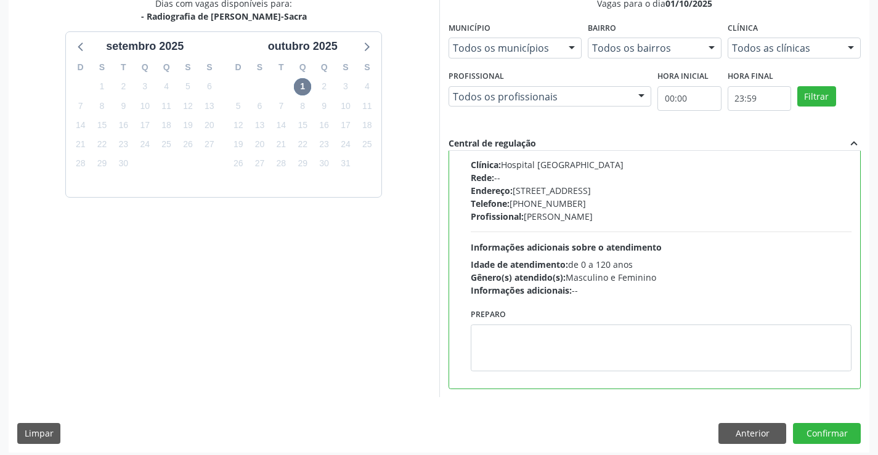
scroll to position [281, 0]
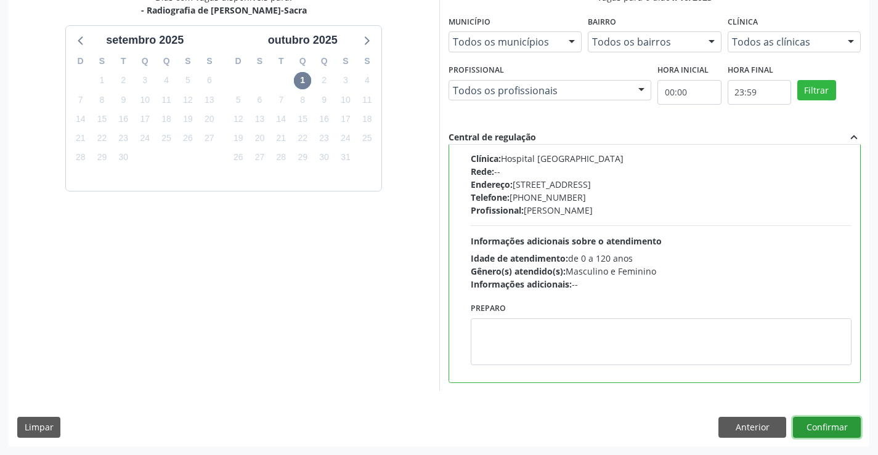
click at [820, 426] on button "Confirmar" at bounding box center [827, 427] width 68 height 21
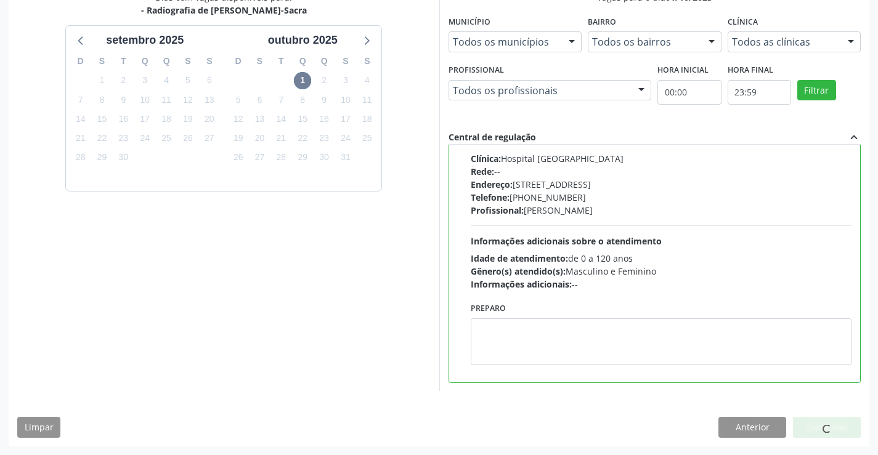
scroll to position [0, 0]
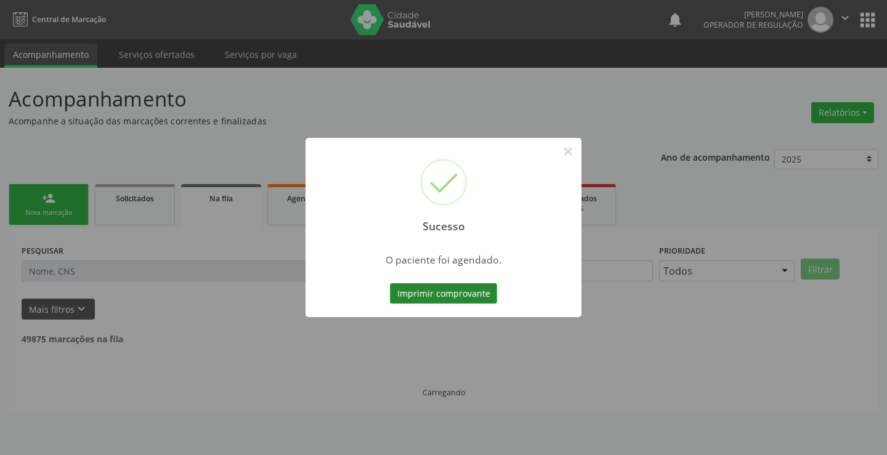
click at [468, 290] on button "Imprimir comprovante" at bounding box center [443, 293] width 107 height 21
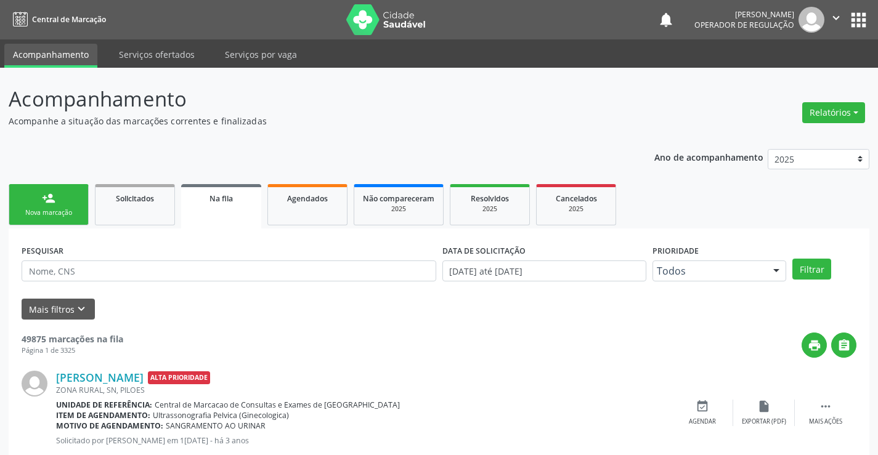
click at [74, 215] on div "Nova marcação" at bounding box center [49, 212] width 62 height 9
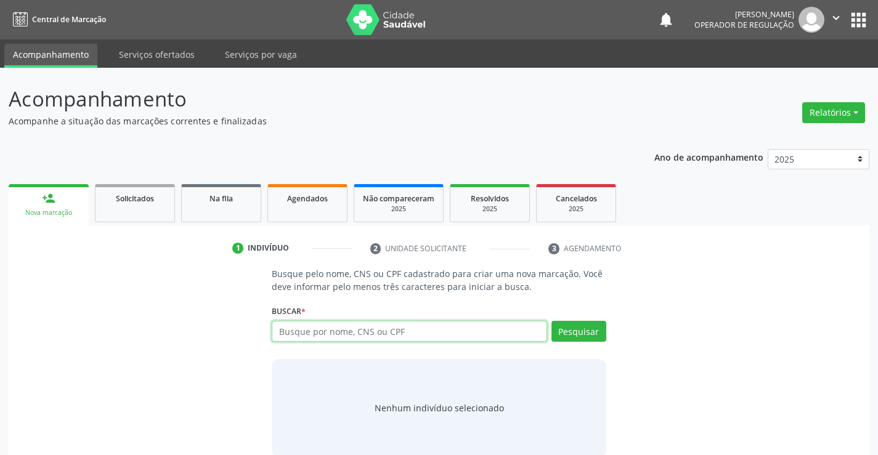
click at [328, 338] on input "text" at bounding box center [409, 331] width 275 height 21
type input "706909178522930"
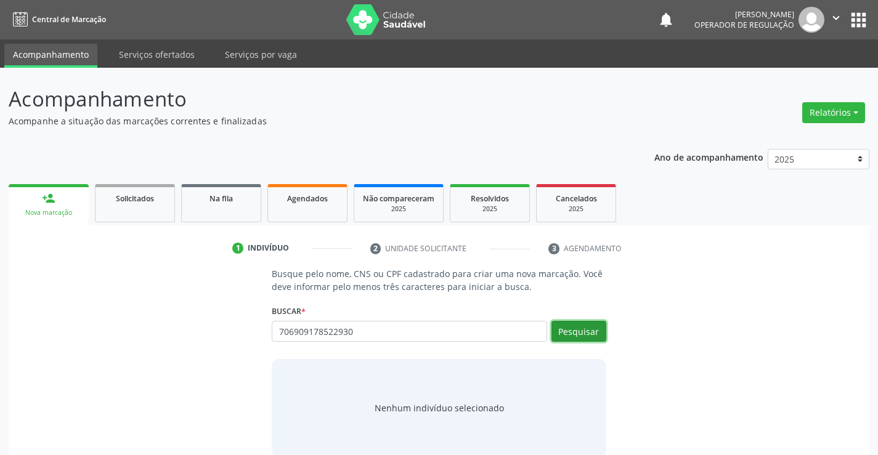
click at [581, 338] on button "Pesquisar" at bounding box center [578, 331] width 55 height 21
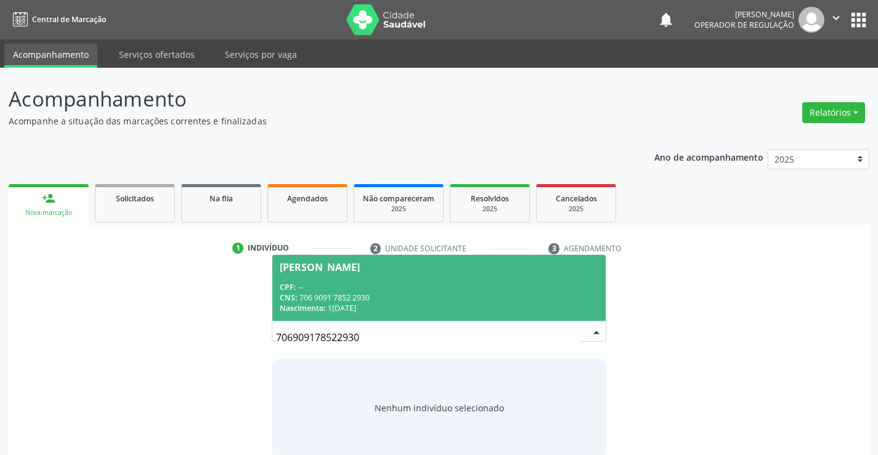
click at [463, 282] on div "CPF: --" at bounding box center [439, 287] width 318 height 10
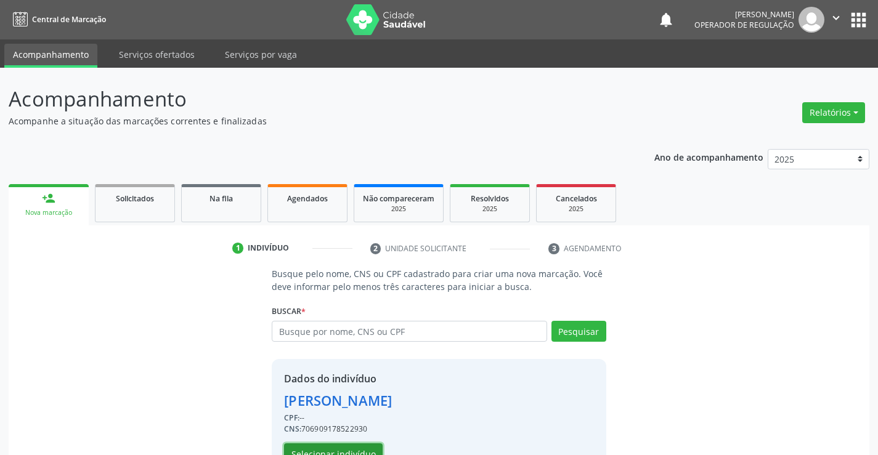
click at [340, 451] on button "Selecionar indivíduo" at bounding box center [333, 453] width 99 height 21
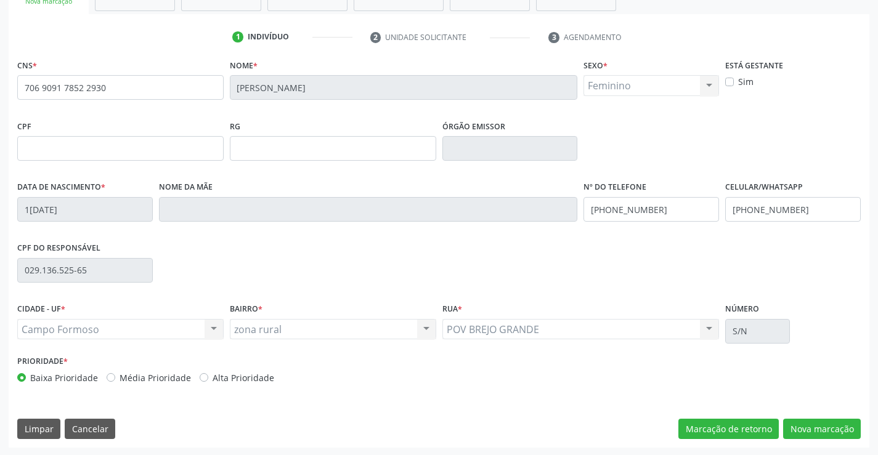
scroll to position [212, 0]
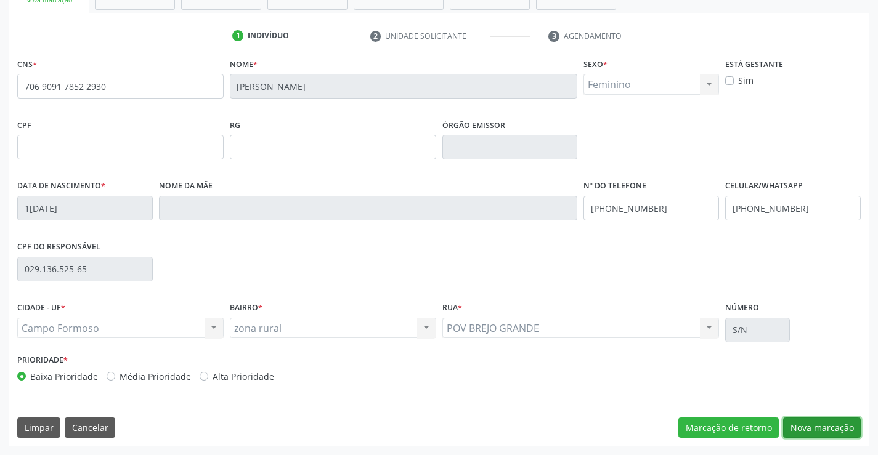
click at [830, 427] on button "Nova marcação" at bounding box center [822, 428] width 78 height 21
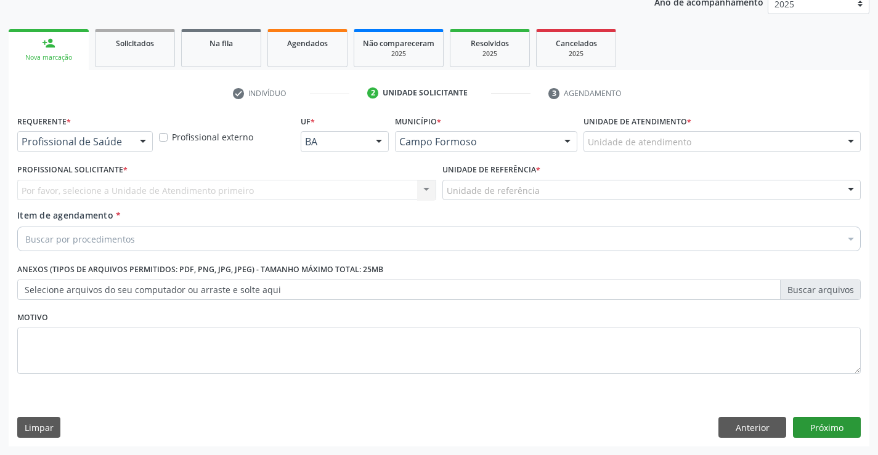
scroll to position [155, 0]
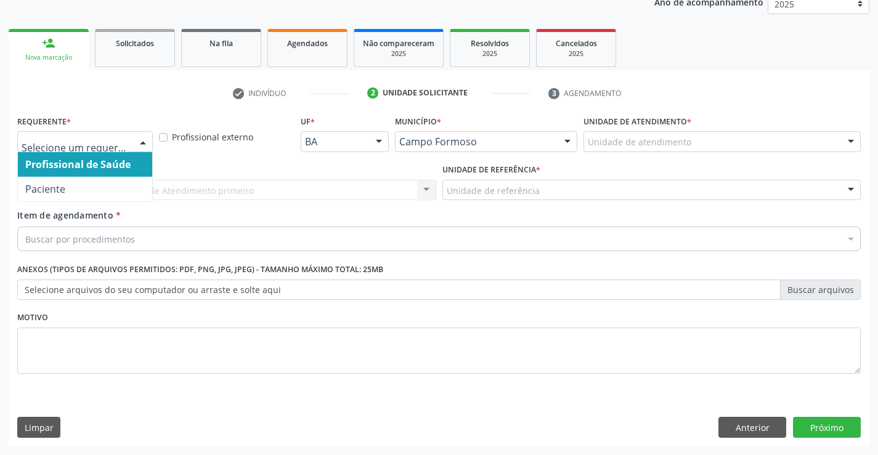
click at [145, 144] on div at bounding box center [143, 142] width 18 height 21
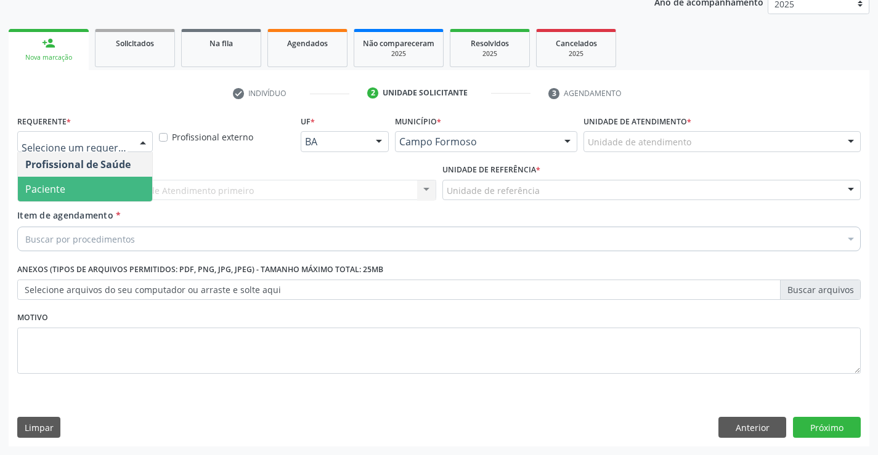
click at [111, 190] on span "Paciente" at bounding box center [85, 189] width 134 height 25
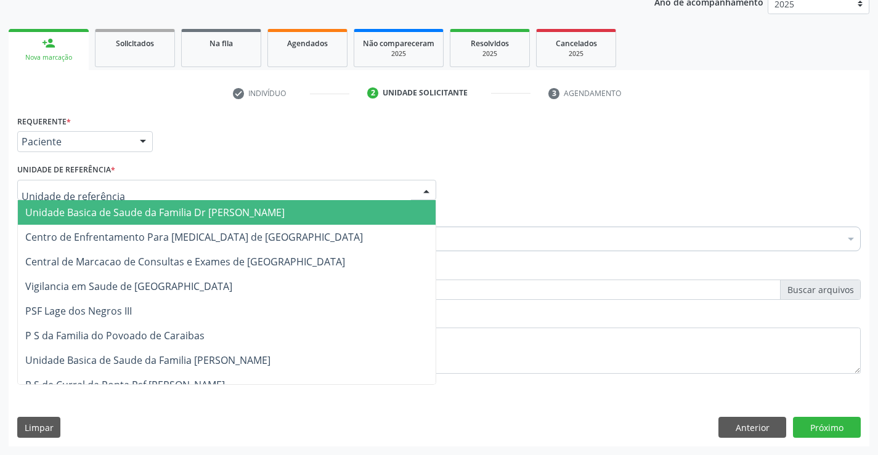
click at [138, 194] on div at bounding box center [226, 190] width 419 height 21
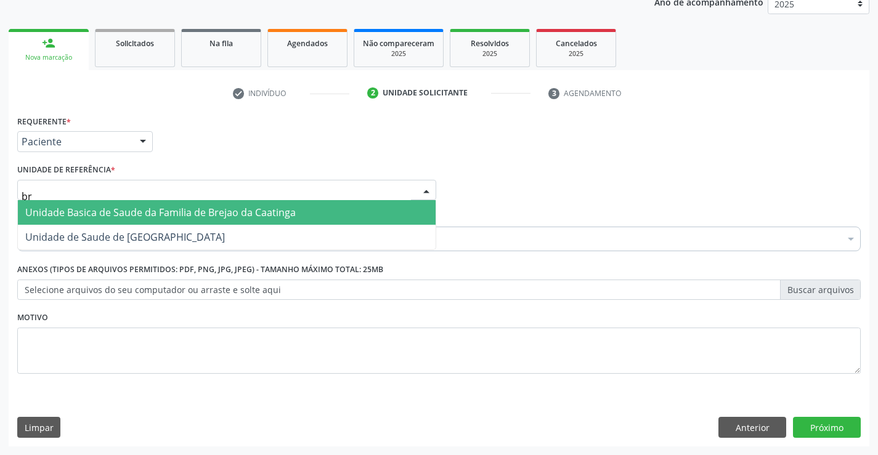
type input "bre"
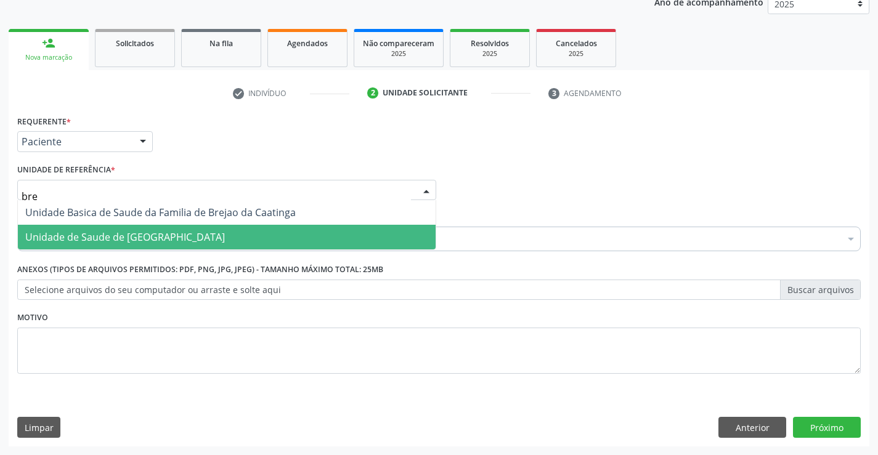
click at [150, 235] on span "Unidade de Saude de [GEOGRAPHIC_DATA]" at bounding box center [125, 237] width 200 height 14
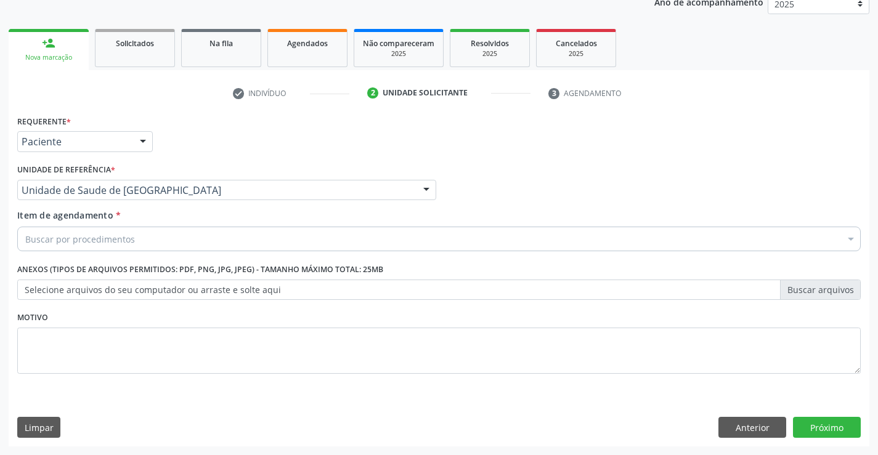
click at [169, 241] on div "Buscar por procedimentos" at bounding box center [438, 239] width 843 height 25
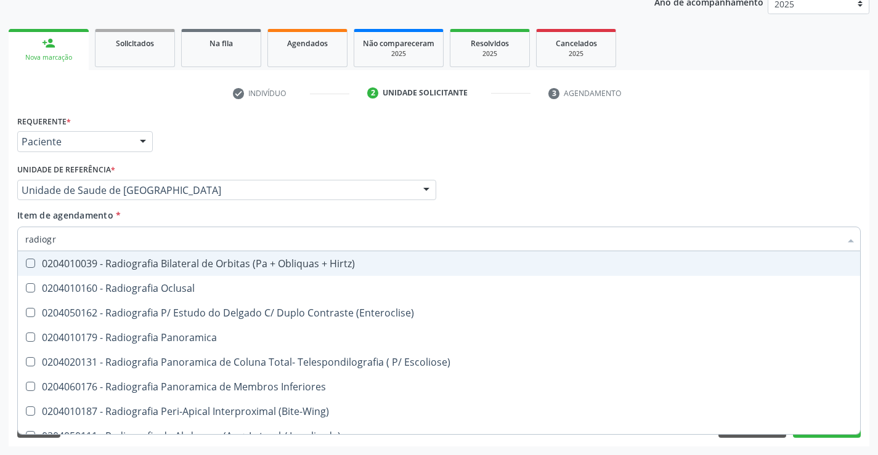
type input "radiogra"
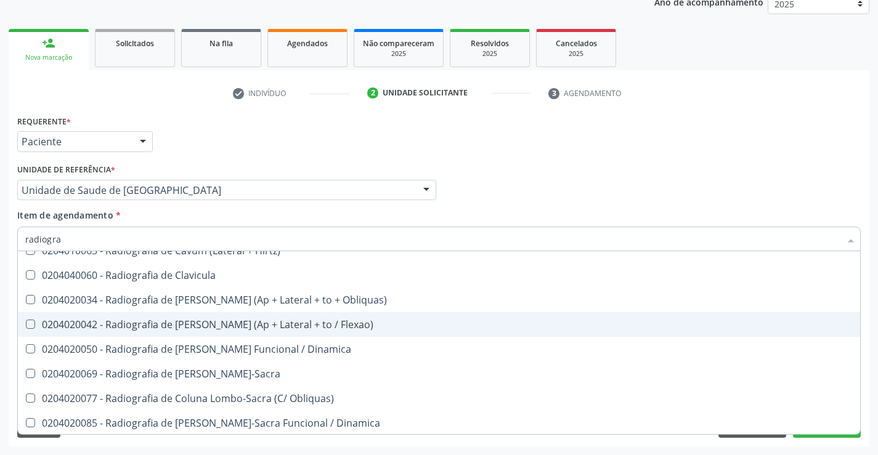
scroll to position [554, 0]
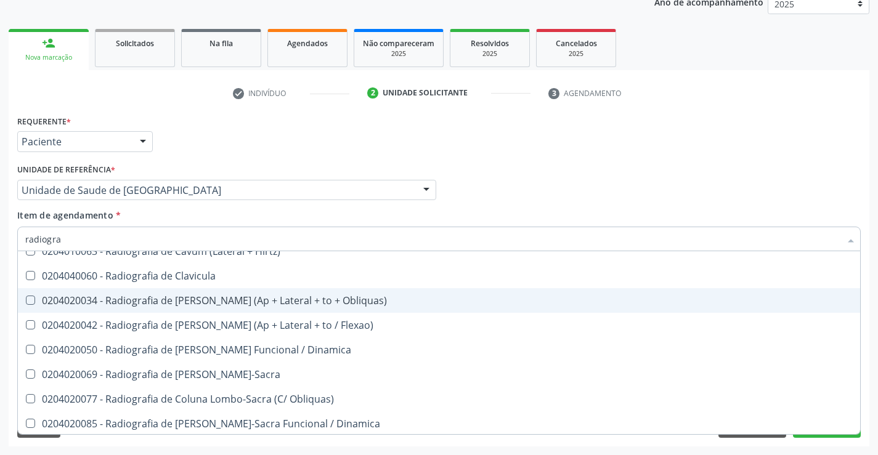
click at [224, 303] on div "0204020034 - Radiografia de Coluna Cervical (Ap + Lateral + to + Obliquas)" at bounding box center [438, 301] width 827 height 10
checkbox Obliquas\) "true"
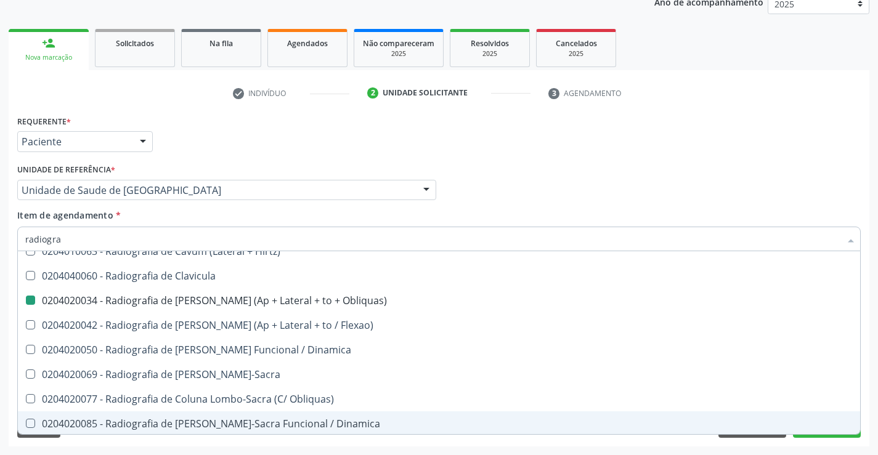
click at [235, 448] on div "Acompanhamento Acompanhe a situação das marcações correntes e finalizadas Relat…" at bounding box center [439, 184] width 878 height 543
checkbox Oclusal "true"
checkbox Obliquas\) "false"
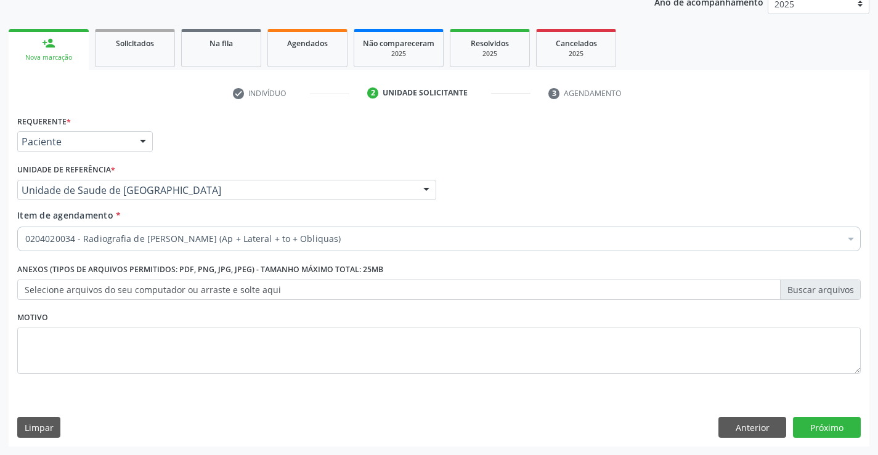
scroll to position [0, 0]
click at [811, 434] on button "Próximo" at bounding box center [827, 427] width 68 height 21
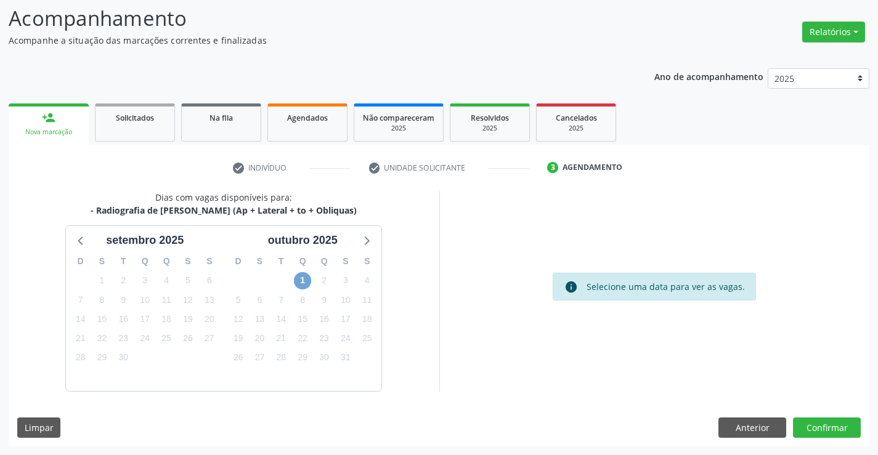
click at [302, 281] on span "1" at bounding box center [302, 280] width 17 height 17
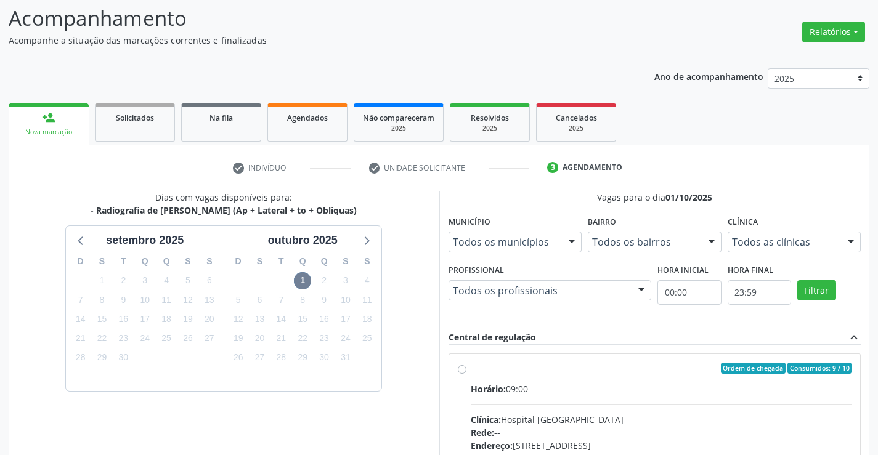
click at [471, 372] on label "Ordem de chegada Consumidos: 9 / 10 Horário: 09:00 Clínica: Hospital Sao Franci…" at bounding box center [661, 457] width 381 height 189
click at [461, 372] on input "Ordem de chegada Consumidos: 9 / 10 Horário: 09:00 Clínica: Hospital Sao Franci…" at bounding box center [462, 368] width 9 height 11
radio input "true"
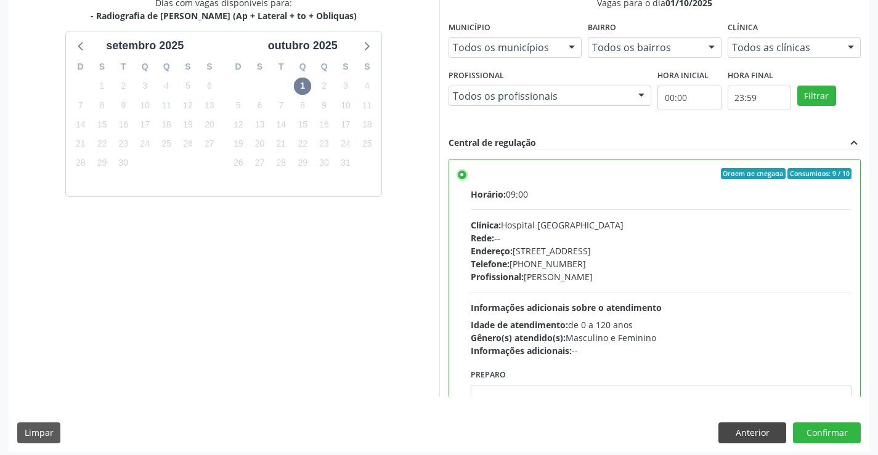
scroll to position [281, 0]
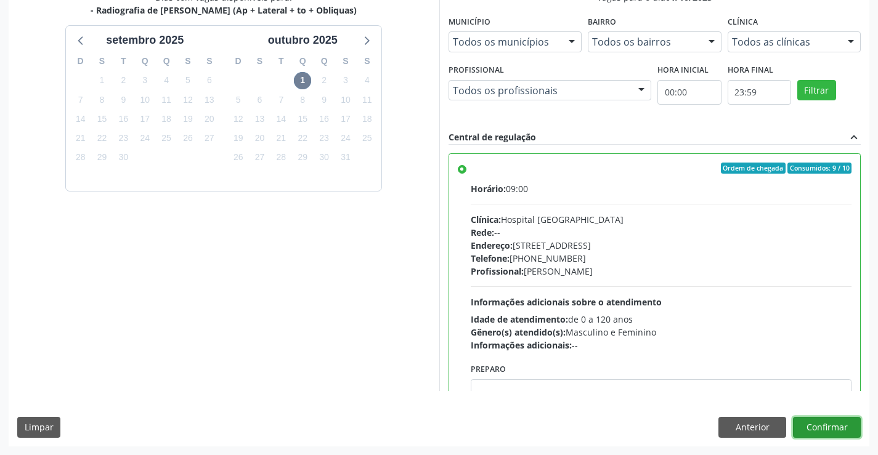
click at [822, 426] on button "Confirmar" at bounding box center [827, 427] width 68 height 21
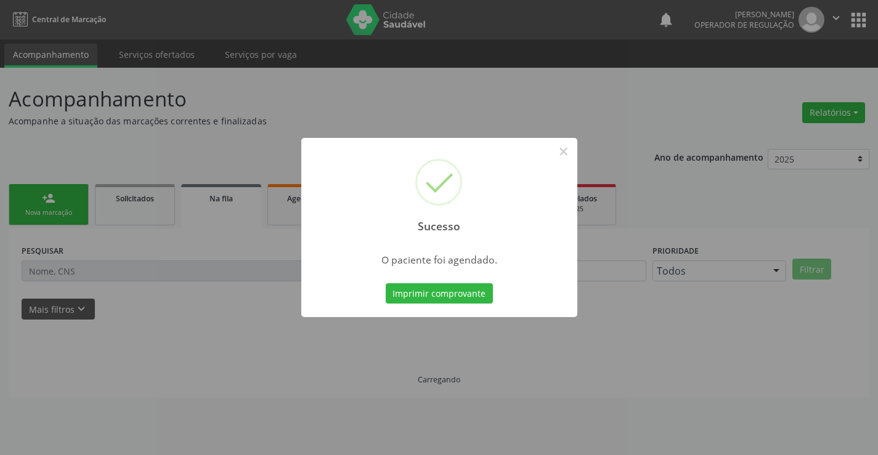
scroll to position [0, 0]
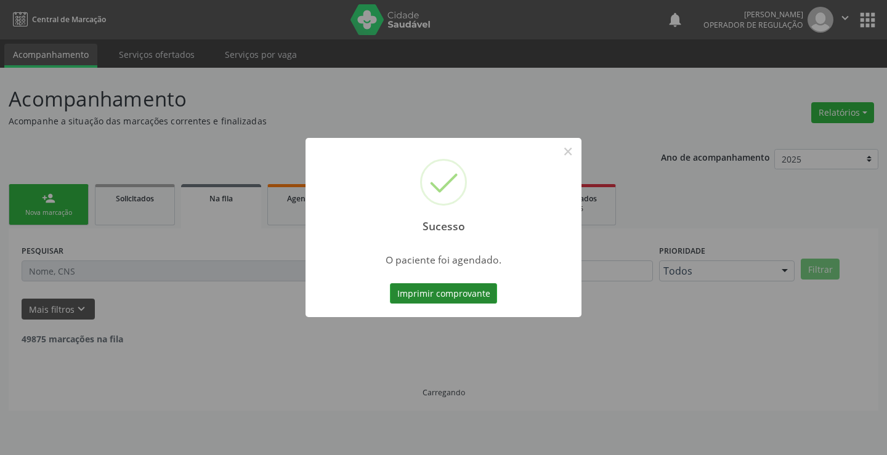
click at [440, 288] on button "Imprimir comprovante" at bounding box center [443, 293] width 107 height 21
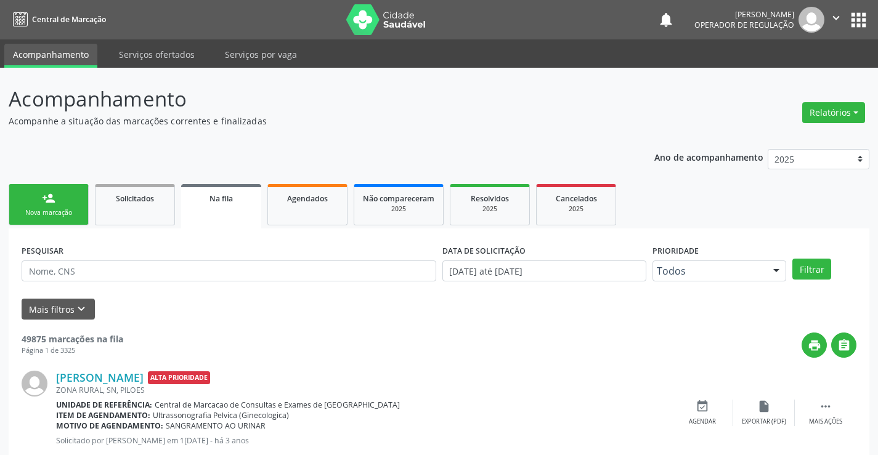
click at [73, 201] on link "person_add Nova marcação" at bounding box center [49, 204] width 80 height 41
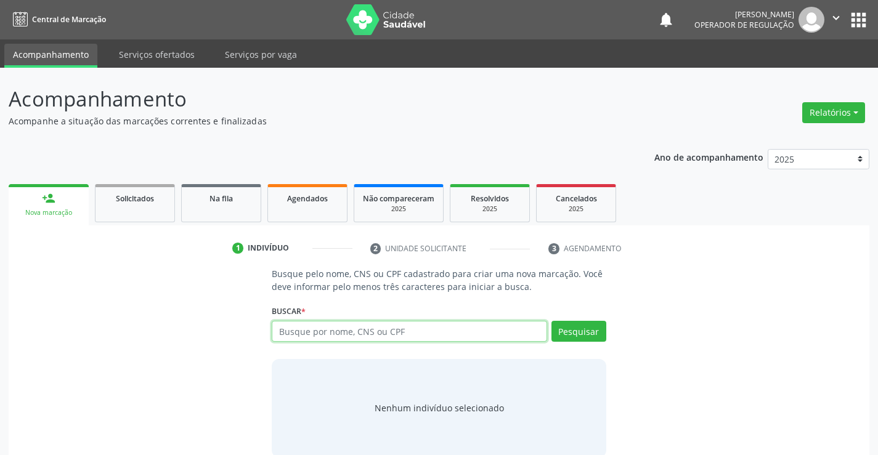
click at [347, 337] on input "text" at bounding box center [409, 331] width 275 height 21
type input "700202926615828"
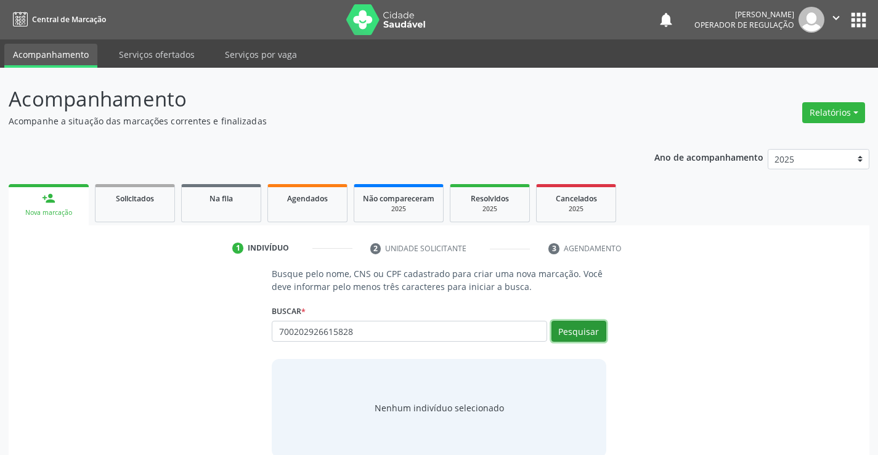
click at [571, 336] on button "Pesquisar" at bounding box center [578, 331] width 55 height 21
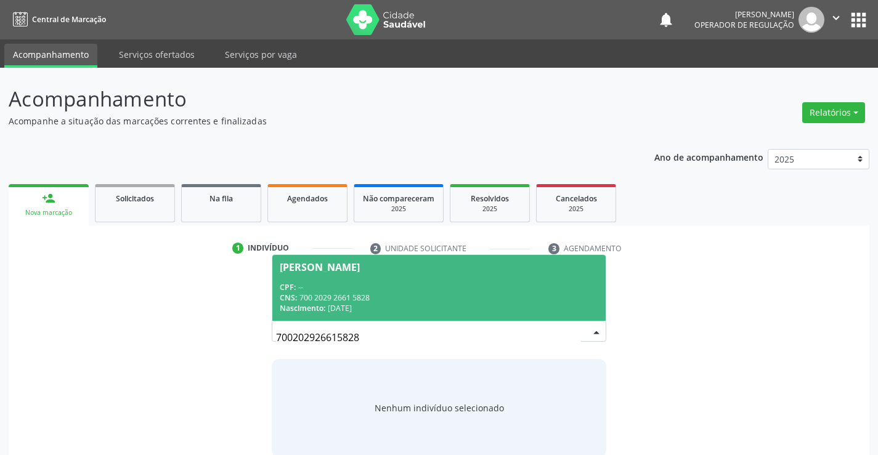
click at [458, 299] on div "CNS: 700 2029 2661 5828" at bounding box center [439, 298] width 318 height 10
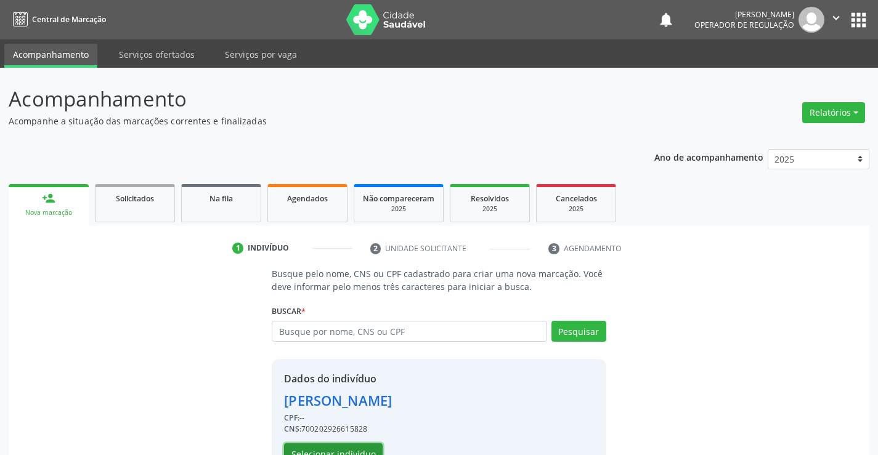
click at [354, 447] on button "Selecionar indivíduo" at bounding box center [333, 453] width 99 height 21
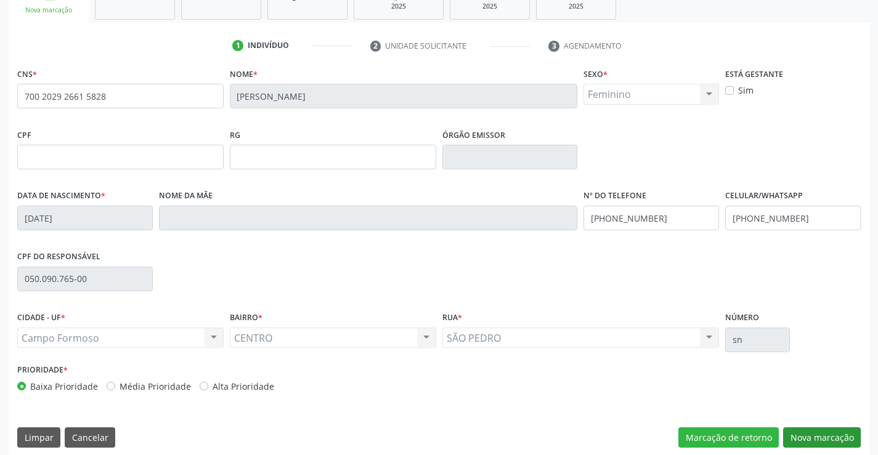
scroll to position [212, 0]
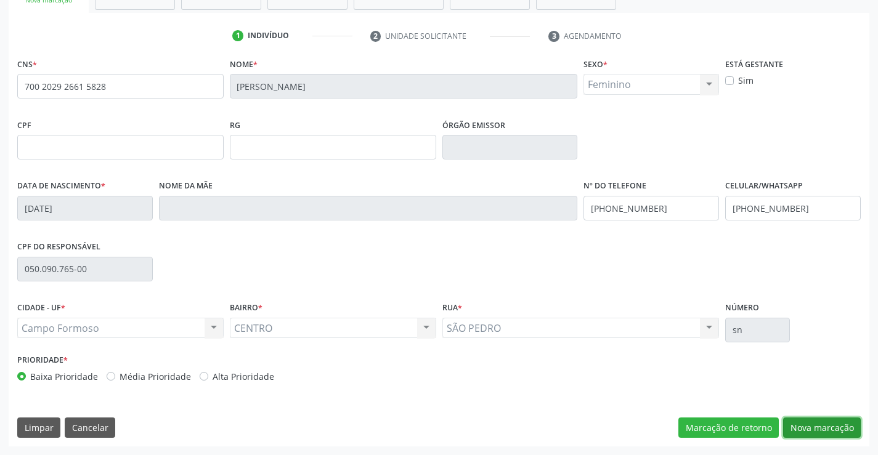
click at [819, 422] on button "Nova marcação" at bounding box center [822, 428] width 78 height 21
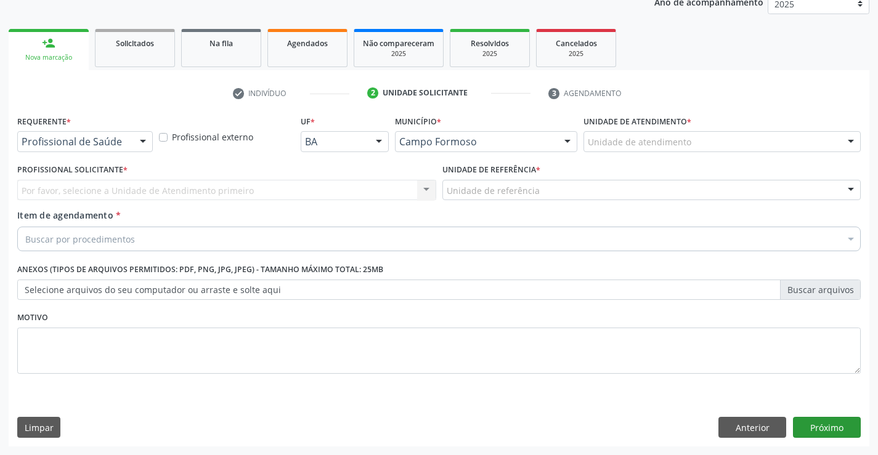
scroll to position [155, 0]
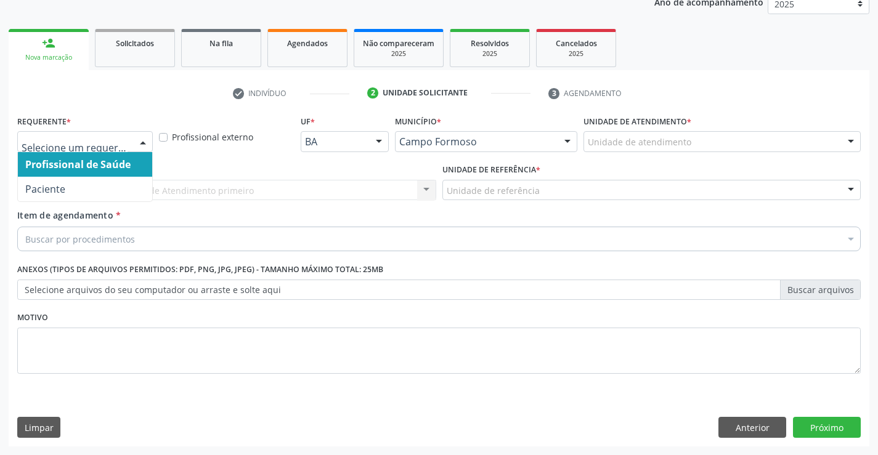
drag, startPoint x: 124, startPoint y: 140, endPoint x: 124, endPoint y: 171, distance: 31.4
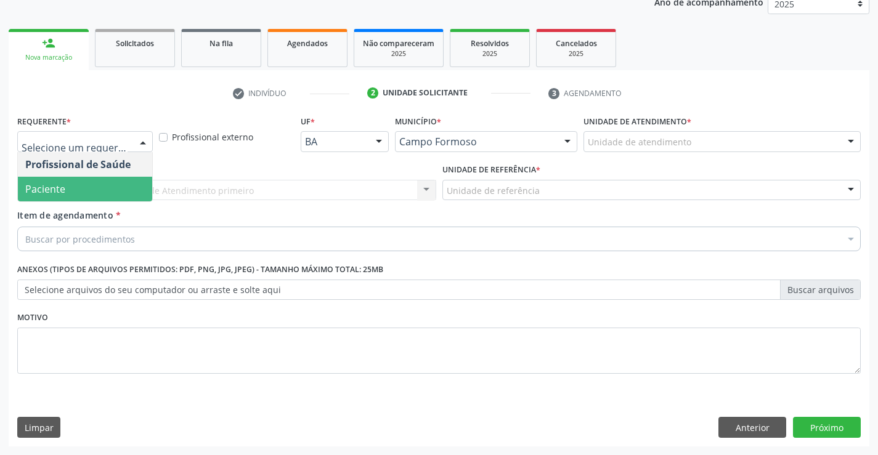
click at [107, 196] on span "Paciente" at bounding box center [85, 189] width 134 height 25
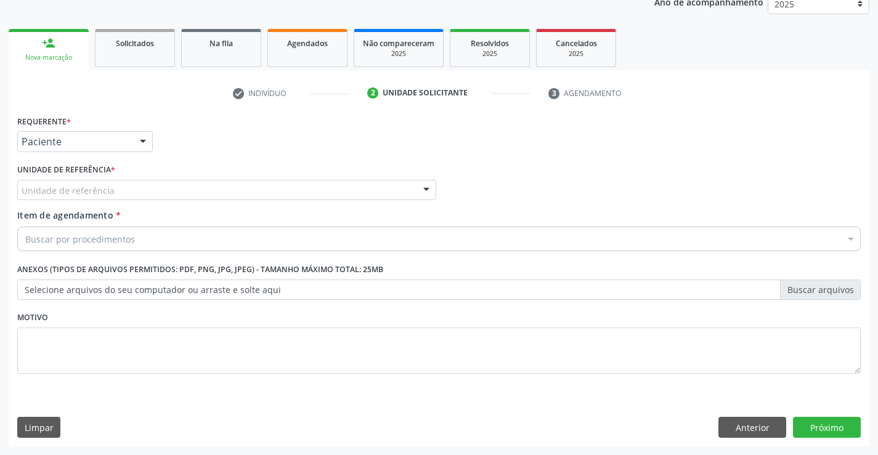
click at [126, 192] on div "Unidade de referência" at bounding box center [226, 190] width 419 height 21
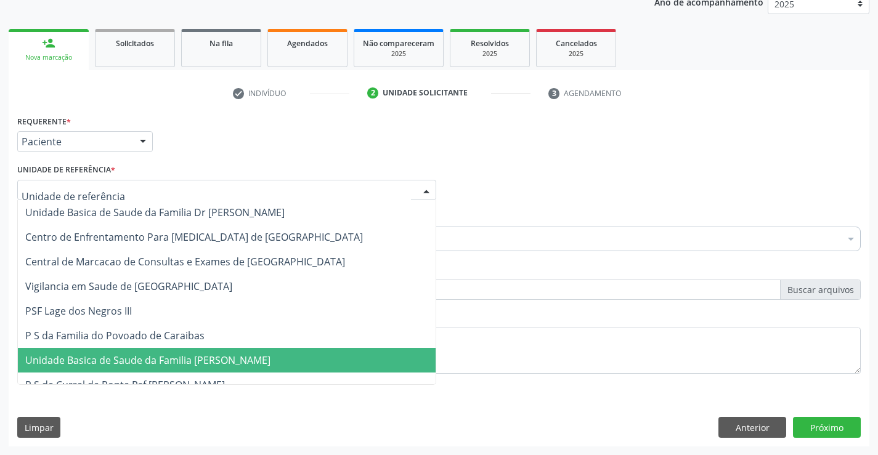
click at [176, 366] on span "Unidade Basica de Saude da Familia [PERSON_NAME]" at bounding box center [147, 361] width 245 height 14
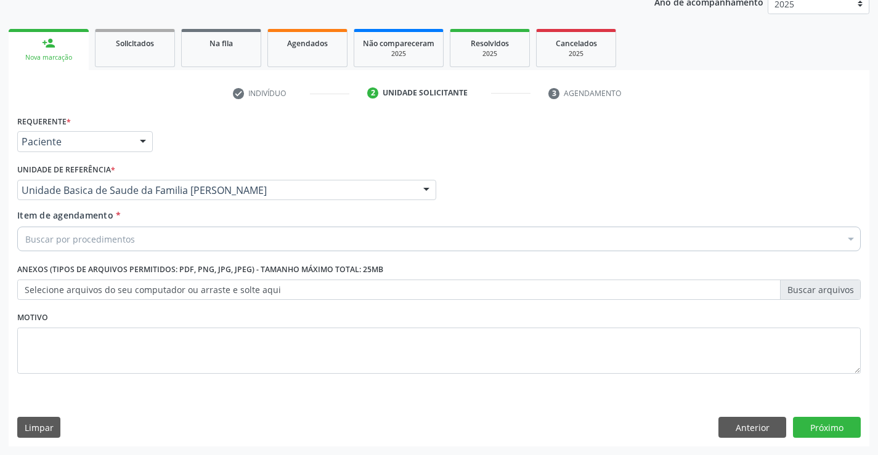
click at [164, 240] on div "Buscar por procedimentos" at bounding box center [438, 239] width 843 height 25
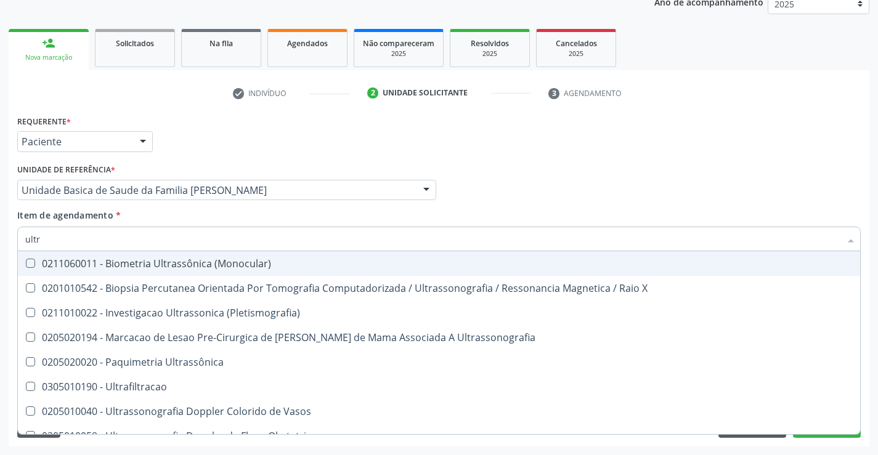
type input "ultra"
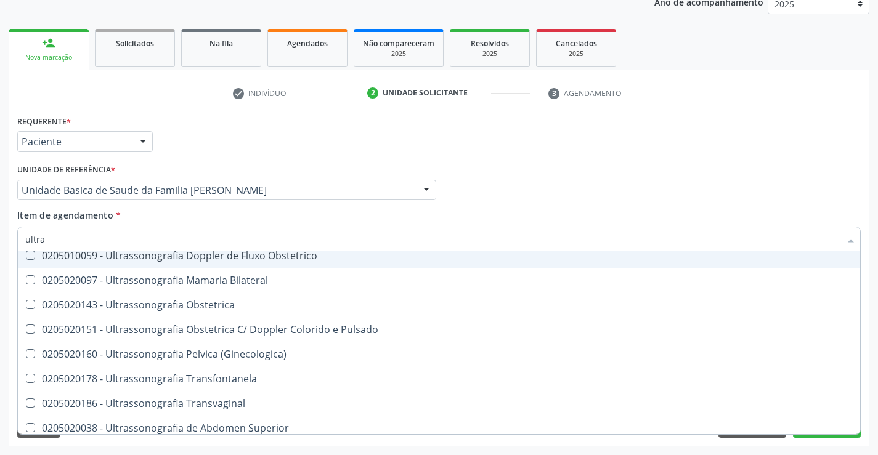
scroll to position [185, 0]
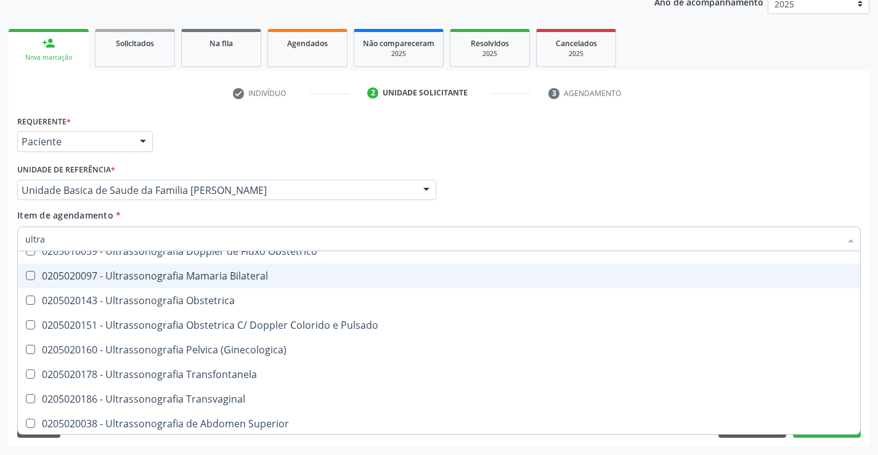
click at [204, 275] on div "0205020097 - Ultrassonografia Mamaria Bilateral" at bounding box center [438, 276] width 827 height 10
checkbox Bilateral "true"
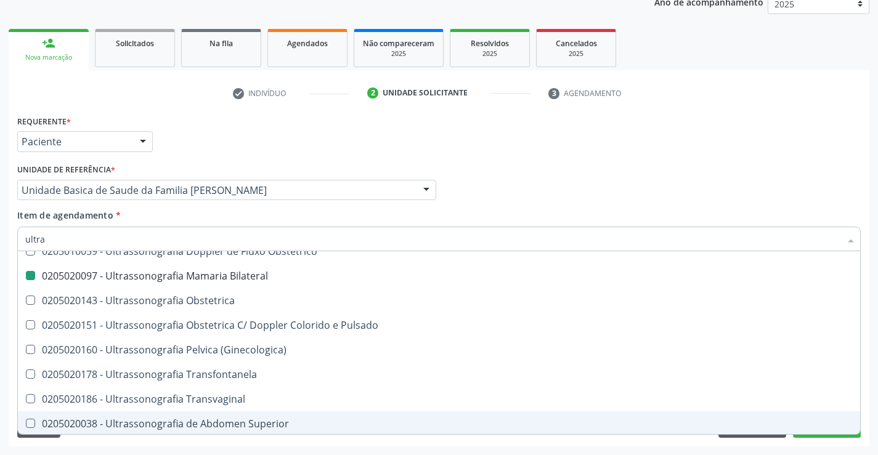
click at [219, 442] on div "Requerente * Paciente Profissional de Saúde Paciente Nenhum resultado encontrad…" at bounding box center [439, 279] width 860 height 334
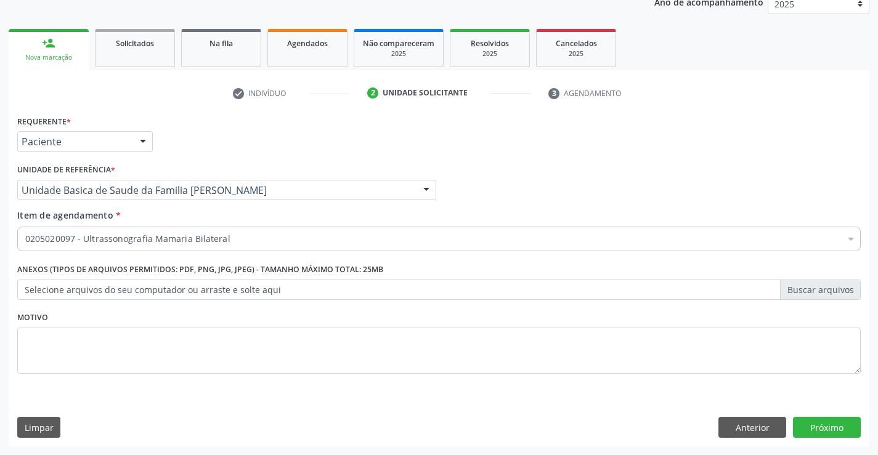
checkbox Bilateral "true"
checkbox Valvar "false"
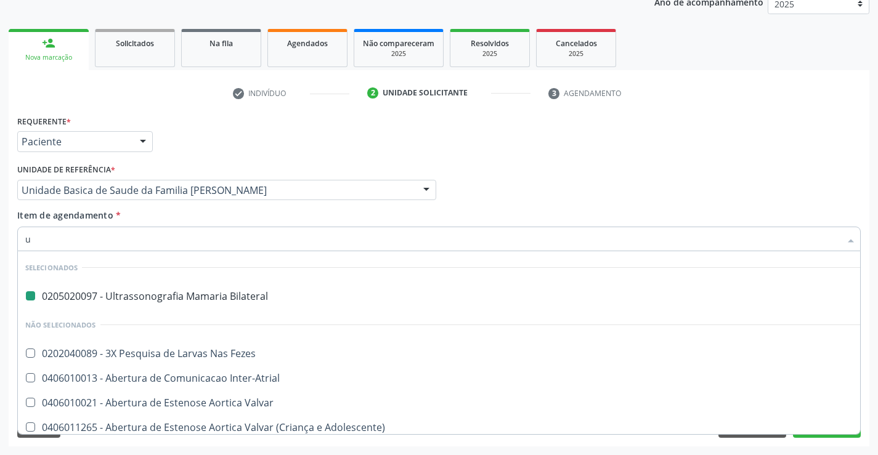
type input "us"
checkbox Bilateral "false"
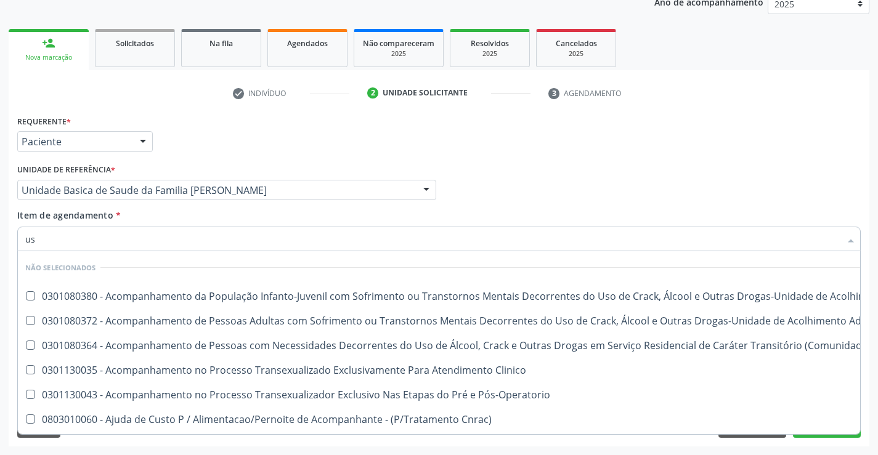
type input "usg"
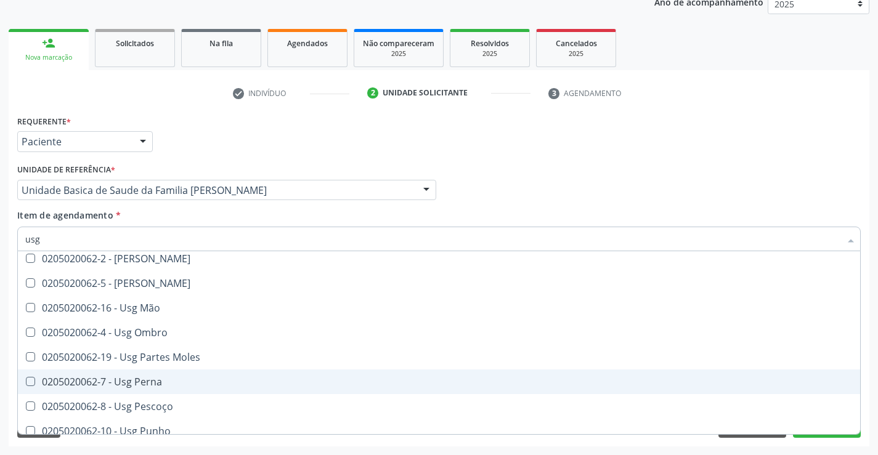
scroll to position [185, 0]
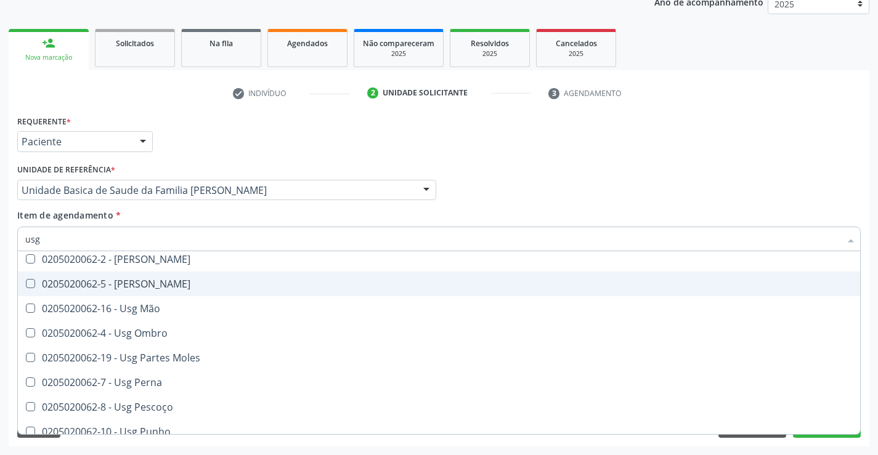
click at [167, 281] on div "0205020062-5 - Usg Joelho" at bounding box center [438, 284] width 827 height 10
checkbox Joelho "true"
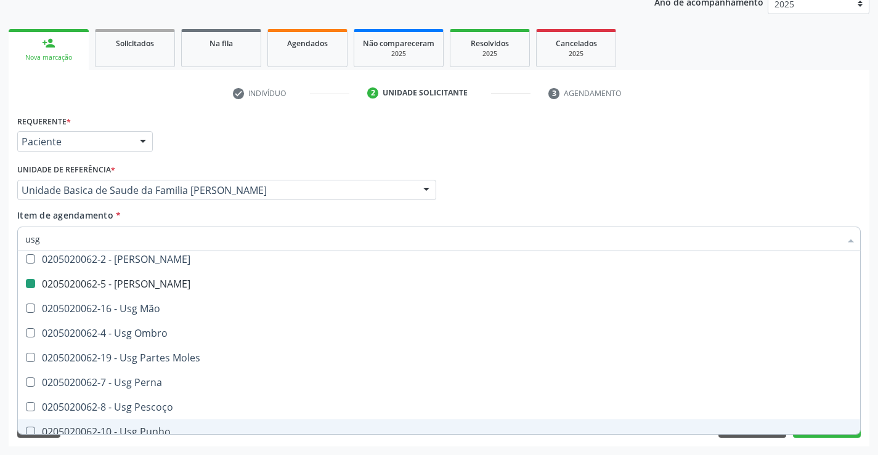
click at [206, 448] on div "Acompanhamento Acompanhe a situação das marcações correntes e finalizadas Relat…" at bounding box center [439, 184] width 878 height 543
checkbox Axila "true"
checkbox Joelho "false"
checkbox Braço "true"
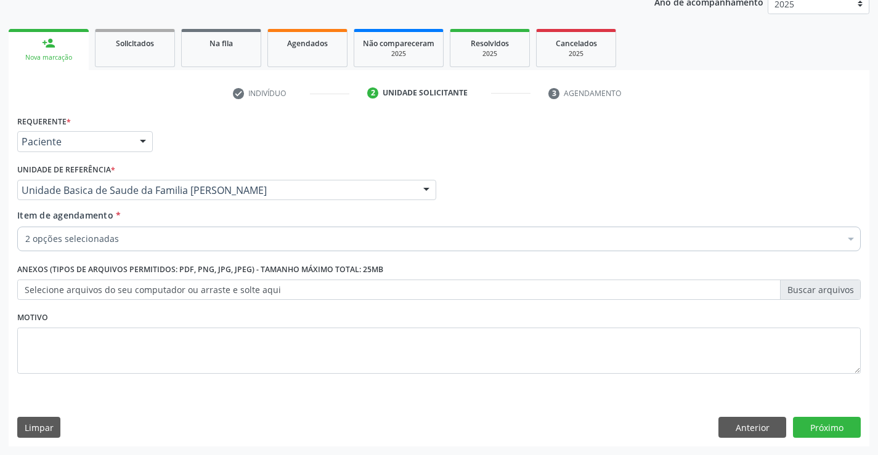
scroll to position [0, 0]
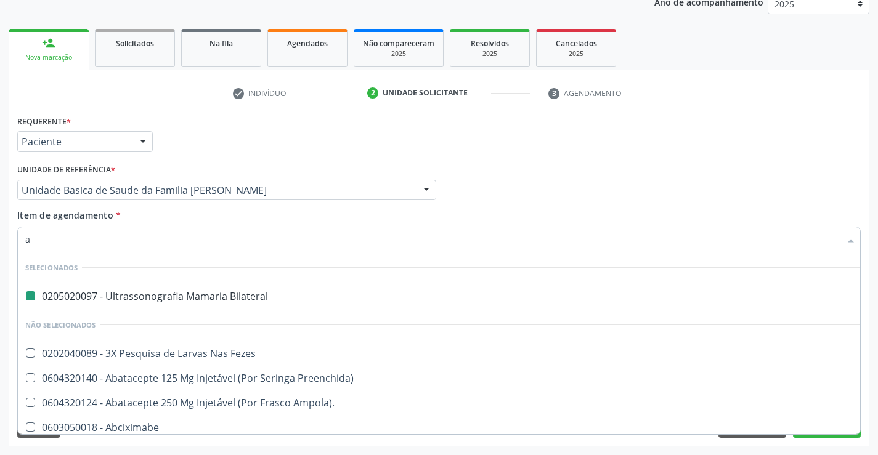
type input "an"
checkbox Bilateral "false"
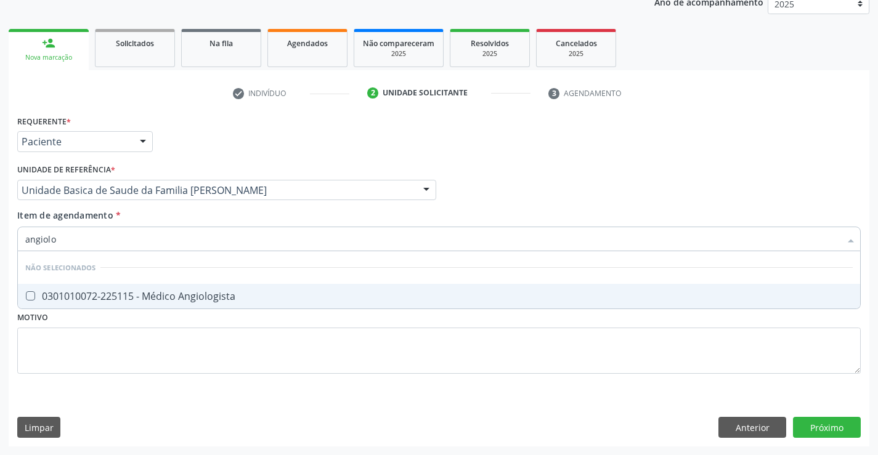
type input "angiolog"
click at [184, 294] on div "0301010072-225115 - Médico Angiologista" at bounding box center [438, 296] width 827 height 10
checkbox Angiologista "true"
click at [165, 332] on div "Requerente * Paciente Profissional de Saúde Paciente Nenhum resultado encontrad…" at bounding box center [438, 251] width 843 height 279
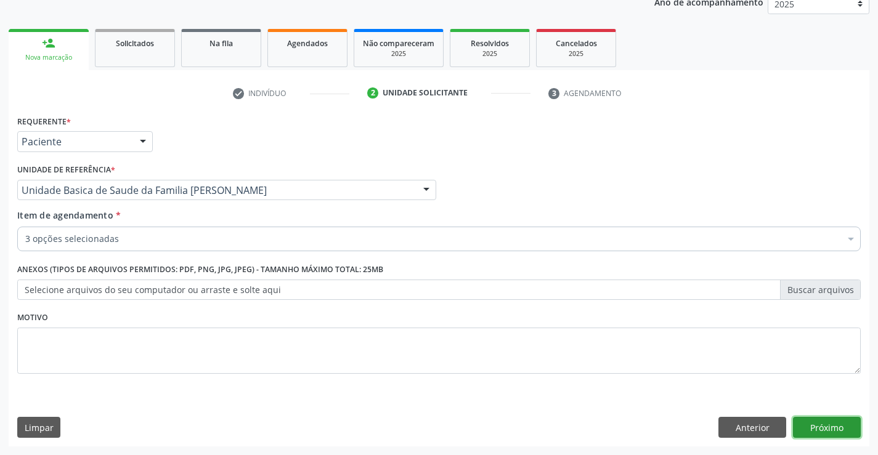
click at [806, 421] on button "Próximo" at bounding box center [827, 427] width 68 height 21
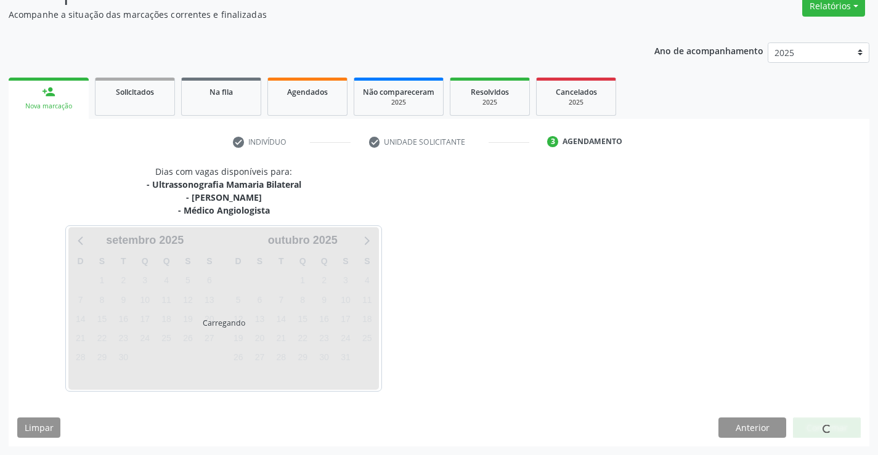
scroll to position [143, 0]
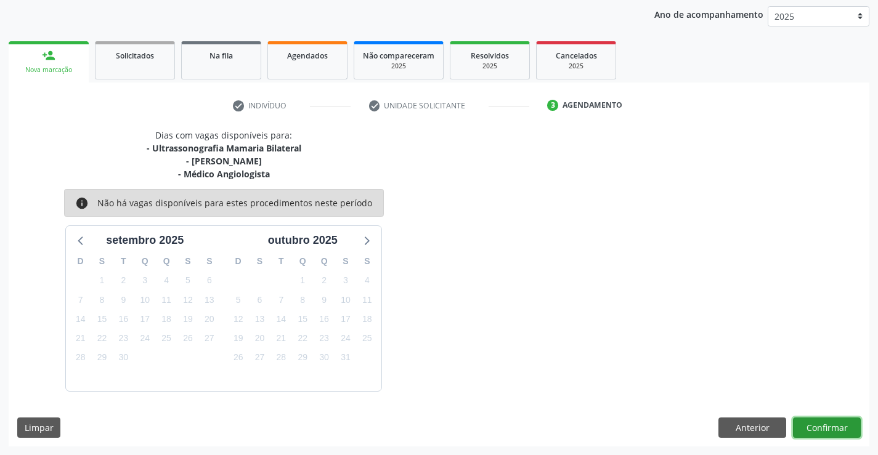
click at [809, 423] on button "Confirmar" at bounding box center [827, 428] width 68 height 21
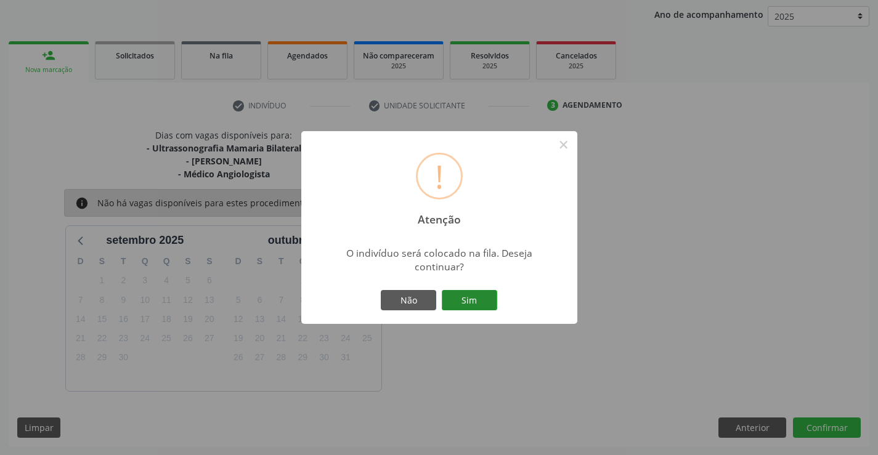
click at [483, 301] on button "Sim" at bounding box center [469, 300] width 55 height 21
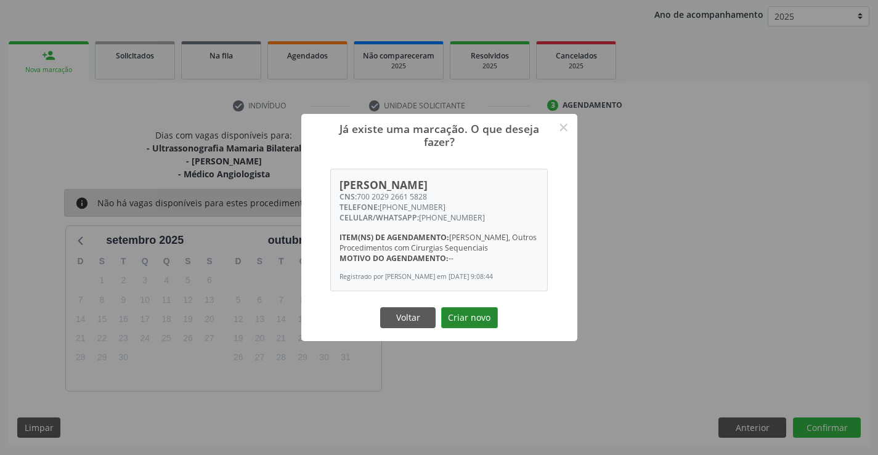
click at [477, 313] on button "Criar novo" at bounding box center [469, 317] width 57 height 21
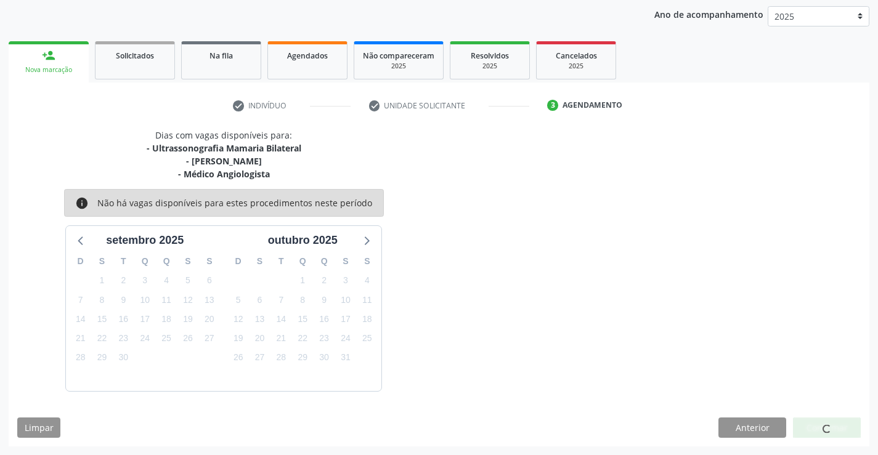
scroll to position [0, 0]
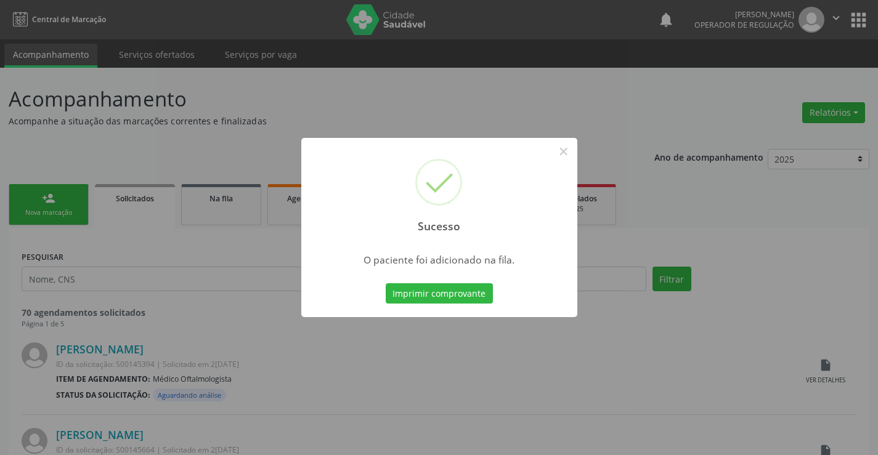
click at [386, 283] on button "Imprimir comprovante" at bounding box center [439, 293] width 107 height 21
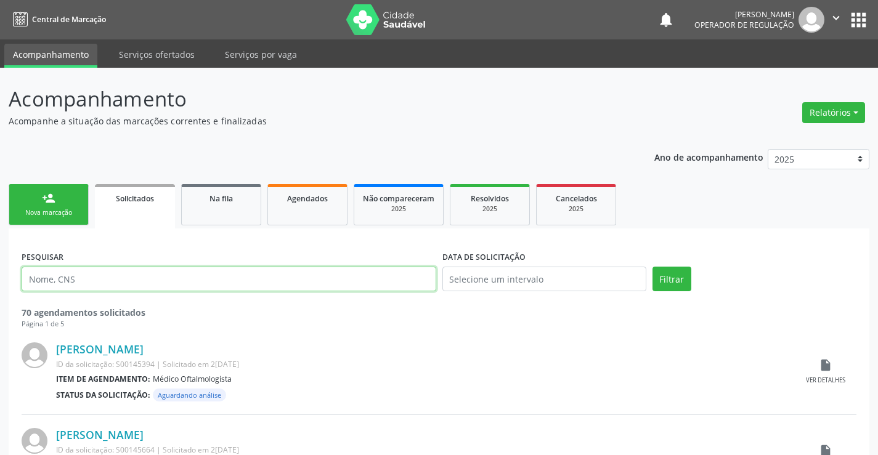
click at [115, 282] on input "text" at bounding box center [229, 279] width 414 height 25
click at [72, 204] on link "person_add Nova marcação" at bounding box center [49, 204] width 80 height 41
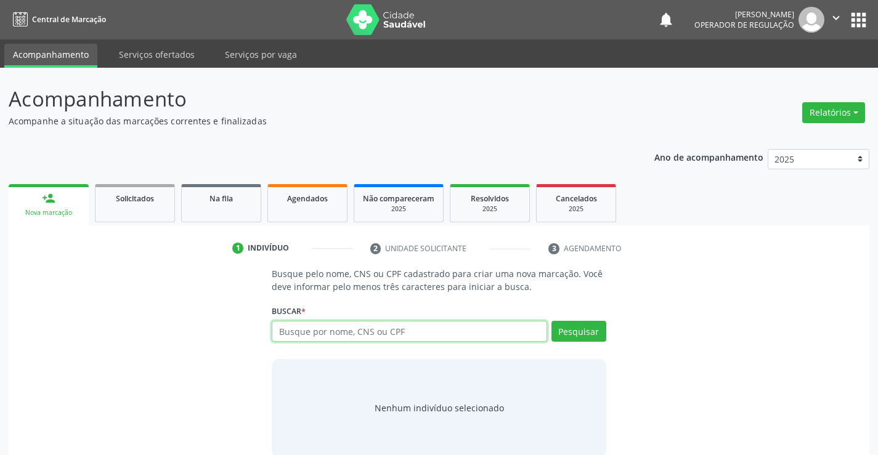
click at [342, 335] on input "text" at bounding box center [409, 331] width 275 height 21
type input "7"
type input "705600434553018"
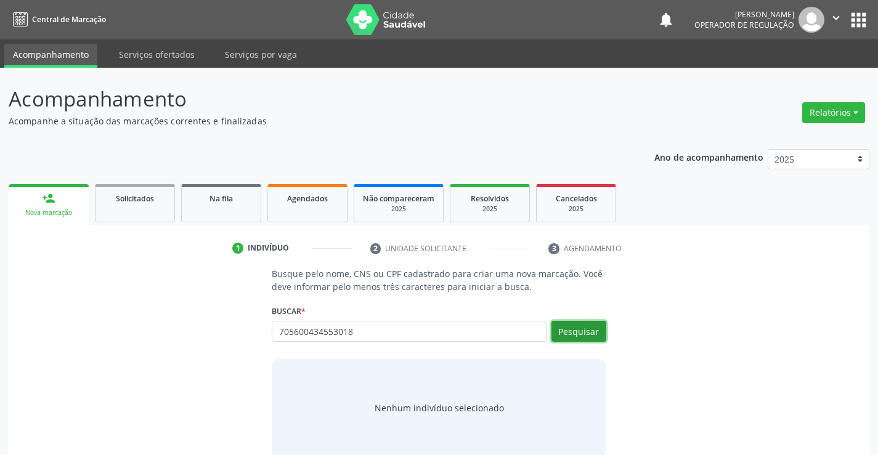
click at [572, 326] on button "Pesquisar" at bounding box center [578, 331] width 55 height 21
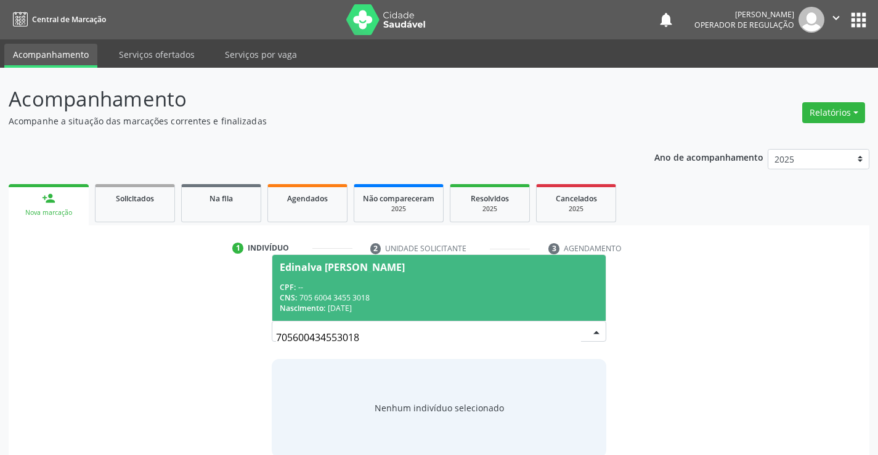
click at [488, 294] on div "CNS: 705 6004 3455 3018" at bounding box center [439, 298] width 318 height 10
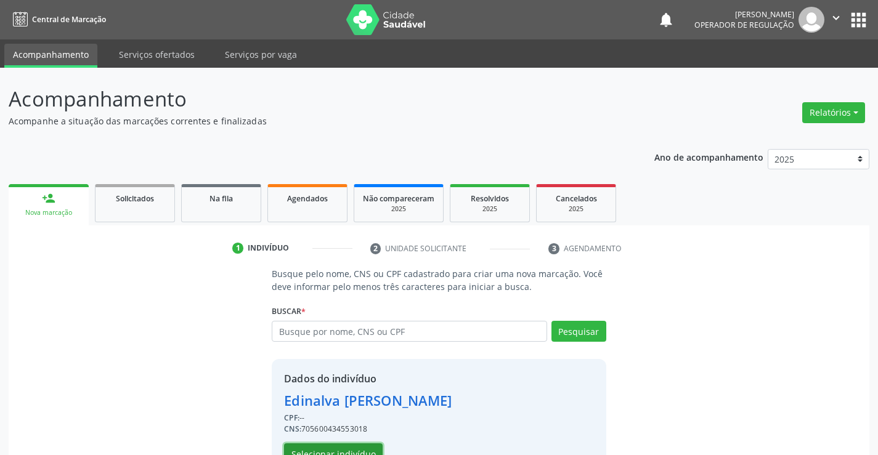
click at [359, 450] on button "Selecionar indivíduo" at bounding box center [333, 453] width 99 height 21
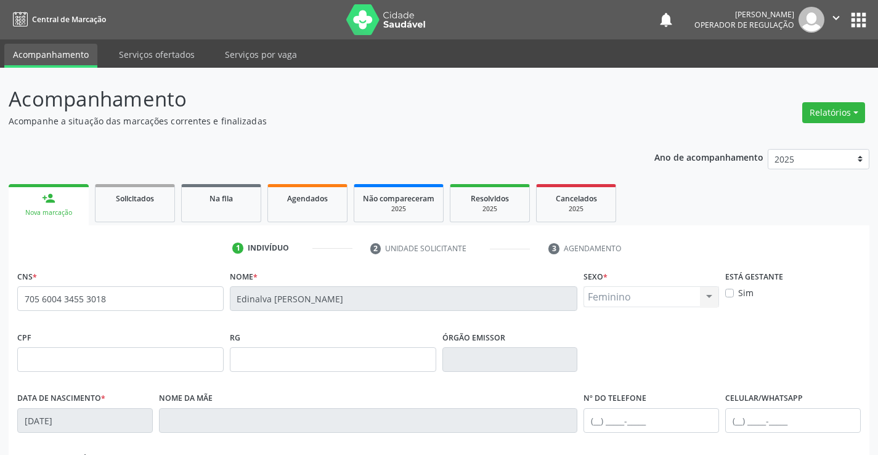
scroll to position [212, 0]
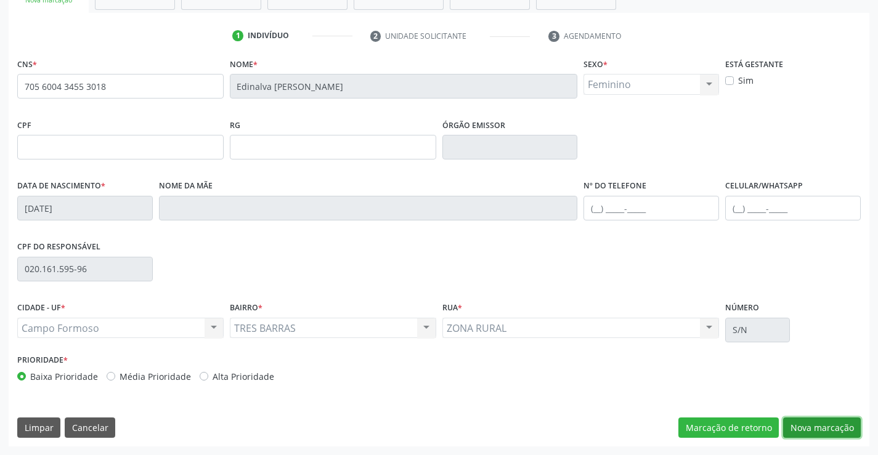
click at [821, 422] on button "Nova marcação" at bounding box center [822, 428] width 78 height 21
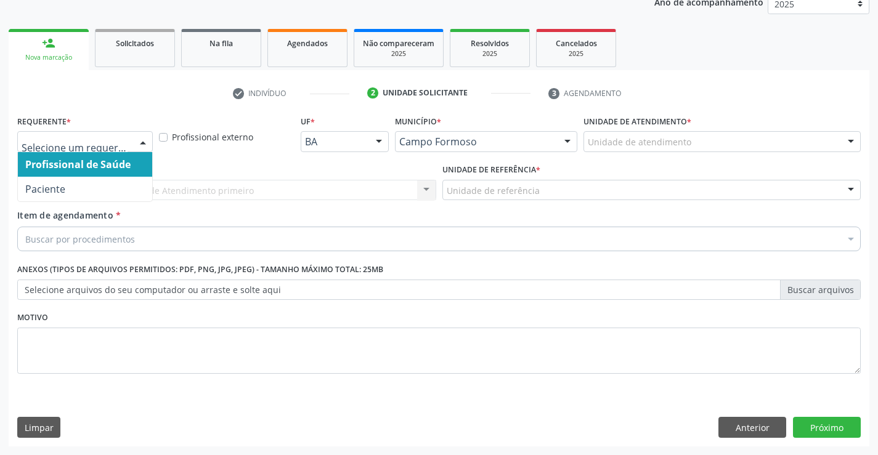
click at [145, 140] on div at bounding box center [143, 142] width 18 height 21
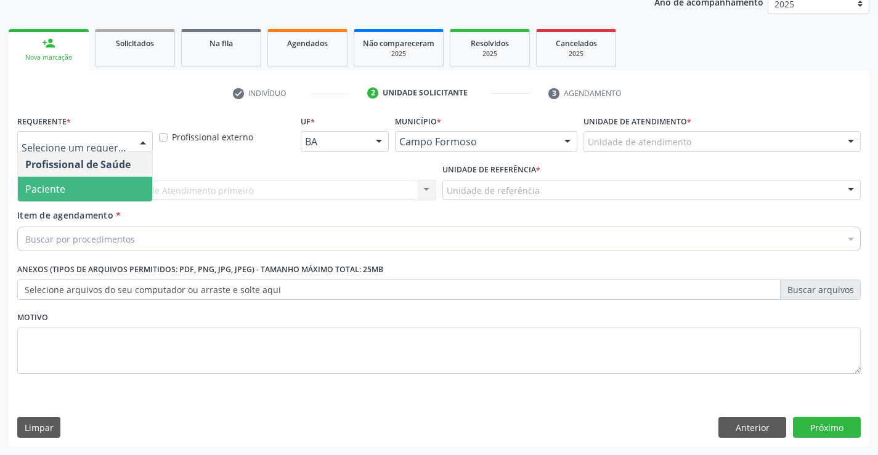
click at [102, 188] on span "Paciente" at bounding box center [85, 189] width 134 height 25
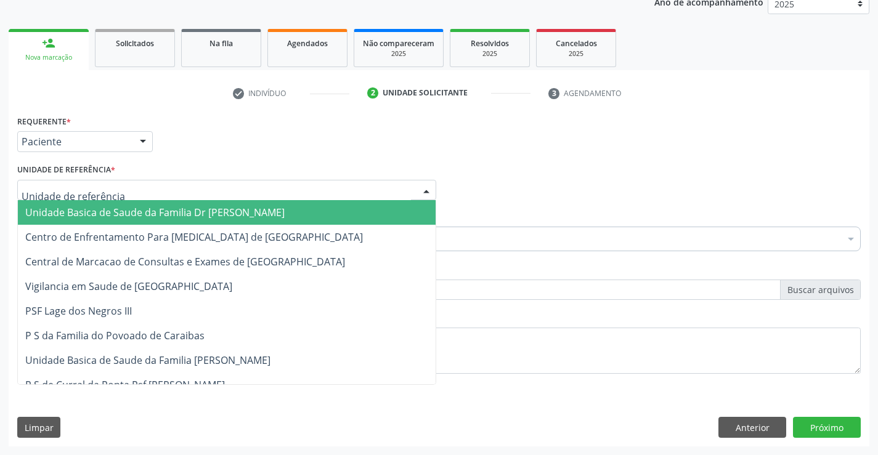
click at [134, 193] on div at bounding box center [226, 190] width 419 height 21
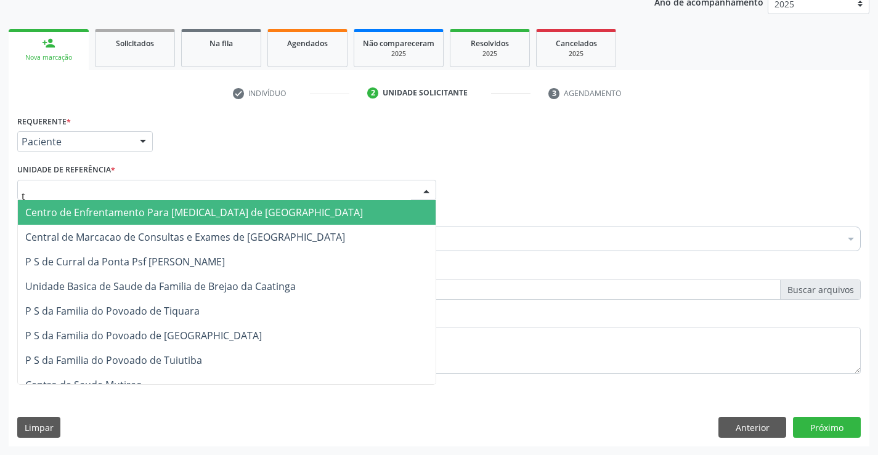
type input "ti"
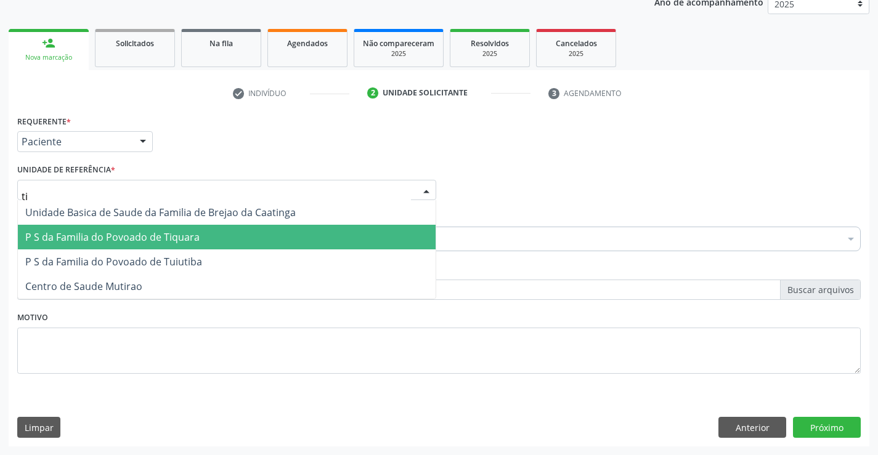
drag, startPoint x: 155, startPoint y: 235, endPoint x: 155, endPoint y: 258, distance: 23.4
click at [155, 239] on span "P S da Familia do Povoado de Tiquara" at bounding box center [112, 237] width 174 height 14
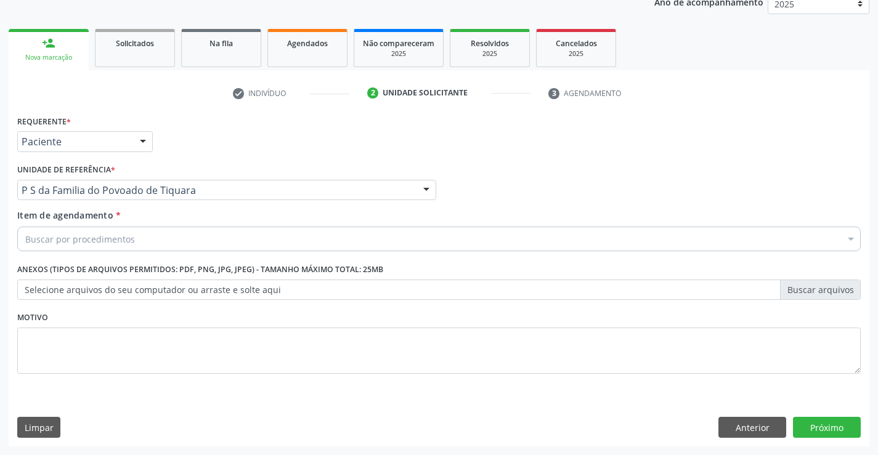
click at [151, 239] on div "Buscar por procedimentos" at bounding box center [438, 239] width 843 height 25
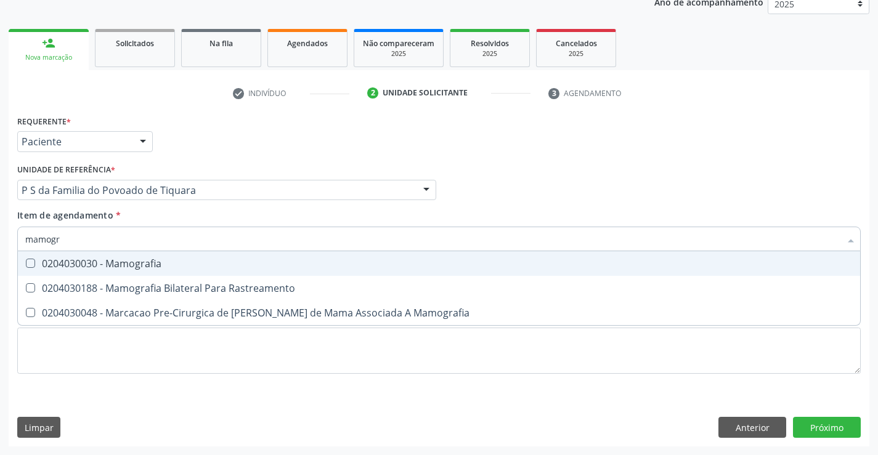
type input "mamogra"
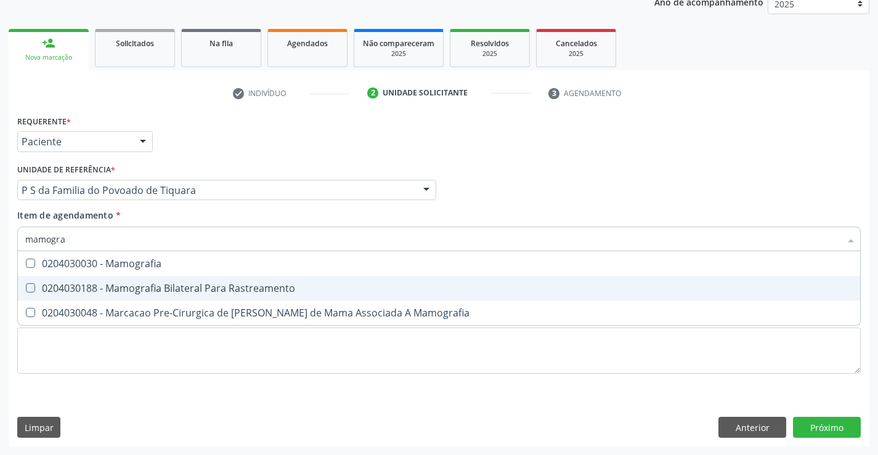
click at [155, 289] on div "0204030188 - Mamografia Bilateral Para Rastreamento" at bounding box center [438, 288] width 827 height 10
checkbox Rastreamento "true"
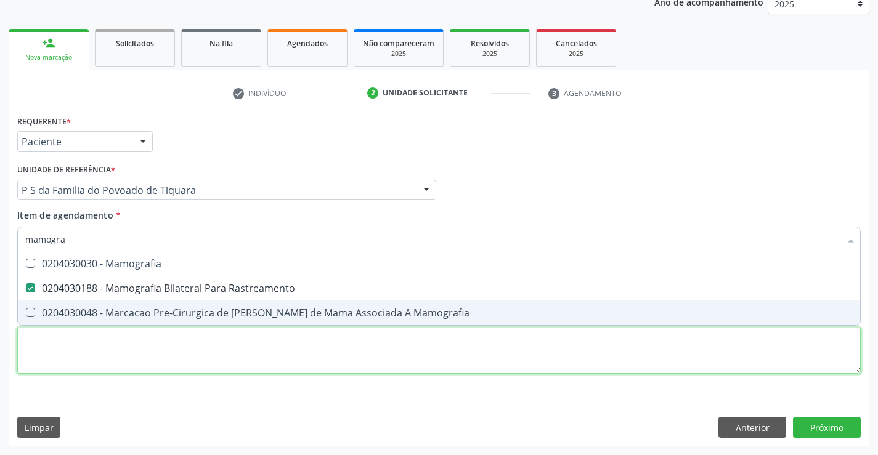
click at [153, 356] on div "Requerente * Paciente Profissional de Saúde Paciente Nenhum resultado encontrad…" at bounding box center [438, 251] width 843 height 279
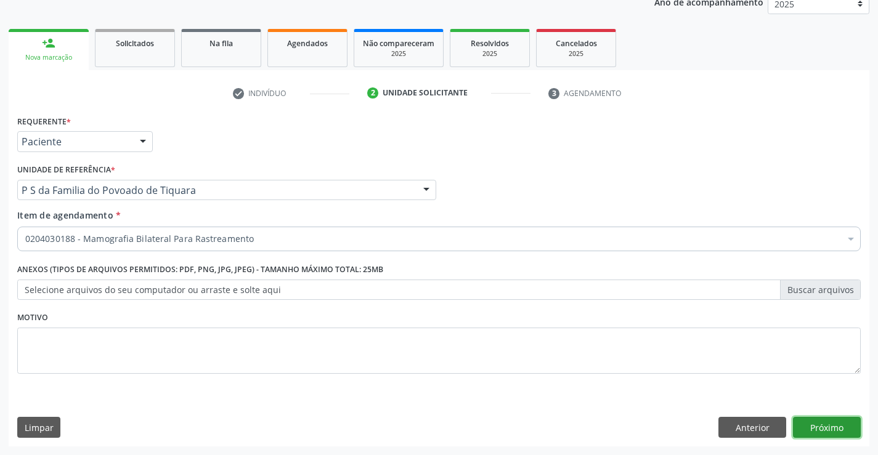
click at [815, 431] on button "Próximo" at bounding box center [827, 427] width 68 height 21
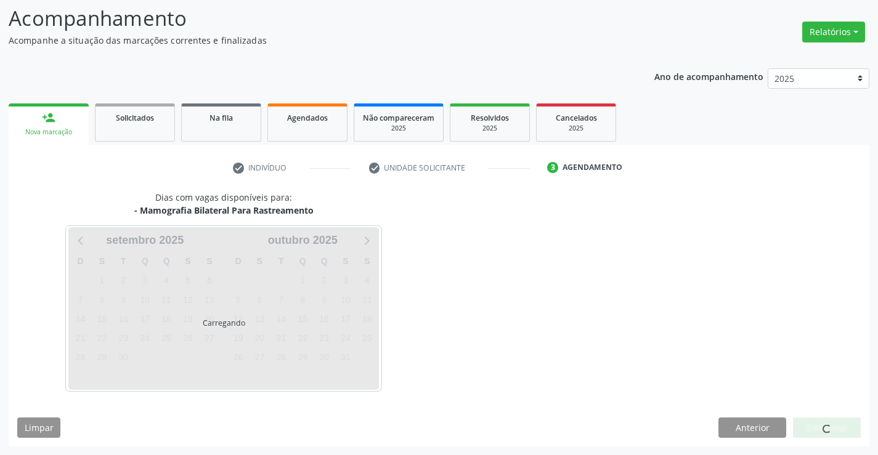
scroll to position [81, 0]
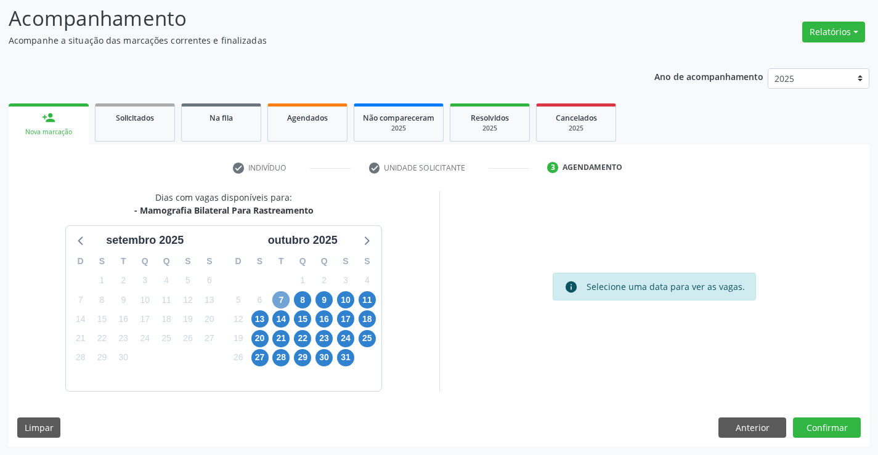
click at [277, 300] on span "7" at bounding box center [280, 299] width 17 height 17
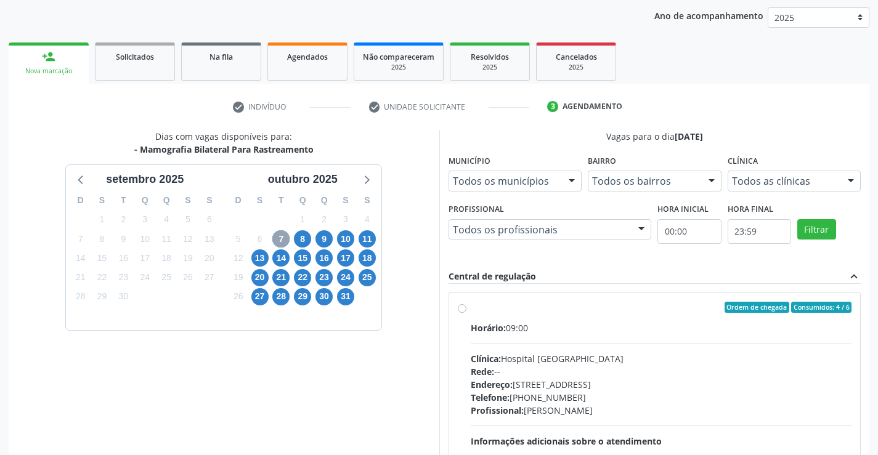
scroll to position [142, 0]
click at [471, 307] on label "Ordem de chegada Consumidos: 4 / 6 Horário: 09:00 Clínica: Hospital Sao Francis…" at bounding box center [661, 395] width 381 height 189
click at [459, 307] on input "Ordem de chegada Consumidos: 4 / 6 Horário: 09:00 Clínica: Hospital Sao Francis…" at bounding box center [462, 306] width 9 height 11
radio input "true"
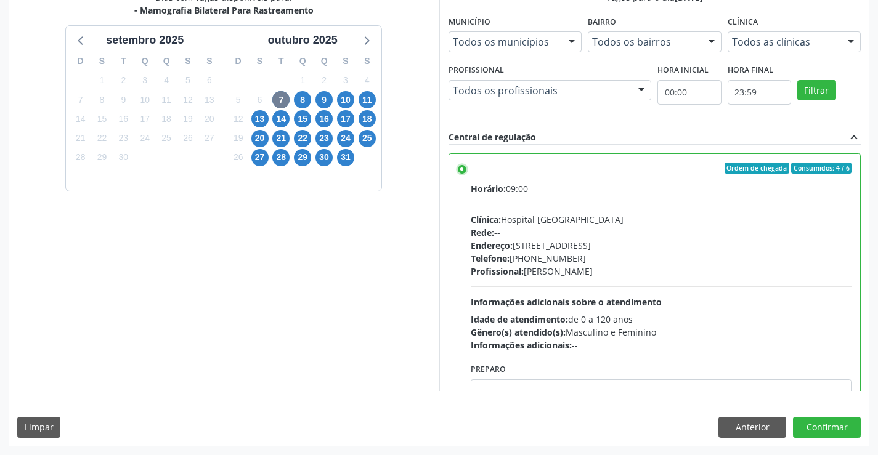
scroll to position [61, 0]
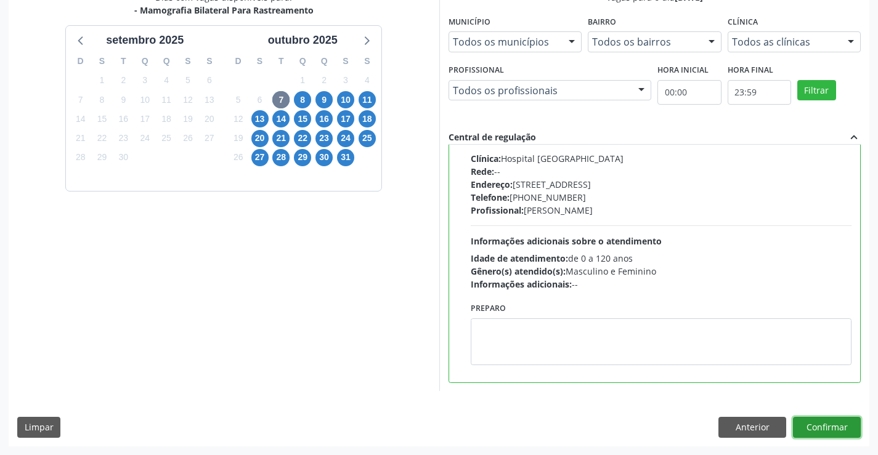
click at [820, 424] on button "Confirmar" at bounding box center [827, 427] width 68 height 21
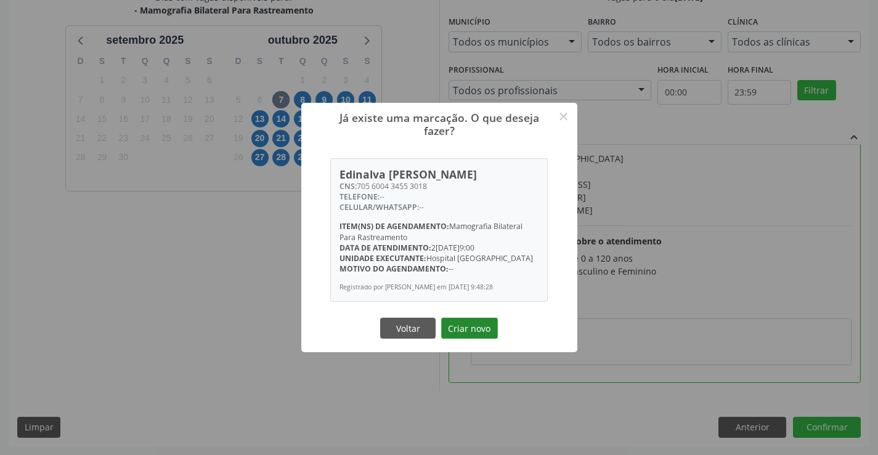
click at [472, 328] on button "Criar novo" at bounding box center [469, 328] width 57 height 21
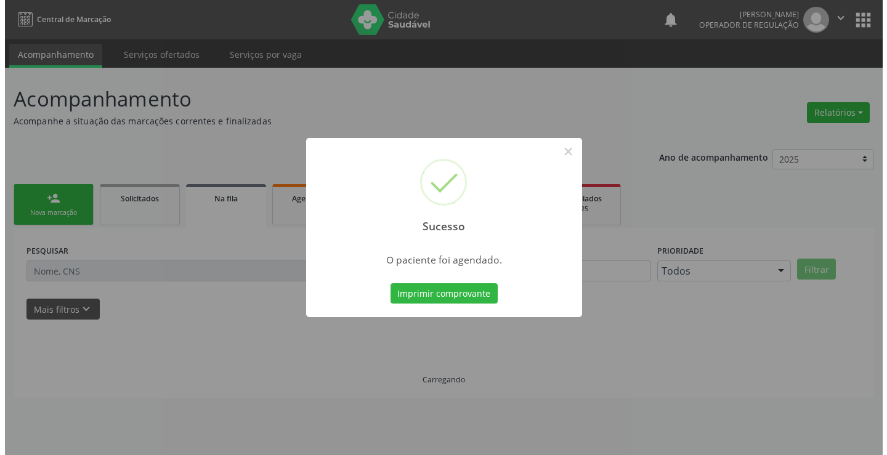
scroll to position [0, 0]
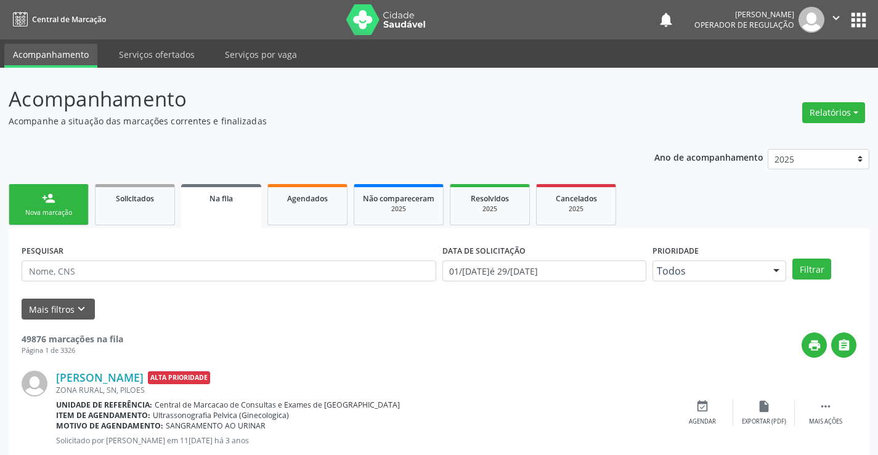
click at [70, 200] on link "person_add Nova marcação" at bounding box center [49, 204] width 80 height 41
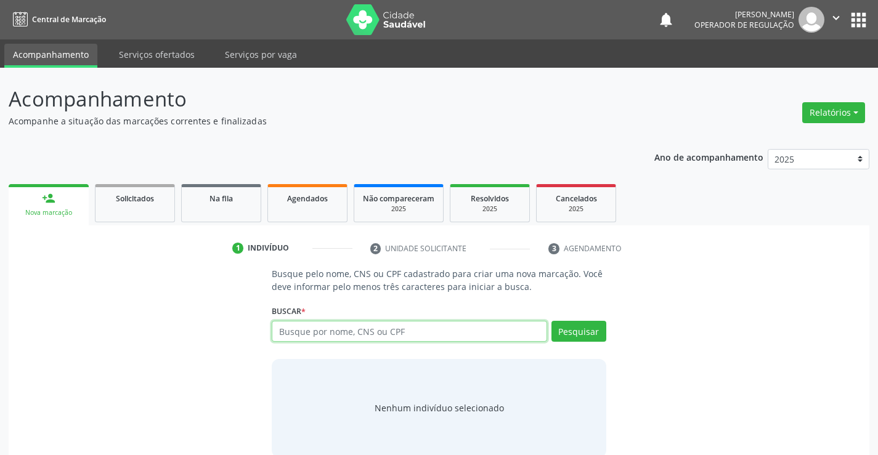
click at [321, 329] on input "text" at bounding box center [409, 331] width 275 height 21
type input "704103678042550"
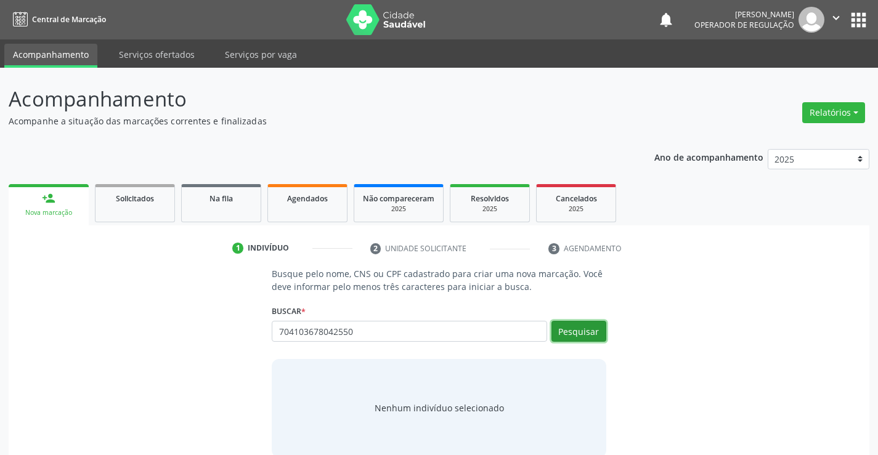
click at [579, 321] on button "Pesquisar" at bounding box center [578, 331] width 55 height 21
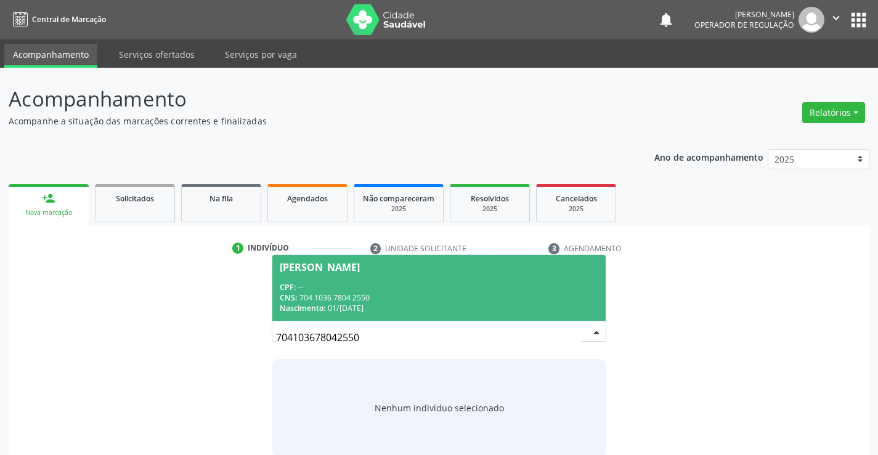
click at [524, 307] on div "Nascimento: 01[DATE]" at bounding box center [439, 308] width 318 height 10
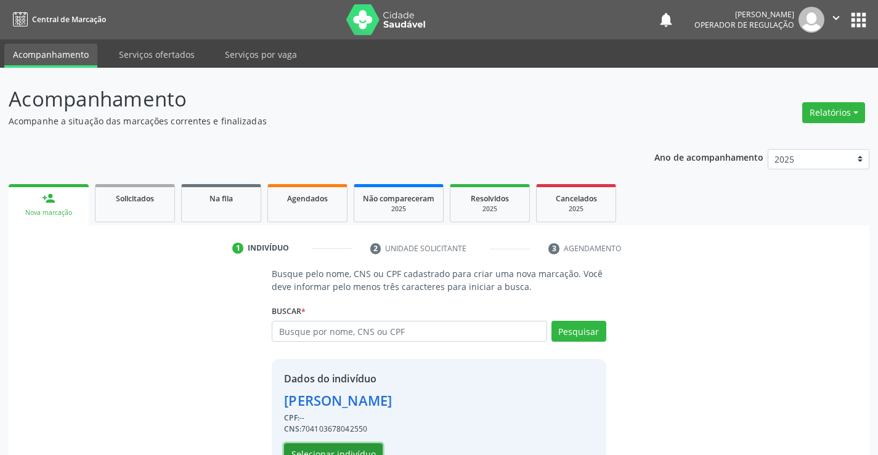
click at [370, 447] on button "Selecionar indivíduo" at bounding box center [333, 453] width 99 height 21
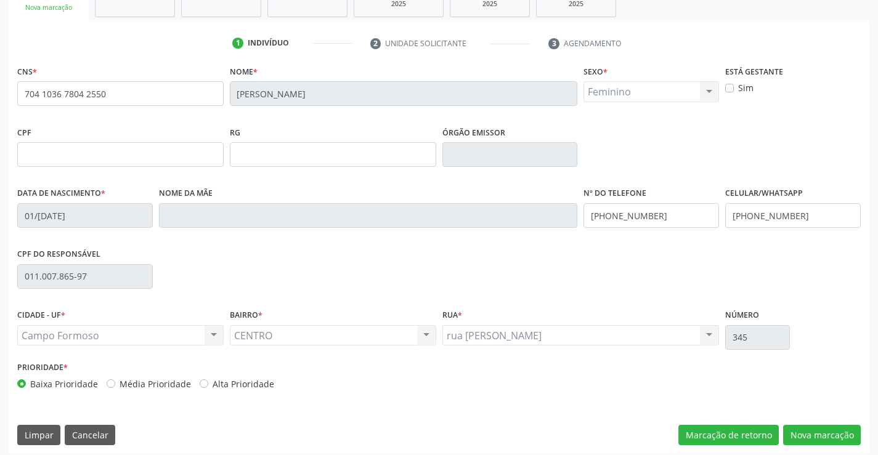
scroll to position [212, 0]
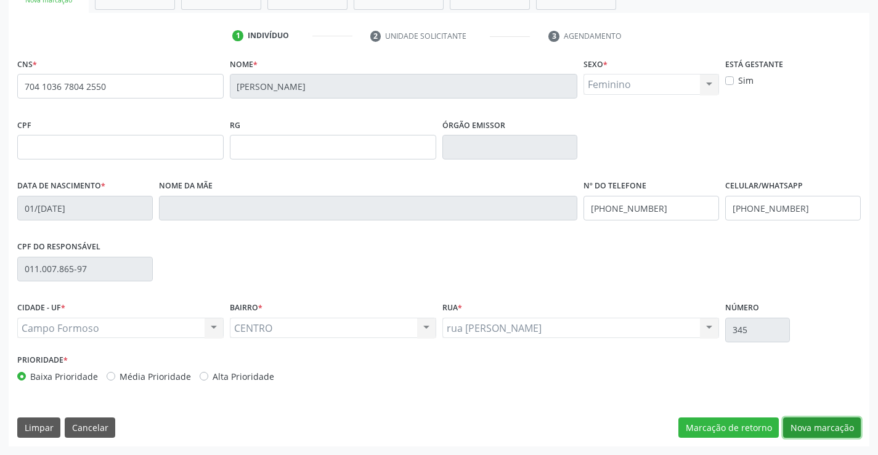
click at [838, 424] on button "Nova marcação" at bounding box center [822, 428] width 78 height 21
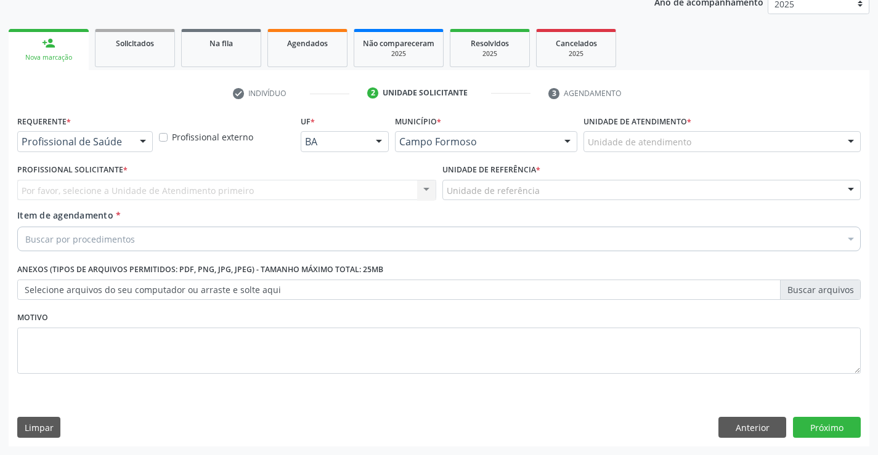
scroll to position [155, 0]
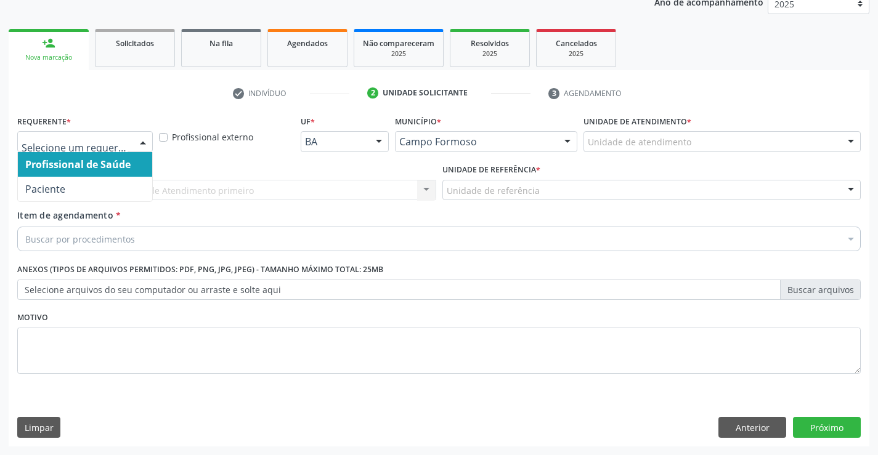
click at [139, 137] on div at bounding box center [143, 142] width 18 height 21
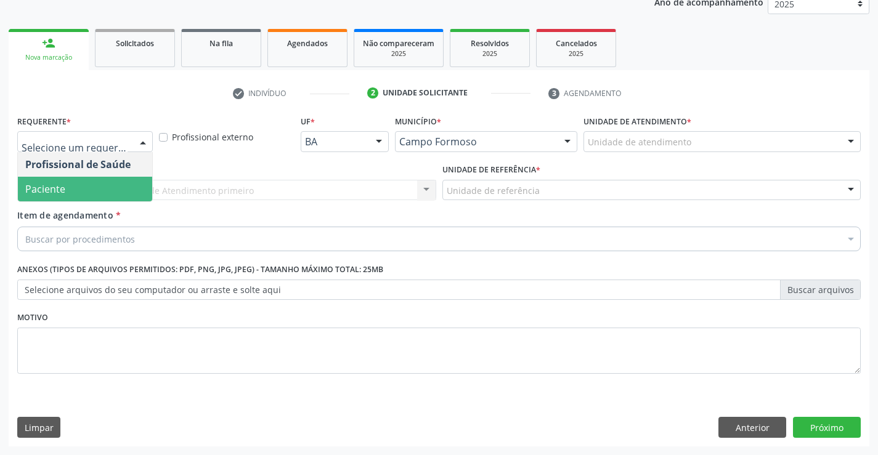
click at [86, 188] on span "Paciente" at bounding box center [85, 189] width 134 height 25
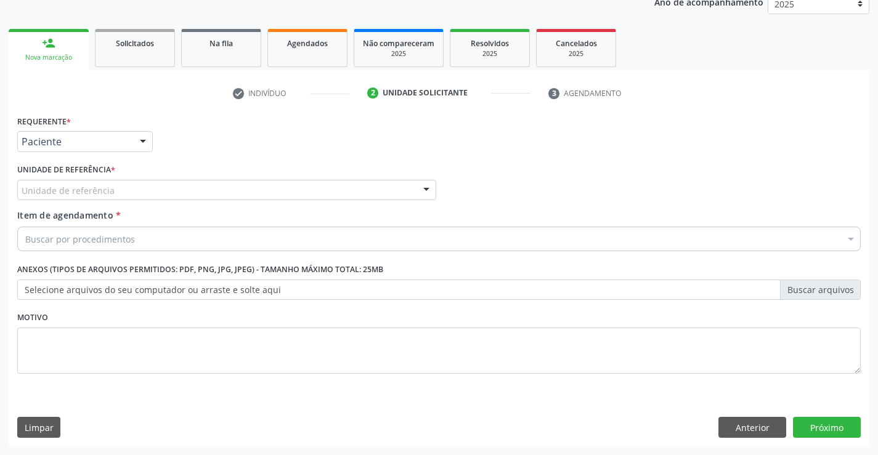
click at [395, 192] on div "Unidade de referência" at bounding box center [226, 190] width 419 height 21
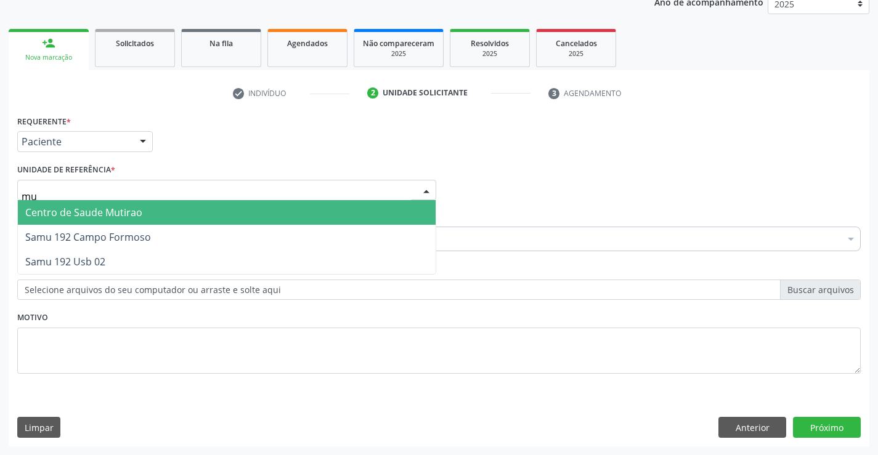
type input "mut"
click at [202, 212] on span "Centro de Saude Mutirao" at bounding box center [227, 212] width 418 height 25
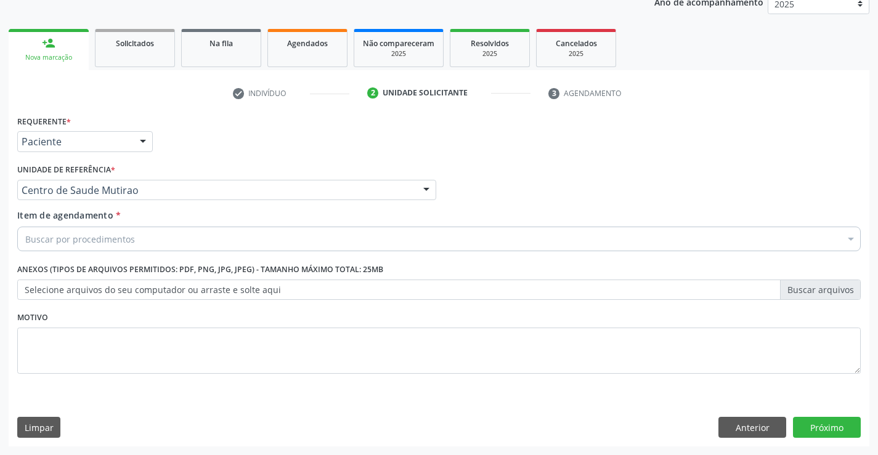
click at [156, 242] on div "Buscar por procedimentos" at bounding box center [438, 239] width 843 height 25
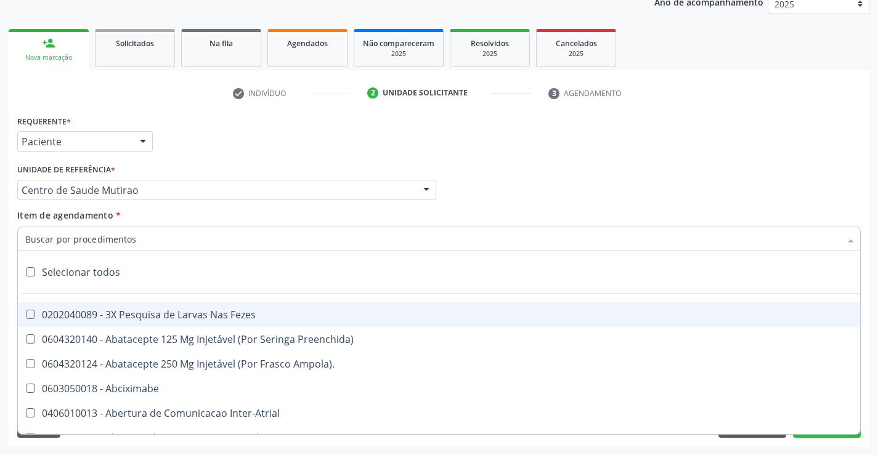
click at [156, 242] on input "Item de agendamento *" at bounding box center [432, 239] width 815 height 25
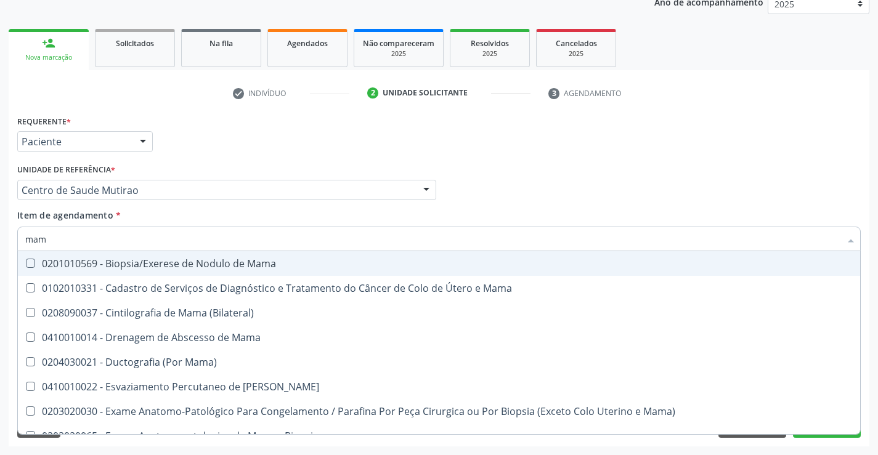
type input "mamo"
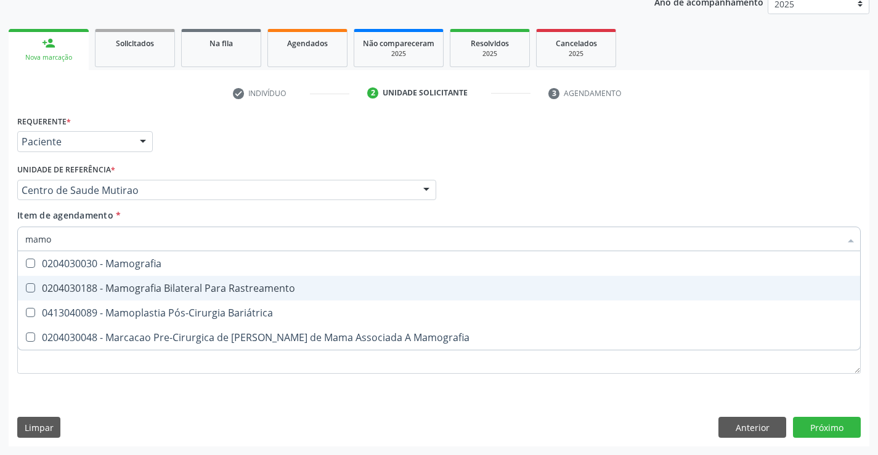
click at [174, 286] on div "0204030188 - Mamografia Bilateral Para Rastreamento" at bounding box center [438, 288] width 827 height 10
checkbox Rastreamento "true"
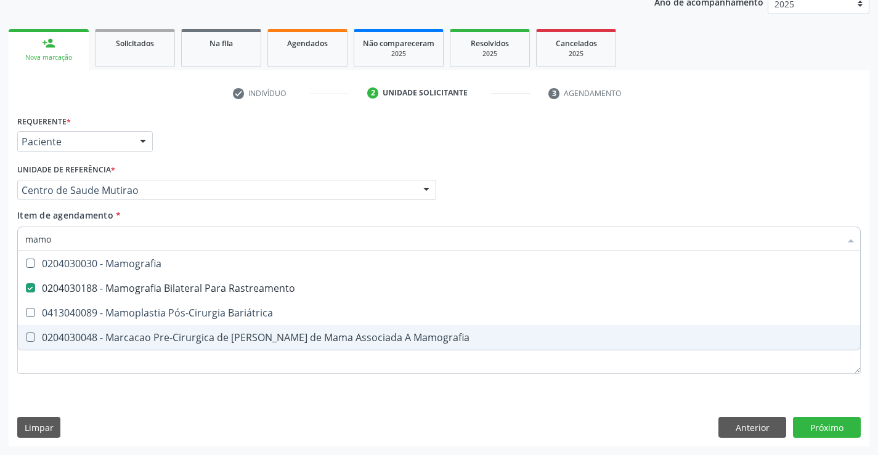
click at [203, 393] on div "Requerente * Paciente Profissional de Saúde Paciente Nenhum resultado encontrad…" at bounding box center [439, 279] width 860 height 334
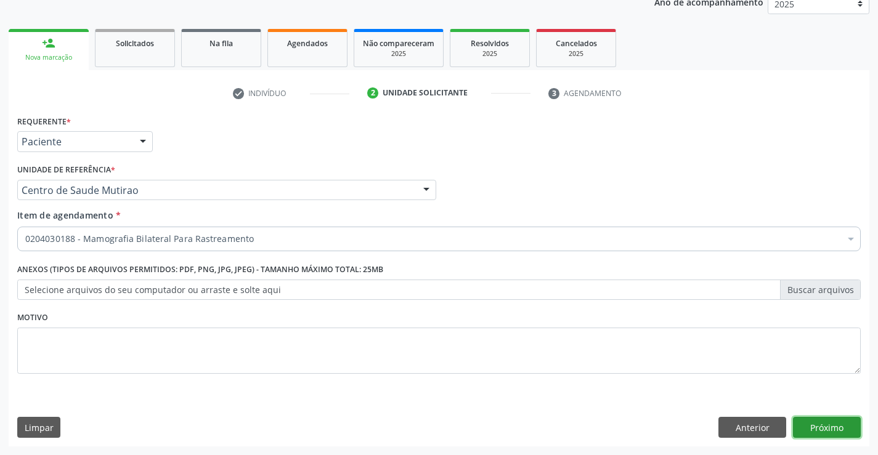
click at [812, 422] on button "Próximo" at bounding box center [827, 427] width 68 height 21
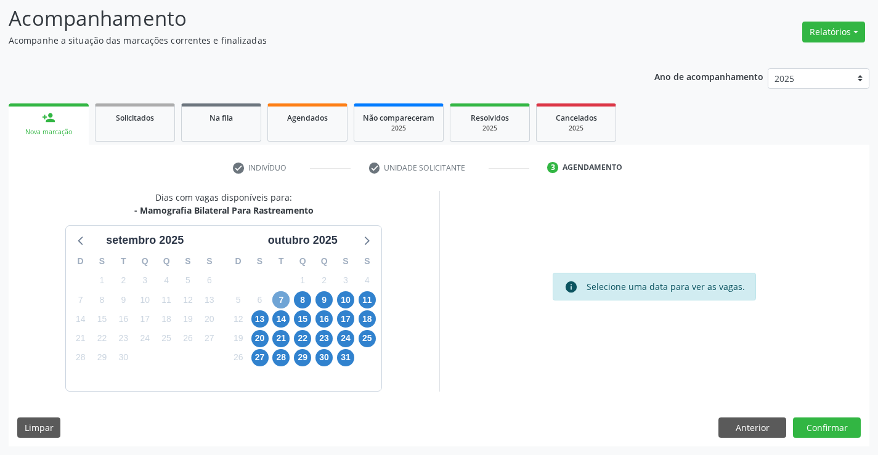
click at [280, 297] on span "7" at bounding box center [280, 299] width 17 height 17
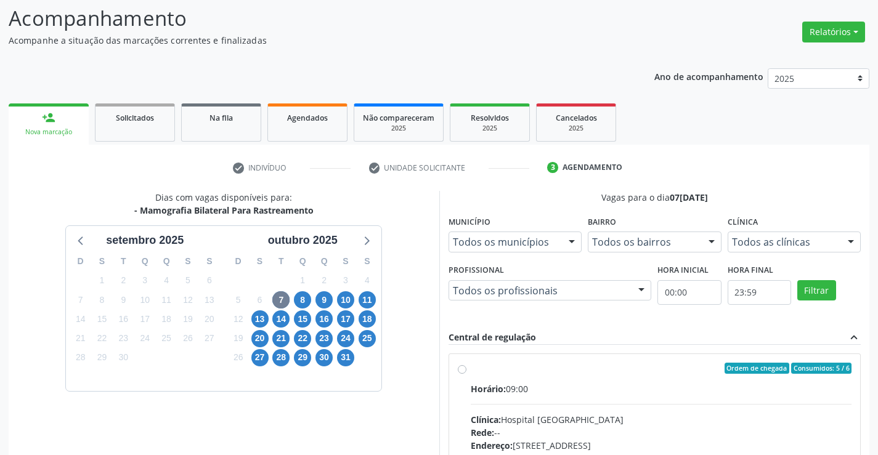
click at [459, 374] on div "Ordem de chegada Consumidos: 5 / 6 Horário: 09:00 Clínica: Hospital [GEOGRAPHIC…" at bounding box center [655, 457] width 394 height 189
radio input "true"
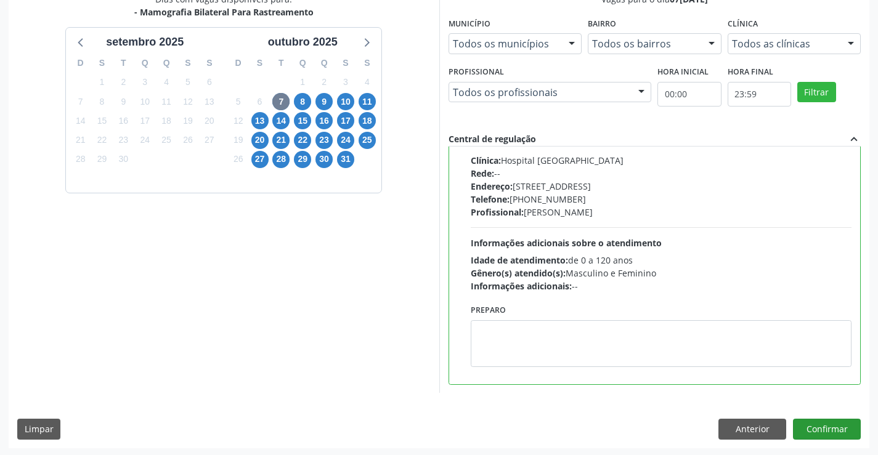
scroll to position [281, 0]
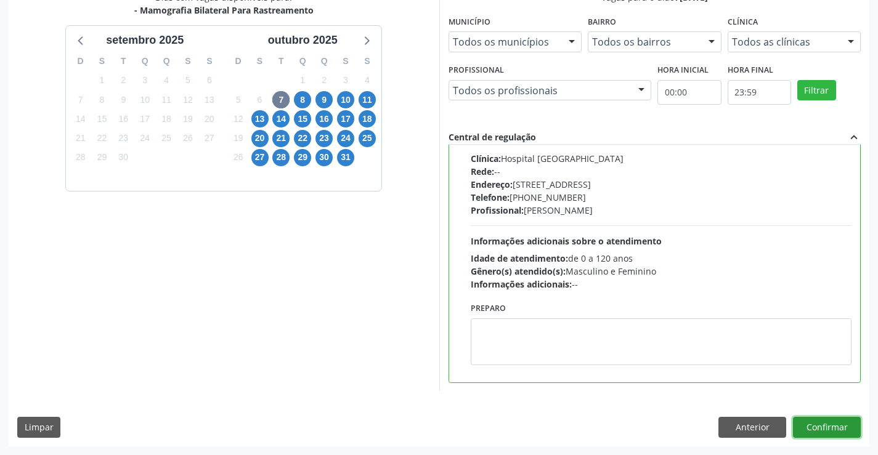
click at [835, 425] on button "Confirmar" at bounding box center [827, 427] width 68 height 21
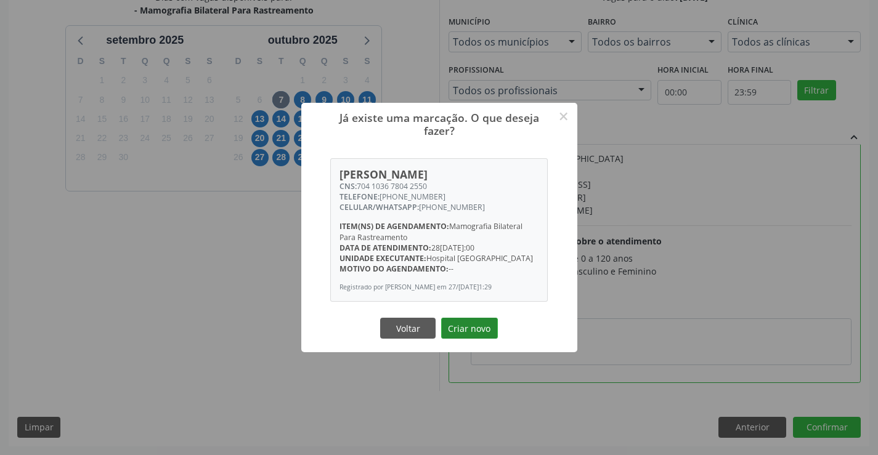
click at [486, 333] on button "Criar novo" at bounding box center [469, 328] width 57 height 21
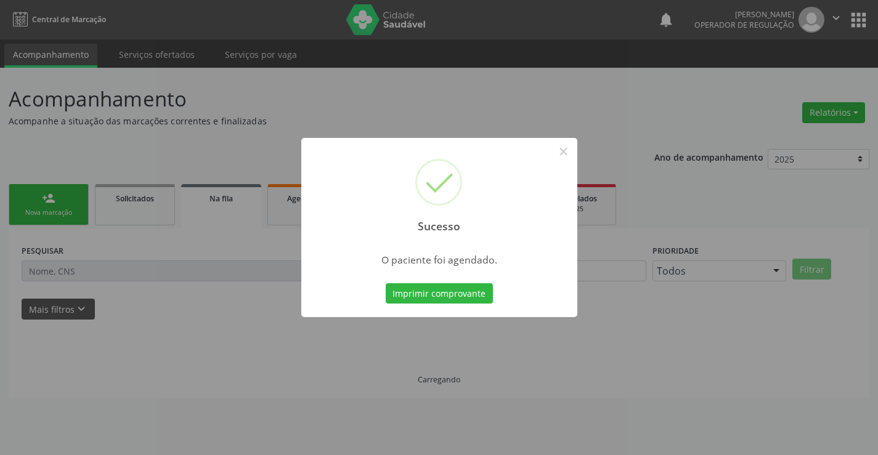
scroll to position [0, 0]
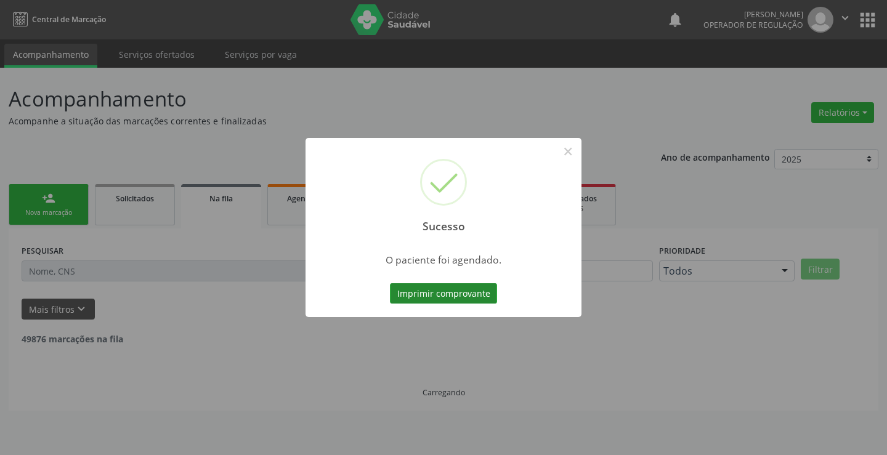
click at [435, 285] on button "Imprimir comprovante" at bounding box center [443, 293] width 107 height 21
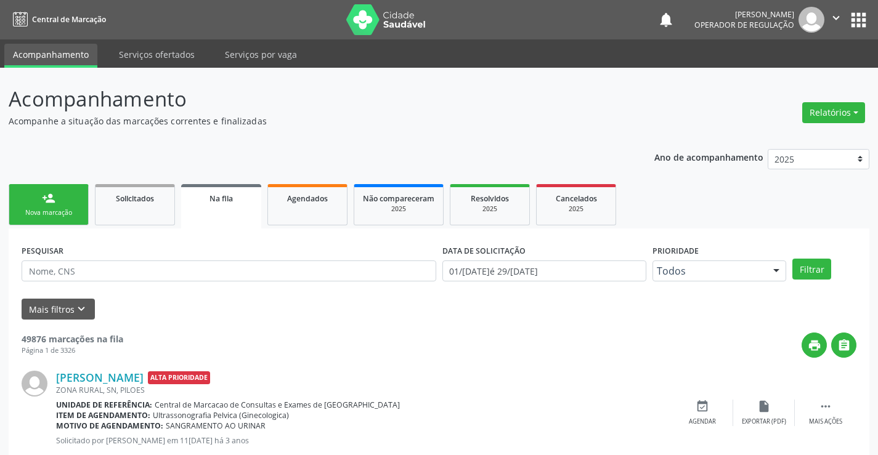
click at [70, 203] on link "person_add Nova marcação" at bounding box center [49, 204] width 80 height 41
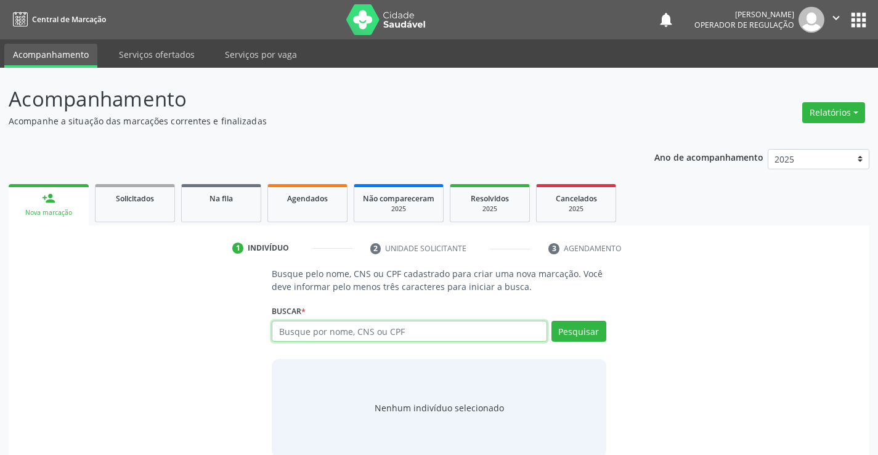
click at [306, 341] on input "text" at bounding box center [409, 331] width 275 height 21
type input "701203059717711"
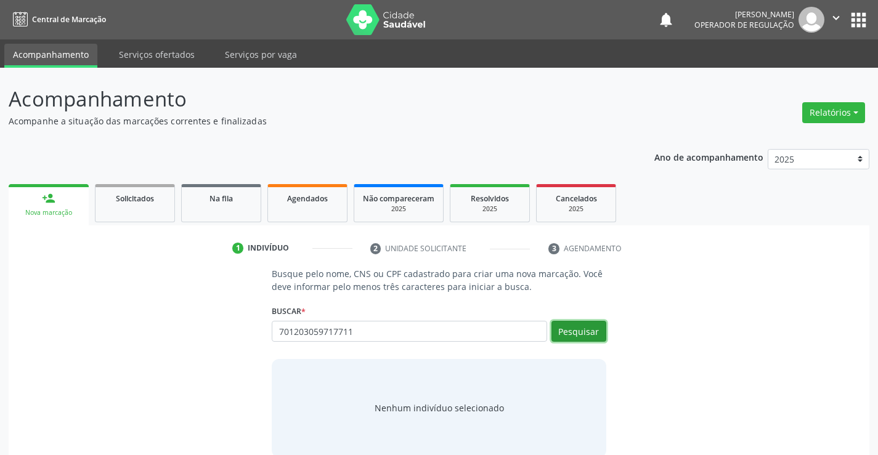
click at [589, 328] on button "Pesquisar" at bounding box center [578, 331] width 55 height 21
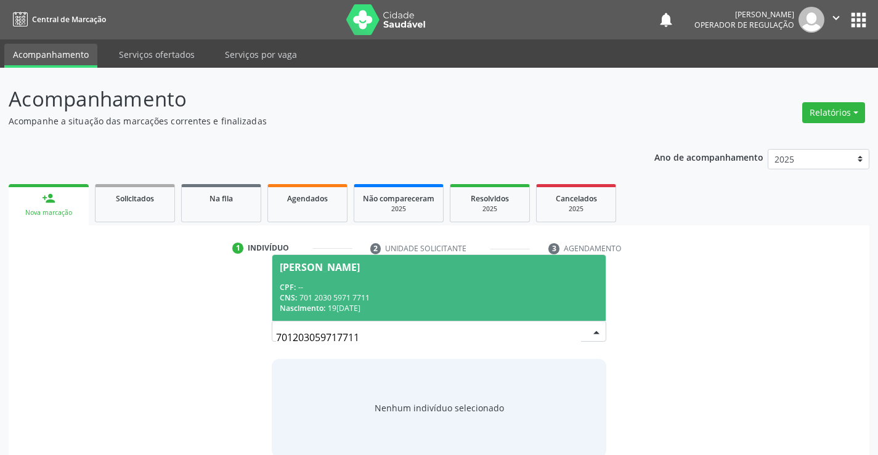
click at [442, 294] on div "CNS: 701 2030 5971 7711" at bounding box center [439, 298] width 318 height 10
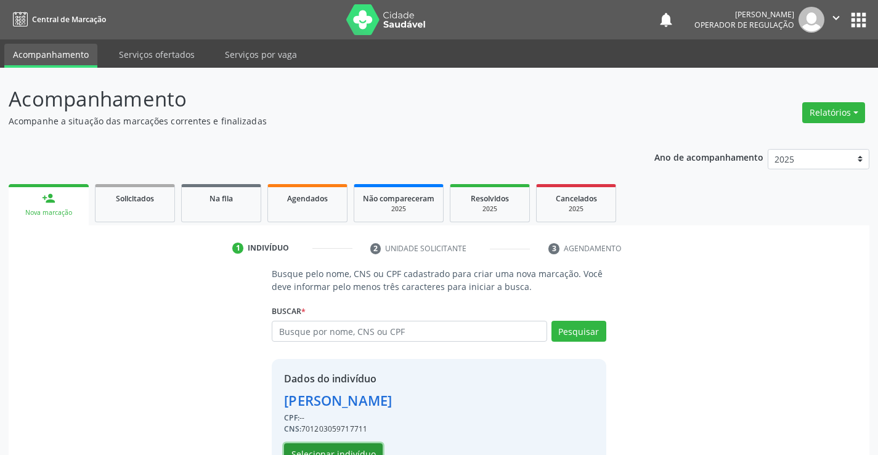
click at [357, 451] on button "Selecionar indivíduo" at bounding box center [333, 453] width 99 height 21
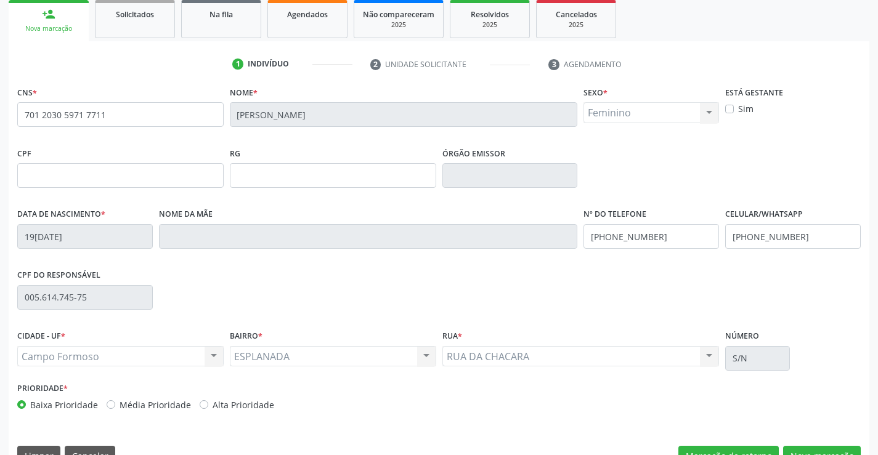
scroll to position [212, 0]
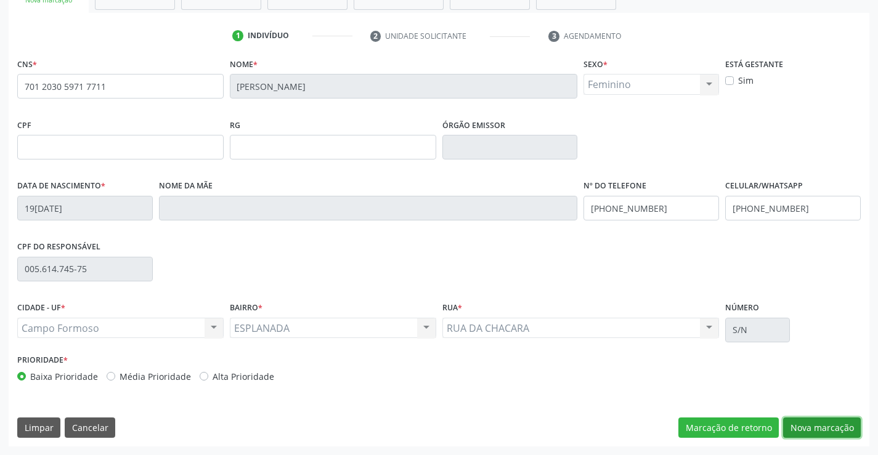
click at [831, 424] on button "Nova marcação" at bounding box center [822, 428] width 78 height 21
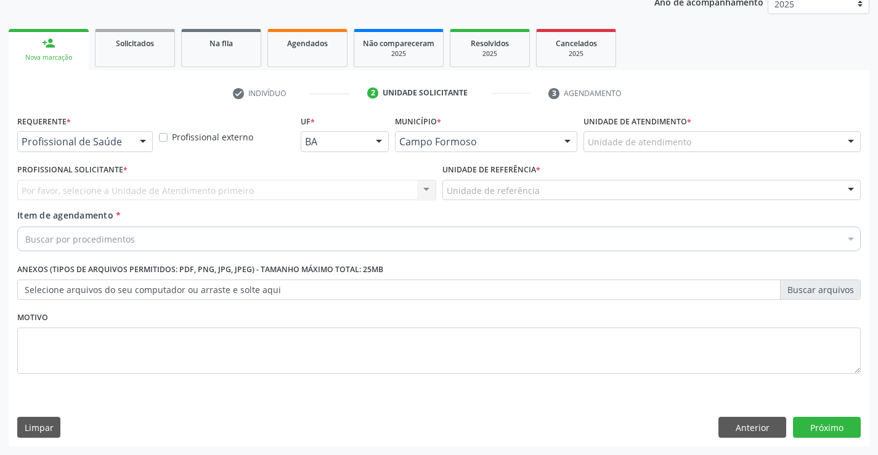
drag, startPoint x: 144, startPoint y: 131, endPoint x: 127, endPoint y: 179, distance: 50.6
click at [140, 140] on div "Requerente * Profissional de Saúde Profissional de Saúde Paciente Nenhum result…" at bounding box center [84, 131] width 135 height 39
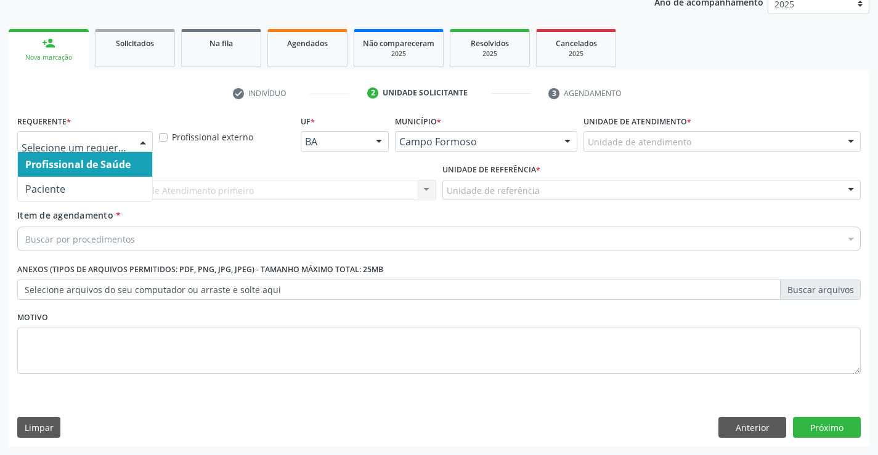
click at [143, 139] on div at bounding box center [143, 142] width 18 height 21
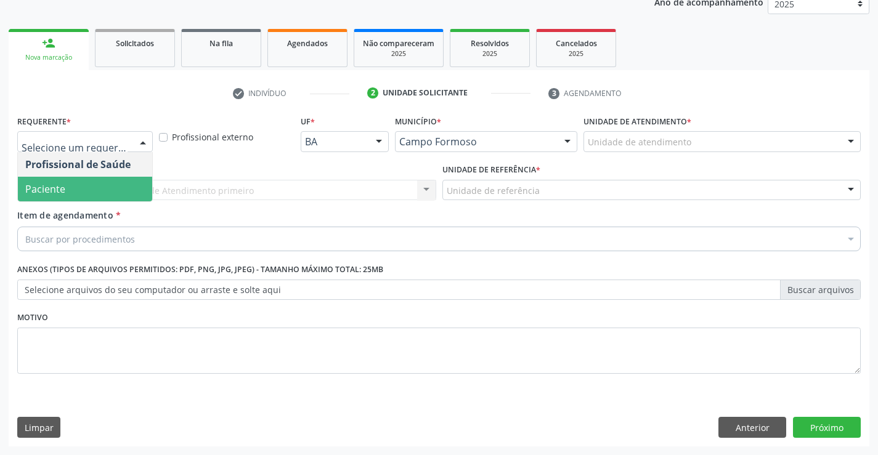
click at [96, 193] on span "Paciente" at bounding box center [85, 189] width 134 height 25
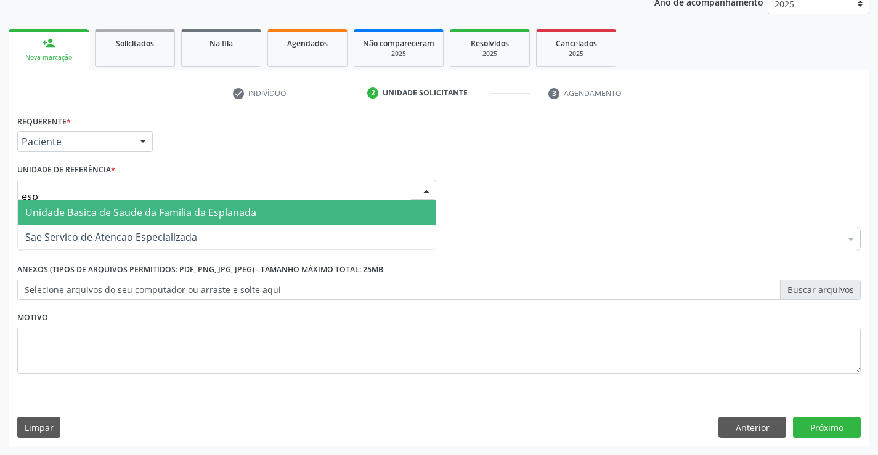
type input "espl"
click at [134, 211] on span "Unidade Basica de Saude da Familia da Esplanada" at bounding box center [140, 213] width 231 height 14
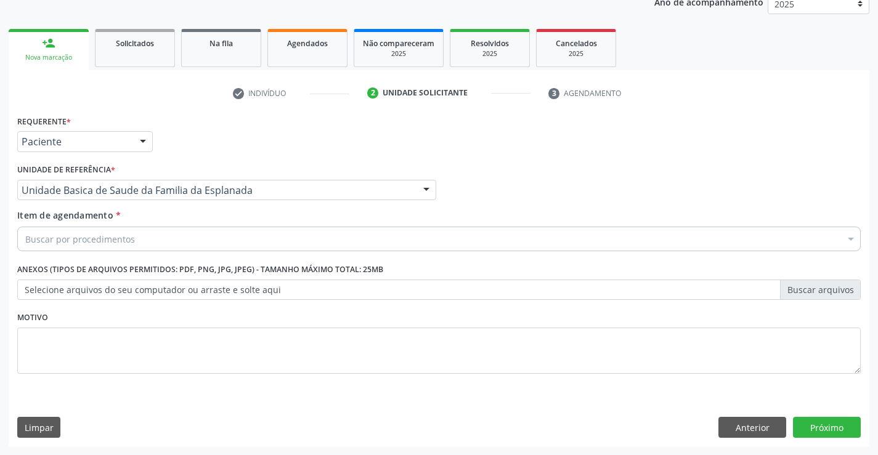
click at [140, 241] on div "Buscar por procedimentos" at bounding box center [438, 239] width 843 height 25
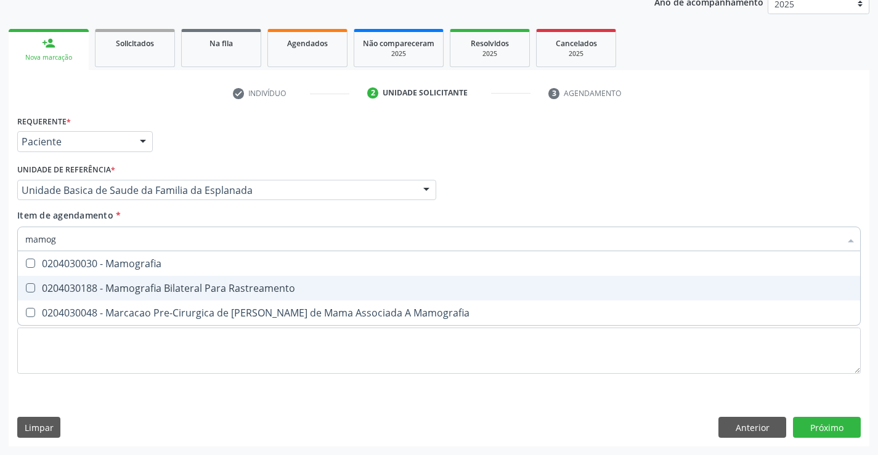
type input "mamogr"
click at [155, 287] on div "0204030188 - Mamografia Bilateral Para Rastreamento" at bounding box center [438, 288] width 827 height 10
checkbox Rastreamento "true"
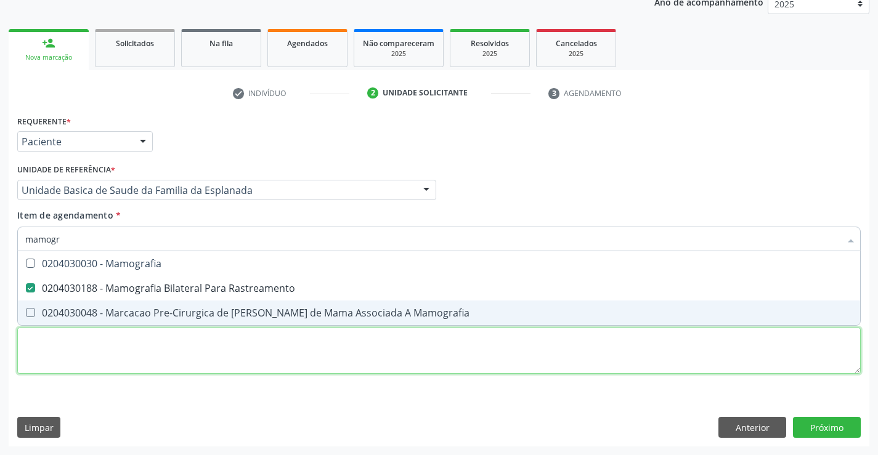
click at [257, 349] on div "Requerente * Paciente Profissional de Saúde Paciente Nenhum resultado encontrad…" at bounding box center [438, 251] width 843 height 279
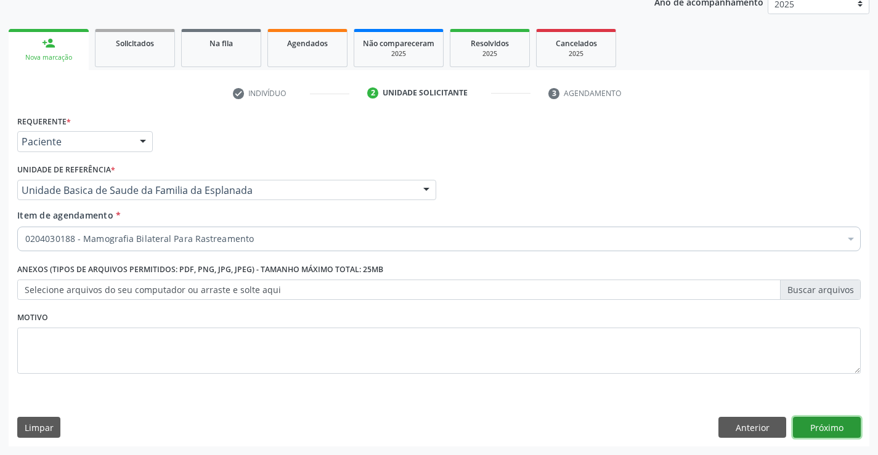
click at [833, 432] on button "Próximo" at bounding box center [827, 427] width 68 height 21
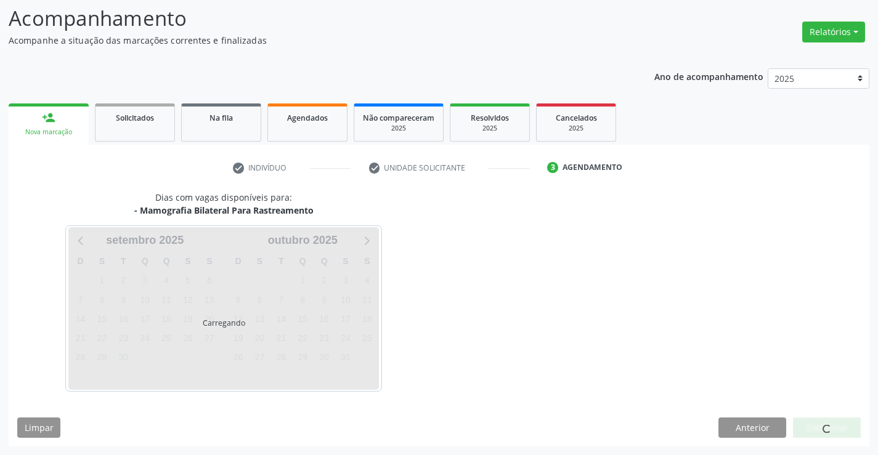
scroll to position [81, 0]
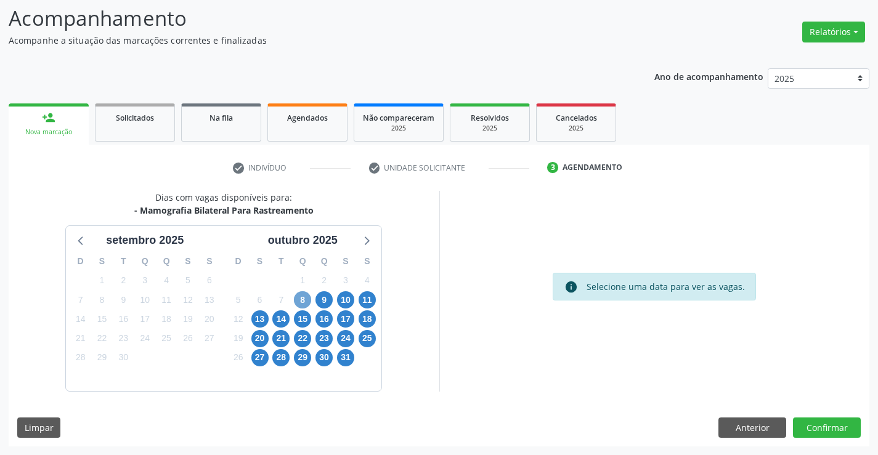
click at [302, 301] on span "8" at bounding box center [302, 299] width 17 height 17
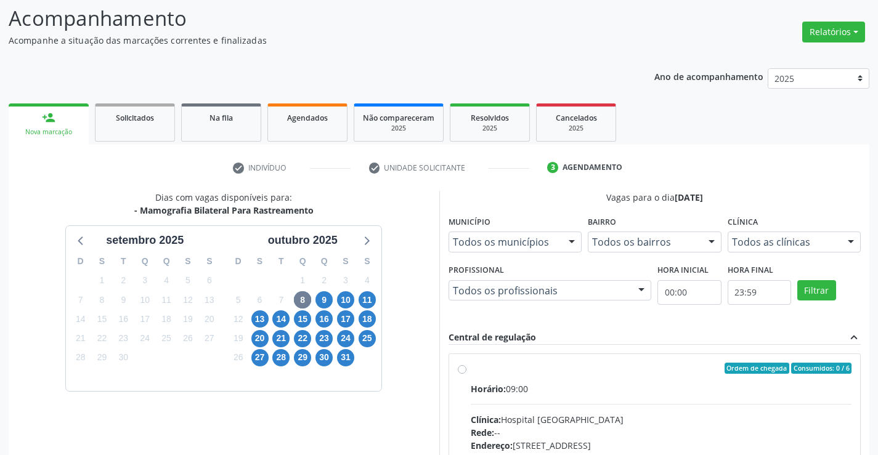
drag, startPoint x: 460, startPoint y: 366, endPoint x: 737, endPoint y: 446, distance: 288.3
click at [471, 373] on label "Ordem de chegada Consumidos: 0 / 6 Horário: 09:00 Clínica: Hospital [GEOGRAPHIC…" at bounding box center [661, 457] width 381 height 189
click at [465, 373] on input "Ordem de chegada Consumidos: 0 / 6 Horário: 09:00 Clínica: Hospital [GEOGRAPHIC…" at bounding box center [462, 368] width 9 height 11
radio input "true"
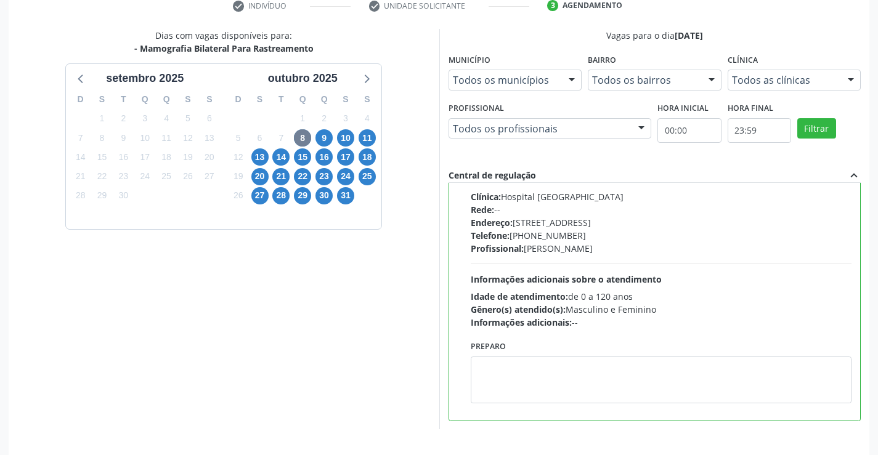
scroll to position [281, 0]
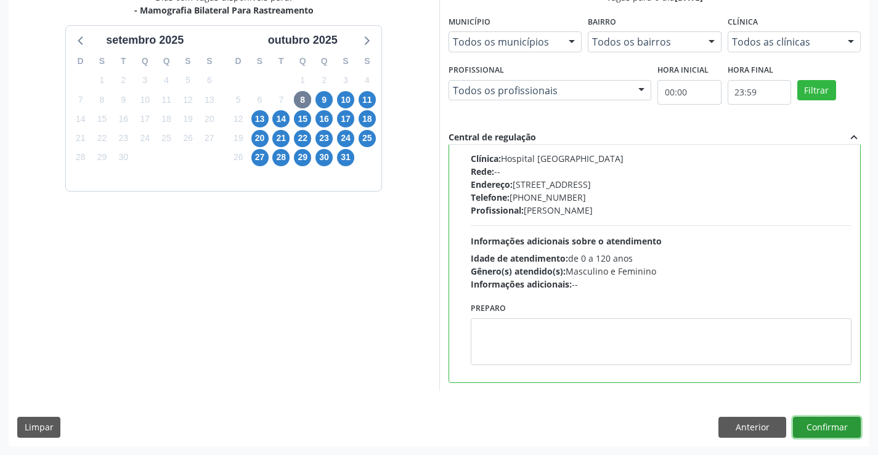
click at [815, 426] on button "Confirmar" at bounding box center [827, 427] width 68 height 21
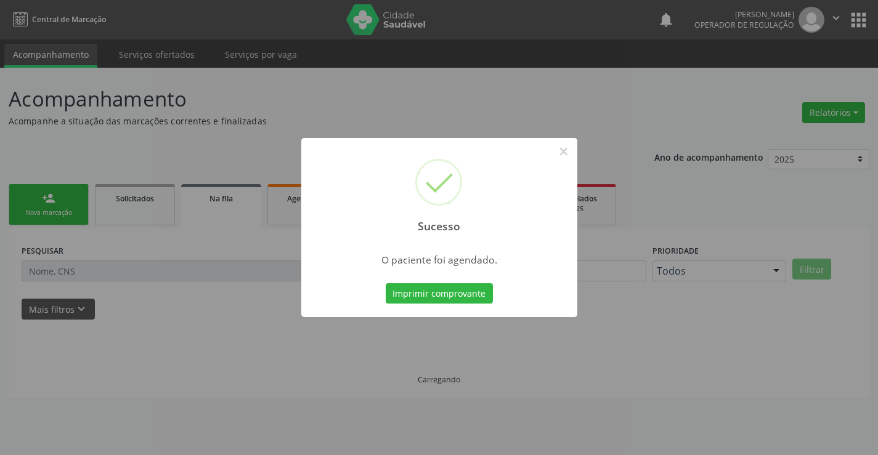
scroll to position [0, 0]
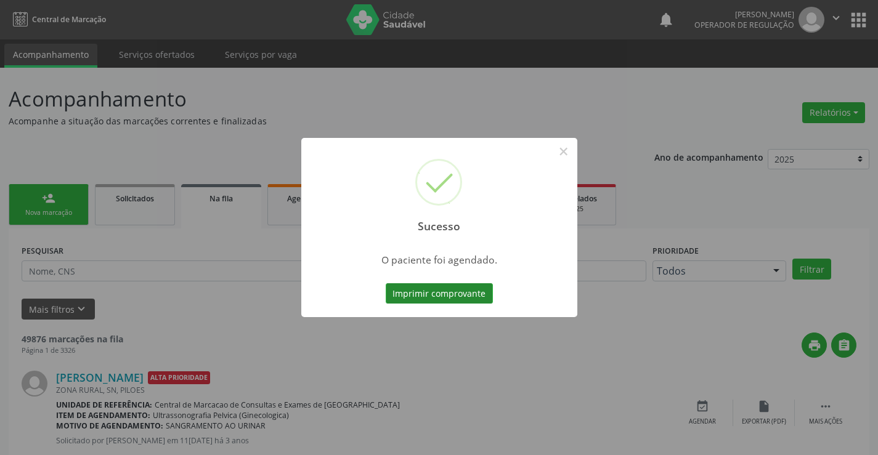
click at [452, 291] on button "Imprimir comprovante" at bounding box center [439, 293] width 107 height 21
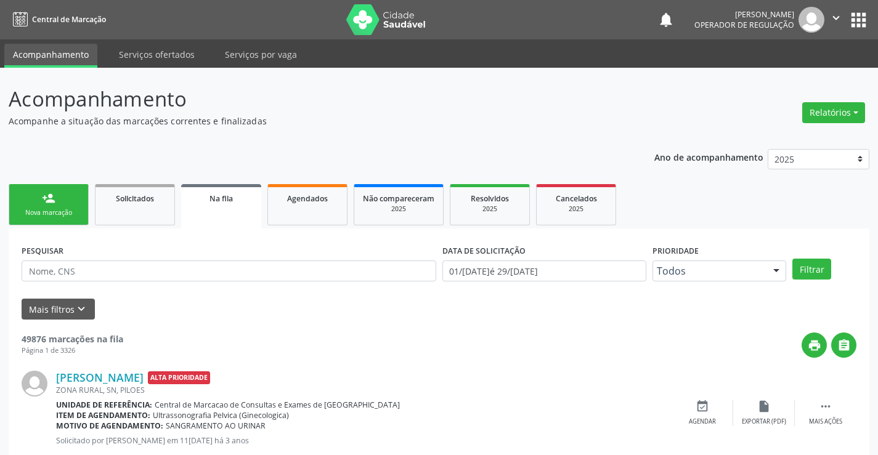
click at [833, 18] on icon "" at bounding box center [836, 18] width 14 height 14
click at [786, 76] on link "Sair" at bounding box center [804, 75] width 85 height 17
